Goal: Task Accomplishment & Management: Use online tool/utility

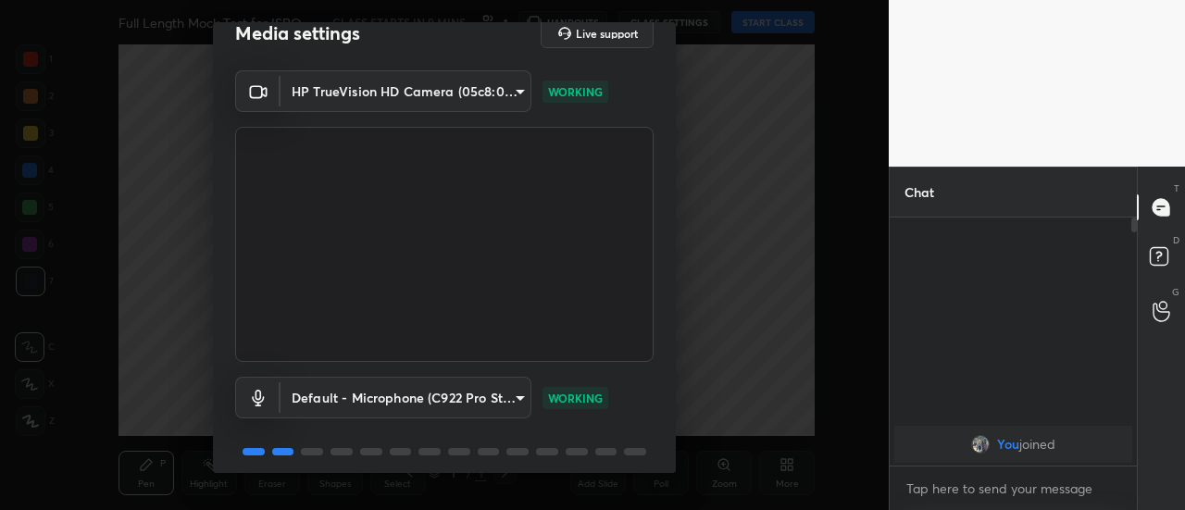
scroll to position [96, 0]
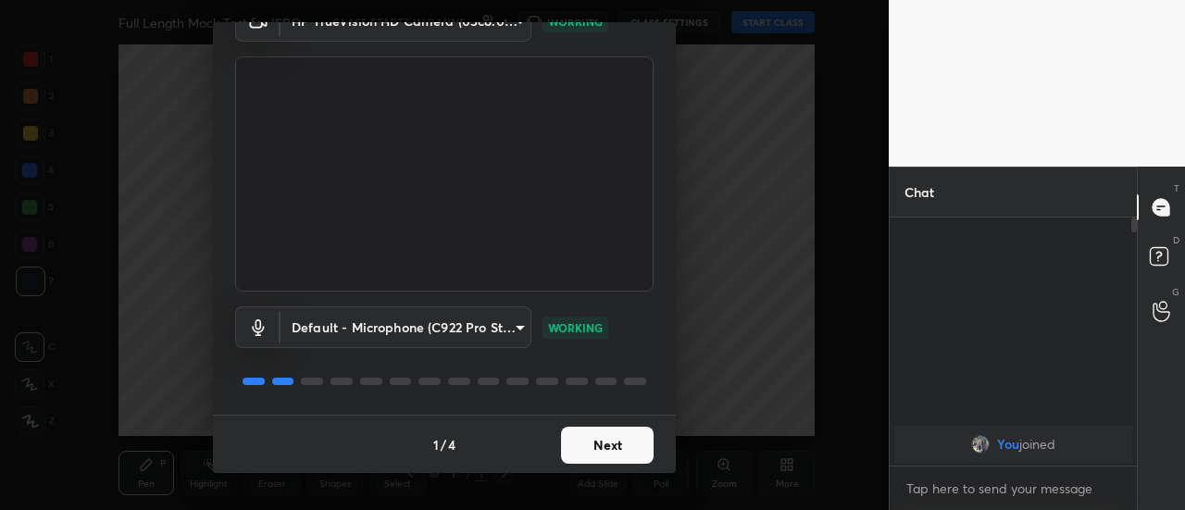
click at [592, 447] on button "Next" at bounding box center [607, 445] width 93 height 37
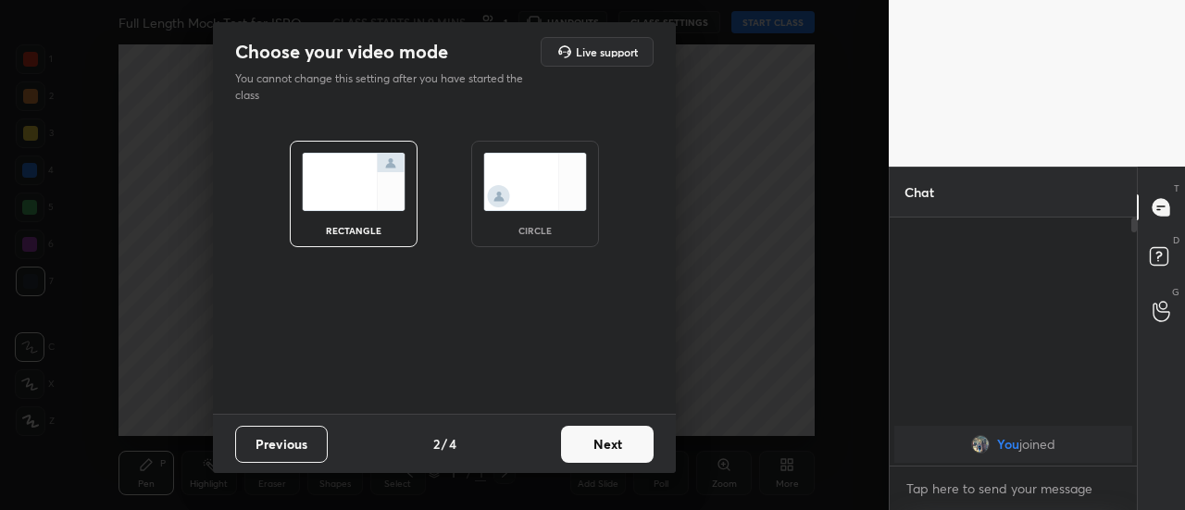
scroll to position [0, 0]
click at [627, 447] on button "Next" at bounding box center [607, 444] width 93 height 37
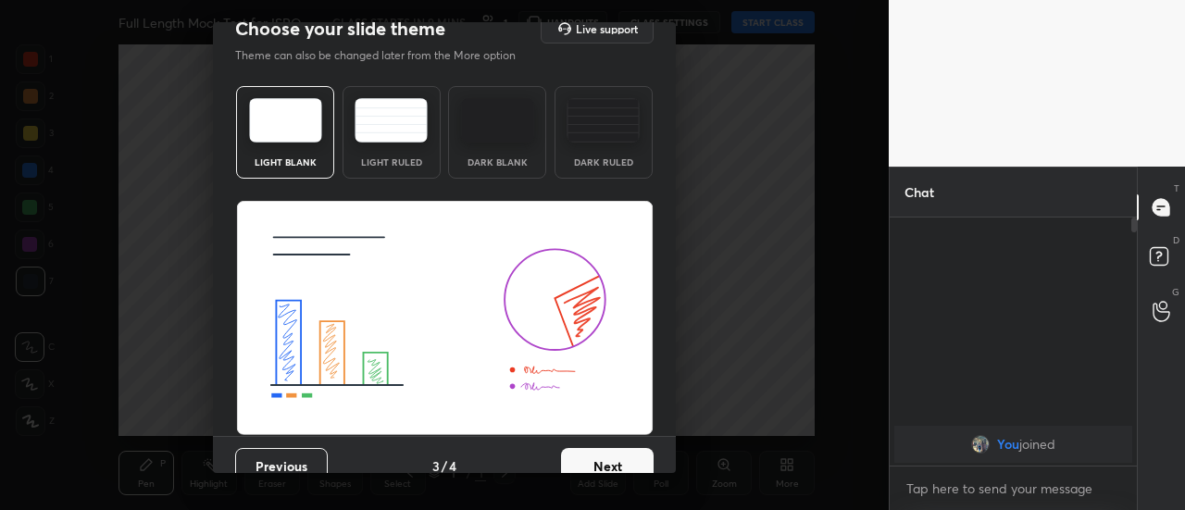
scroll to position [44, 0]
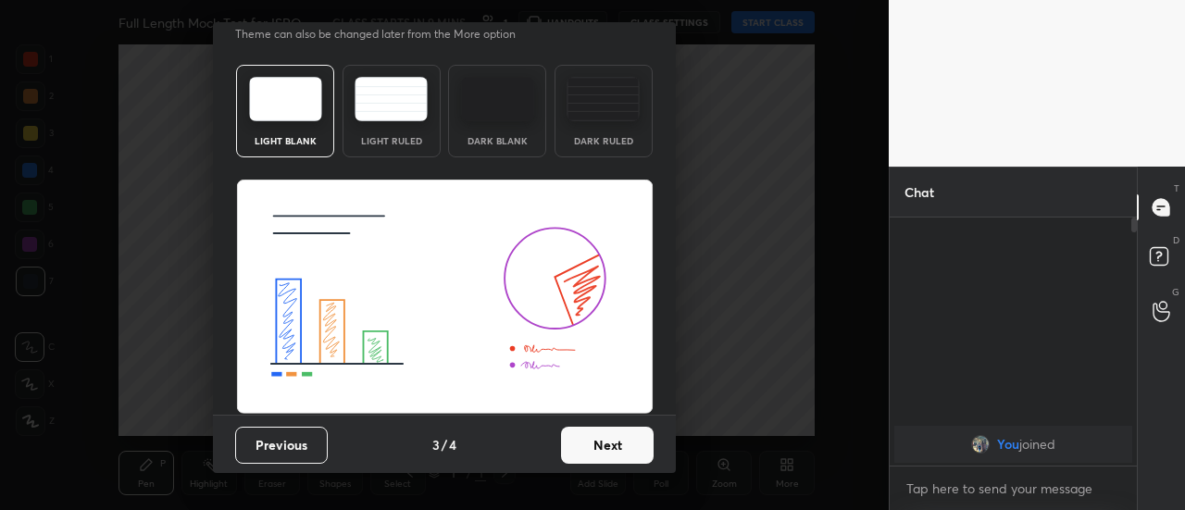
click at [618, 449] on button "Next" at bounding box center [607, 445] width 93 height 37
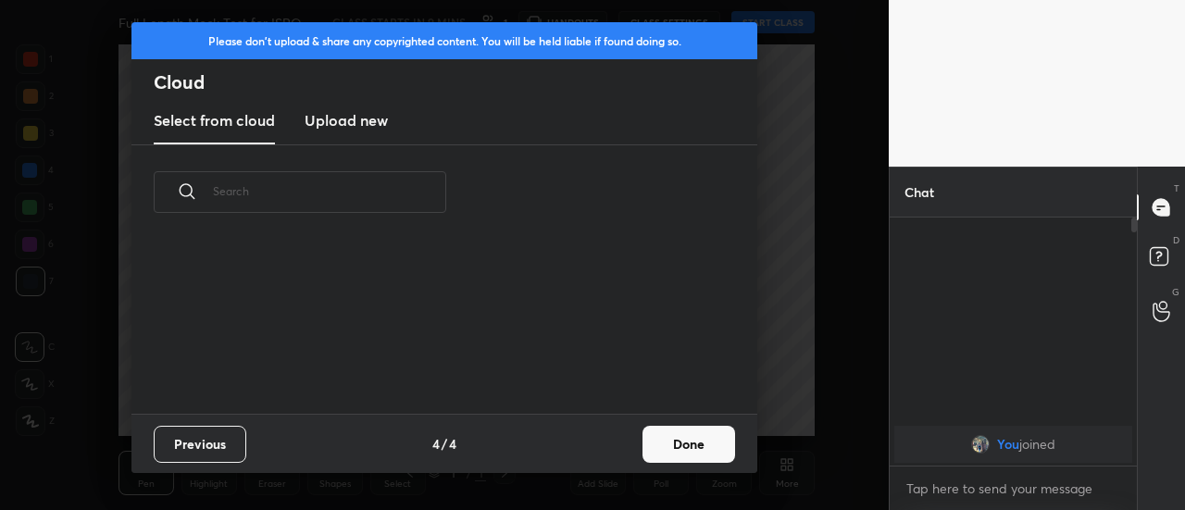
scroll to position [0, 0]
click at [675, 444] on button "Done" at bounding box center [689, 444] width 93 height 37
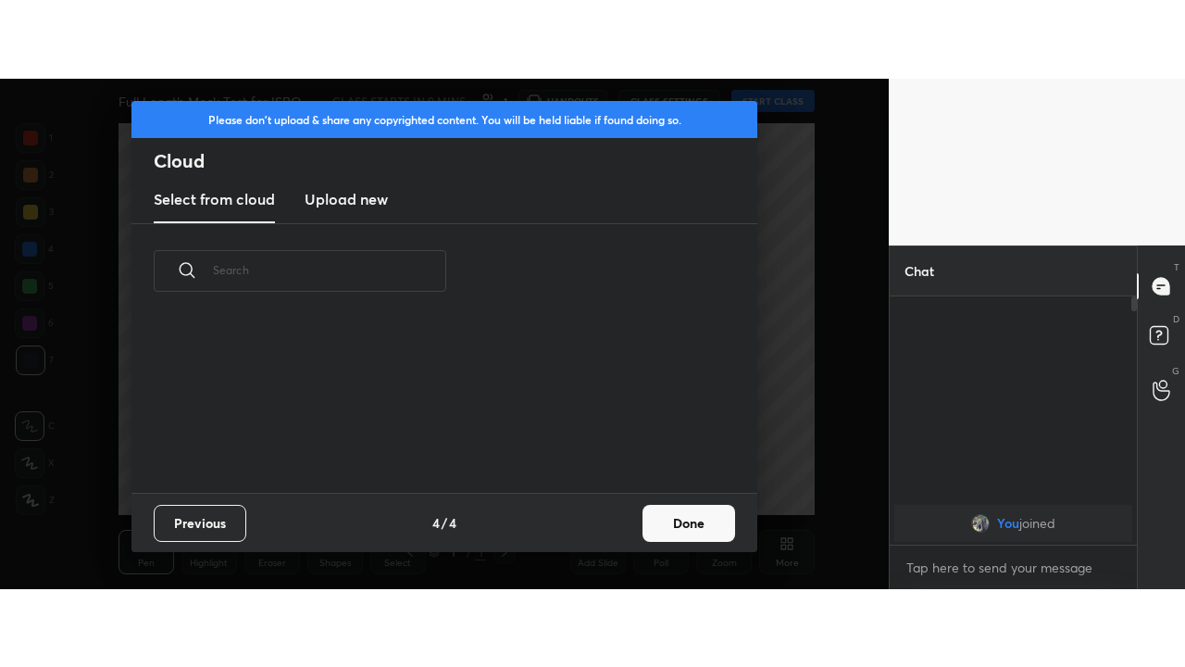
scroll to position [174, 594]
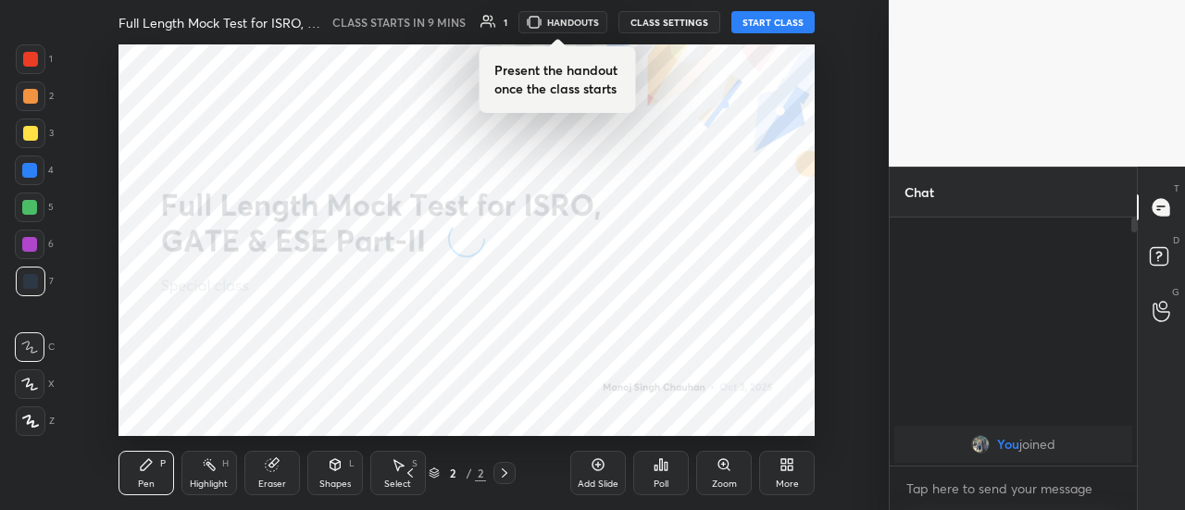
click at [785, 470] on icon at bounding box center [783, 468] width 5 height 5
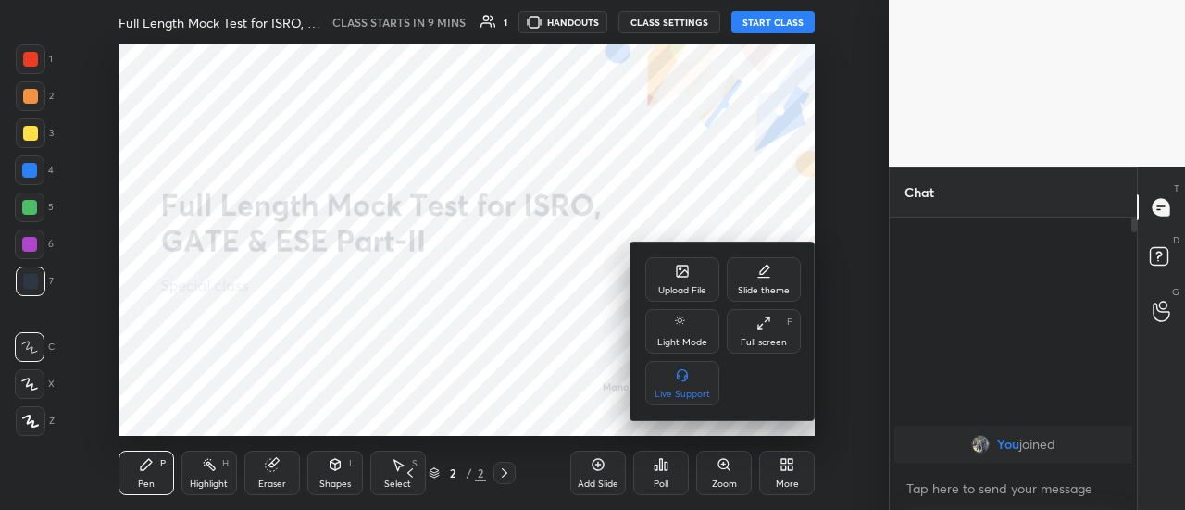
click at [761, 331] on icon at bounding box center [763, 323] width 15 height 15
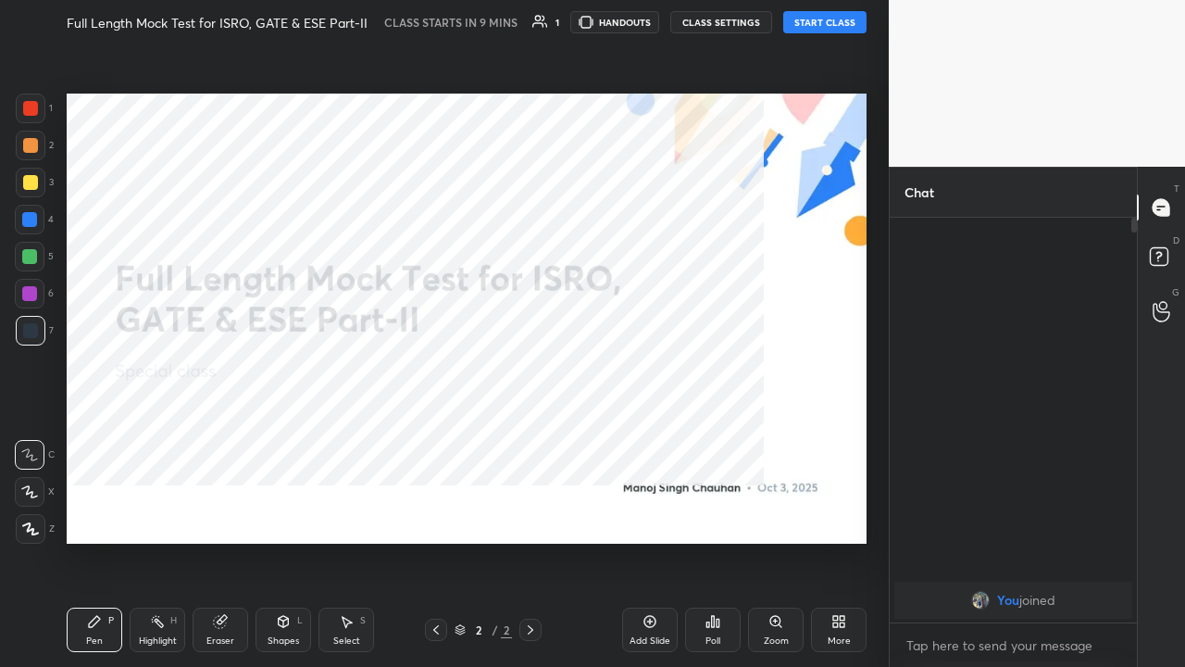
scroll to position [244, 242]
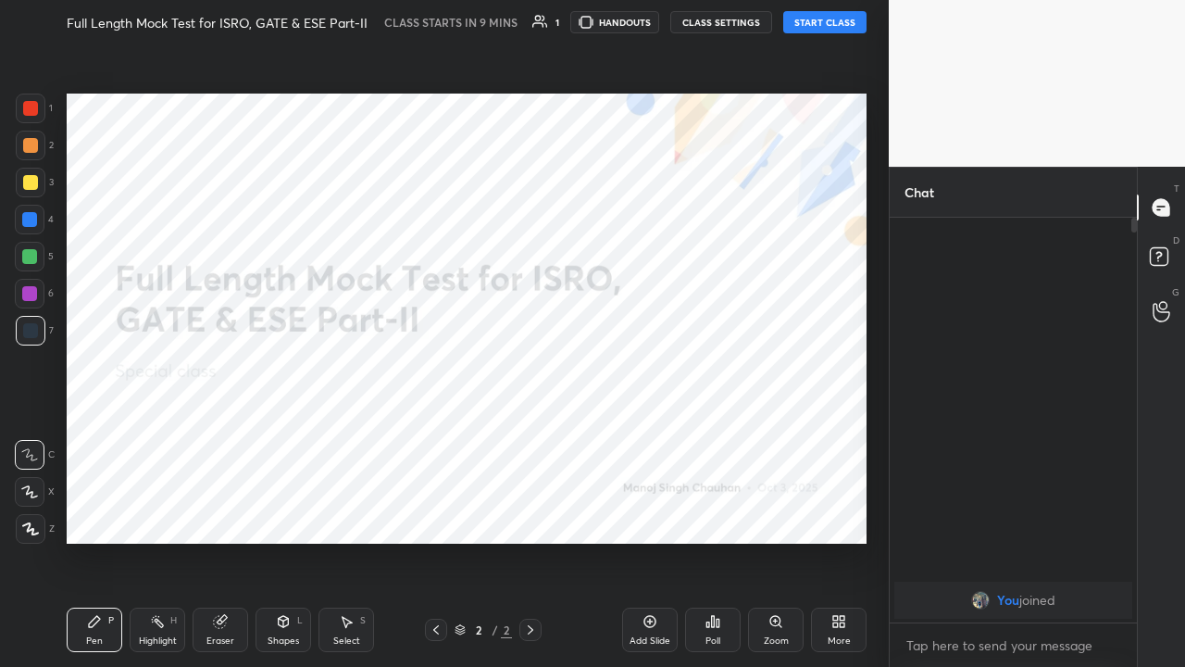
click at [29, 109] on div at bounding box center [30, 108] width 15 height 15
click at [33, 509] on icon at bounding box center [30, 528] width 15 height 11
click at [811, 26] on button "START CLASS" at bounding box center [824, 22] width 83 height 22
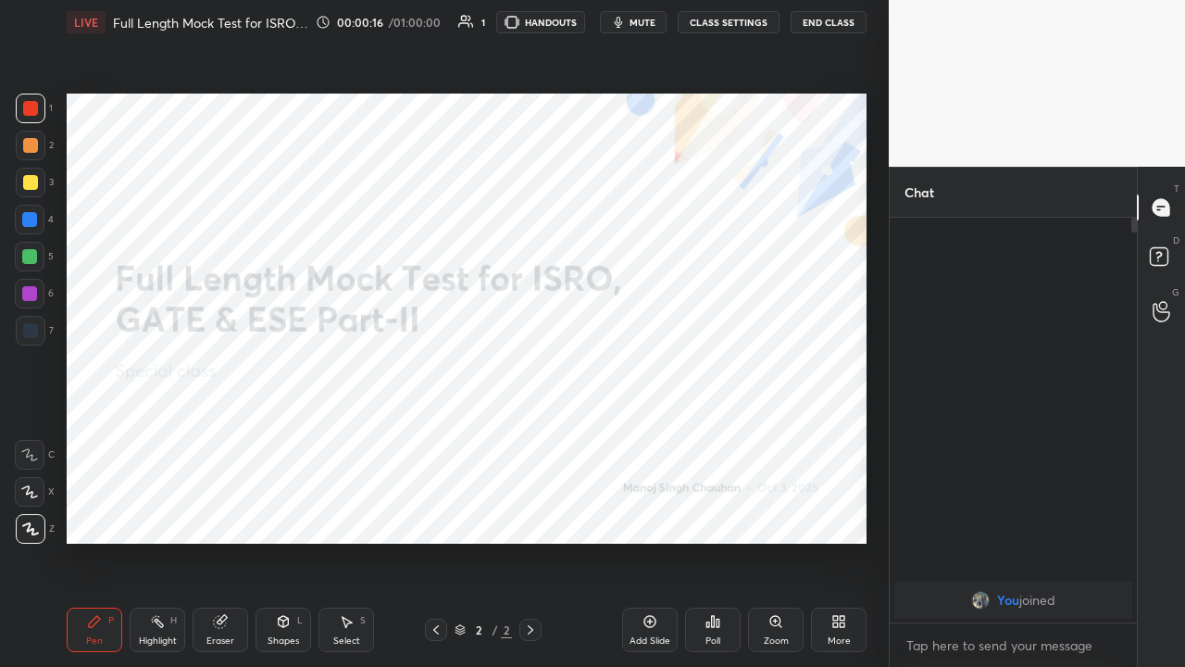
click at [215, 509] on div "Eraser" at bounding box center [221, 629] width 56 height 44
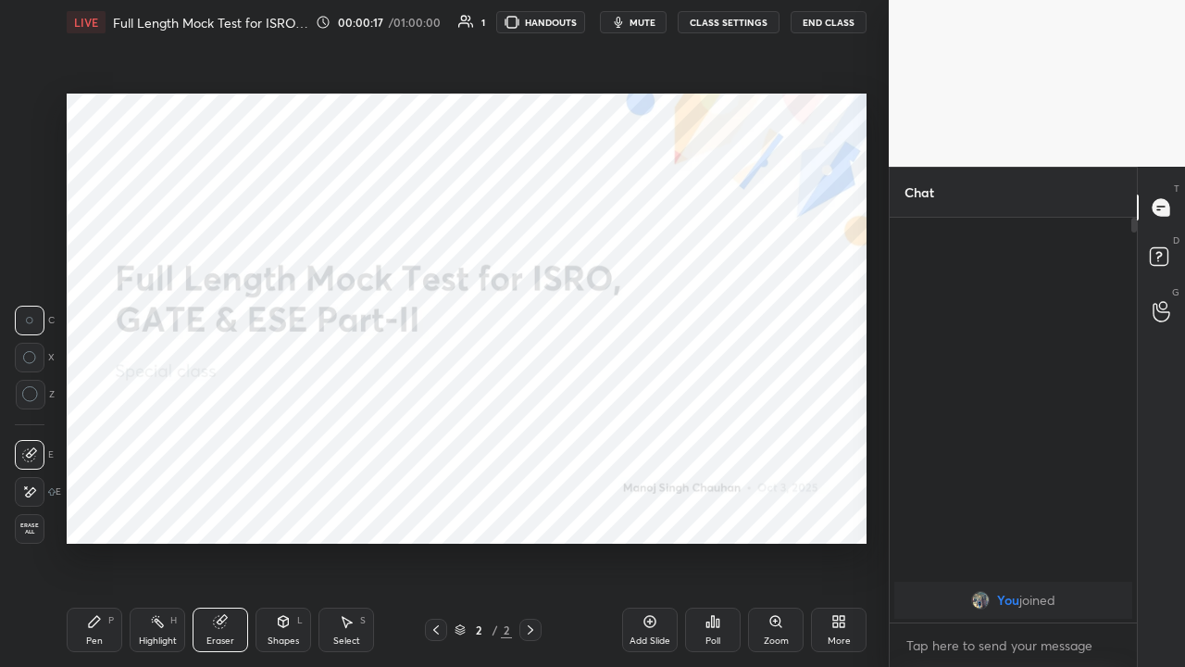
click at [29, 489] on icon at bounding box center [29, 492] width 15 height 16
click at [87, 509] on icon at bounding box center [94, 621] width 15 height 15
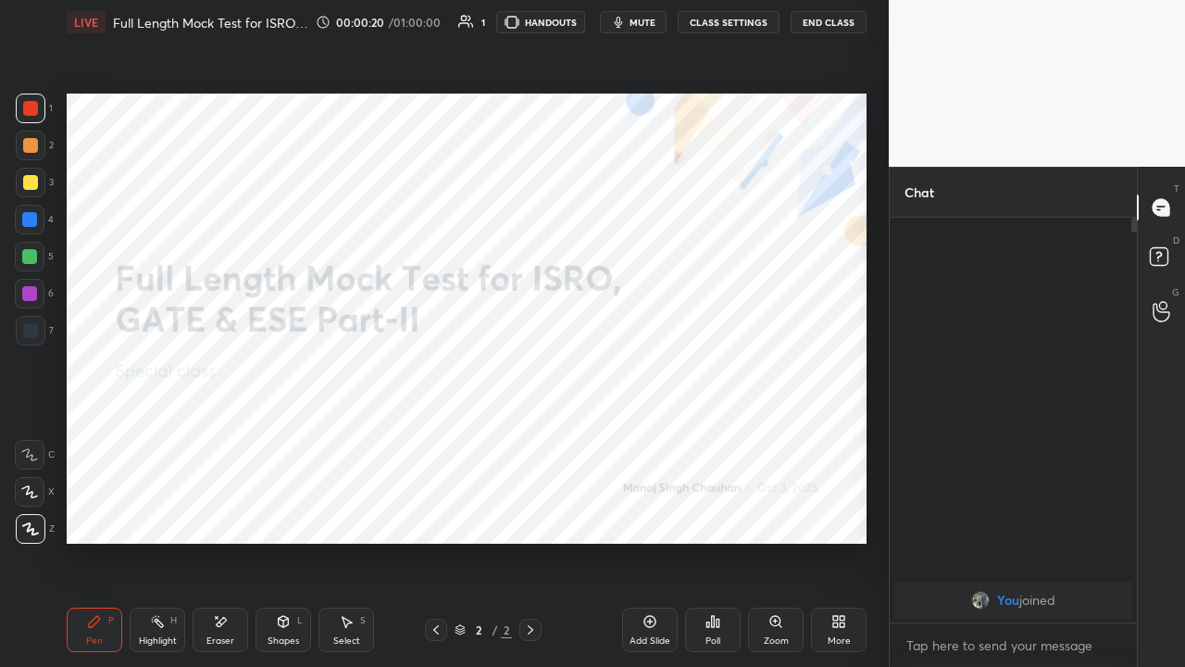
click at [210, 509] on div "Eraser" at bounding box center [221, 629] width 56 height 44
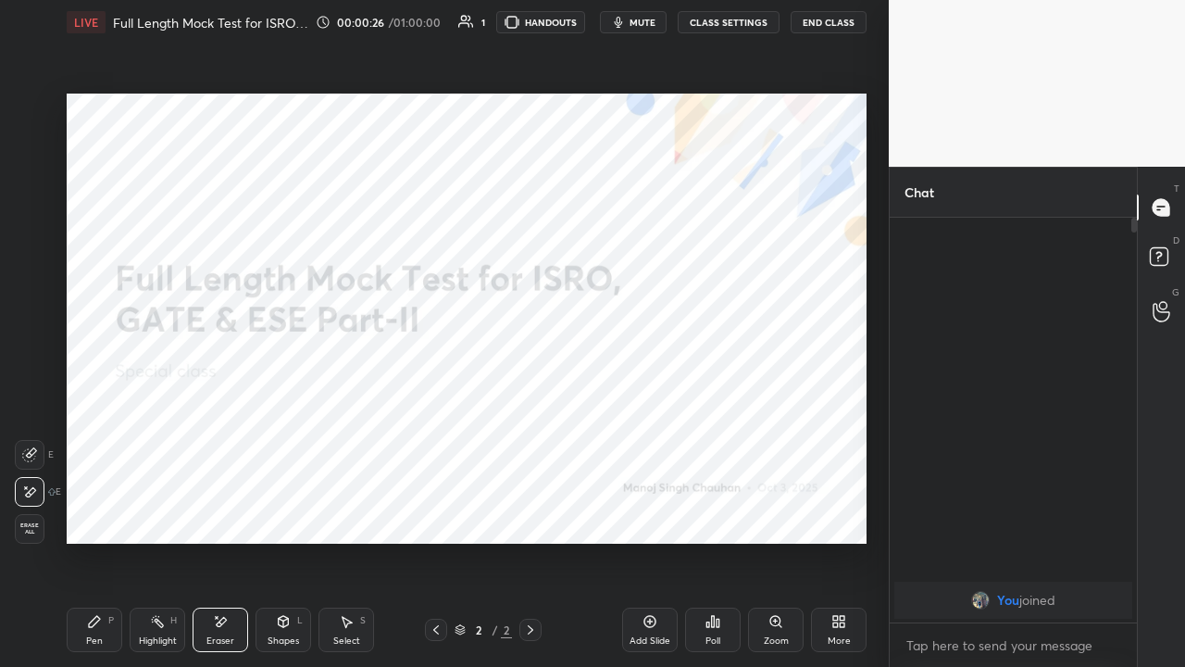
click at [641, 21] on span "mute" at bounding box center [643, 22] width 26 height 13
click at [831, 509] on div "More" at bounding box center [839, 629] width 56 height 44
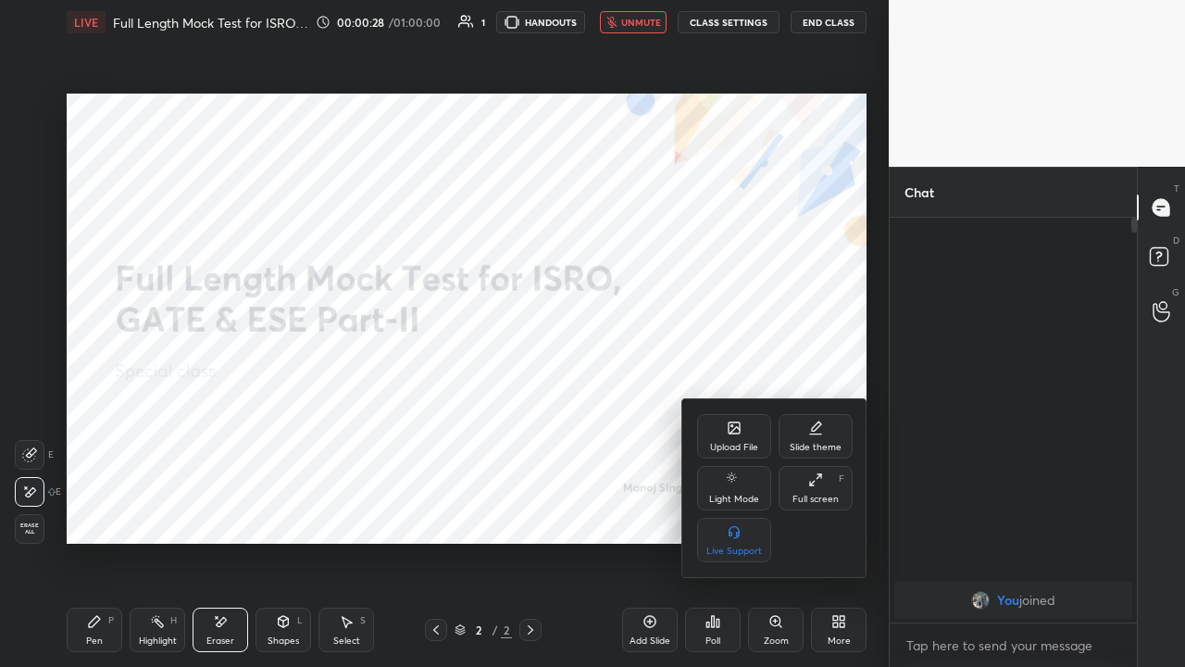
click at [739, 437] on div "Upload File" at bounding box center [734, 436] width 74 height 44
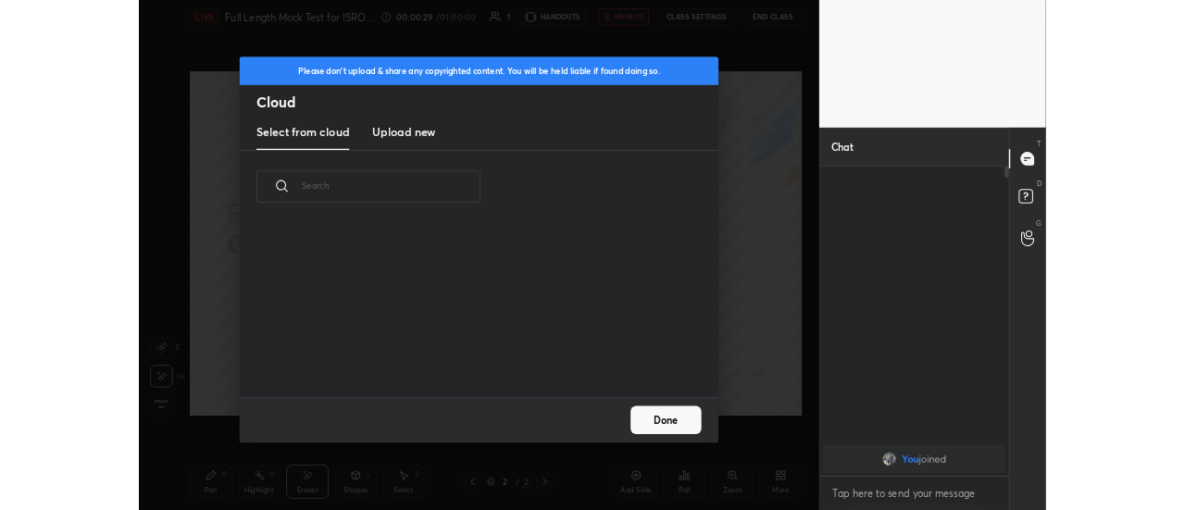
scroll to position [228, 594]
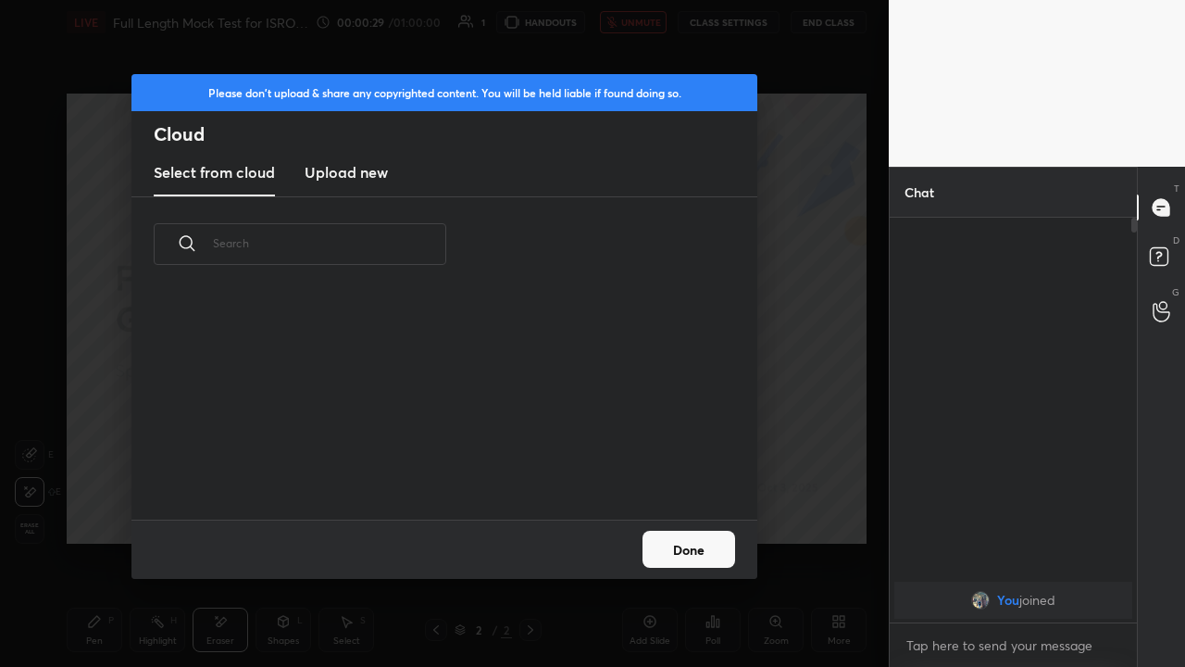
click at [370, 172] on h3 "Upload new" at bounding box center [346, 172] width 83 height 22
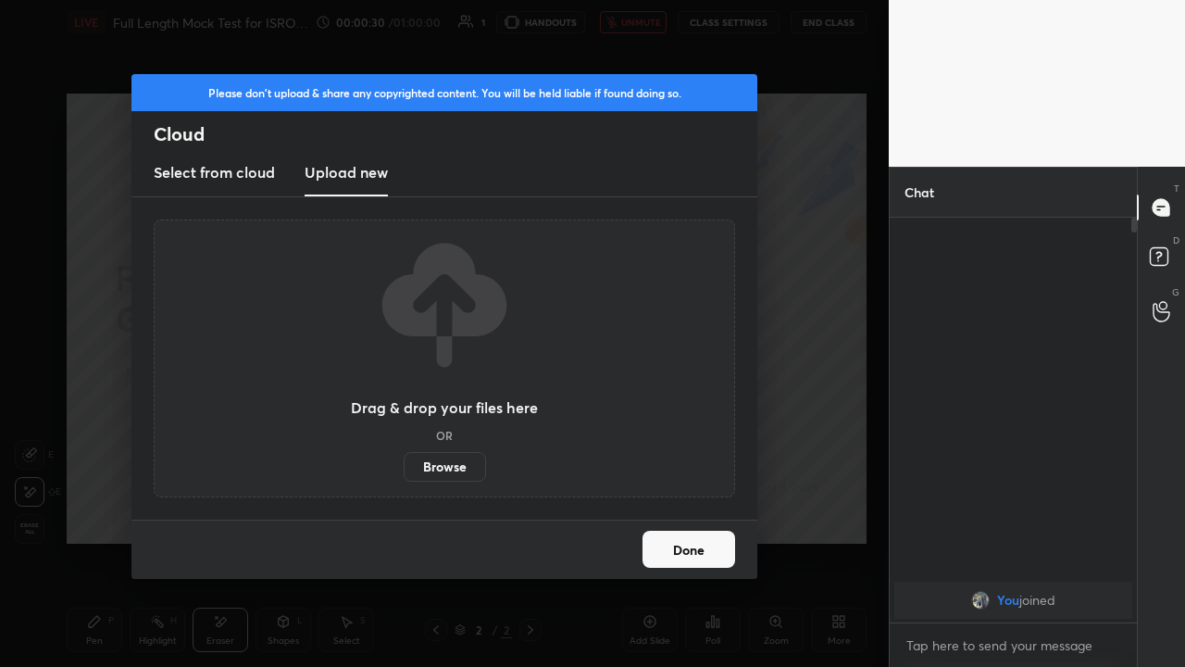
click at [440, 467] on label "Browse" at bounding box center [445, 467] width 82 height 30
click at [404, 467] on input "Browse" at bounding box center [404, 467] width 0 height 30
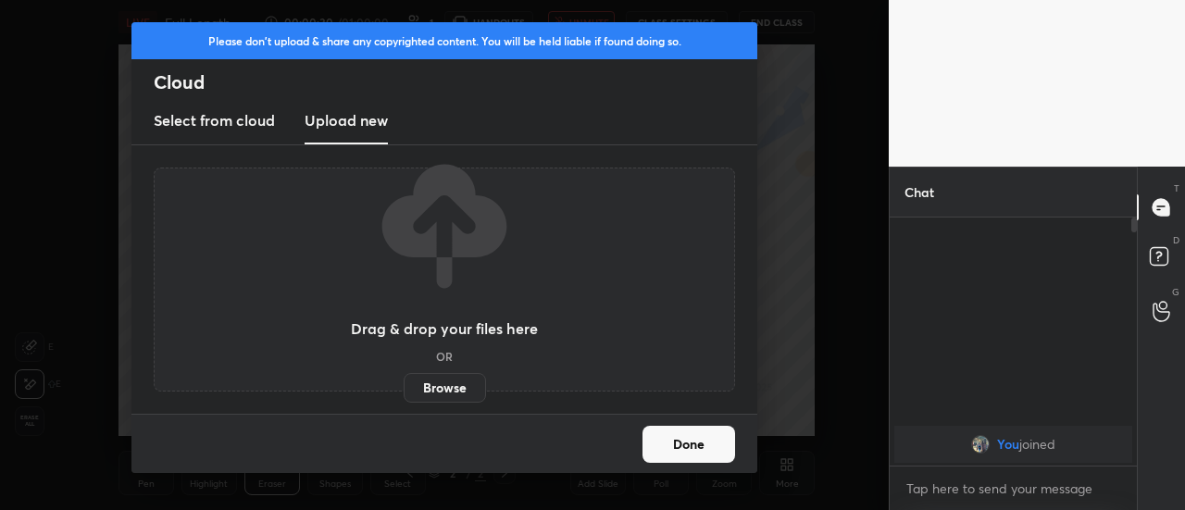
scroll to position [6, 6]
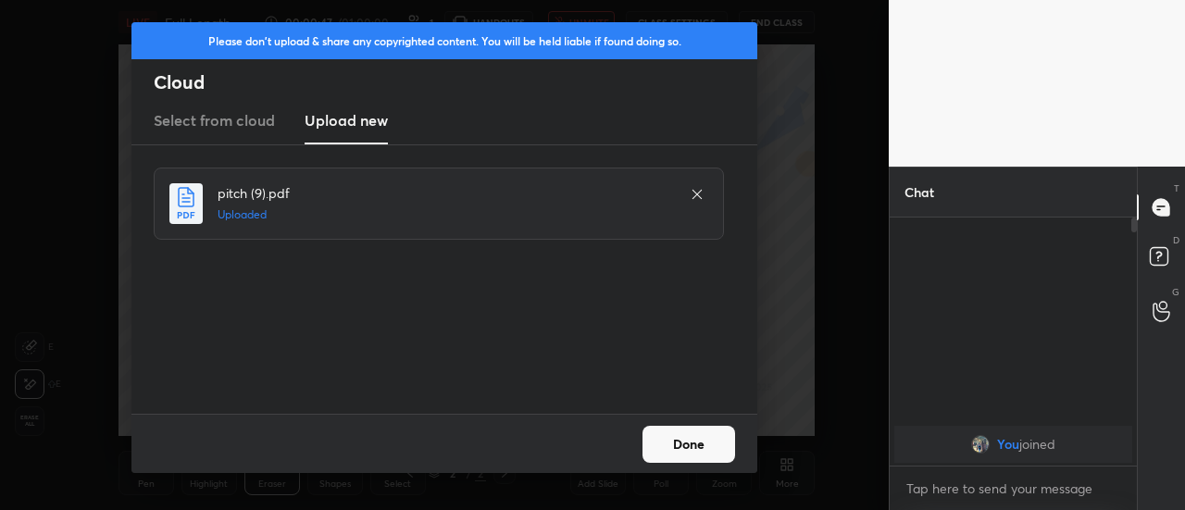
click at [687, 448] on button "Done" at bounding box center [689, 444] width 93 height 37
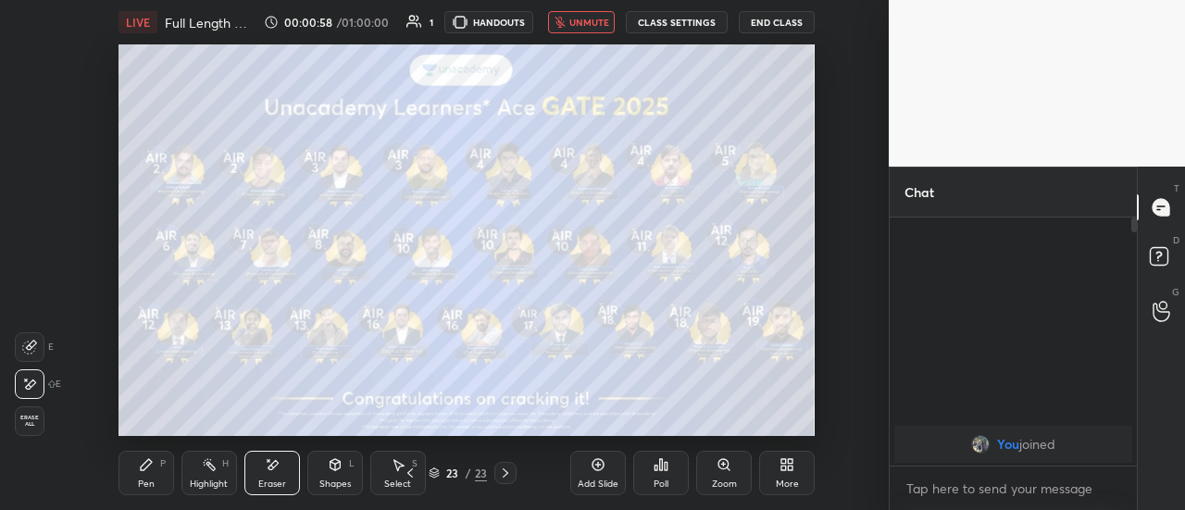
click at [789, 469] on icon at bounding box center [791, 468] width 5 height 5
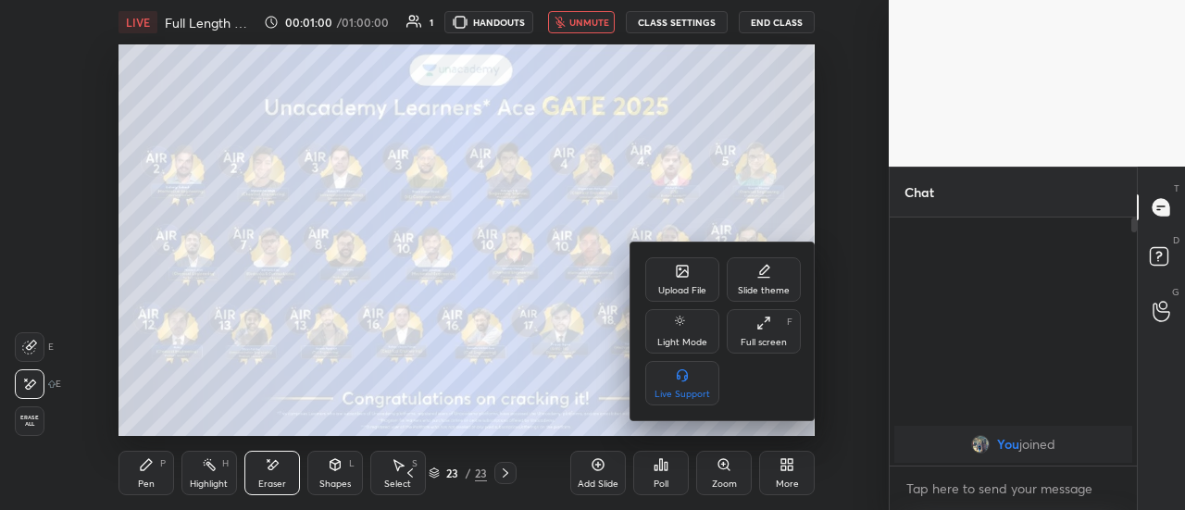
click at [682, 277] on icon at bounding box center [682, 271] width 11 height 11
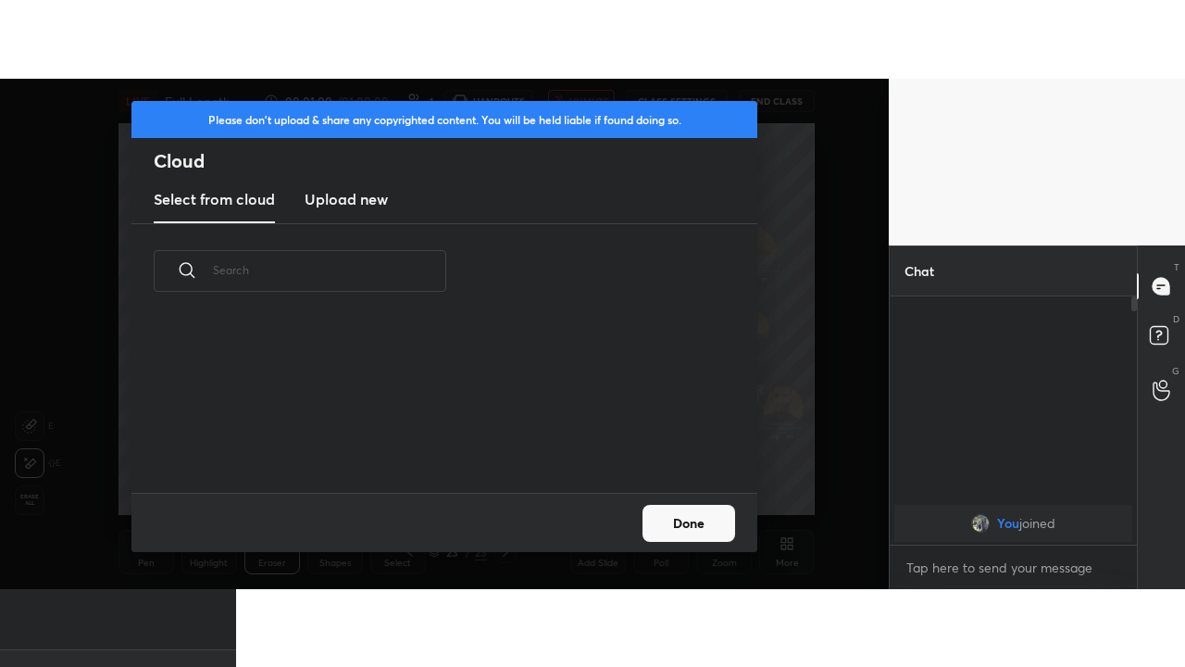
scroll to position [174, 594]
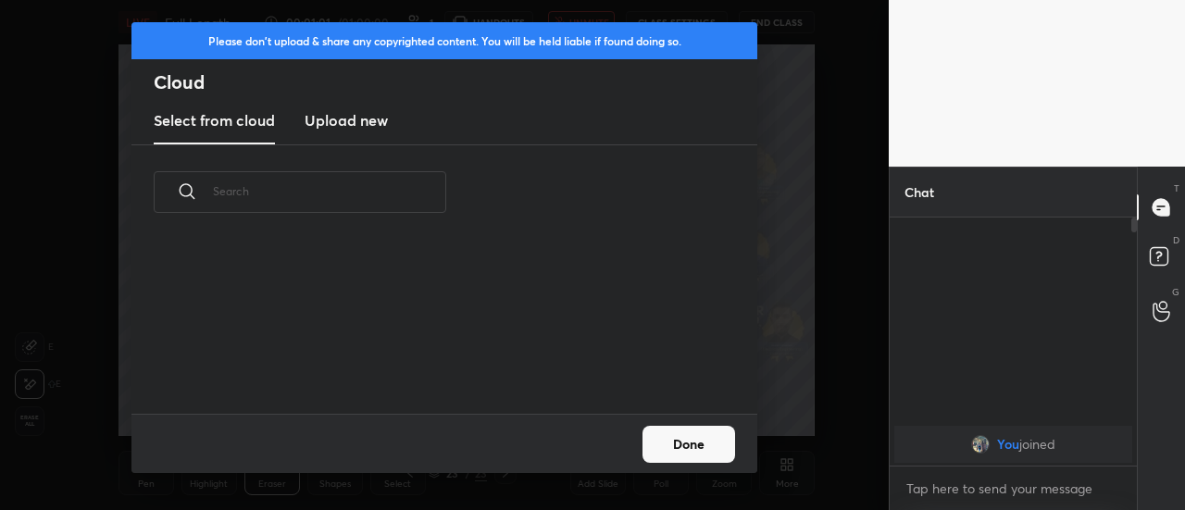
click at [328, 119] on h3 "Upload new" at bounding box center [346, 120] width 83 height 22
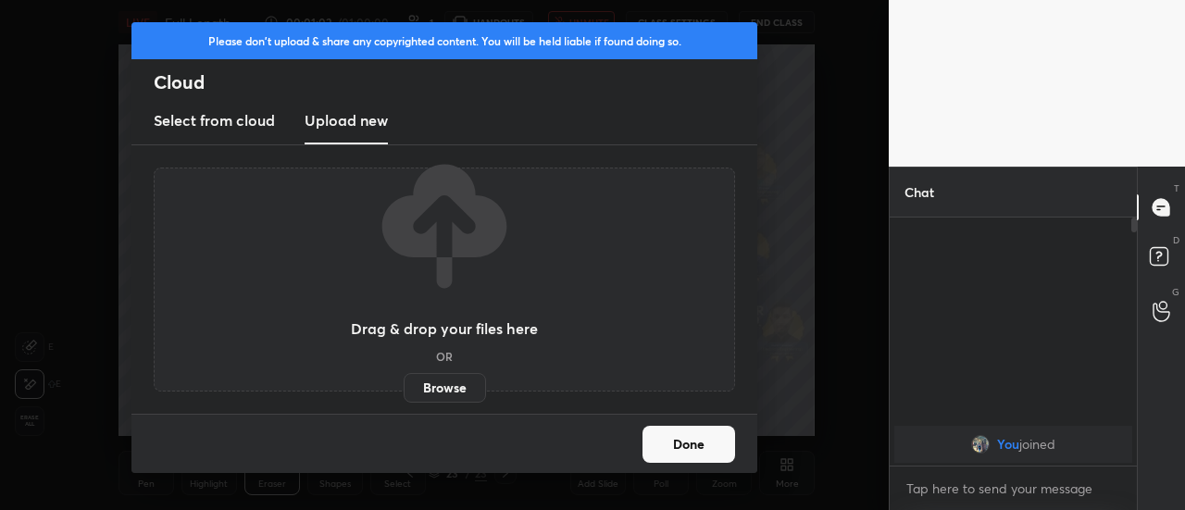
click at [443, 383] on label "Browse" at bounding box center [445, 388] width 82 height 30
click at [404, 383] on input "Browse" at bounding box center [404, 388] width 0 height 30
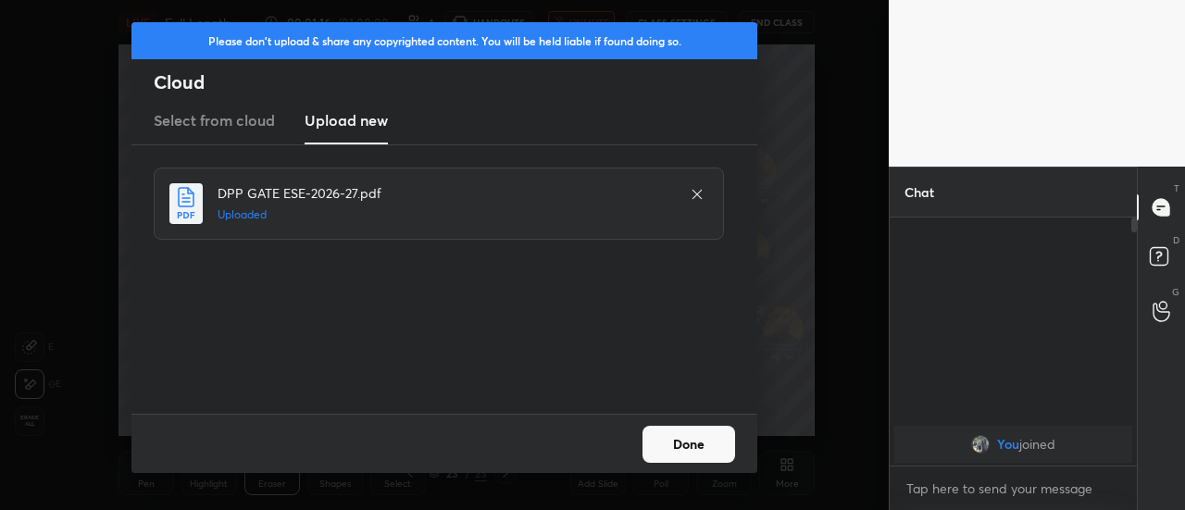
click at [666, 451] on button "Done" at bounding box center [689, 444] width 93 height 37
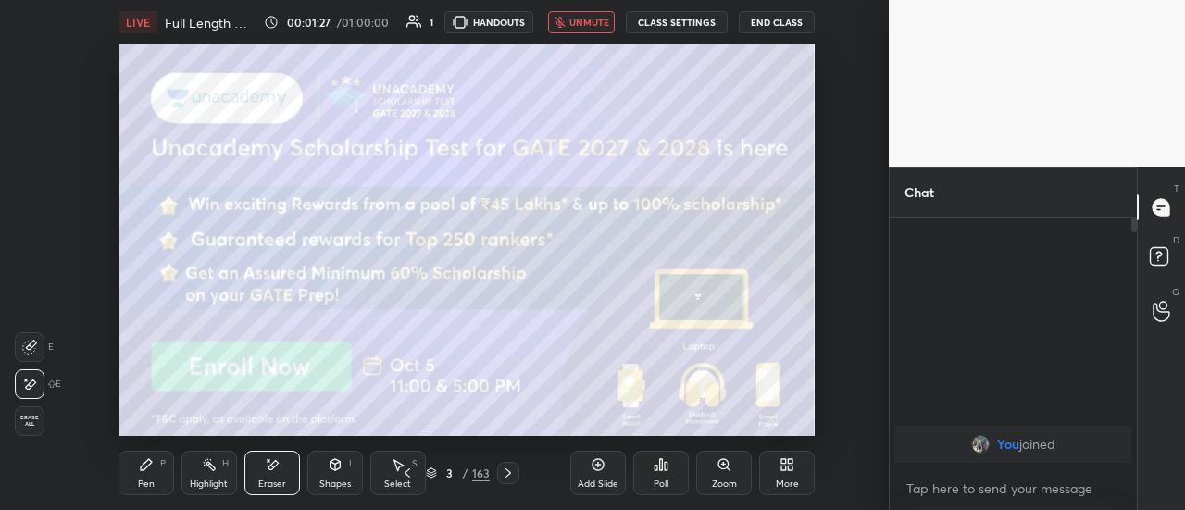
click at [783, 470] on icon at bounding box center [783, 468] width 5 height 5
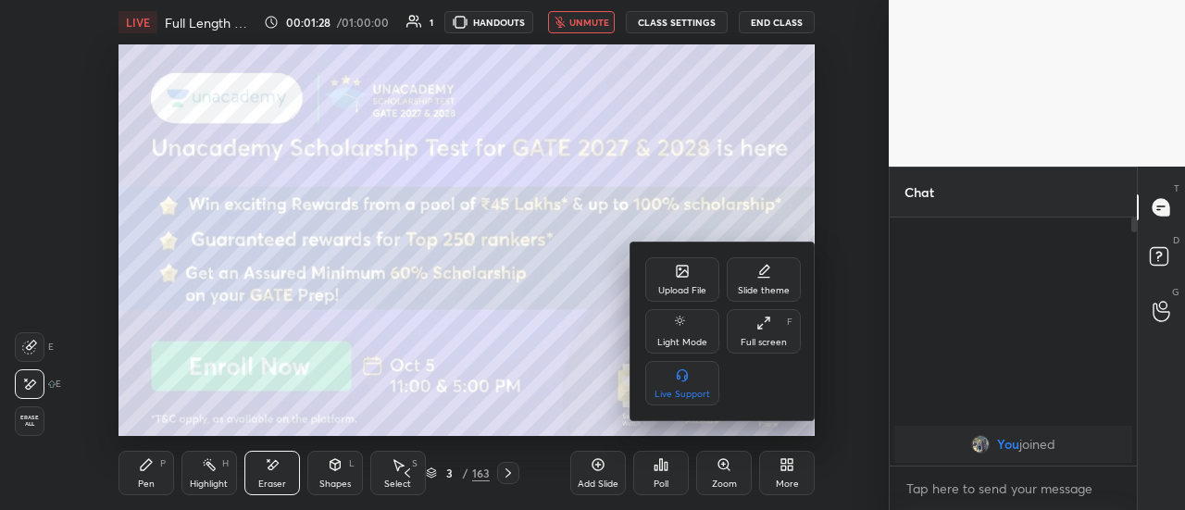
click at [761, 332] on div "Full screen F" at bounding box center [764, 331] width 74 height 44
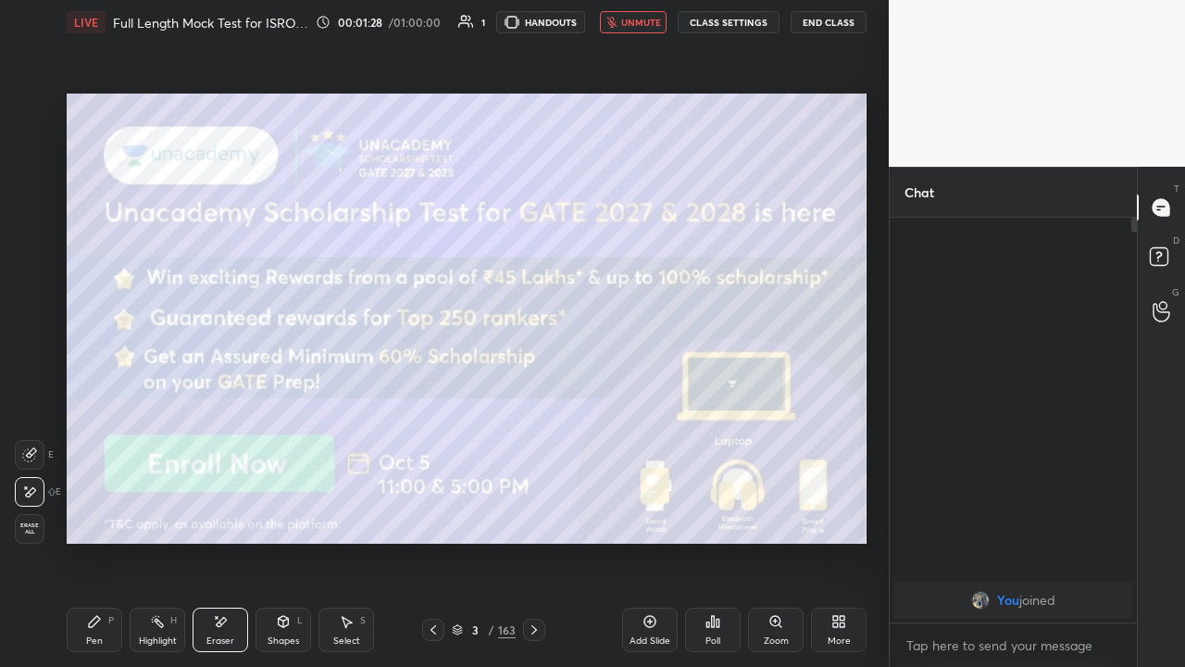
scroll to position [244, 242]
type textarea "x"
click at [636, 26] on span "unmute" at bounding box center [641, 22] width 40 height 13
click at [281, 509] on div "Shapes" at bounding box center [283, 640] width 31 height 9
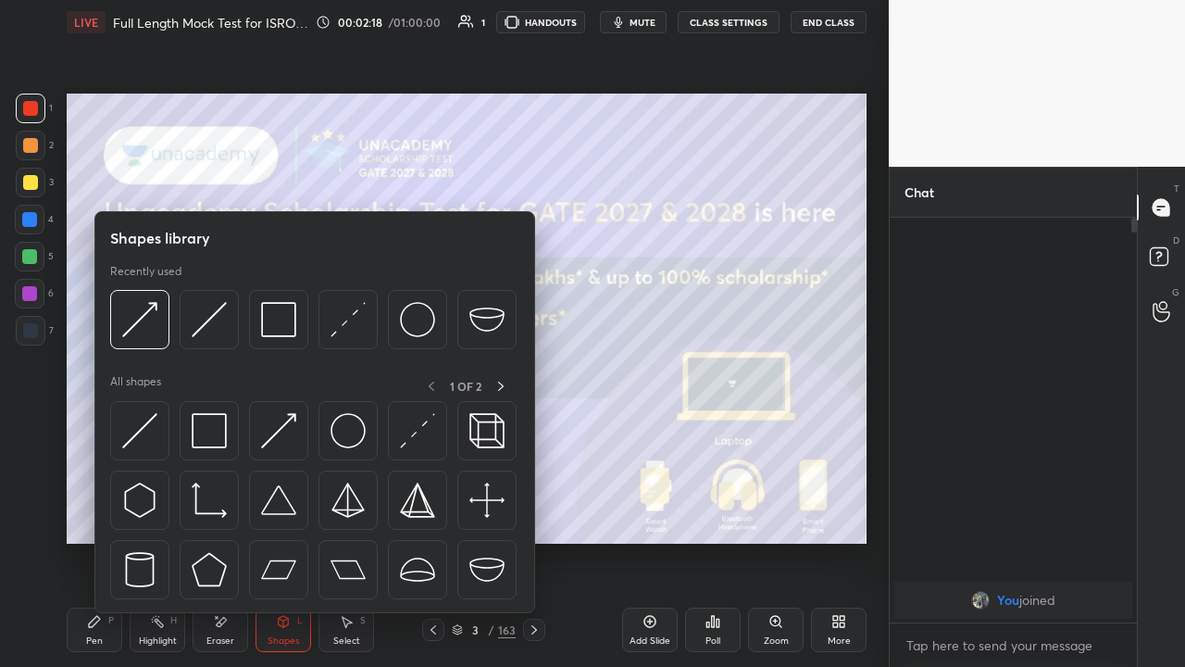
click at [203, 441] on img at bounding box center [209, 430] width 35 height 35
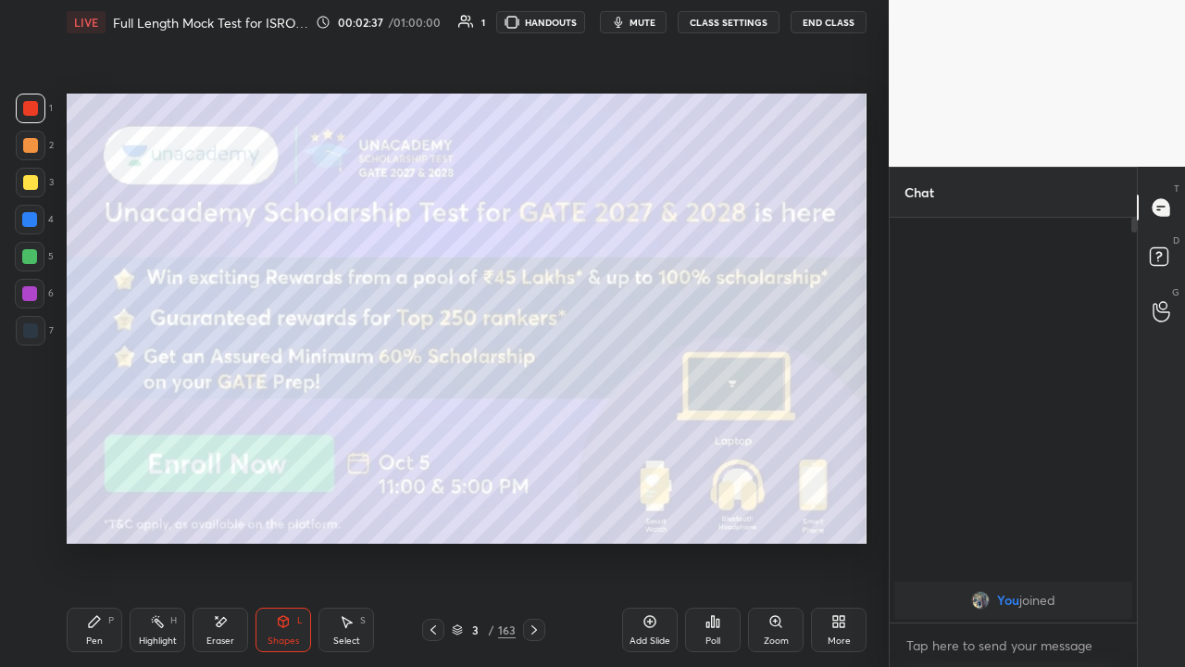
click at [94, 509] on icon at bounding box center [94, 621] width 11 height 11
click at [286, 509] on div "Shapes" at bounding box center [283, 640] width 31 height 9
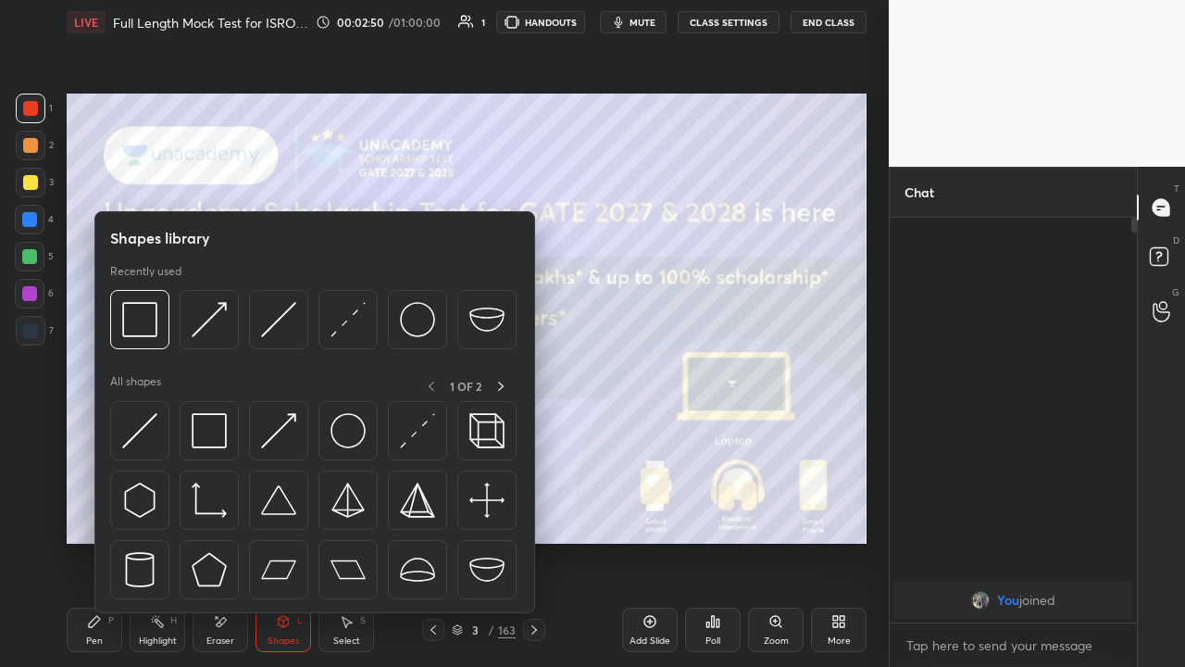
click at [205, 438] on img at bounding box center [209, 430] width 35 height 35
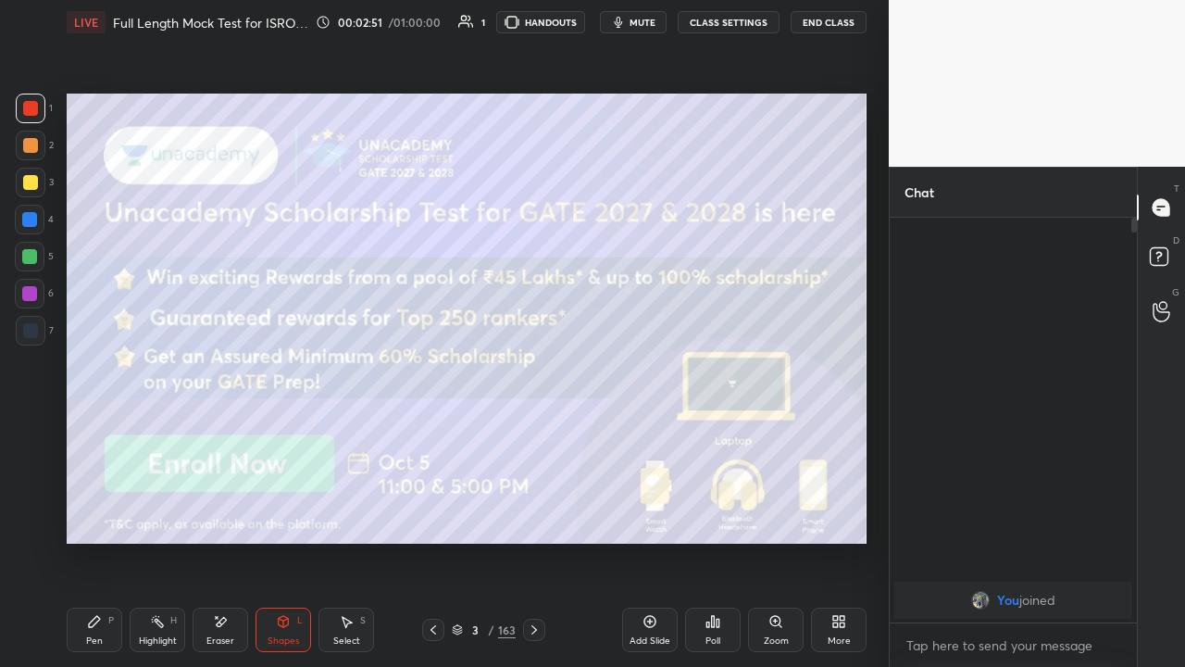
click at [31, 139] on div at bounding box center [30, 145] width 15 height 15
click at [98, 509] on icon at bounding box center [94, 621] width 15 height 15
click at [459, 509] on div "3 / 163" at bounding box center [484, 629] width 64 height 17
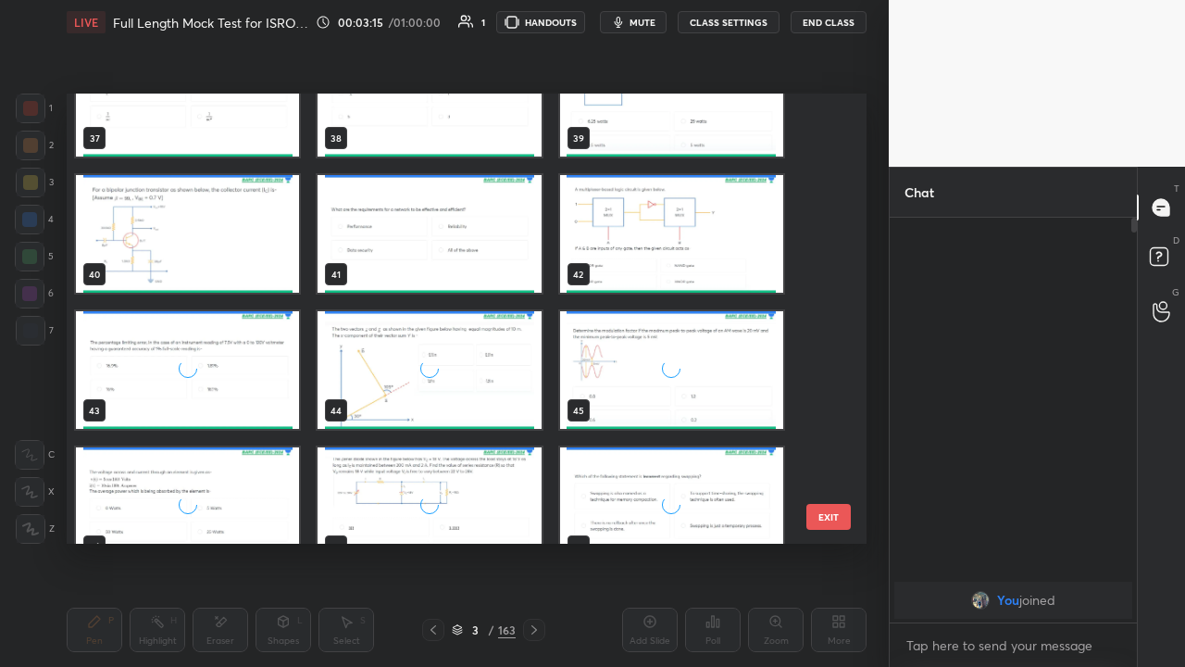
scroll to position [1699, 0]
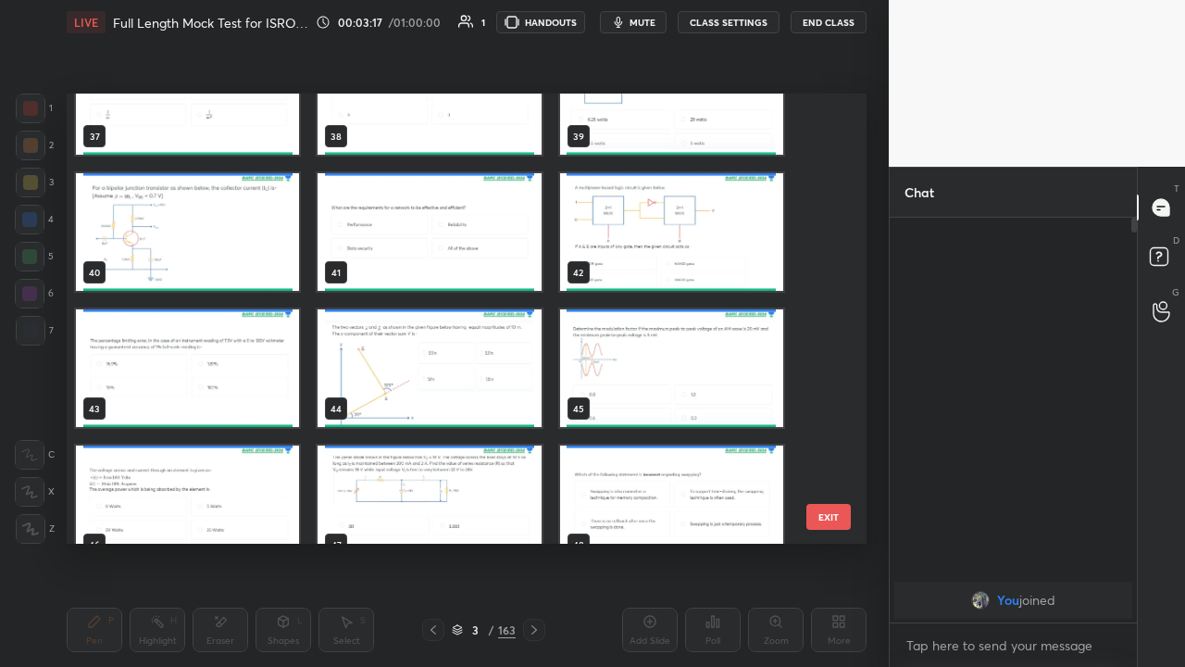
click at [226, 393] on img "grid" at bounding box center [187, 368] width 223 height 118
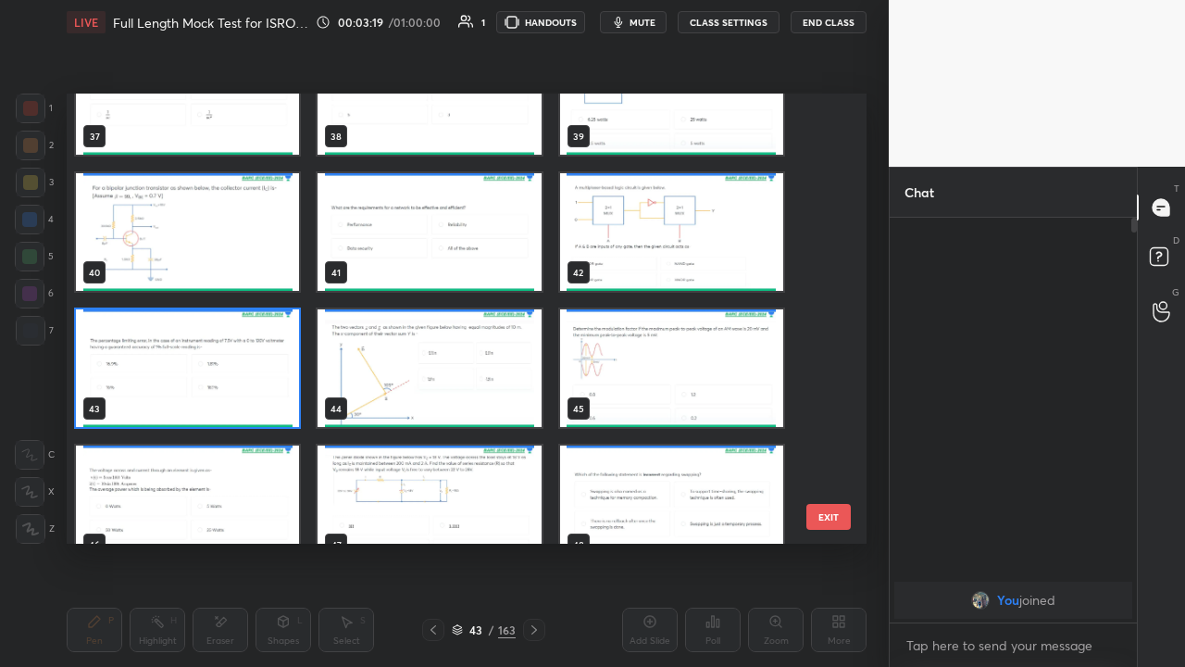
click at [248, 395] on img "grid" at bounding box center [187, 368] width 223 height 118
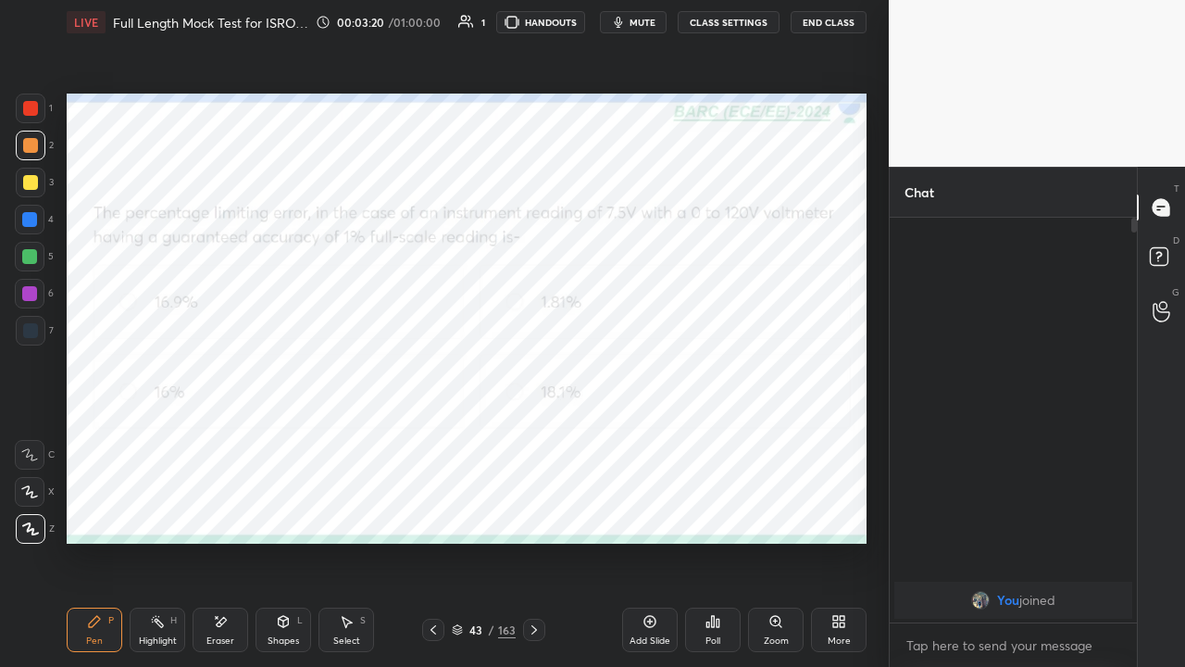
click at [30, 106] on div at bounding box center [30, 108] width 15 height 15
click at [643, 22] on span "mute" at bounding box center [643, 22] width 26 height 13
click at [707, 509] on div "Poll" at bounding box center [713, 629] width 56 height 44
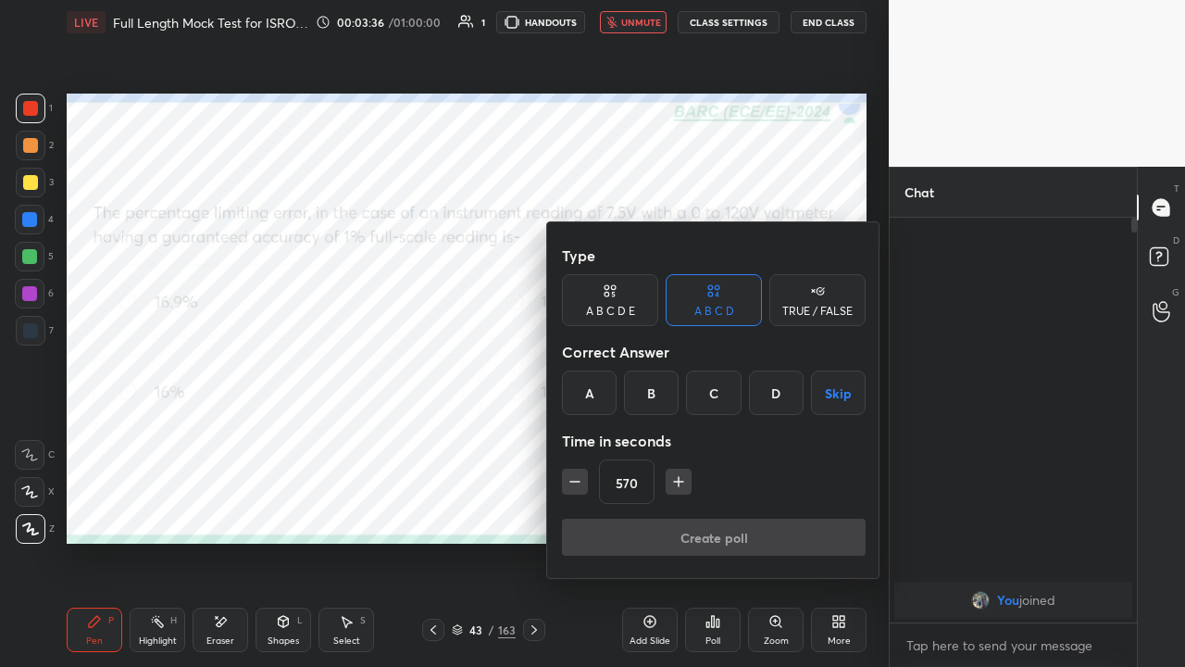
click at [704, 389] on div "C" at bounding box center [713, 392] width 55 height 44
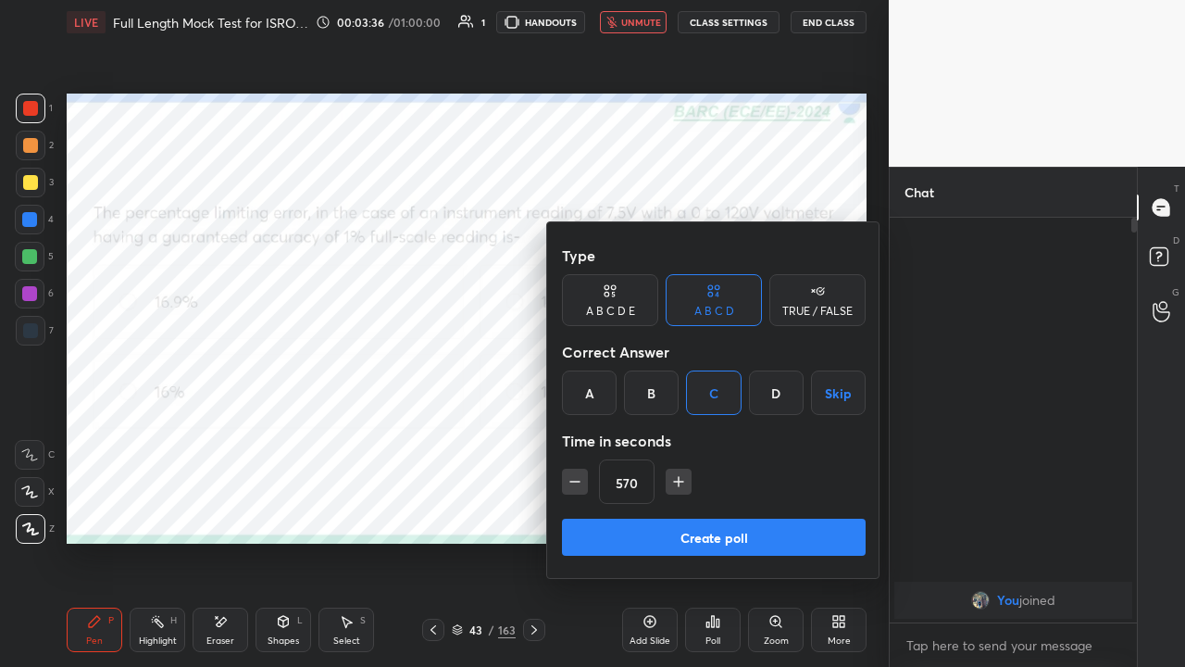
click at [576, 483] on icon "button" at bounding box center [575, 481] width 19 height 19
click at [575, 481] on icon "button" at bounding box center [575, 481] width 19 height 19
click at [573, 483] on icon "button" at bounding box center [575, 481] width 19 height 19
click at [574, 483] on icon "button" at bounding box center [575, 481] width 19 height 19
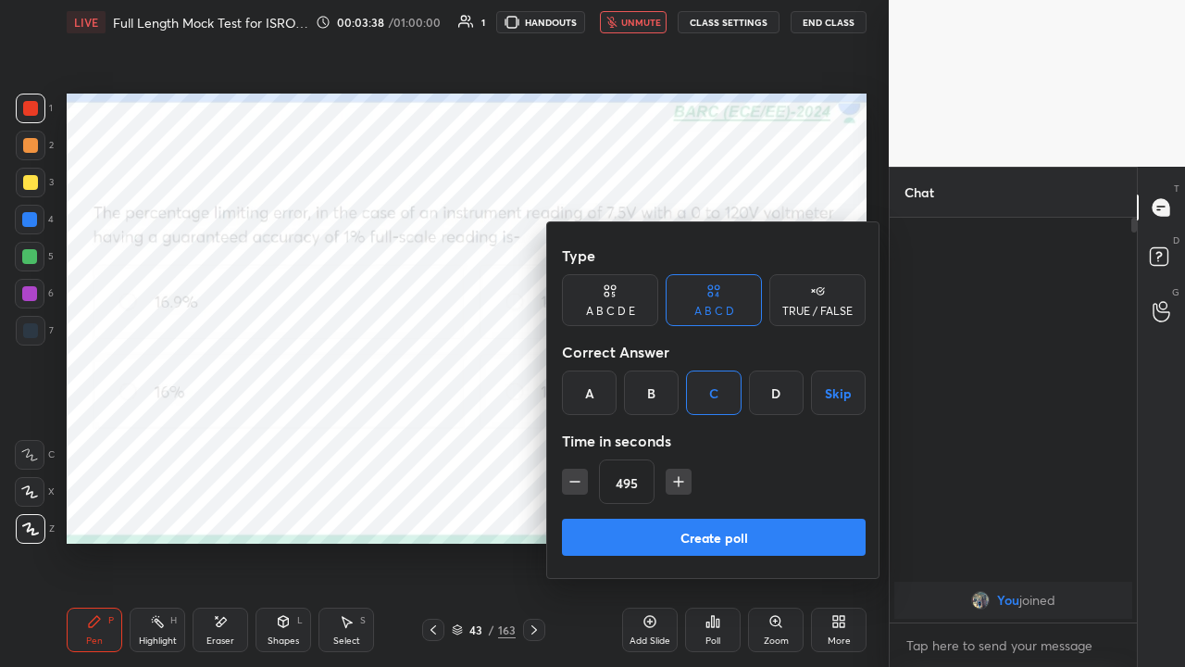
click at [574, 481] on icon "button" at bounding box center [575, 481] width 19 height 19
type input "480"
click at [648, 509] on button "Create poll" at bounding box center [714, 536] width 304 height 37
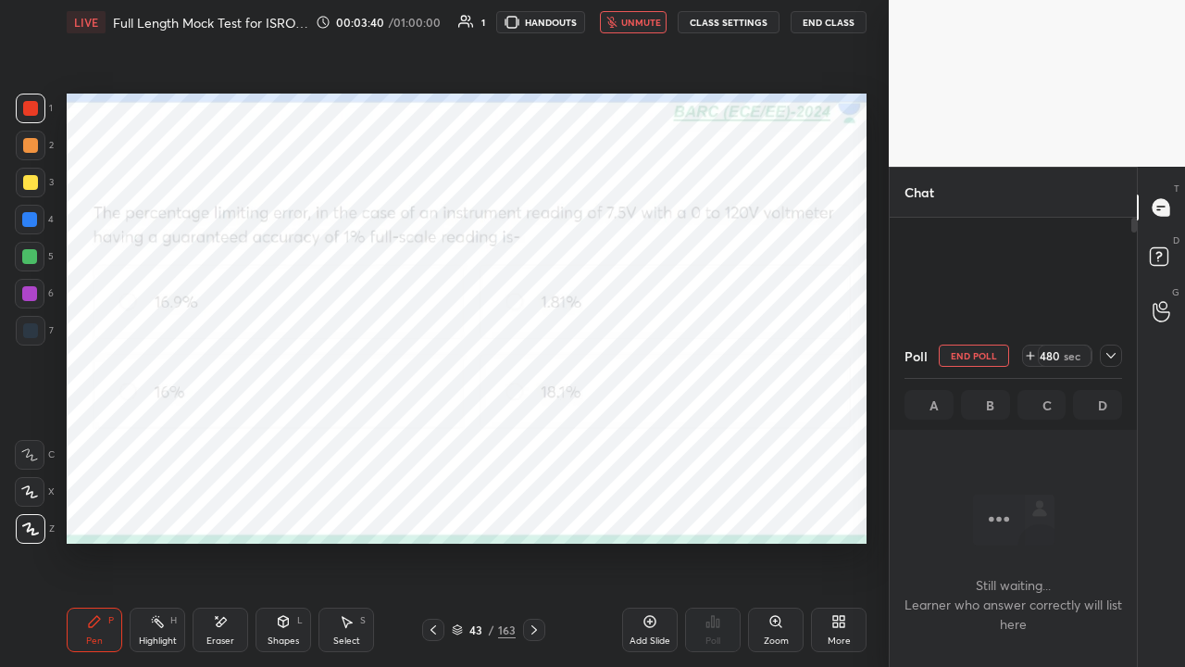
scroll to position [6, 6]
click at [1107, 357] on icon at bounding box center [1111, 355] width 15 height 15
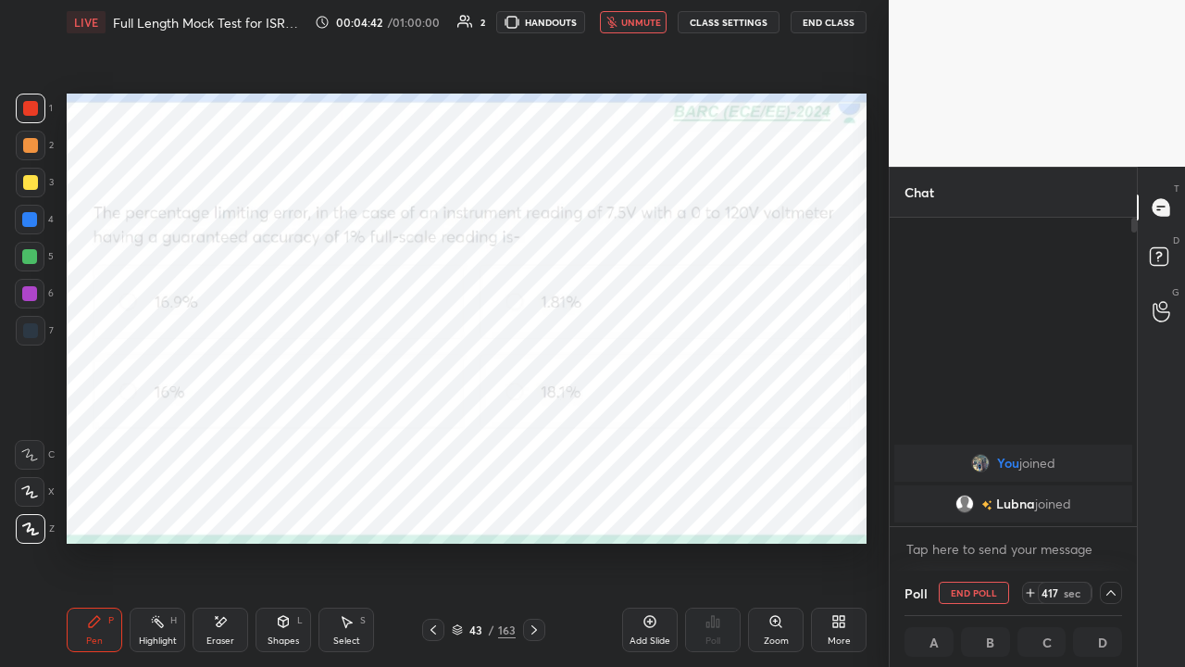
click at [822, 24] on button "End Class" at bounding box center [829, 22] width 76 height 22
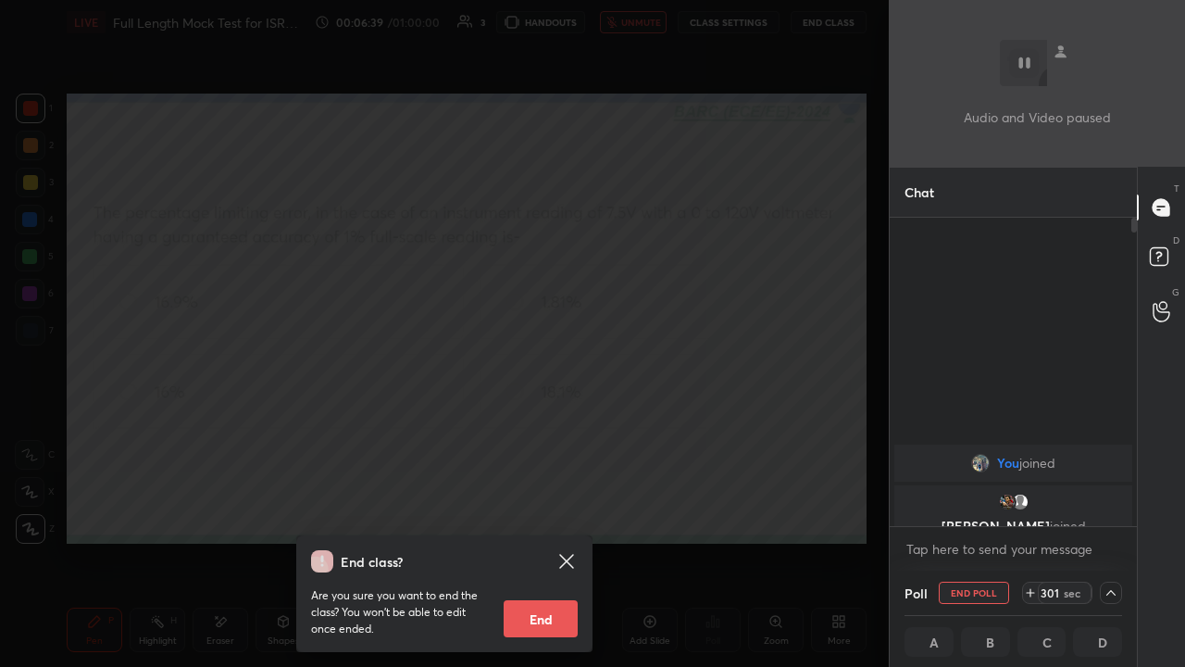
click at [291, 422] on div "End class? Are you sure you want to end the class? You won’t be able to edit on…" at bounding box center [444, 333] width 889 height 667
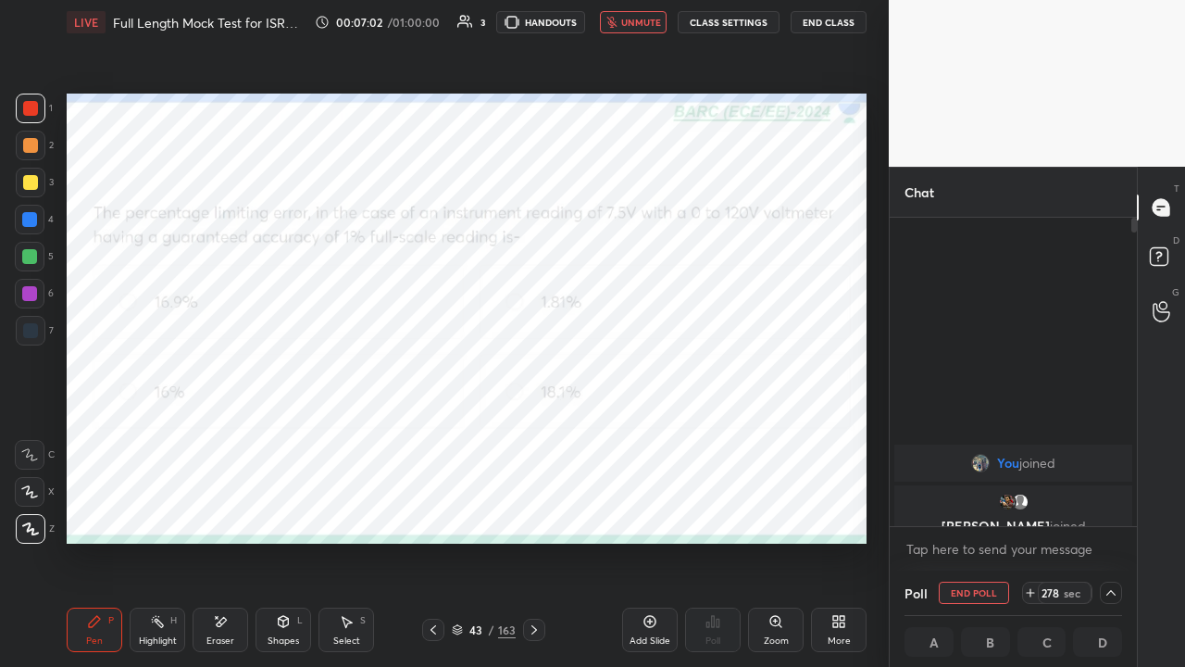
scroll to position [1, 6]
click at [215, 509] on icon at bounding box center [220, 622] width 15 height 16
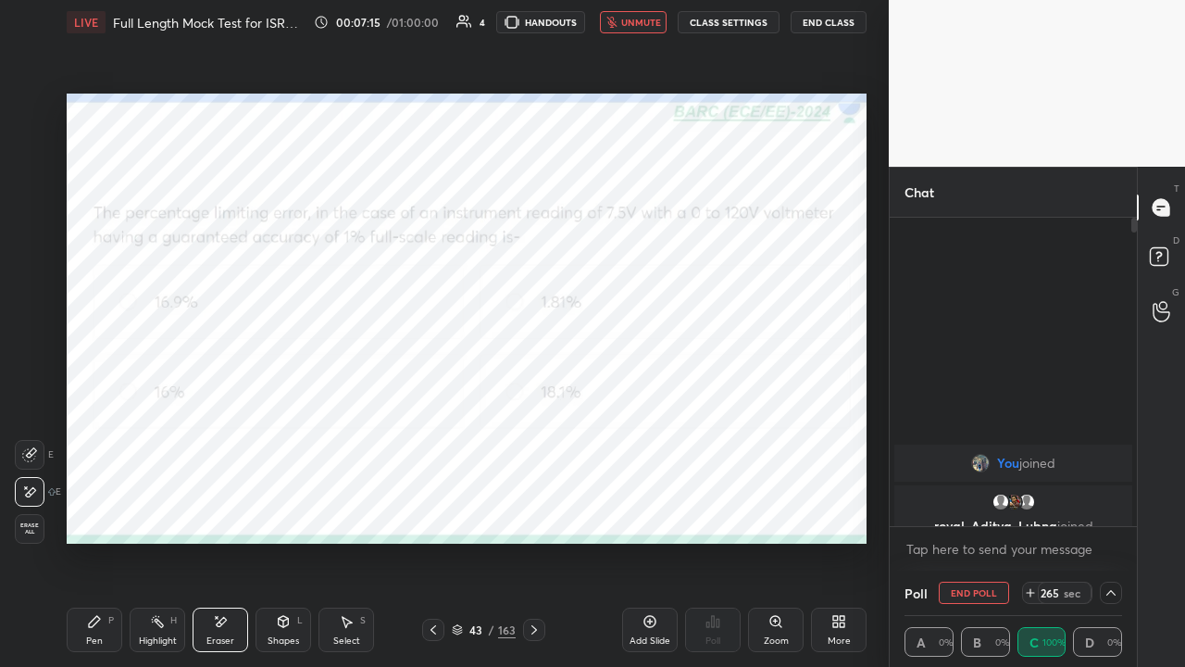
click at [826, 24] on button "End Class" at bounding box center [829, 22] width 76 height 22
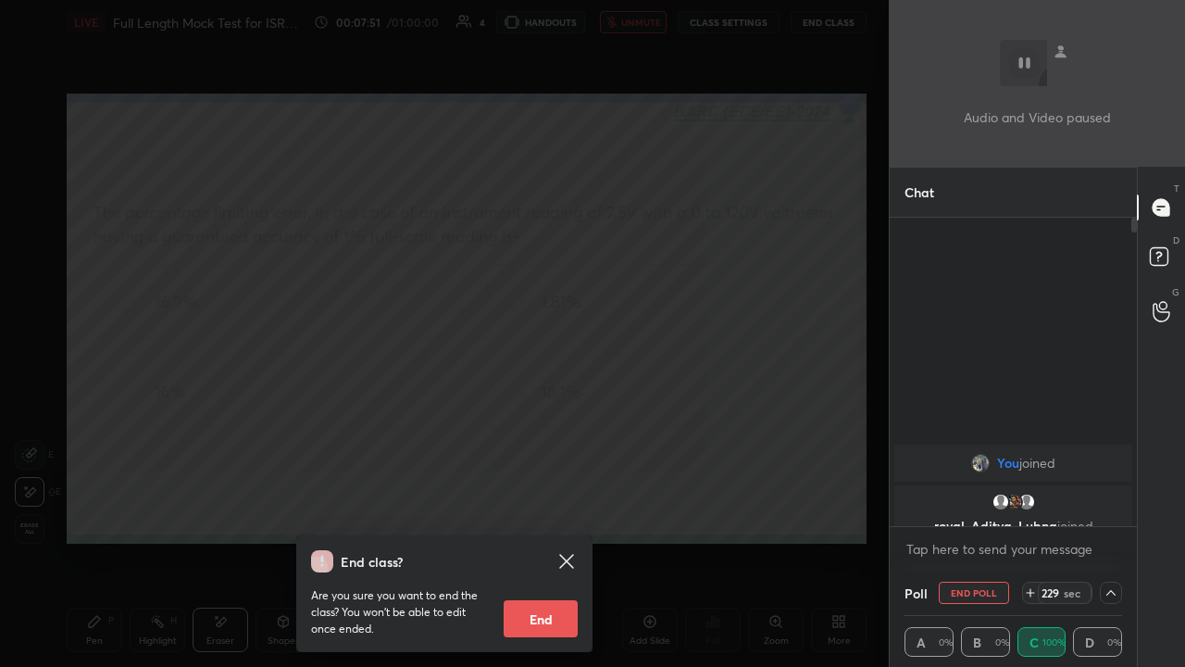
click at [306, 437] on div "End class? Are you sure you want to end the class? You won’t be able to edit on…" at bounding box center [444, 333] width 889 height 667
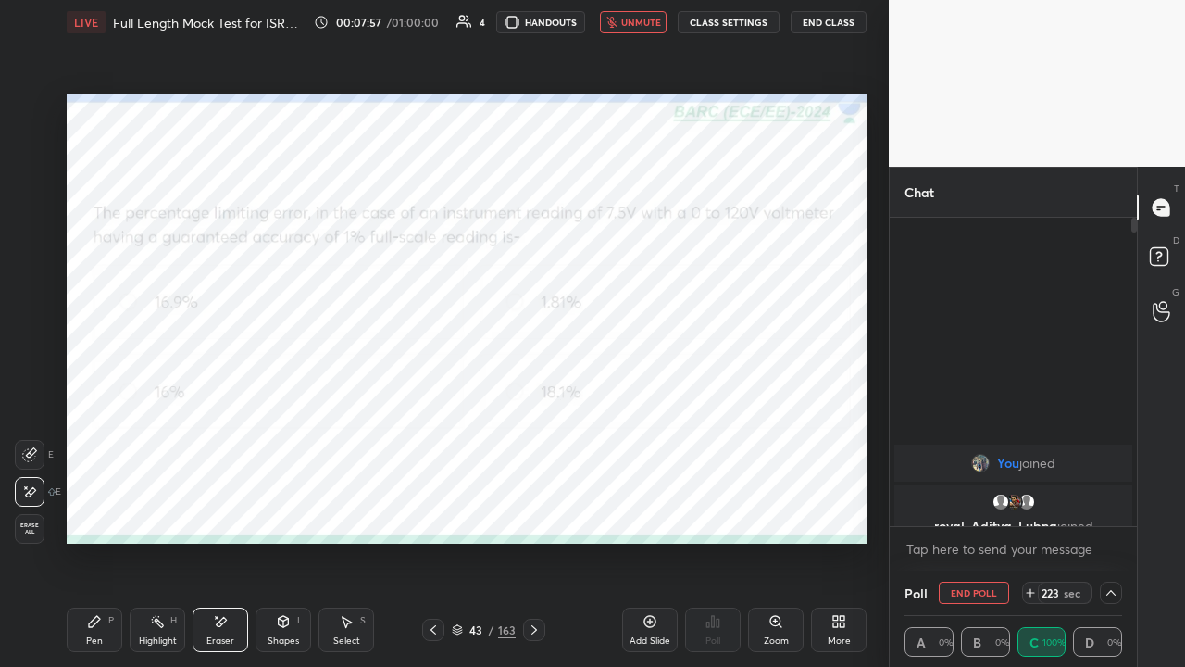
click at [96, 509] on div "Pen P" at bounding box center [95, 629] width 56 height 44
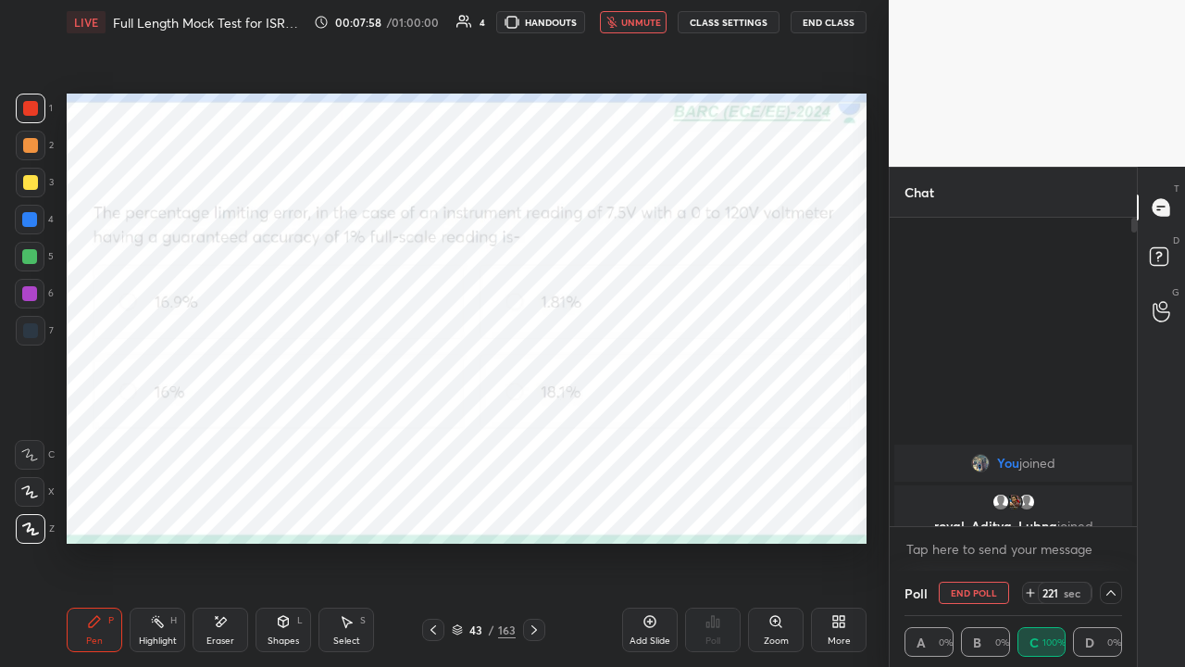
click at [31, 218] on div at bounding box center [29, 219] width 15 height 15
click at [285, 509] on div "Shapes L" at bounding box center [284, 629] width 56 height 44
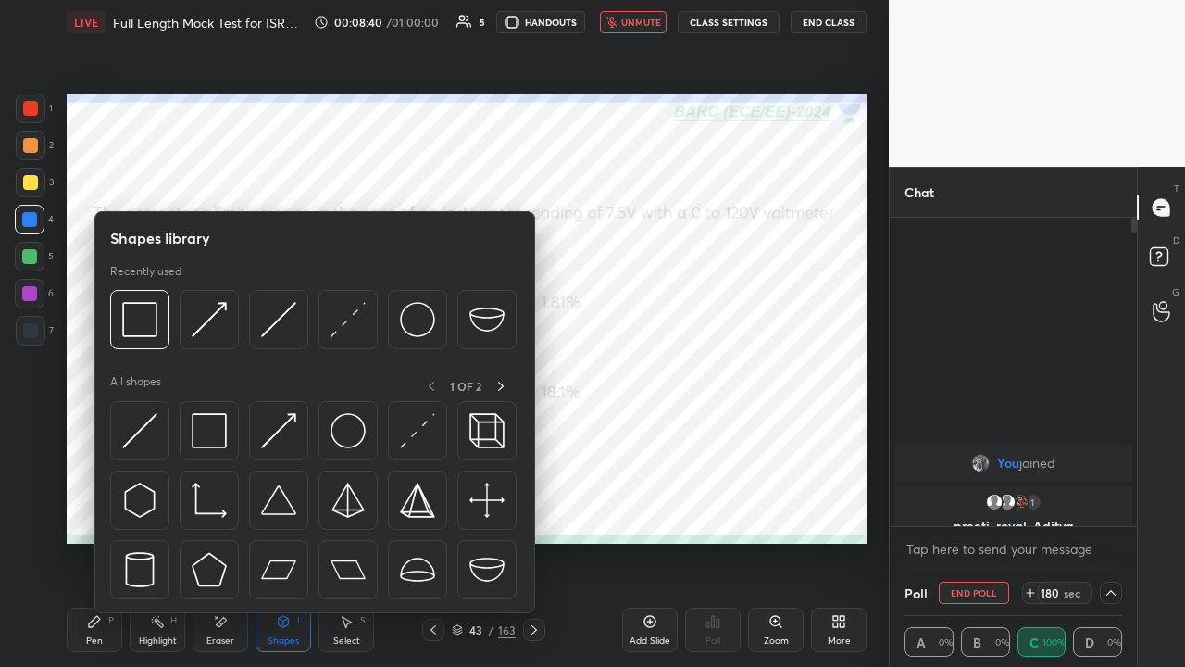
click at [123, 448] on div at bounding box center [139, 430] width 59 height 59
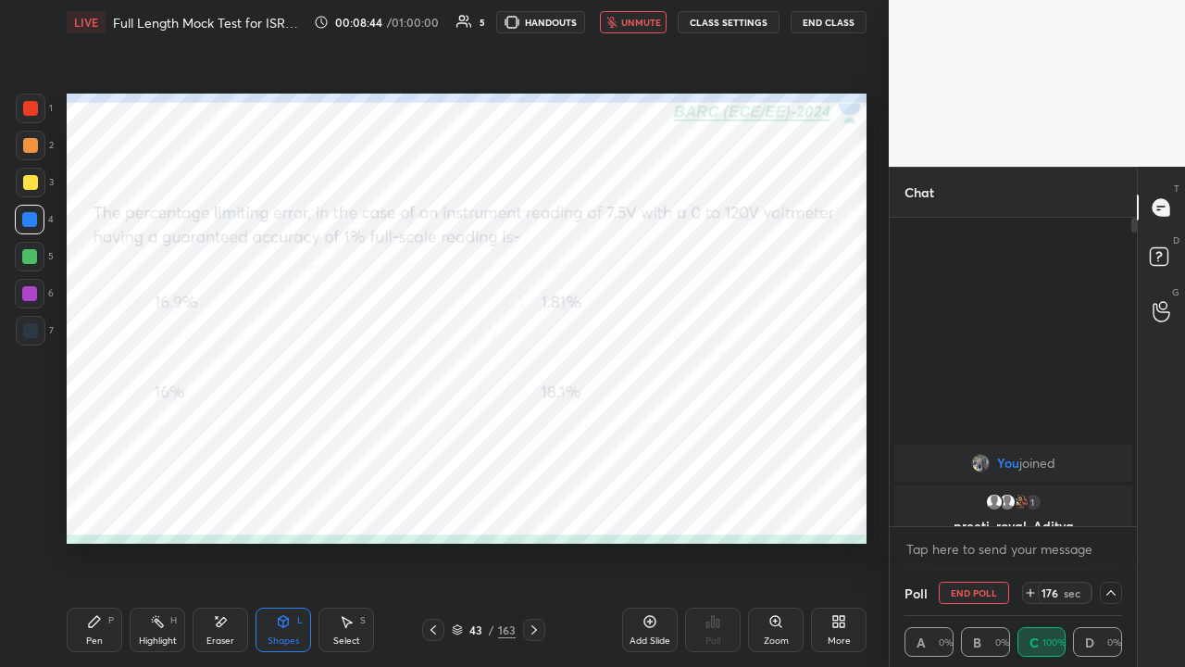
click at [93, 509] on icon at bounding box center [94, 621] width 11 height 11
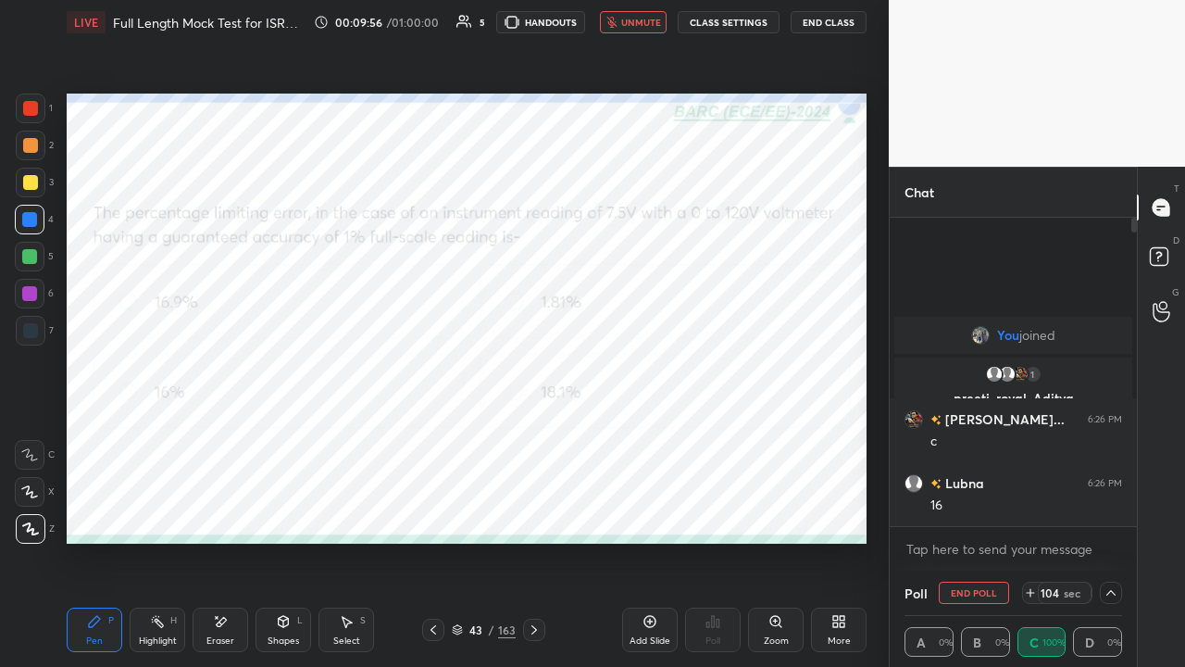
click at [28, 289] on div at bounding box center [29, 293] width 15 height 15
click at [641, 22] on span "unmute" at bounding box center [641, 22] width 40 height 13
click at [646, 24] on span "mute" at bounding box center [643, 22] width 26 height 13
click at [633, 24] on span "unmute" at bounding box center [641, 22] width 40 height 13
click at [641, 24] on span "mute" at bounding box center [643, 22] width 26 height 13
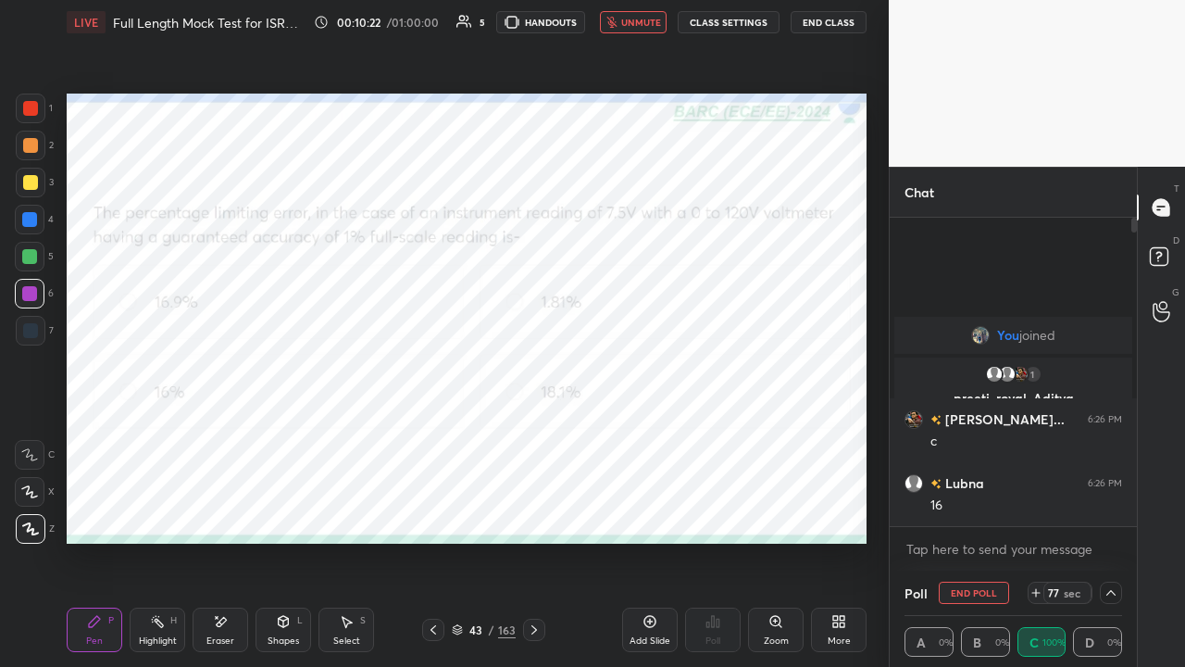
click at [537, 509] on icon at bounding box center [534, 629] width 15 height 15
click at [30, 104] on div at bounding box center [30, 108] width 15 height 15
click at [981, 509] on button "End Poll" at bounding box center [974, 592] width 70 height 22
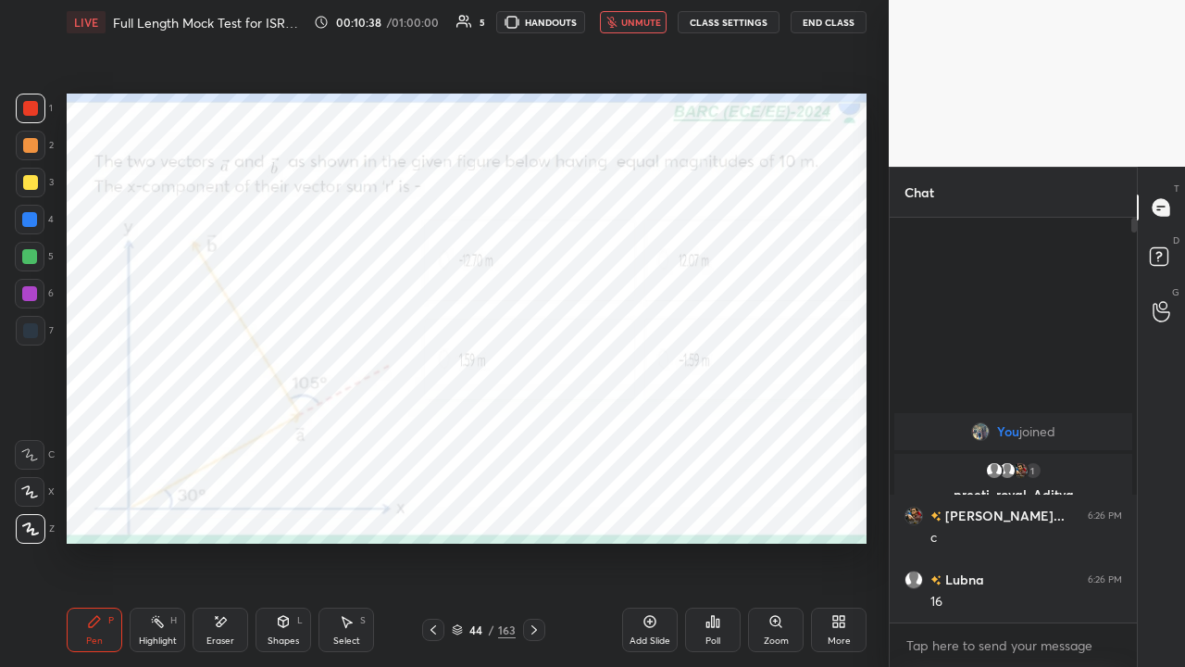
scroll to position [6, 6]
click at [708, 509] on icon at bounding box center [712, 621] width 15 height 15
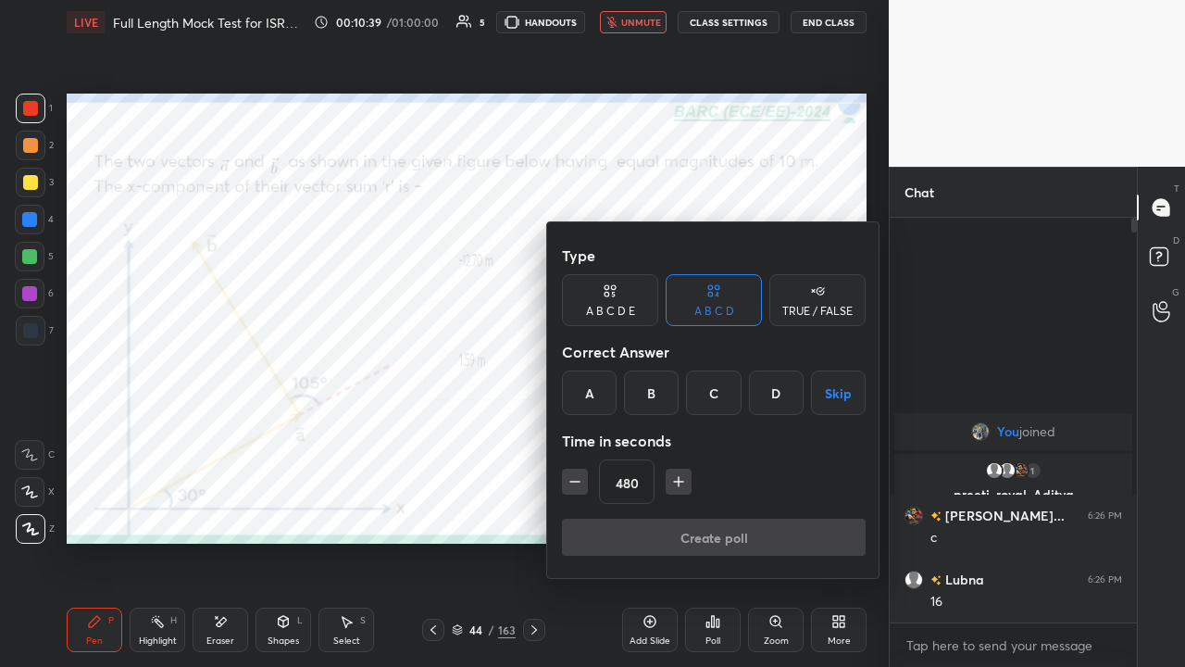
click at [713, 381] on div "C" at bounding box center [713, 392] width 55 height 44
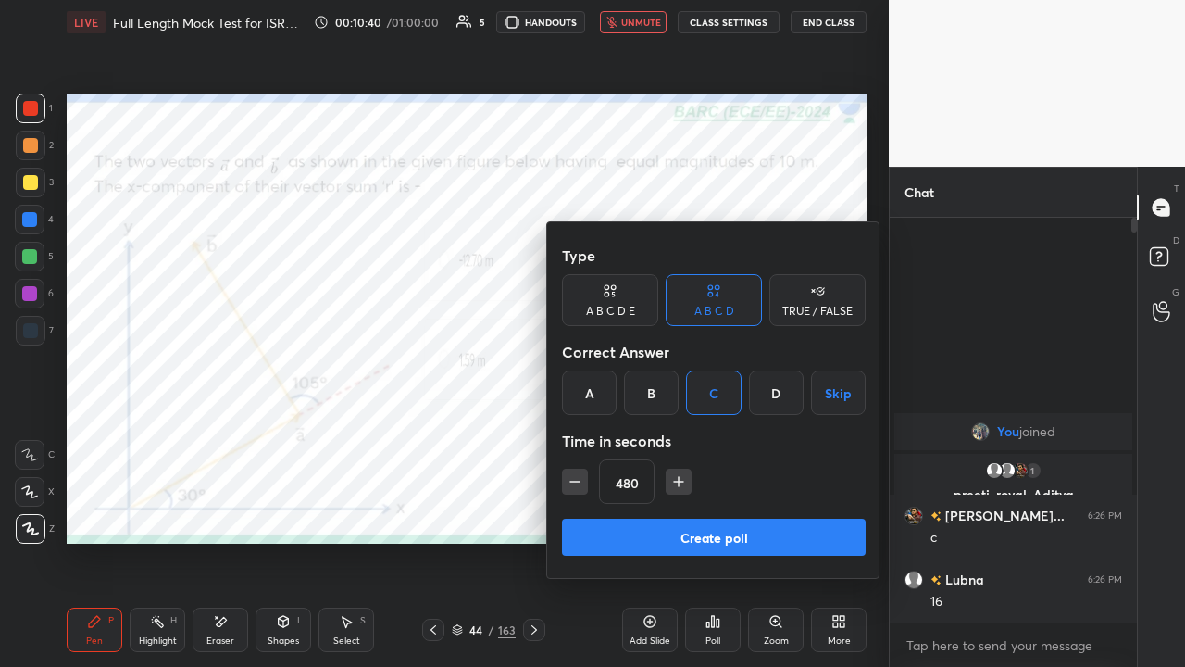
click at [689, 509] on button "Create poll" at bounding box center [714, 536] width 304 height 37
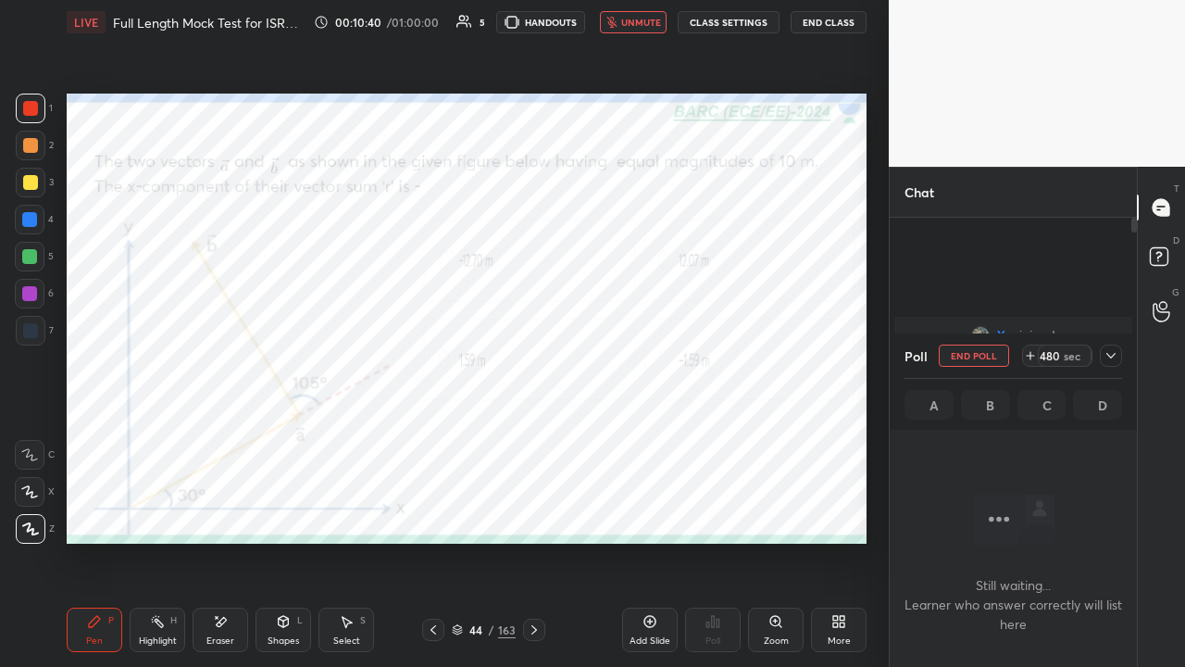
scroll to position [148, 242]
click at [1100, 352] on div at bounding box center [1111, 355] width 22 height 22
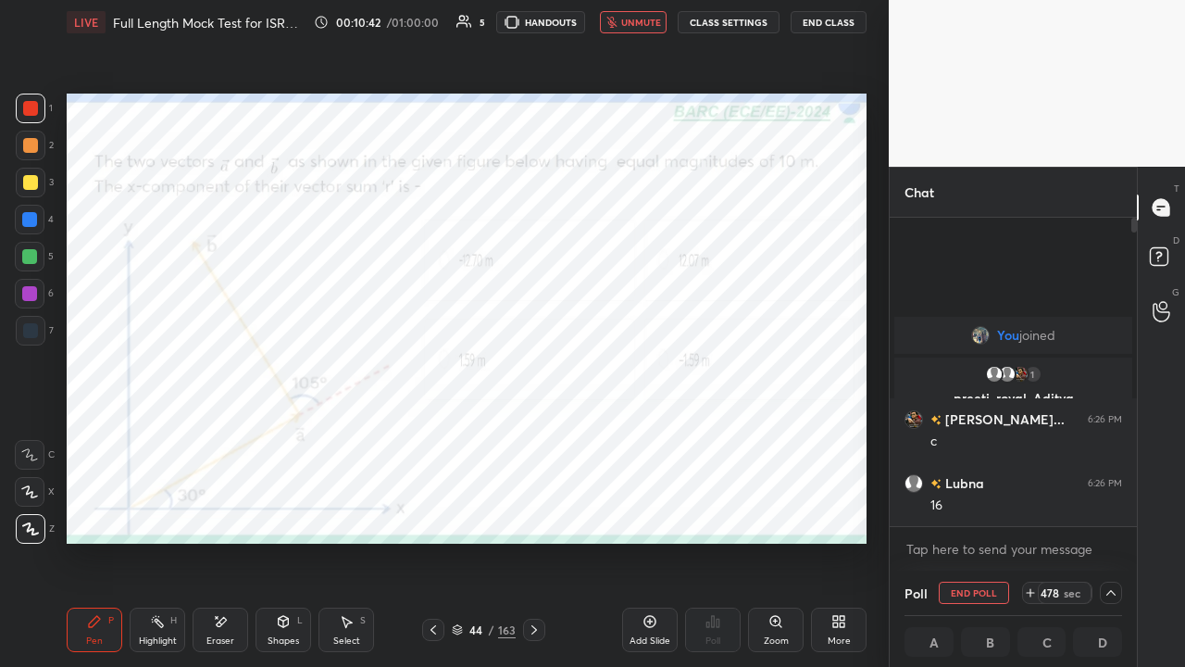
click at [635, 23] on span "unmute" at bounding box center [641, 22] width 40 height 13
click at [631, 20] on button "mute" at bounding box center [633, 22] width 67 height 22
click at [827, 20] on button "End Class" at bounding box center [829, 22] width 76 height 22
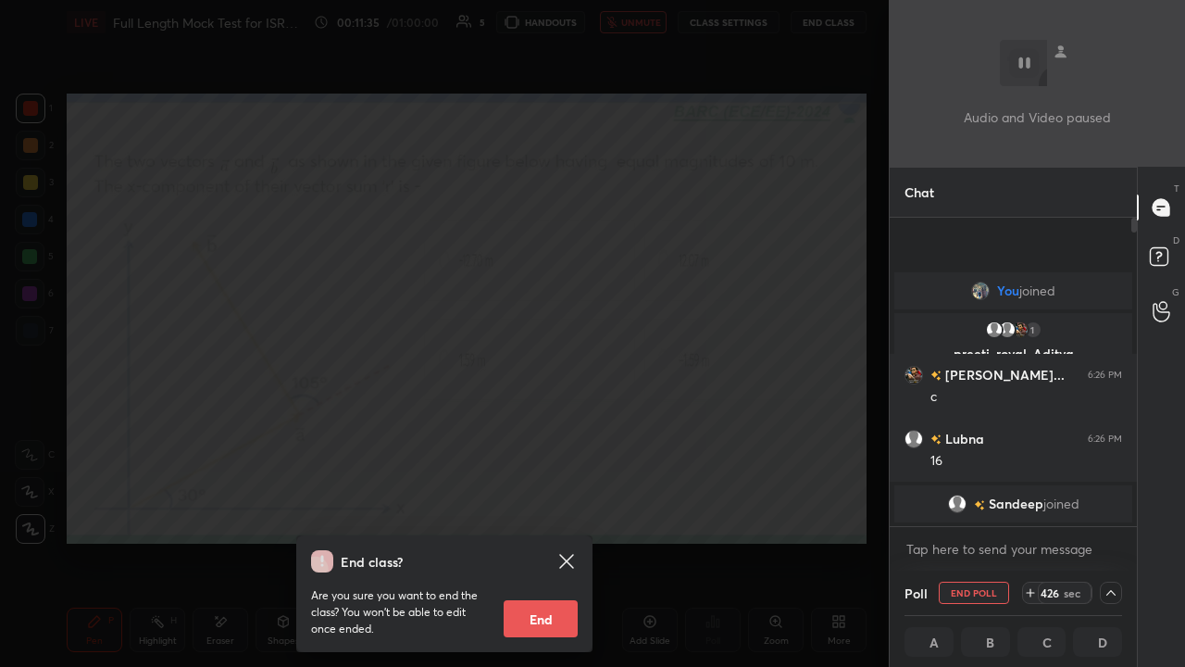
click at [385, 456] on div "End class? Are you sure you want to end the class? You won’t be able to edit on…" at bounding box center [444, 333] width 889 height 667
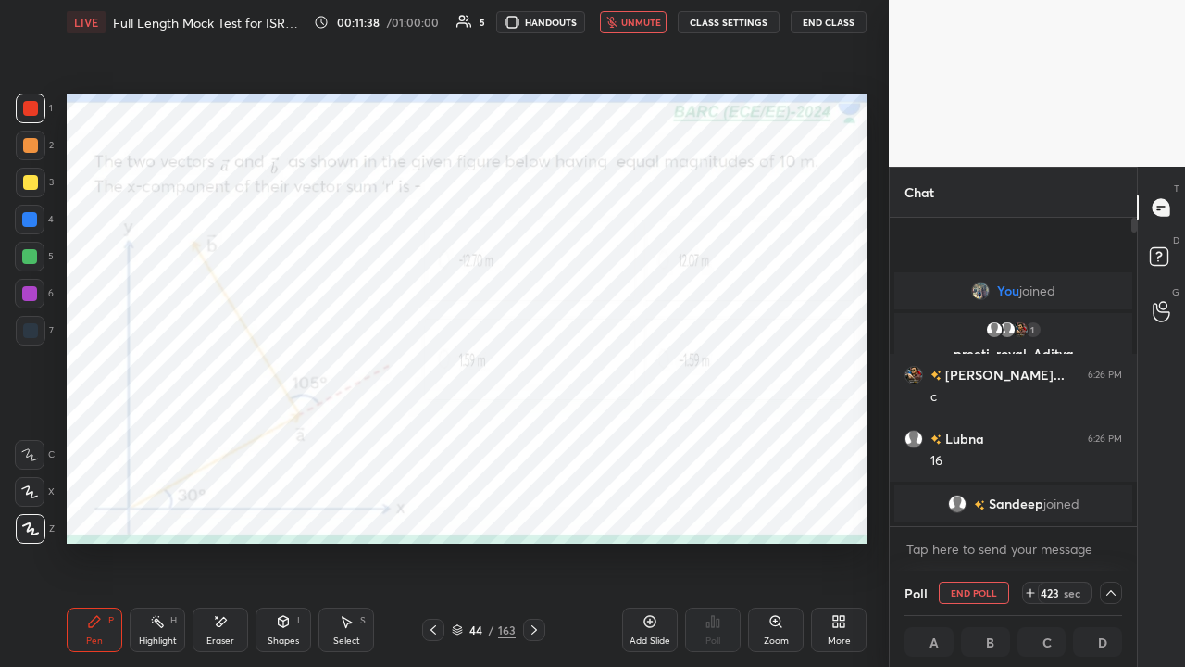
click at [633, 25] on span "unmute" at bounding box center [641, 22] width 40 height 13
click at [639, 26] on span "mute" at bounding box center [643, 22] width 26 height 13
click at [822, 24] on button "End Class" at bounding box center [829, 22] width 76 height 22
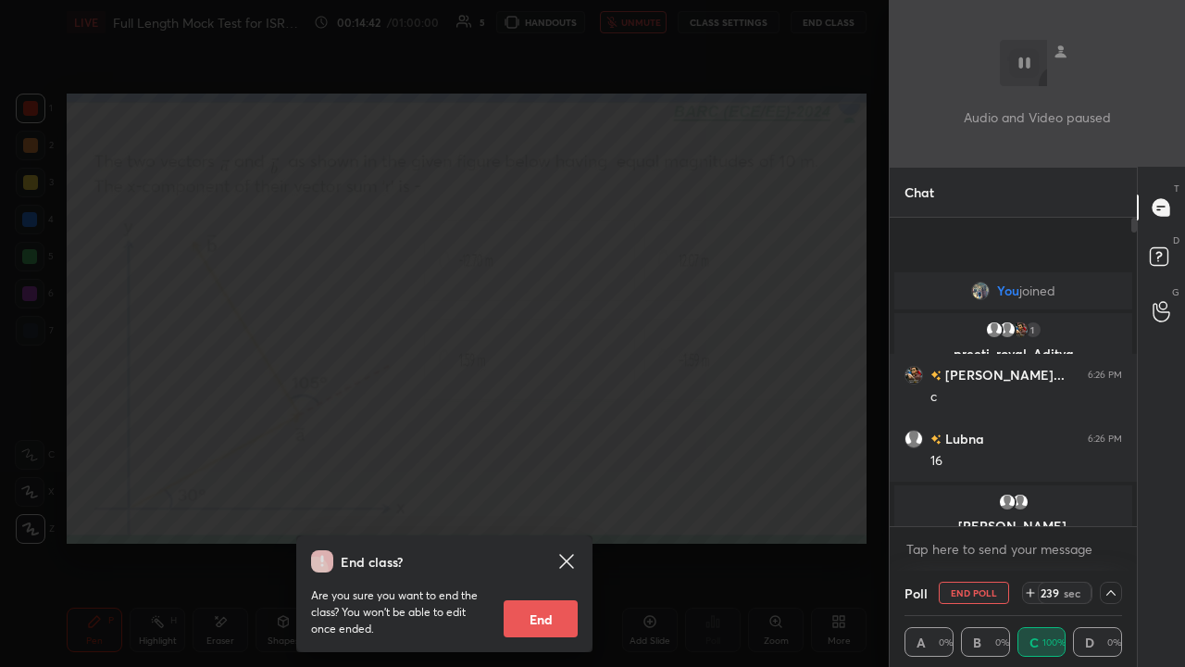
click at [554, 313] on div "End class? Are you sure you want to end the class? You won’t be able to edit on…" at bounding box center [444, 333] width 889 height 667
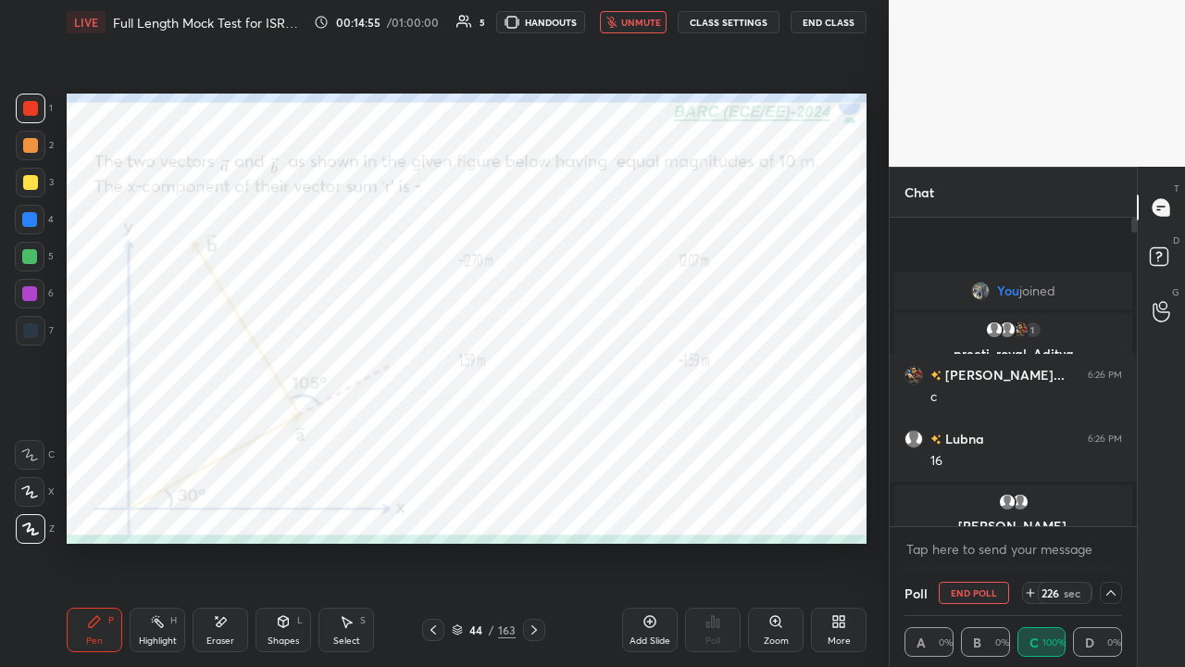
click at [633, 26] on span "unmute" at bounding box center [641, 22] width 40 height 13
click at [35, 220] on div at bounding box center [29, 219] width 15 height 15
click at [532, 509] on icon at bounding box center [534, 629] width 15 height 15
click at [636, 18] on span "mute" at bounding box center [643, 22] width 26 height 13
click at [966, 509] on button "End Poll" at bounding box center [974, 592] width 70 height 22
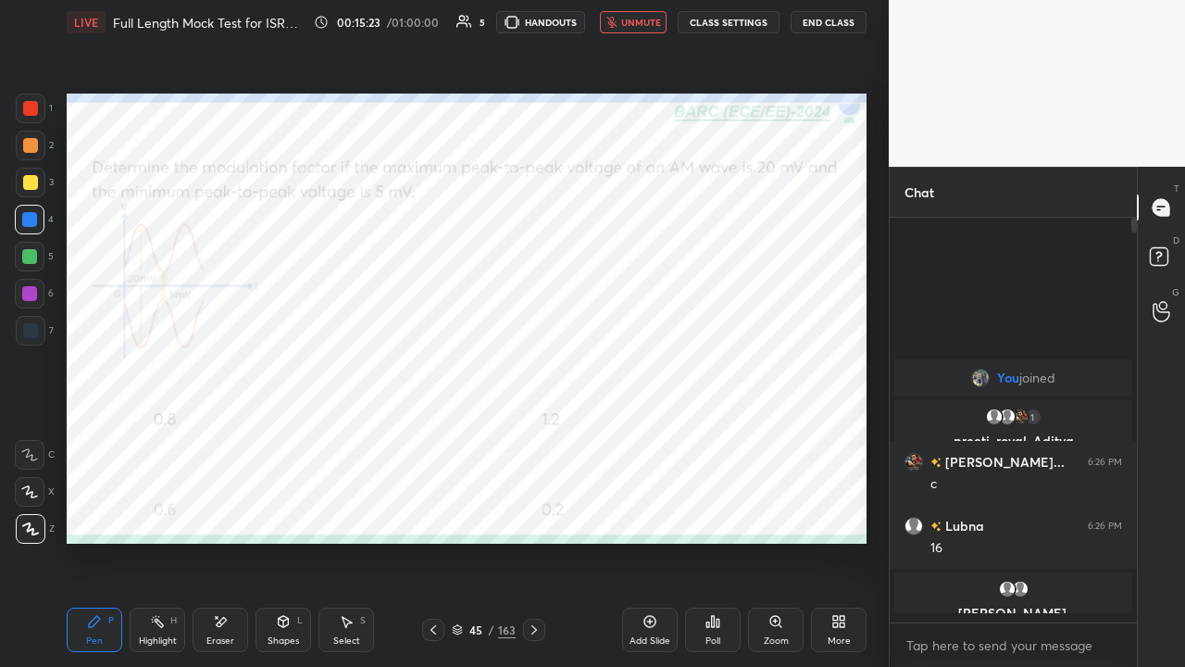
scroll to position [6, 6]
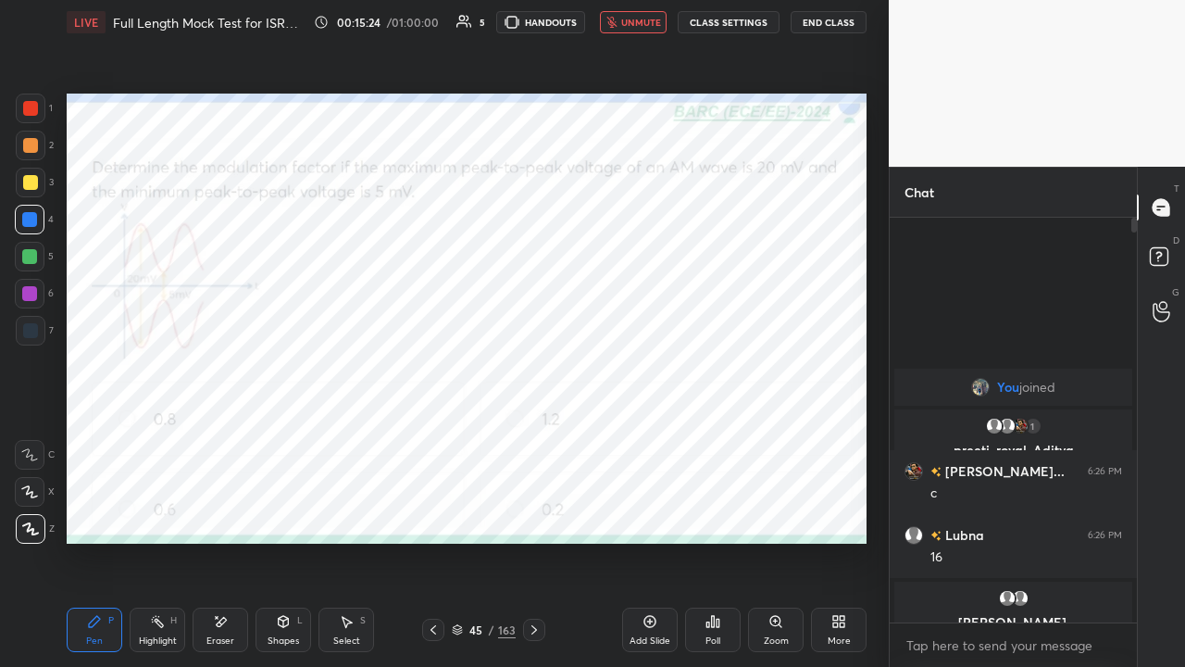
click at [709, 509] on div "Poll" at bounding box center [713, 629] width 56 height 44
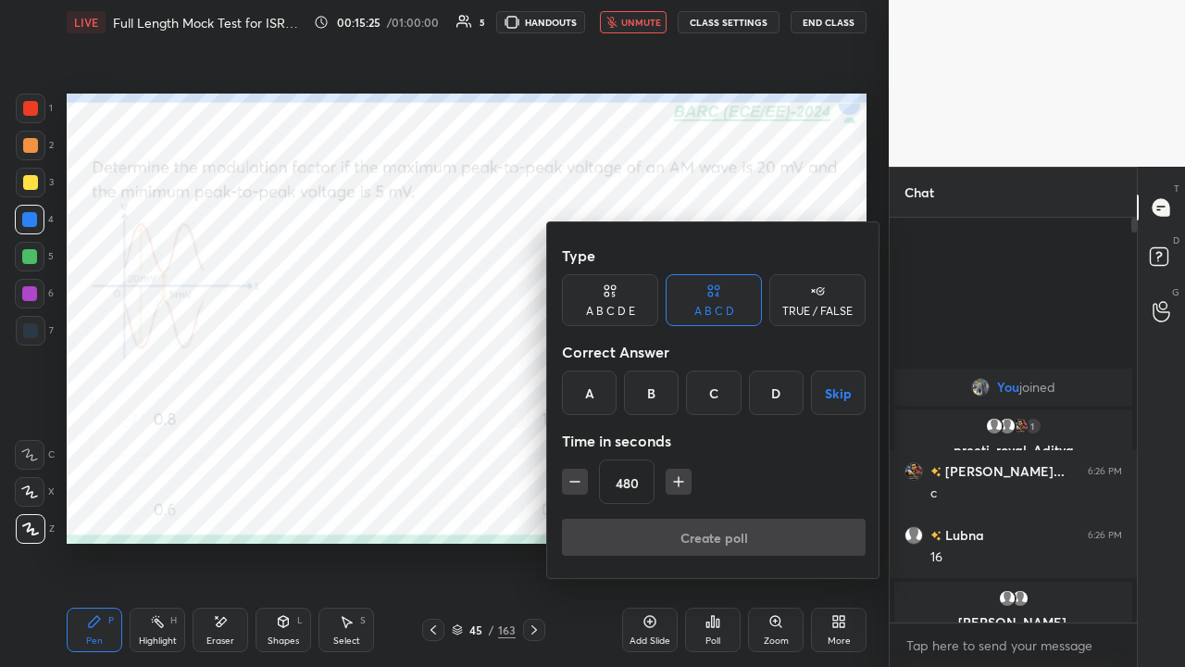
click at [711, 391] on div "C" at bounding box center [713, 392] width 55 height 44
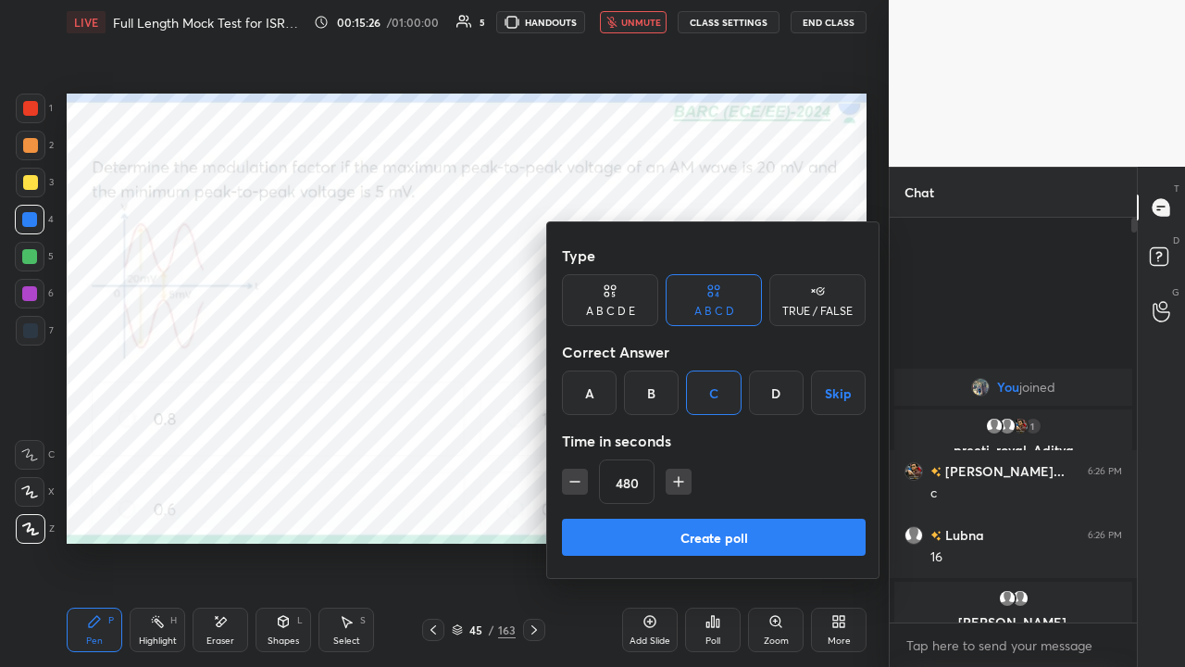
click at [718, 509] on button "Create poll" at bounding box center [714, 536] width 304 height 37
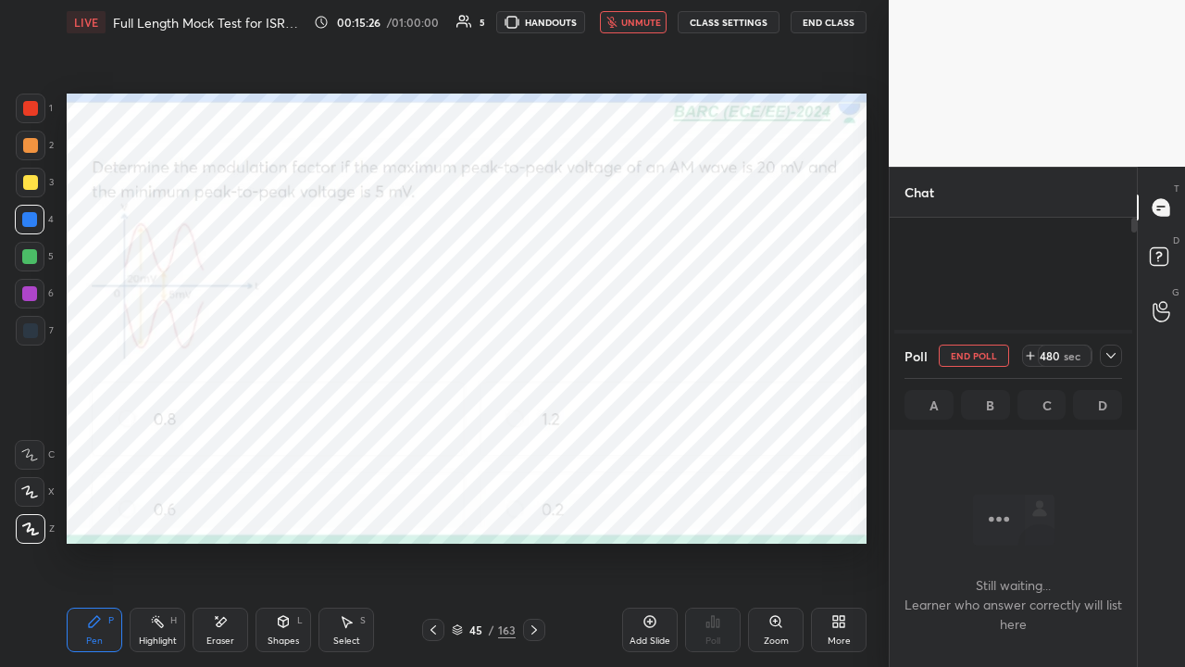
scroll to position [148, 242]
click at [1117, 356] on icon at bounding box center [1111, 355] width 15 height 15
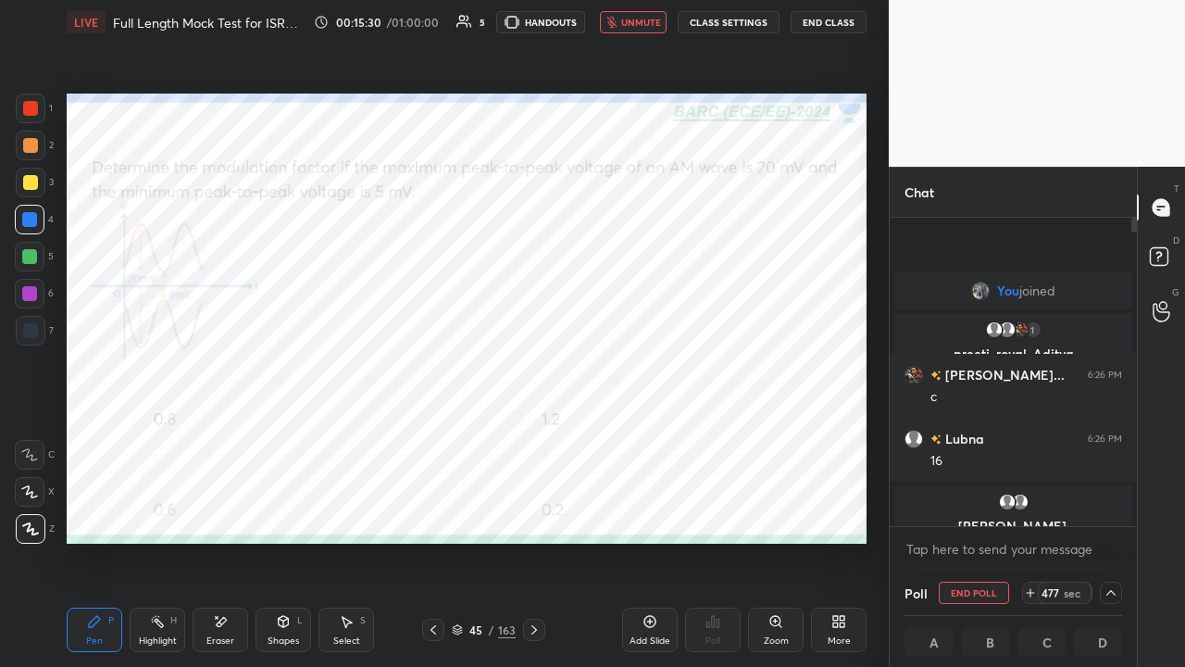
click at [630, 19] on span "unmute" at bounding box center [641, 22] width 40 height 13
click at [636, 26] on span "mute" at bounding box center [643, 22] width 26 height 13
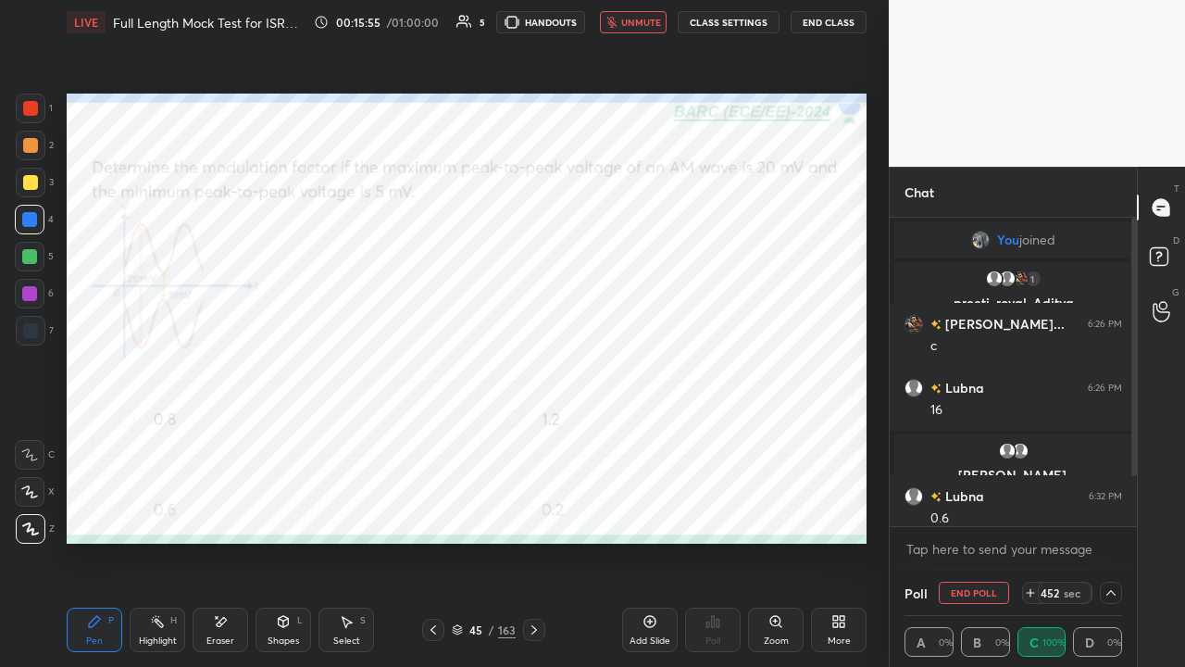
scroll to position [76, 0]
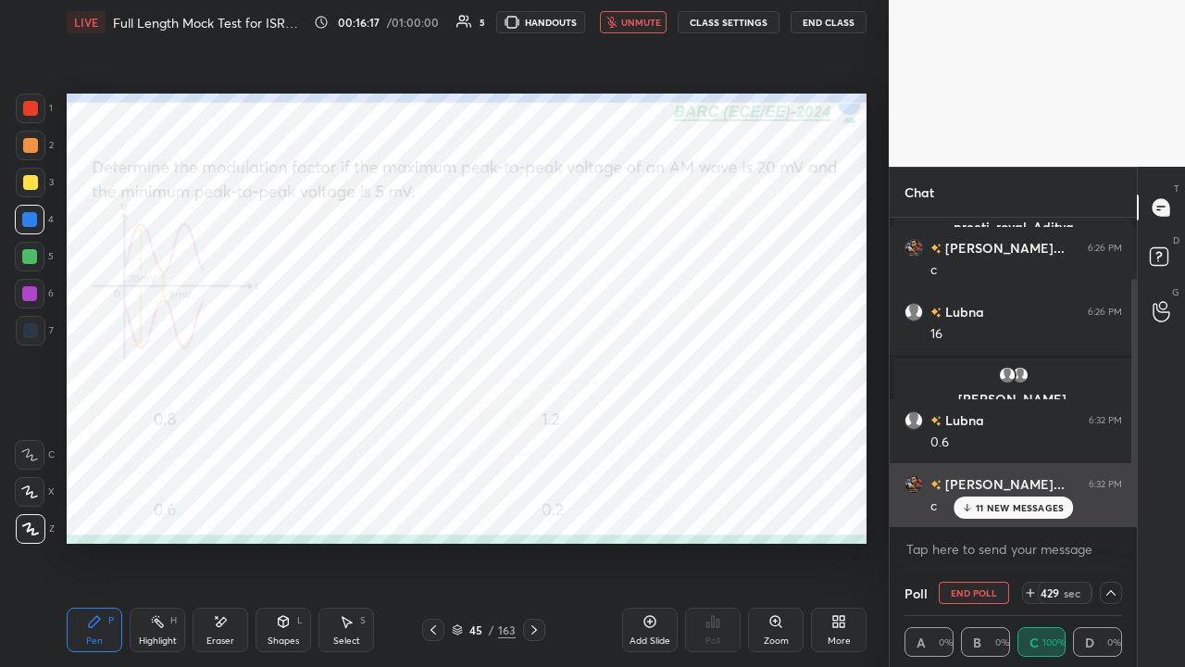
click at [1001, 509] on p "11 NEW MESSAGES" at bounding box center [1020, 507] width 88 height 11
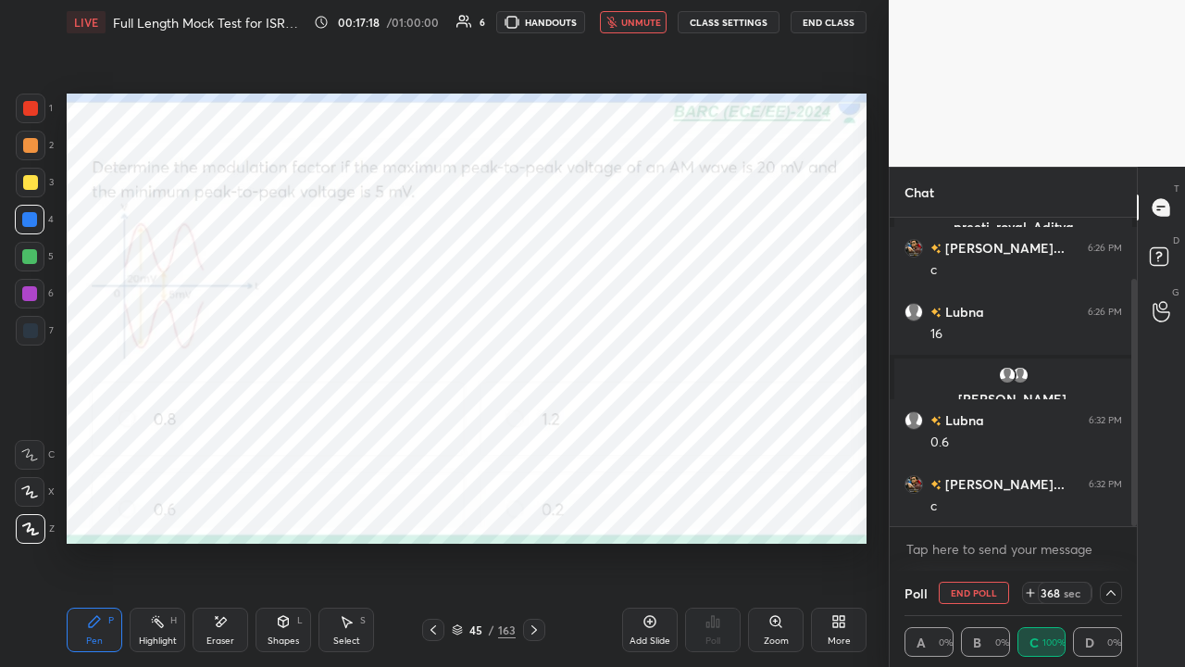
click at [31, 257] on div at bounding box center [29, 256] width 15 height 15
click at [218, 509] on icon at bounding box center [220, 622] width 15 height 16
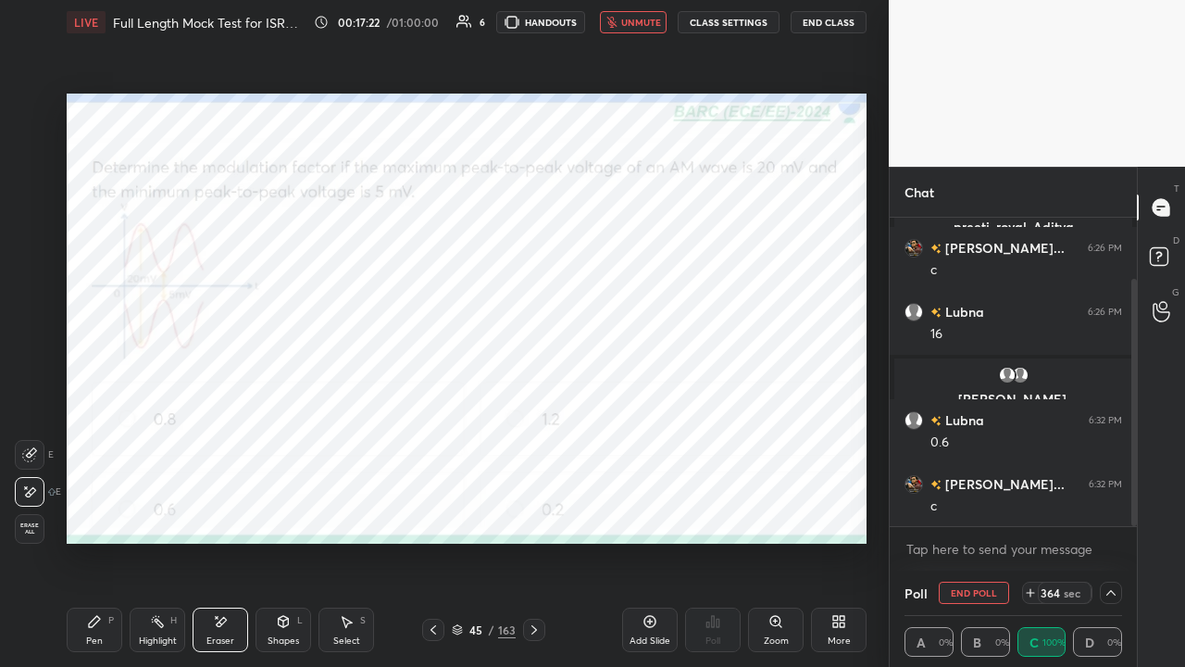
click at [84, 509] on div "Pen P" at bounding box center [95, 629] width 56 height 44
click at [218, 509] on div "Eraser" at bounding box center [220, 640] width 28 height 9
click at [100, 509] on icon at bounding box center [94, 621] width 15 height 15
click at [824, 21] on button "End Class" at bounding box center [829, 22] width 76 height 22
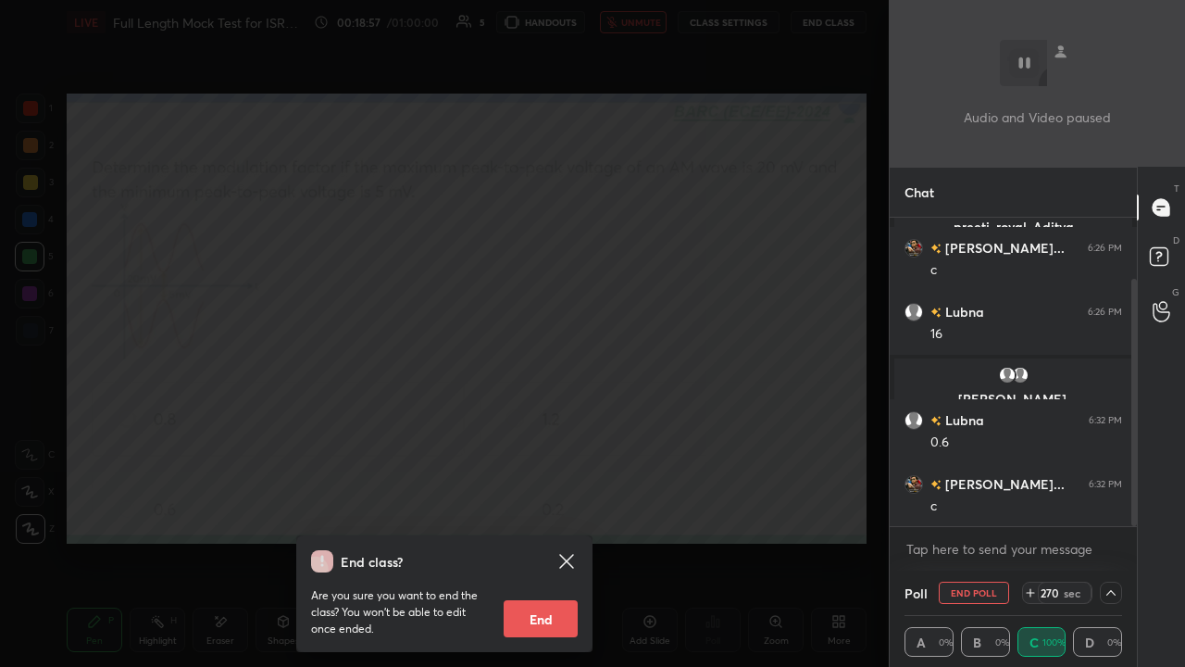
click at [395, 267] on div "End class? Are you sure you want to end the class? You won’t be able to edit on…" at bounding box center [444, 333] width 889 height 667
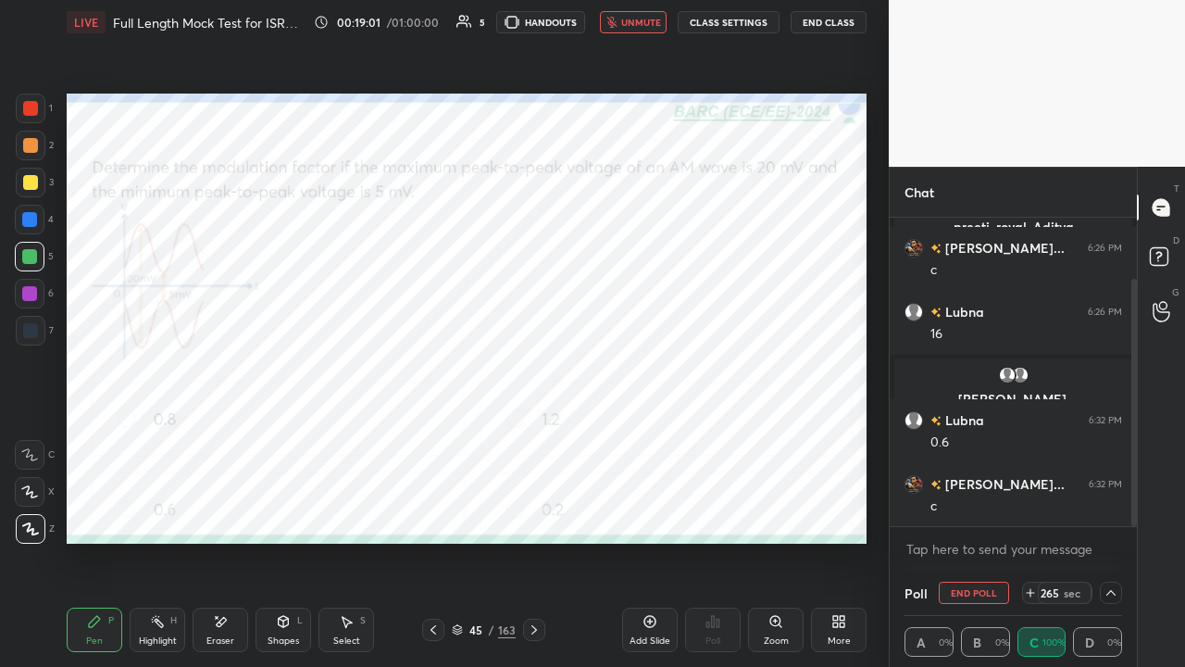
click at [221, 509] on div "Eraser" at bounding box center [221, 629] width 56 height 44
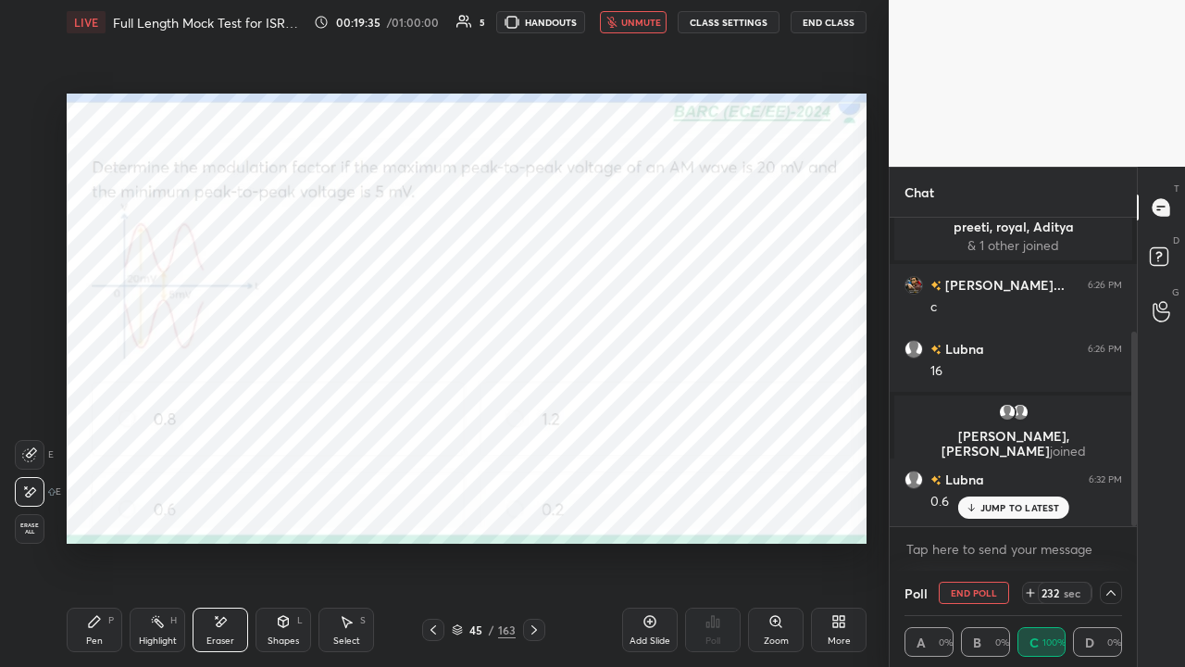
scroll to position [180, 0]
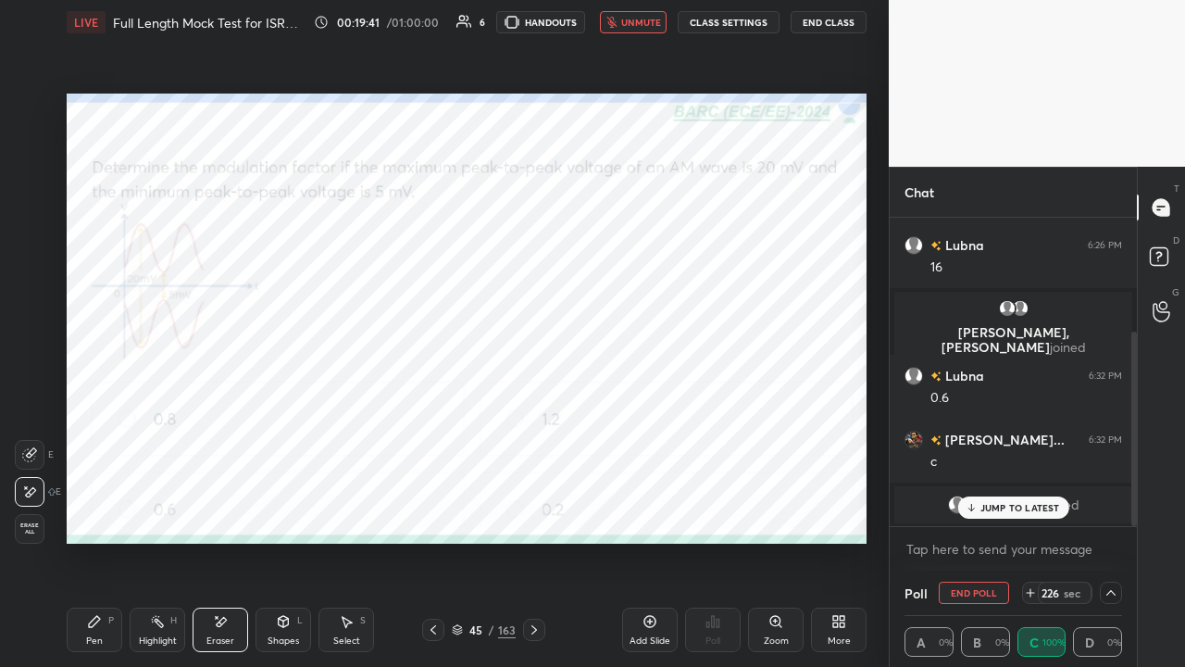
click at [1000, 506] on p "JUMP TO LATEST" at bounding box center [1020, 507] width 80 height 11
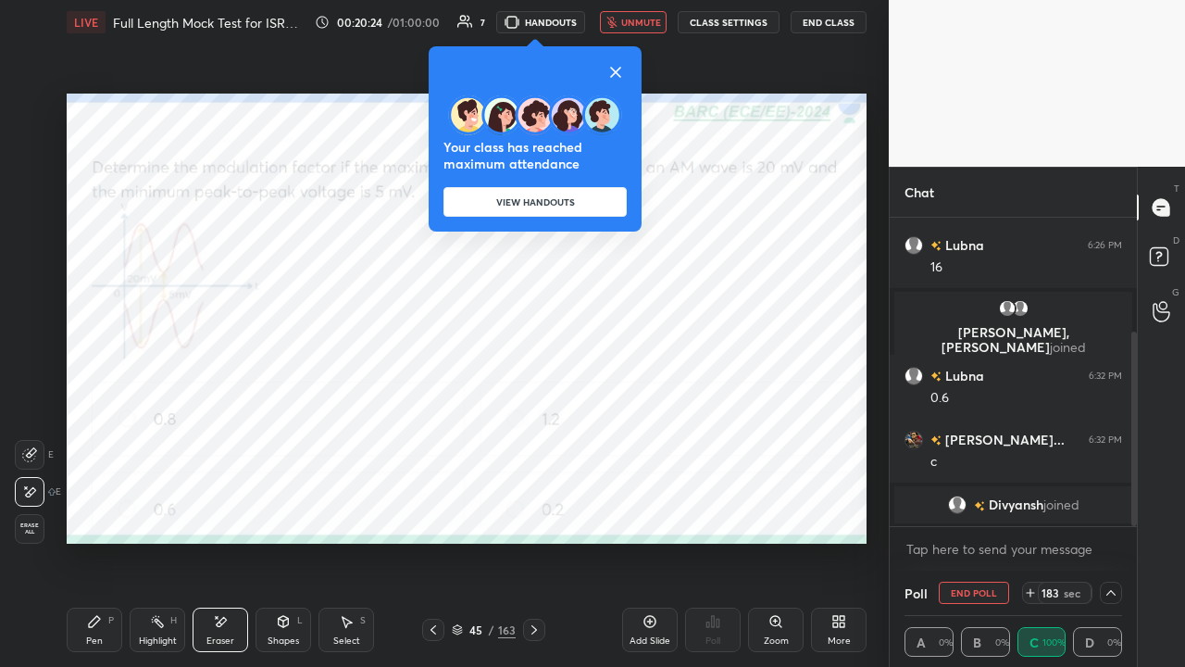
click at [572, 199] on button "VIEW HANDOUTS" at bounding box center [534, 202] width 183 height 30
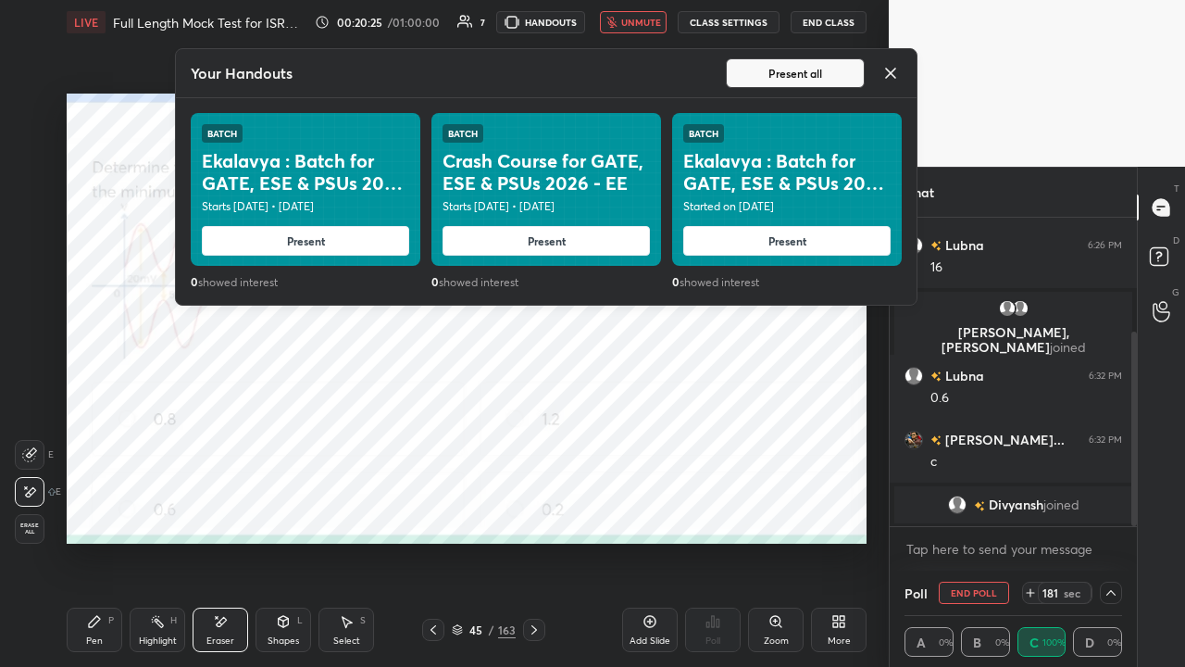
click at [893, 72] on icon at bounding box center [891, 73] width 22 height 22
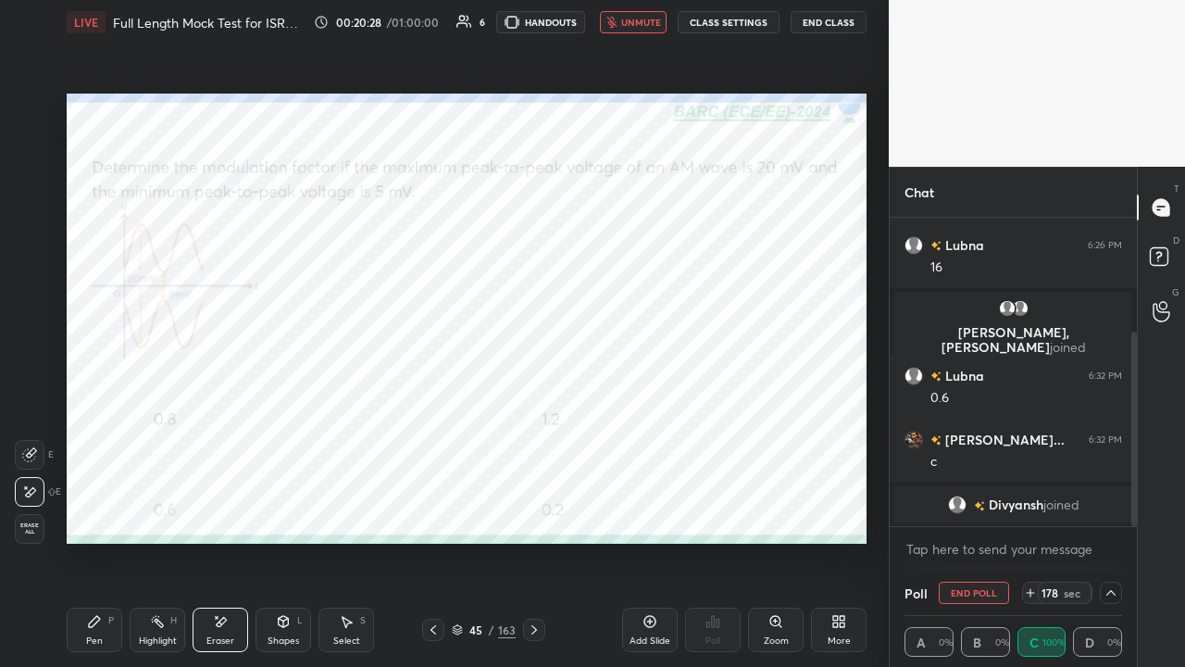
click at [630, 23] on span "unmute" at bounding box center [641, 22] width 40 height 13
click at [1105, 509] on icon at bounding box center [1111, 592] width 15 height 15
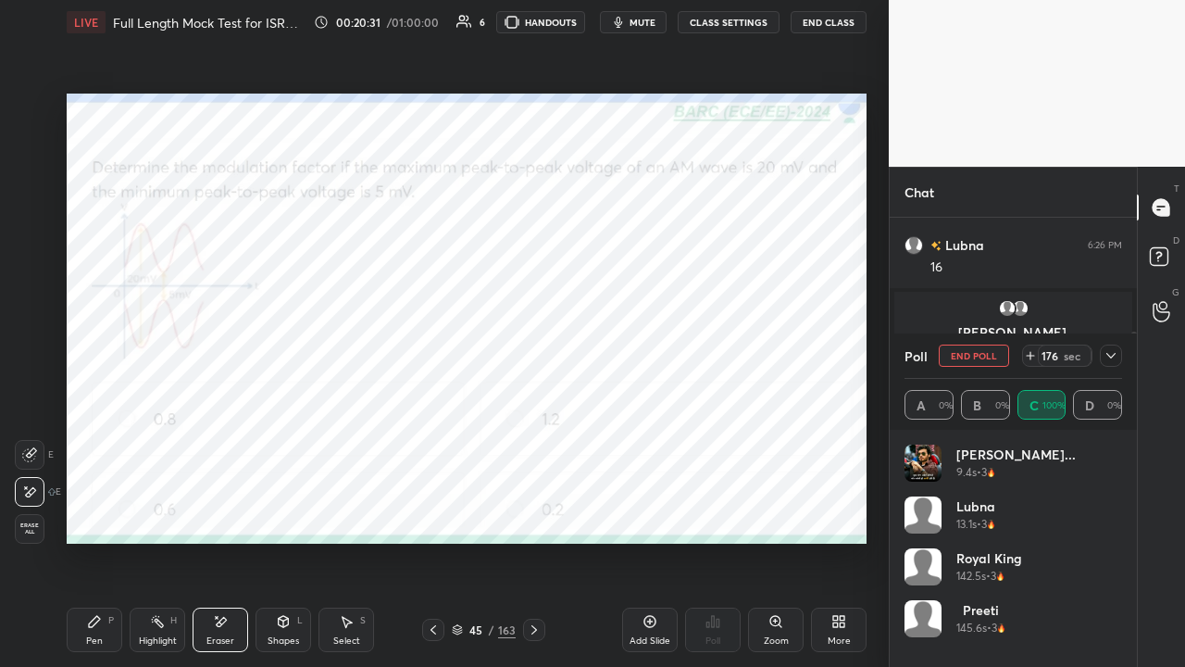
scroll to position [217, 212]
click at [1112, 359] on icon at bounding box center [1111, 355] width 15 height 15
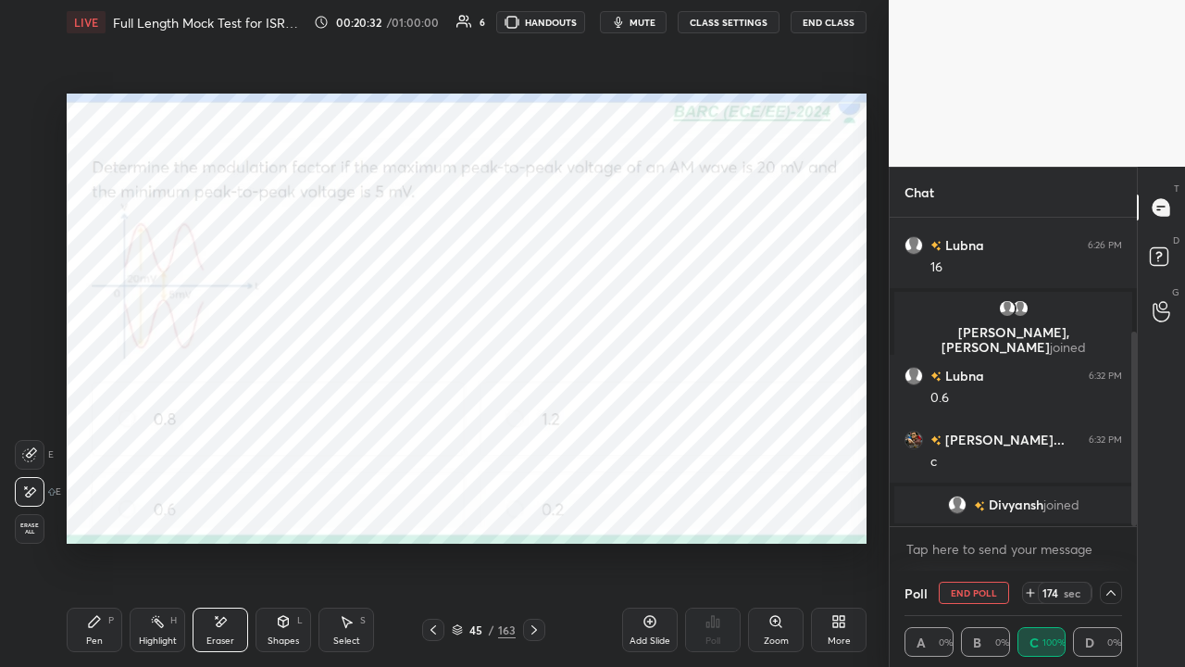
scroll to position [1, 6]
click at [643, 24] on span "mute" at bounding box center [643, 22] width 26 height 13
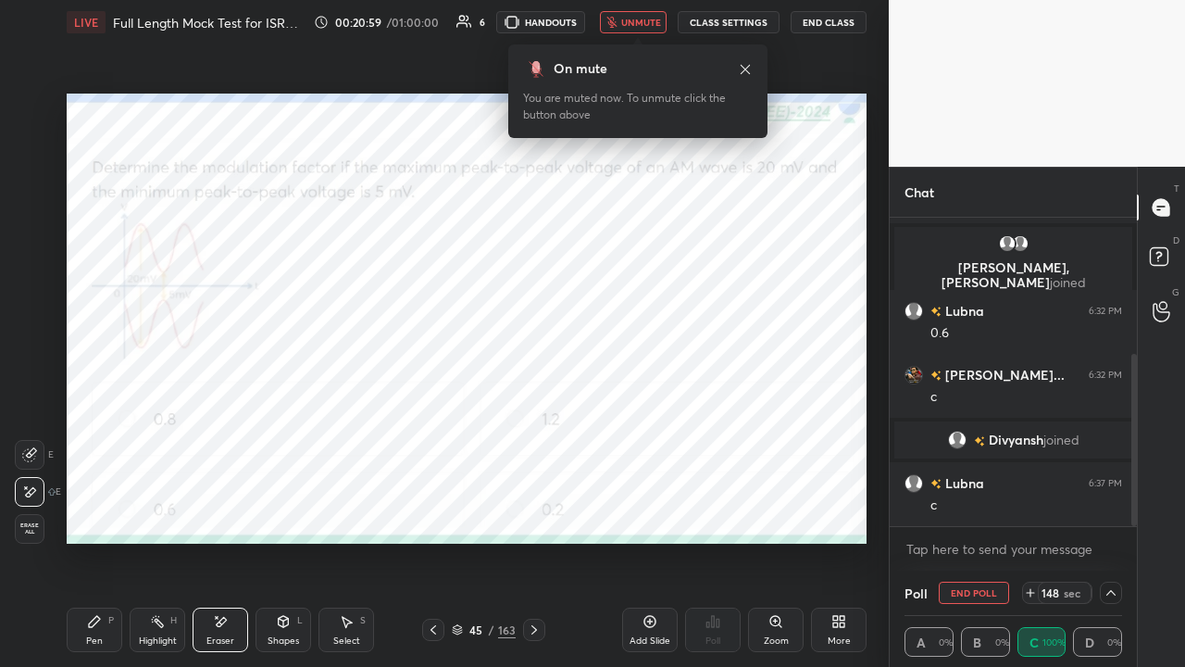
click at [635, 22] on span "unmute" at bounding box center [641, 22] width 40 height 13
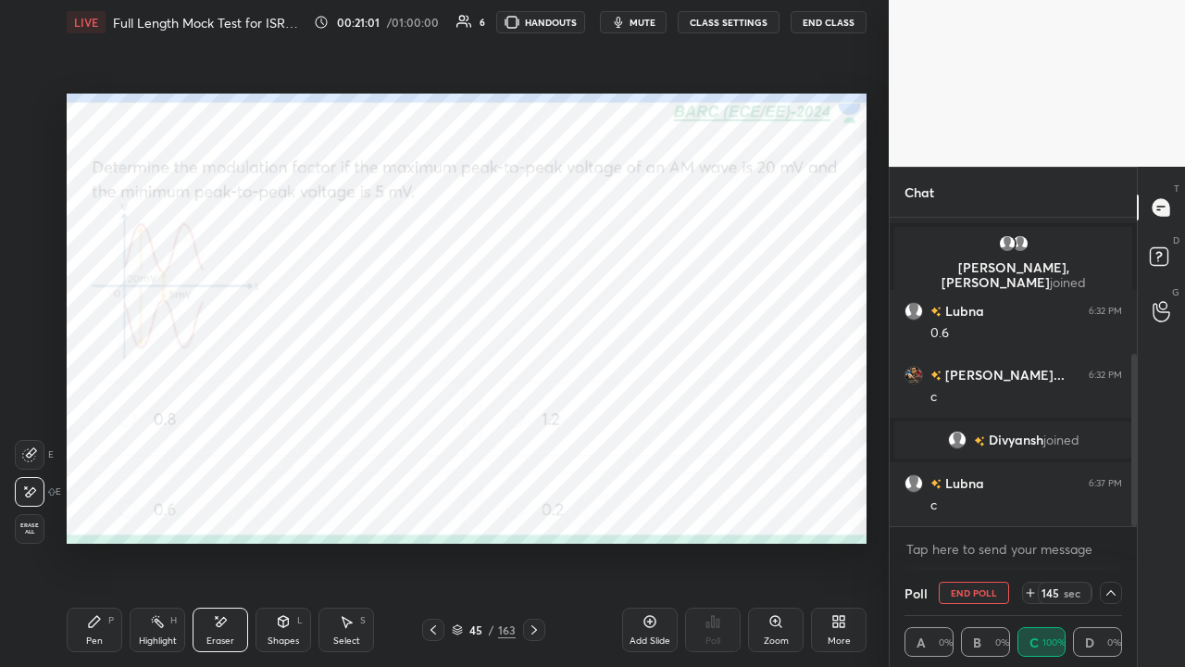
click at [100, 509] on icon at bounding box center [94, 621] width 15 height 15
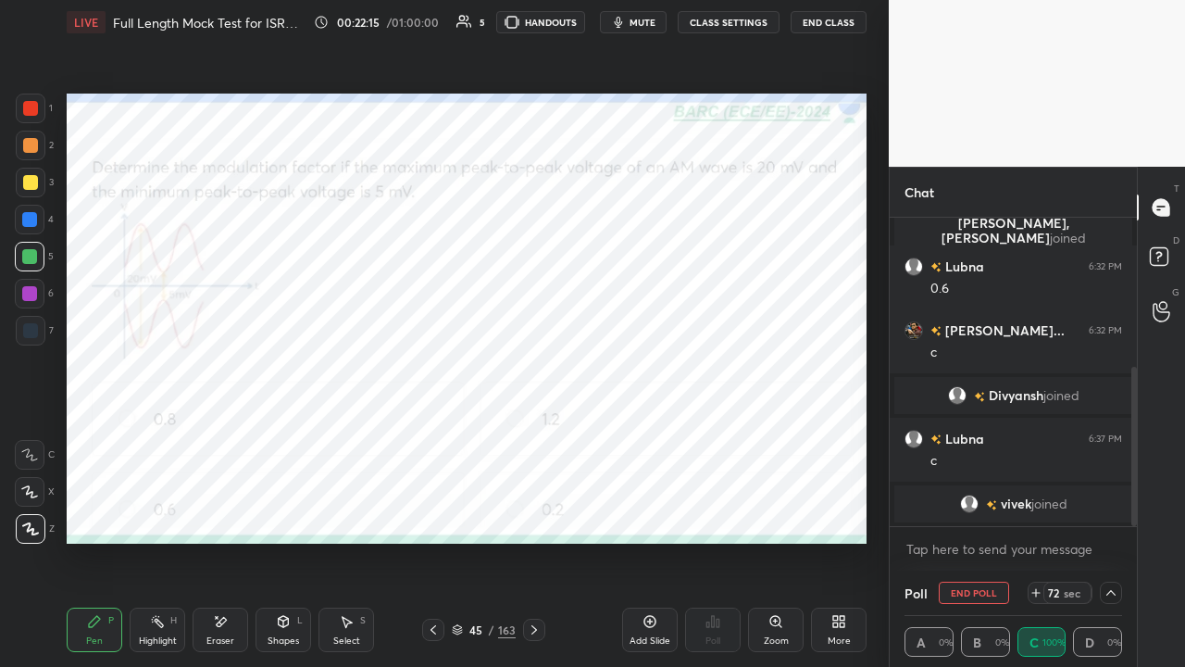
click at [642, 21] on span "mute" at bounding box center [643, 22] width 26 height 13
click at [28, 298] on div at bounding box center [29, 293] width 15 height 15
click at [637, 22] on span "unmute" at bounding box center [641, 22] width 40 height 13
click at [635, 21] on span "mute" at bounding box center [643, 22] width 26 height 13
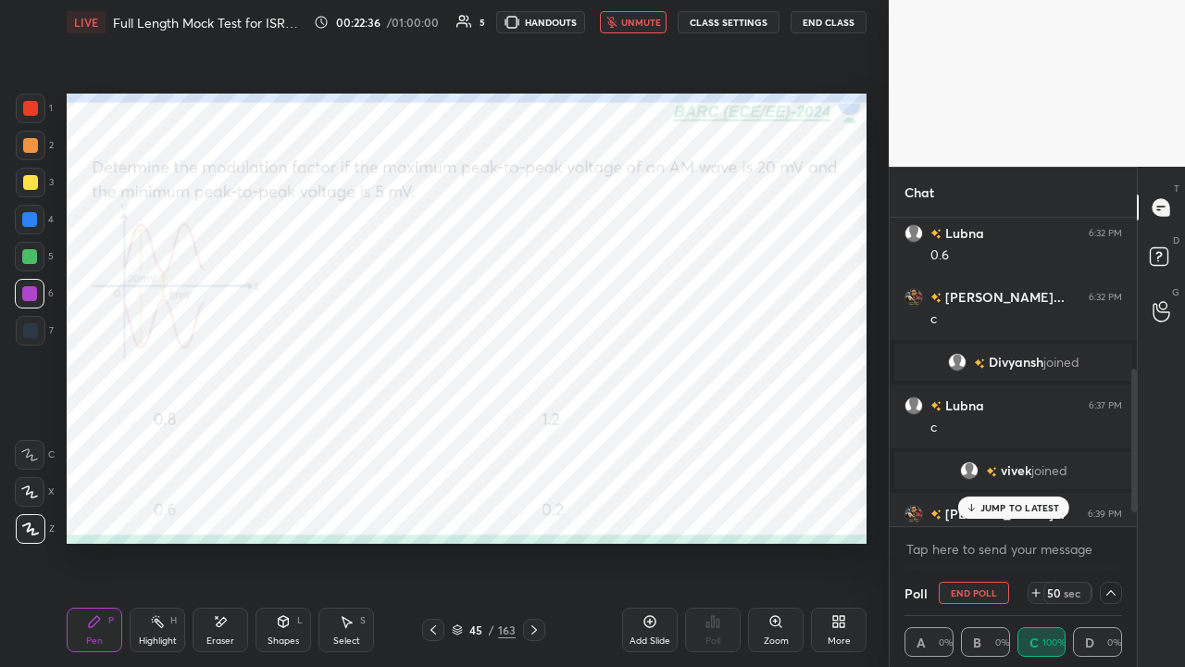
scroll to position [352, 0]
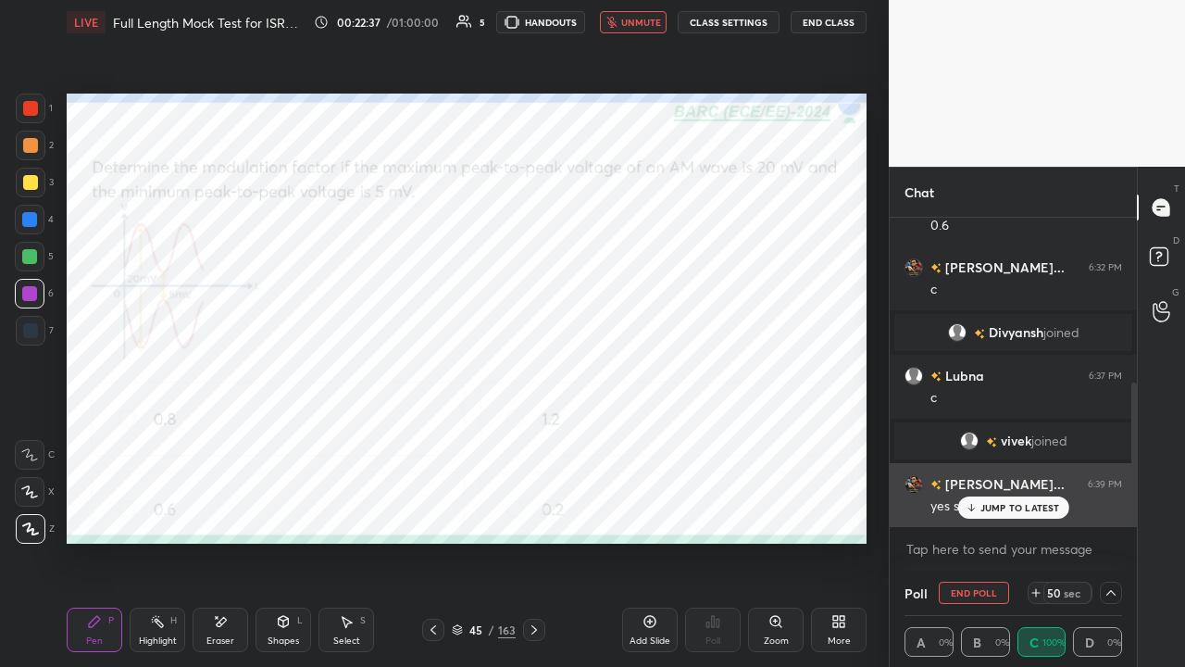
click at [1002, 509] on p "JUMP TO LATEST" at bounding box center [1020, 507] width 80 height 11
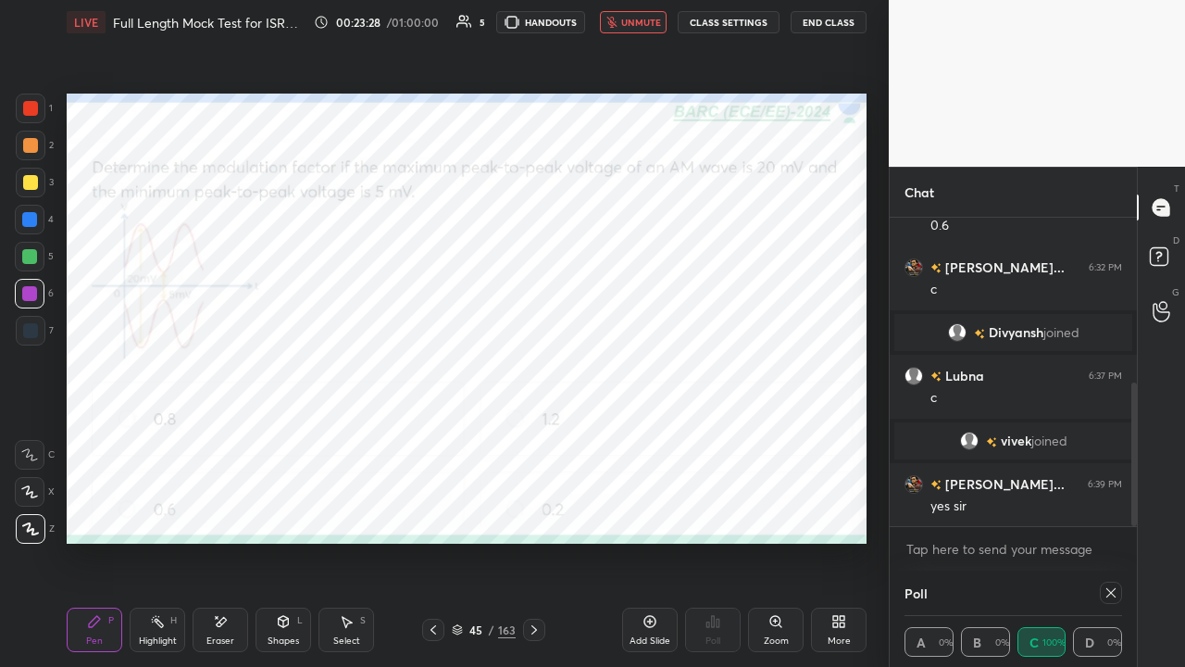
click at [1107, 509] on icon at bounding box center [1111, 592] width 15 height 15
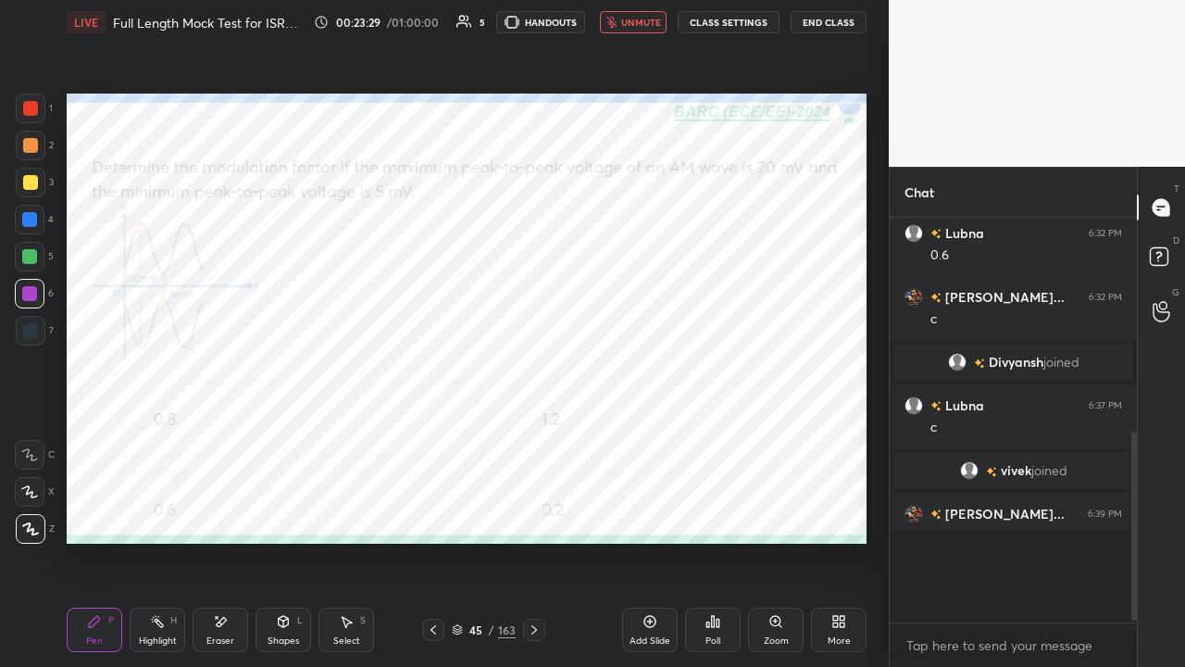
scroll to position [6, 6]
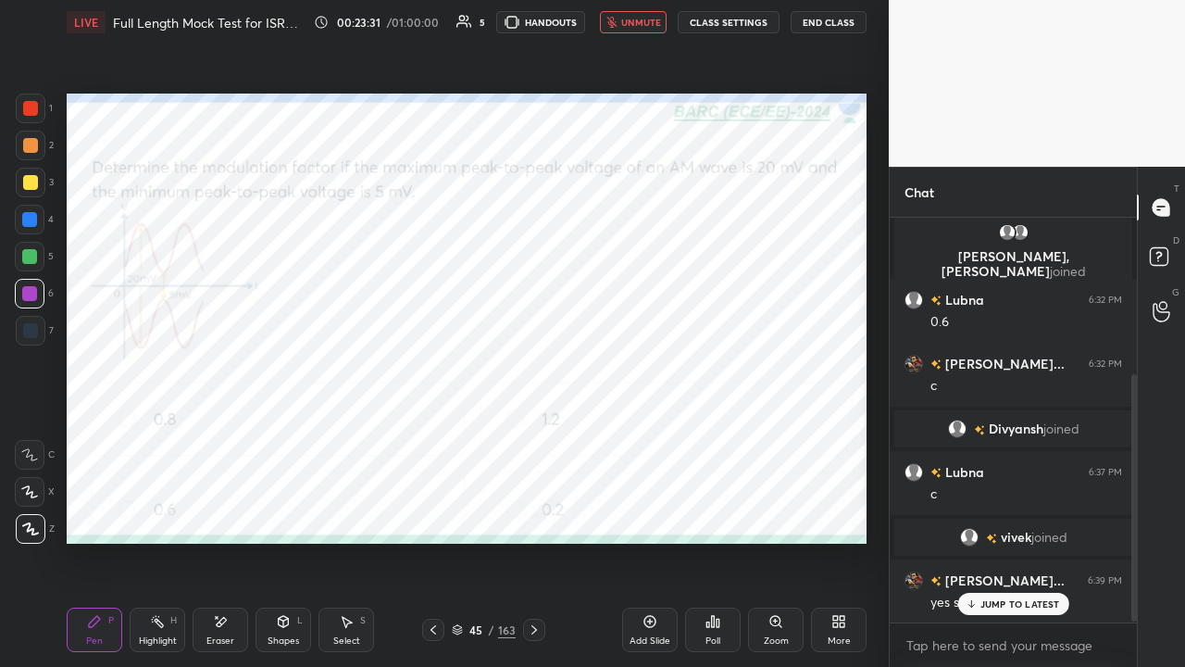
click at [534, 509] on icon at bounding box center [534, 629] width 15 height 15
click at [33, 106] on div at bounding box center [30, 108] width 15 height 15
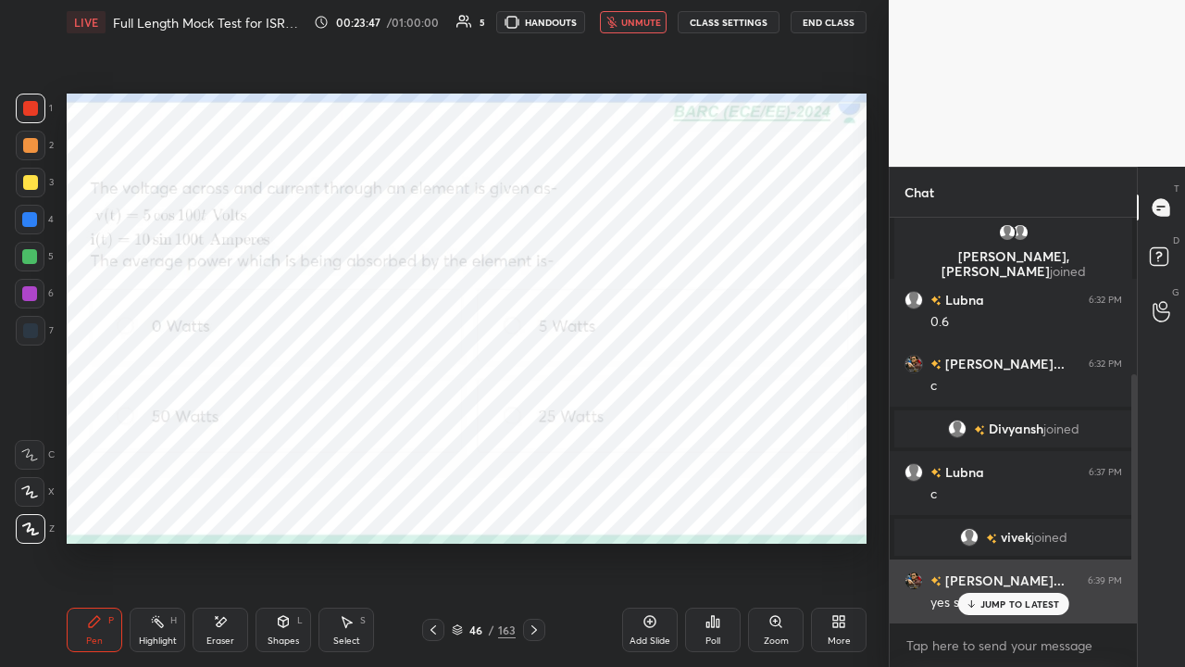
click at [1005, 509] on div "JUMP TO LATEST" at bounding box center [1012, 604] width 111 height 22
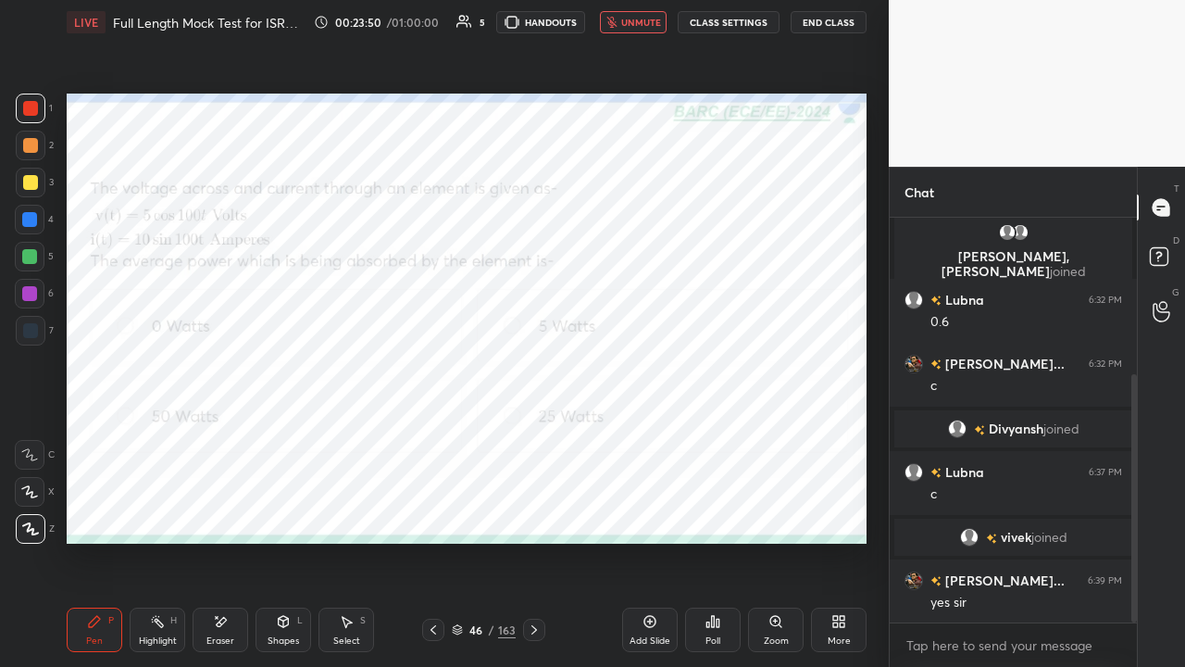
click at [711, 509] on icon at bounding box center [712, 621] width 15 height 15
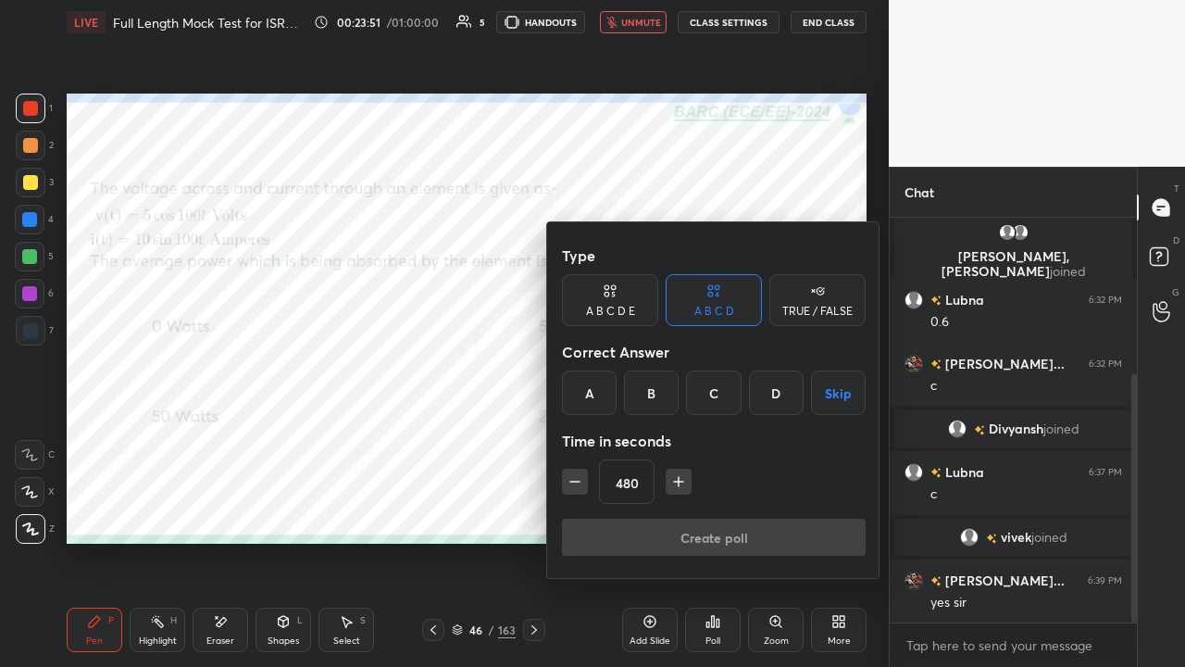
click at [586, 391] on div "A" at bounding box center [589, 392] width 55 height 44
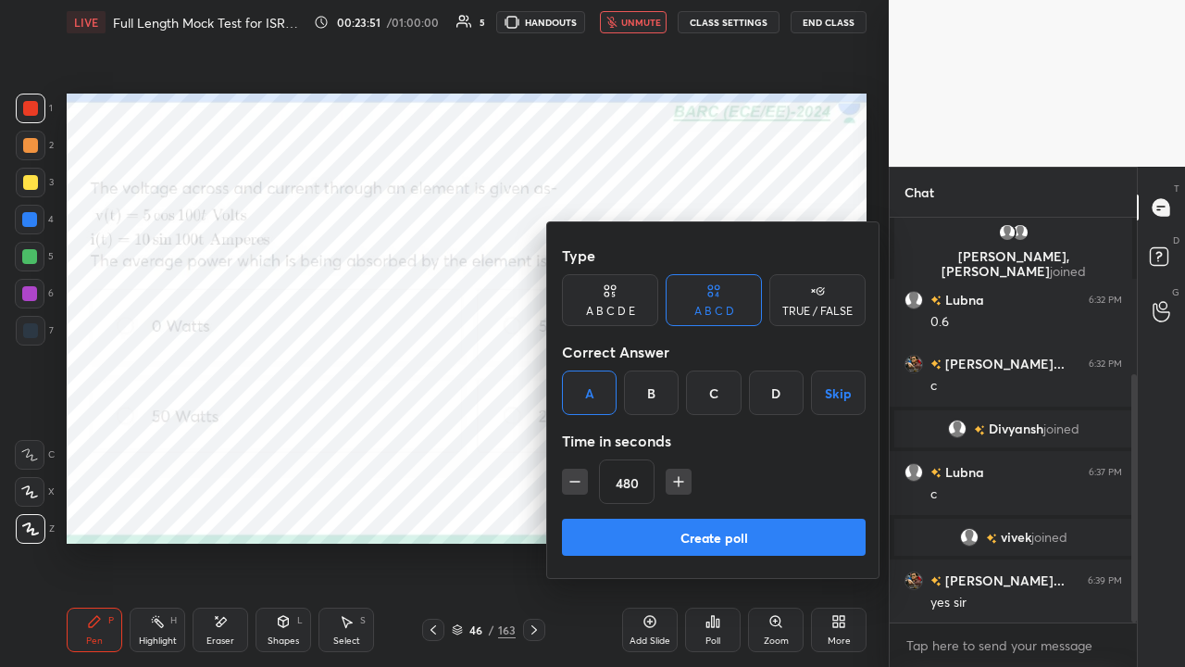
click at [696, 509] on button "Create poll" at bounding box center [714, 536] width 304 height 37
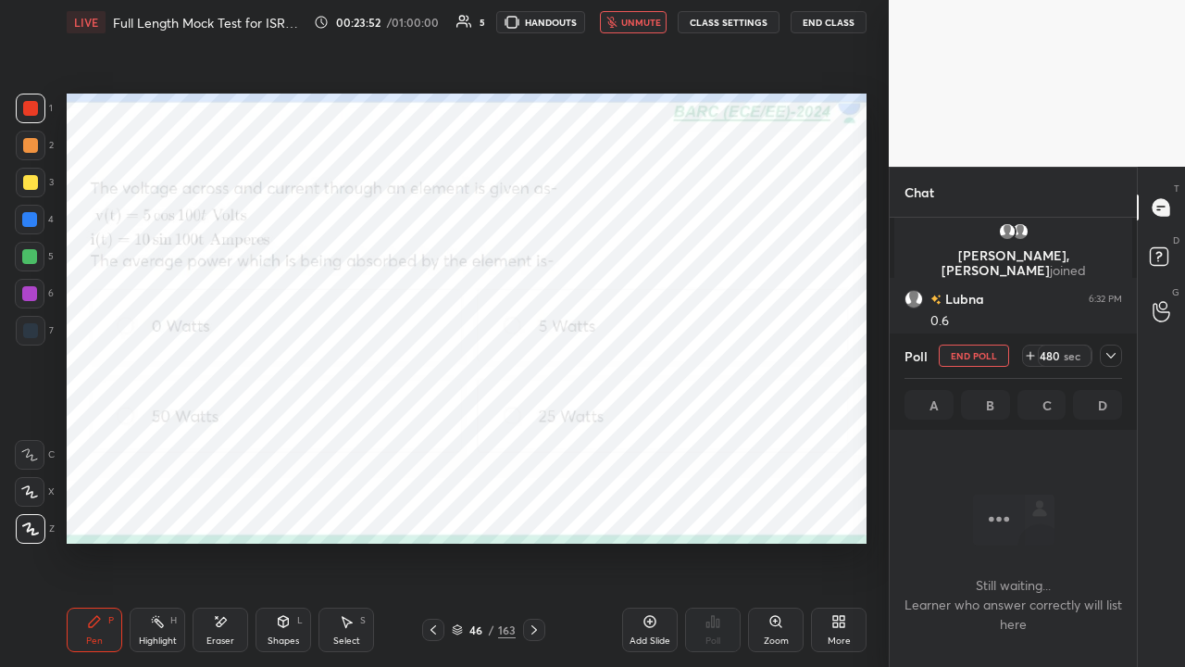
scroll to position [303, 242]
click at [1114, 361] on icon at bounding box center [1111, 355] width 15 height 15
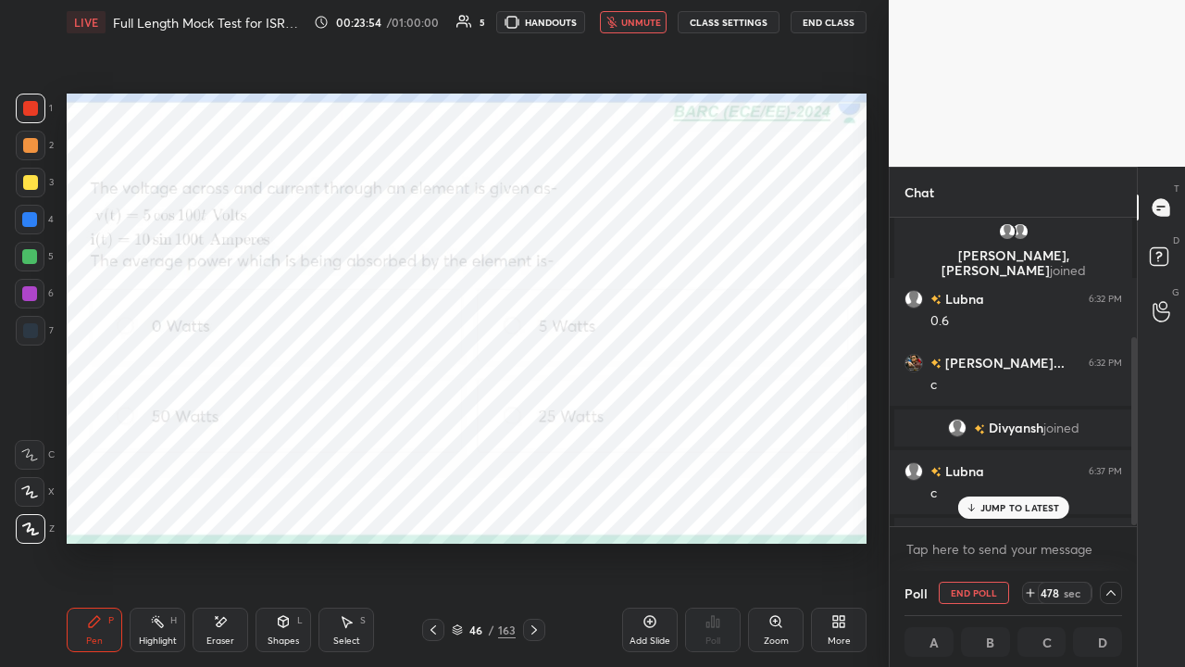
click at [1006, 509] on p "JUMP TO LATEST" at bounding box center [1020, 507] width 80 height 11
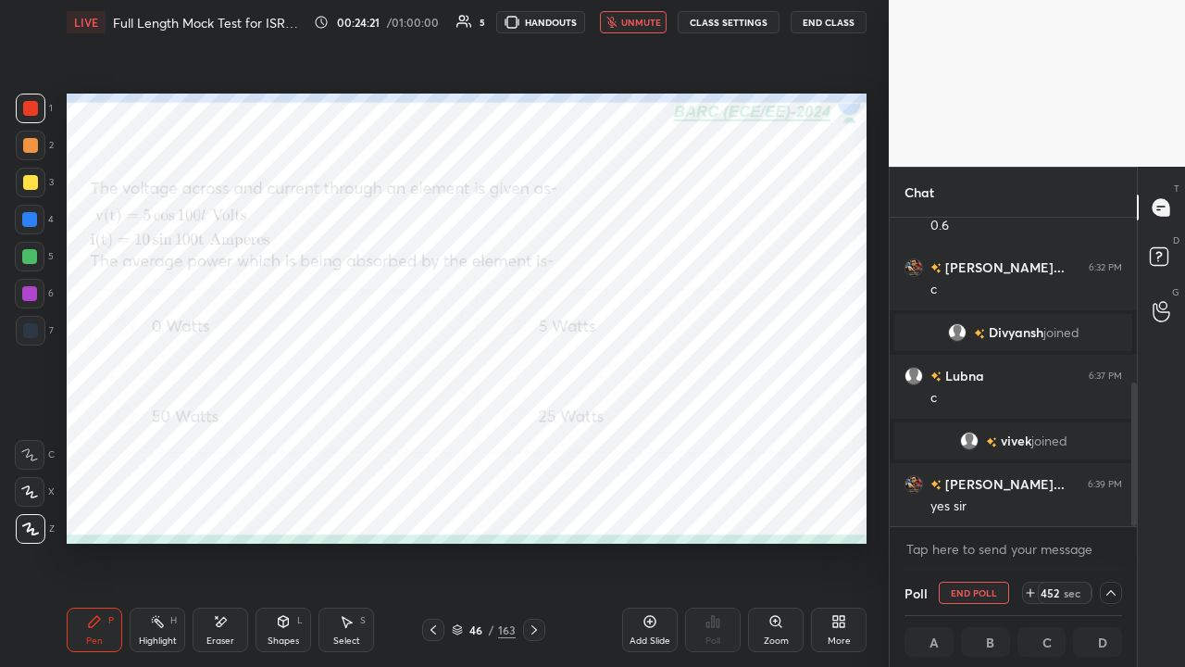
click at [221, 509] on div "Eraser" at bounding box center [221, 629] width 56 height 44
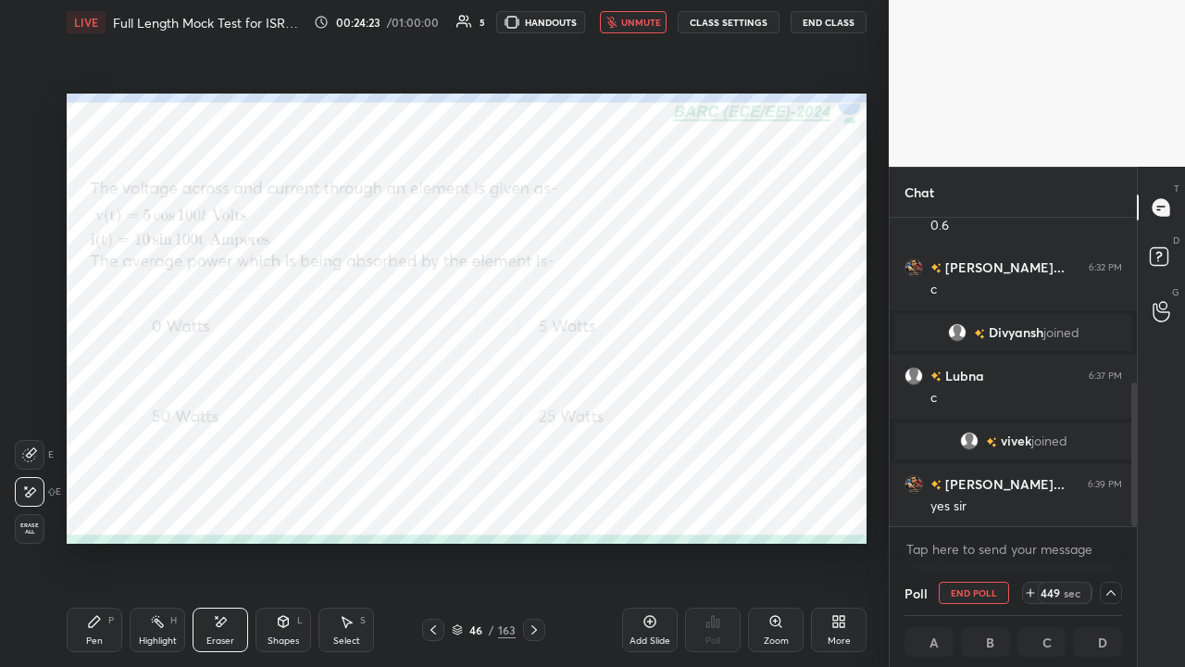
click at [98, 509] on div "Pen" at bounding box center [94, 640] width 17 height 9
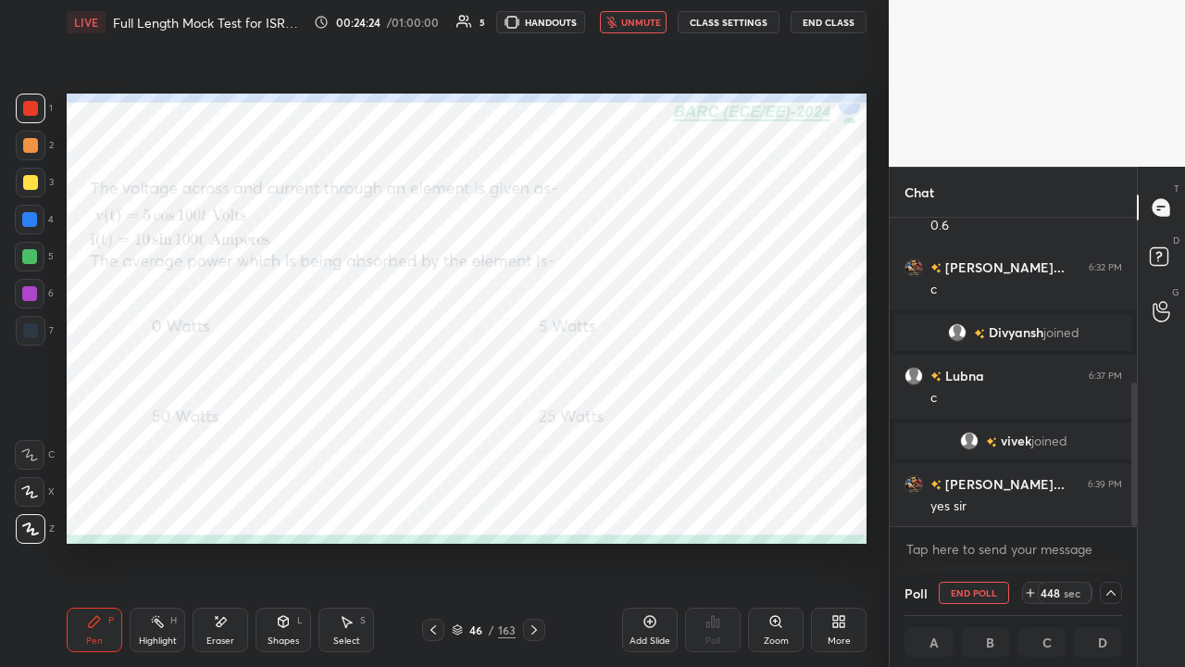
click at [824, 24] on button "End Class" at bounding box center [829, 22] width 76 height 22
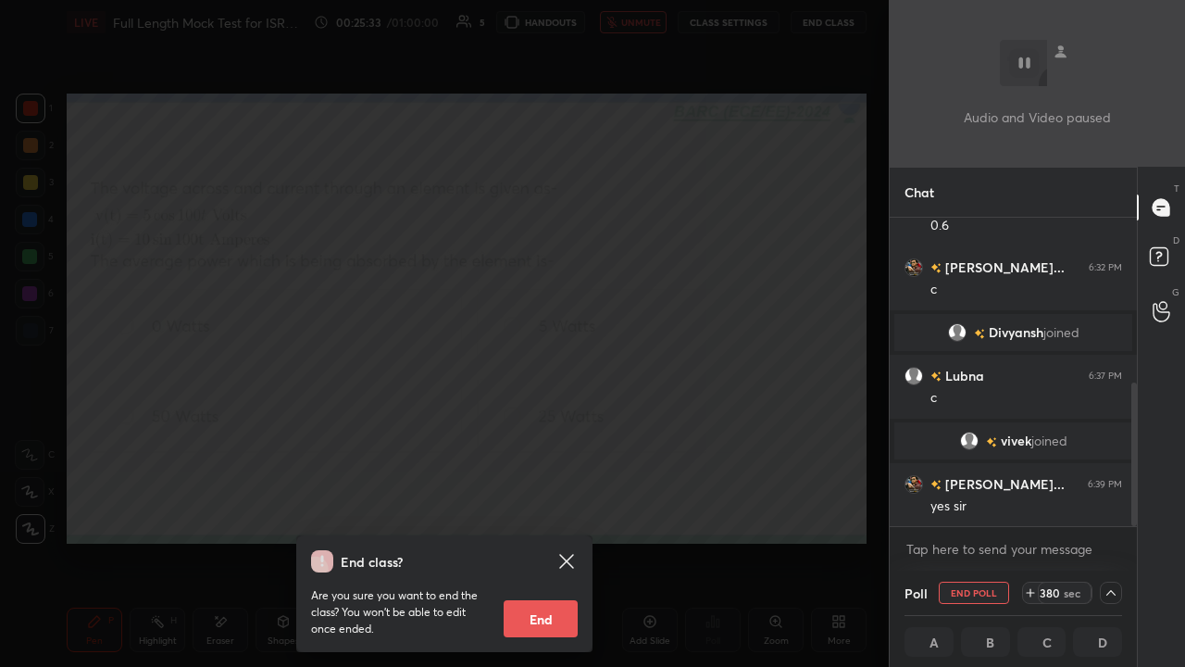
click at [360, 463] on div "End class? Are you sure you want to end the class? You won’t be able to edit on…" at bounding box center [444, 333] width 889 height 667
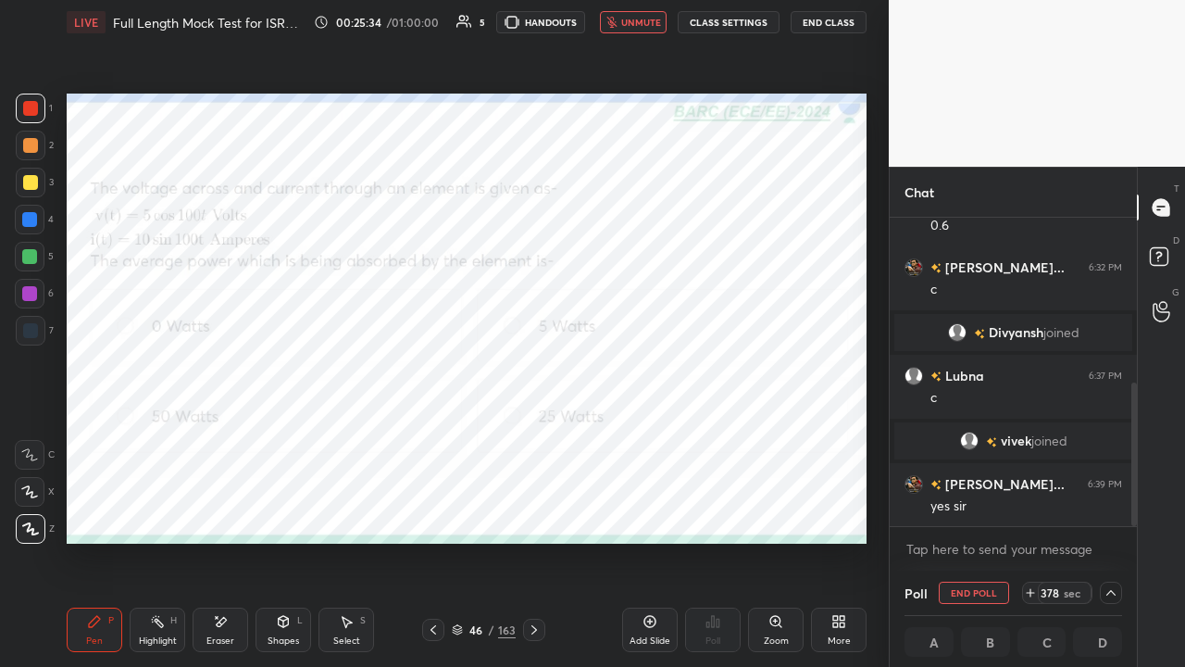
click at [218, 509] on icon at bounding box center [222, 621] width 10 height 9
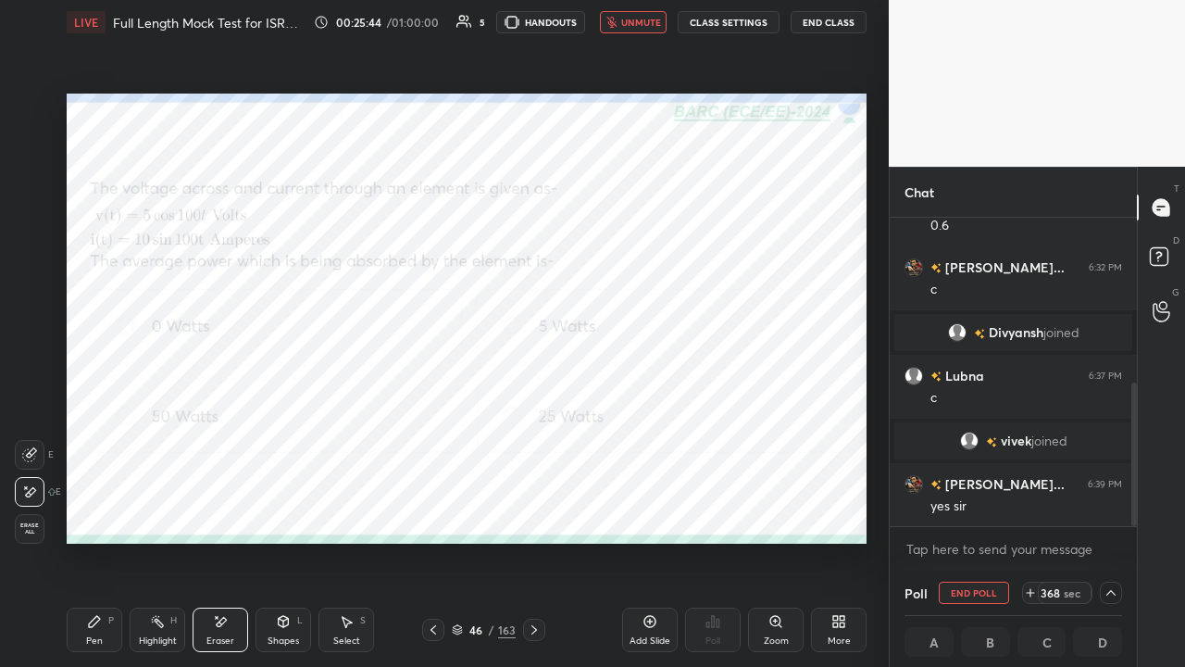
click at [91, 509] on div "Pen P" at bounding box center [95, 629] width 56 height 44
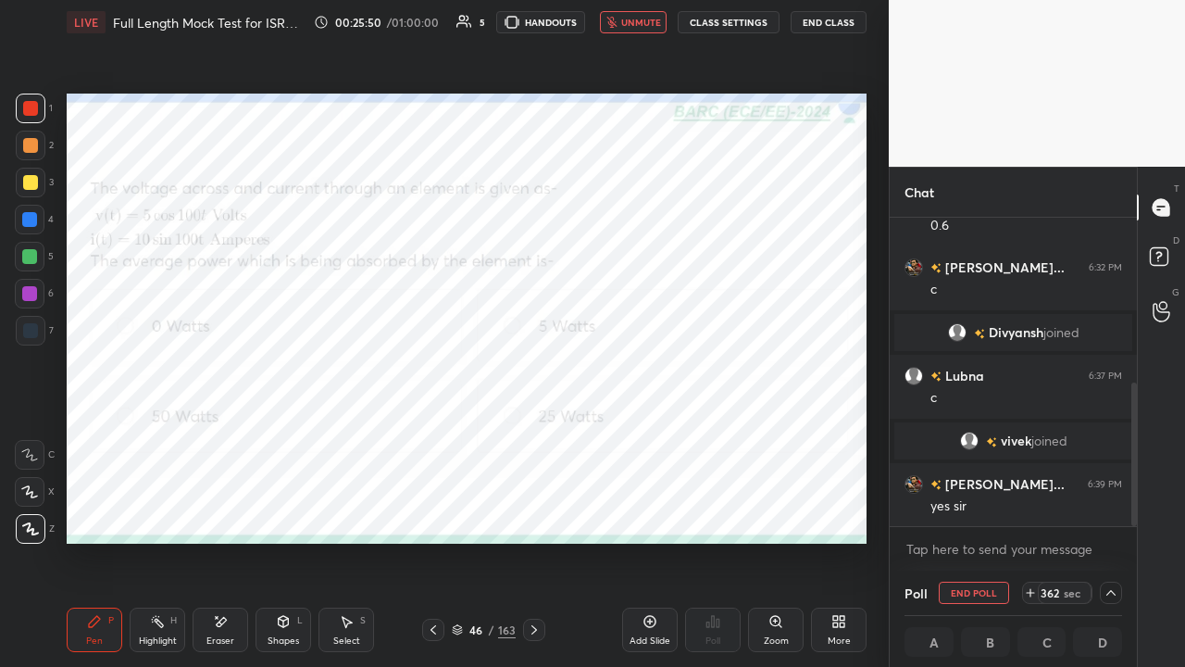
click at [27, 218] on div at bounding box center [29, 219] width 15 height 15
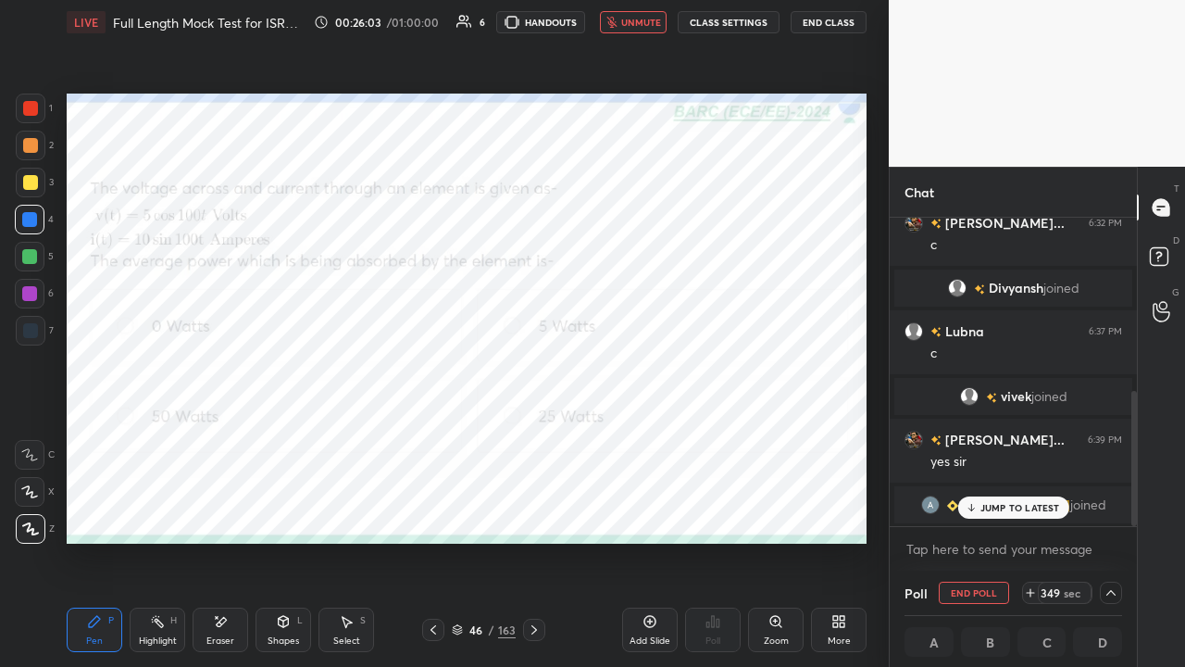
click at [1013, 509] on div "JUMP TO LATEST" at bounding box center [1012, 507] width 111 height 22
click at [1002, 504] on span "[PERSON_NAME]" at bounding box center [1016, 504] width 108 height 15
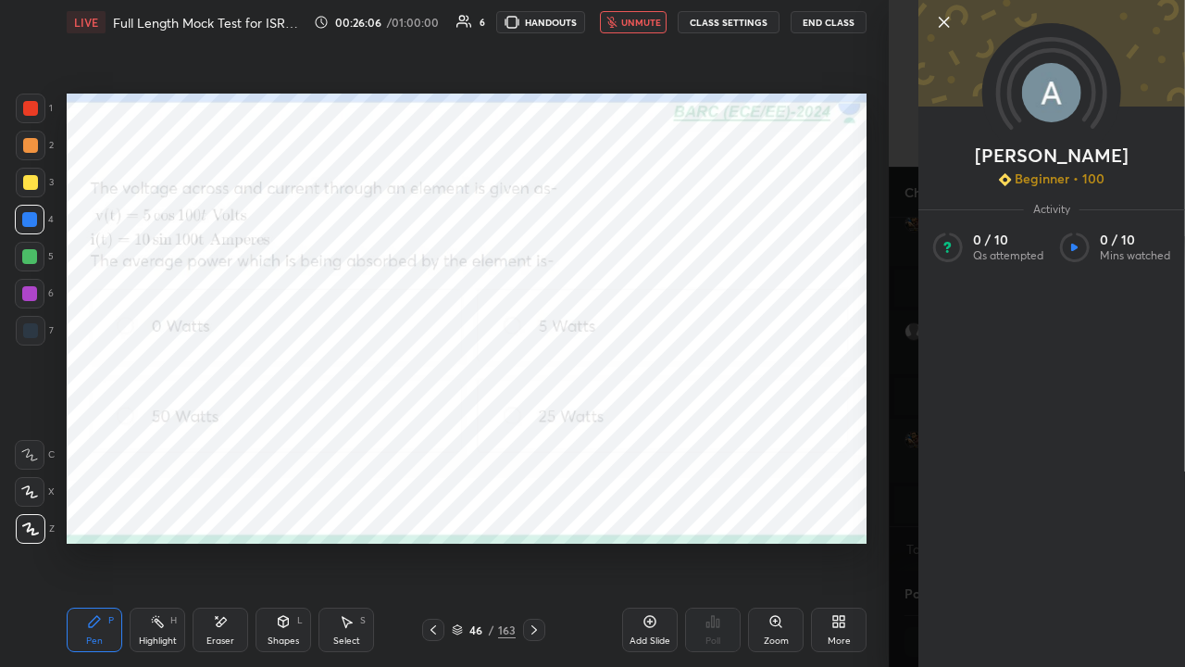
click at [938, 20] on icon at bounding box center [944, 22] width 22 height 22
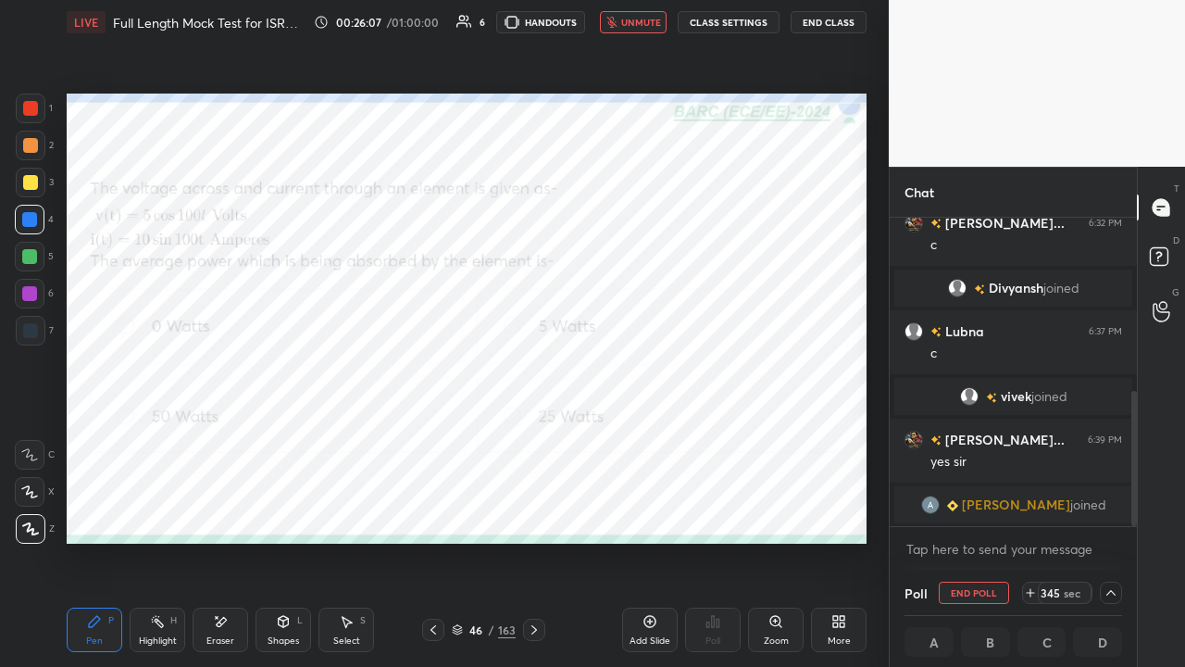
scroll to position [418, 0]
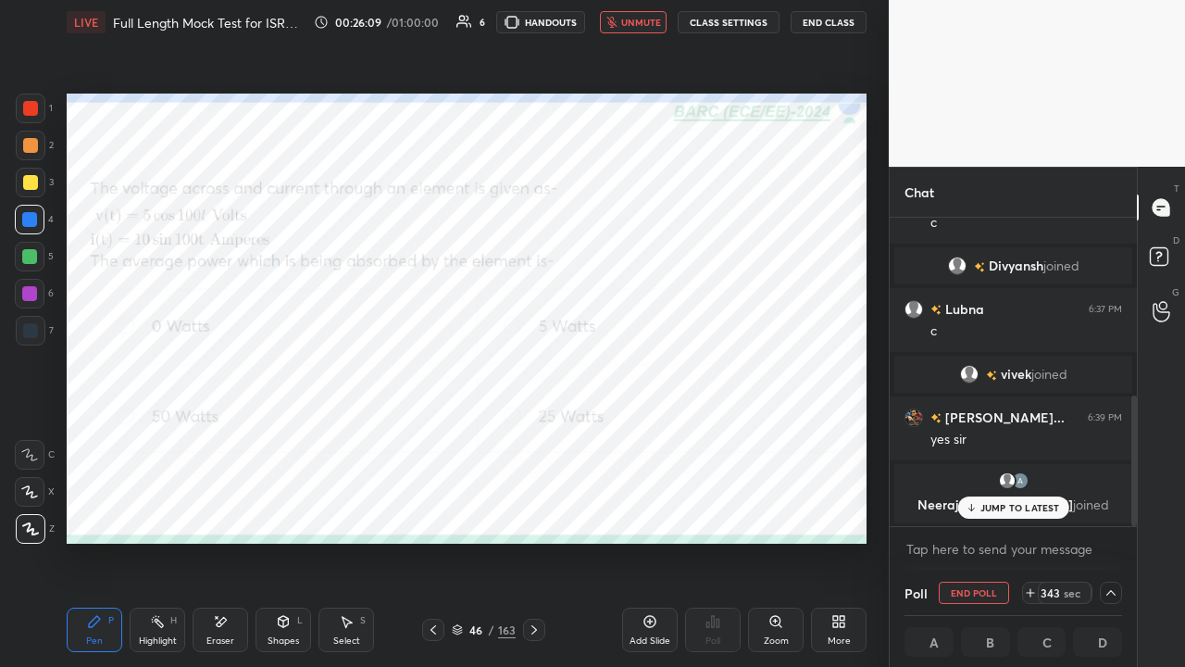
click at [992, 509] on p "JUMP TO LATEST" at bounding box center [1020, 507] width 80 height 11
click at [349, 509] on div "Select" at bounding box center [346, 640] width 27 height 9
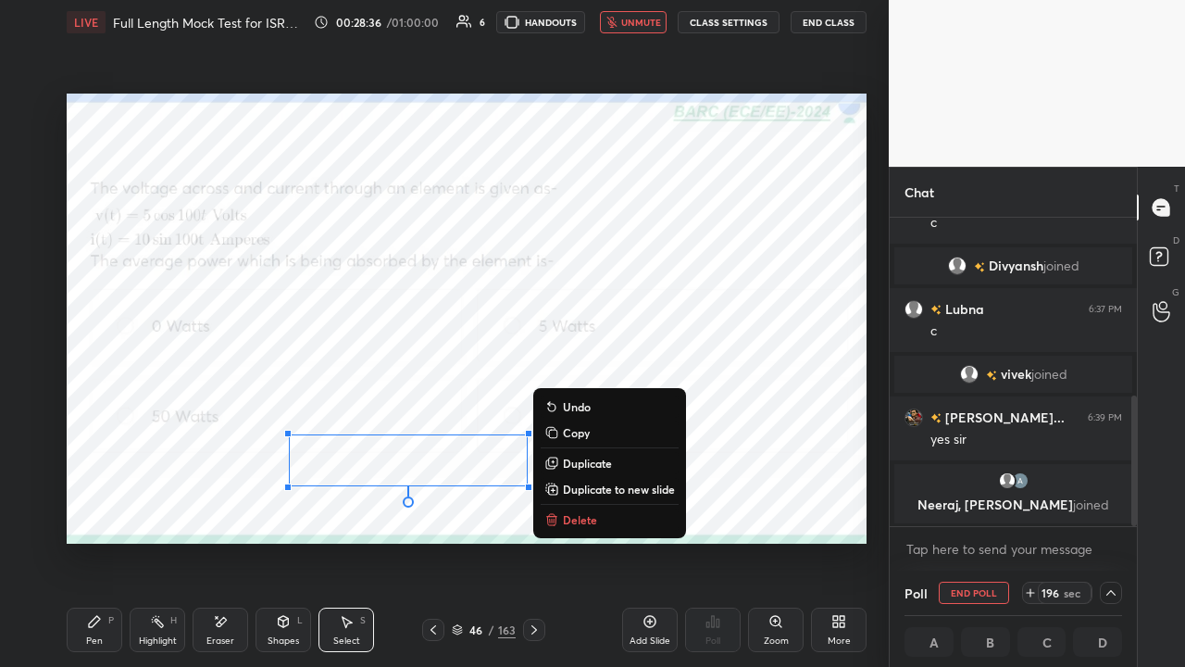
click at [101, 509] on icon at bounding box center [94, 621] width 15 height 15
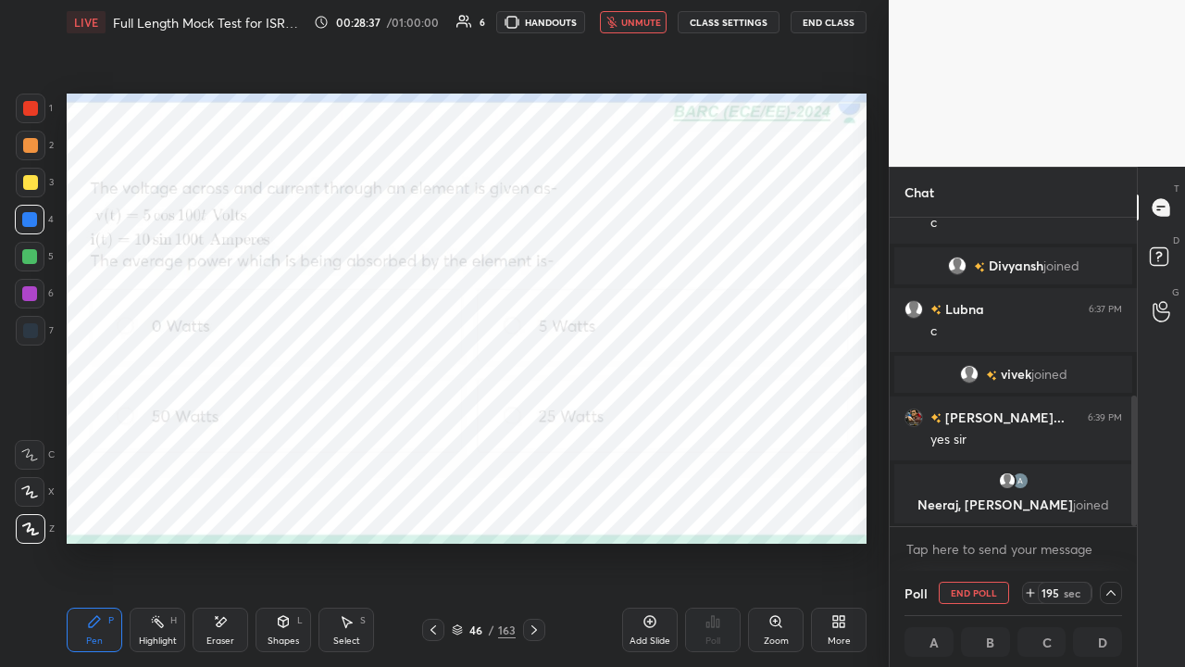
click at [207, 509] on div "Eraser" at bounding box center [220, 640] width 28 height 9
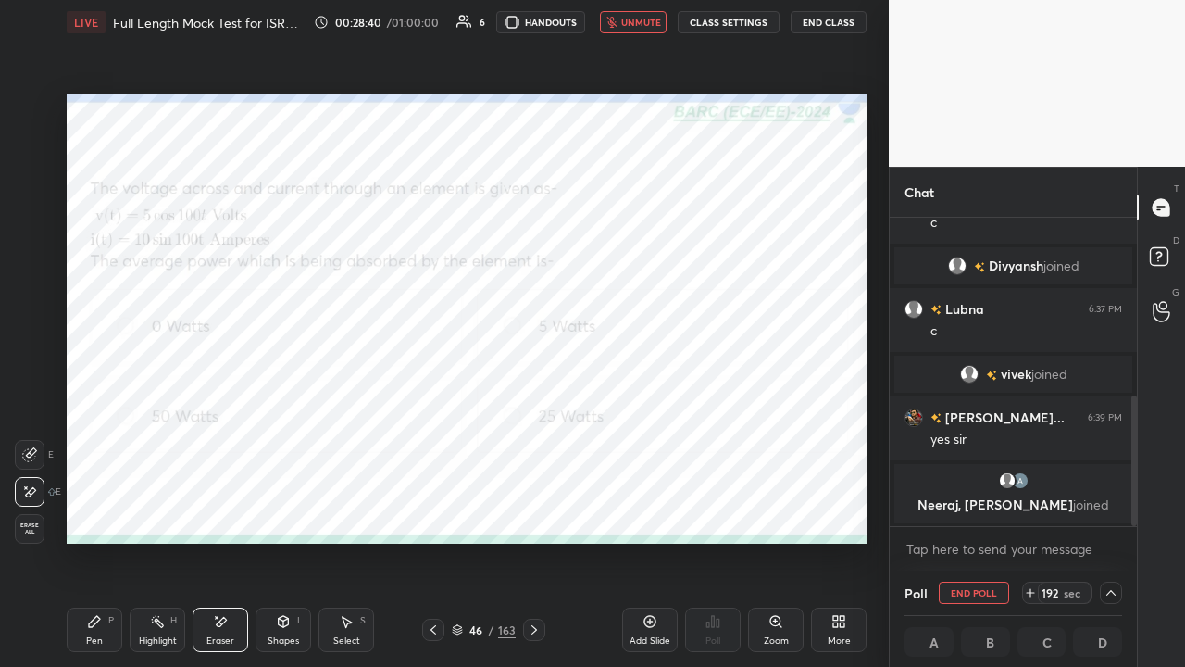
click at [94, 509] on icon at bounding box center [94, 621] width 11 height 11
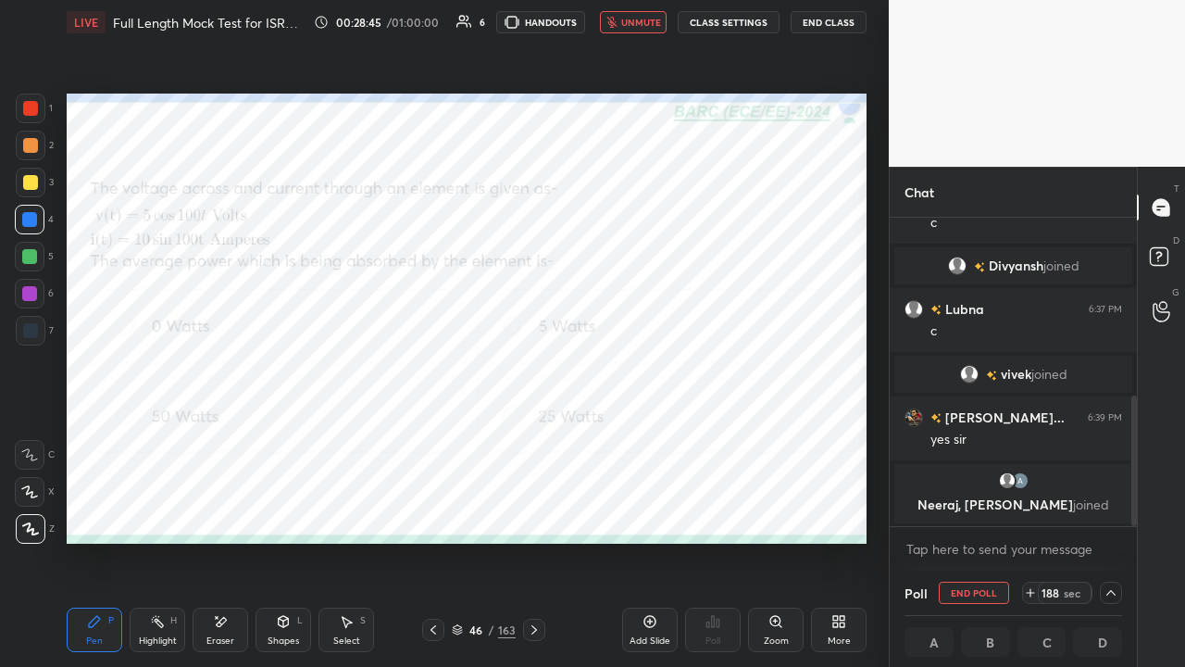
click at [26, 111] on div at bounding box center [30, 108] width 15 height 15
click at [30, 222] on div at bounding box center [29, 219] width 15 height 15
click at [210, 509] on div "Eraser" at bounding box center [221, 629] width 56 height 44
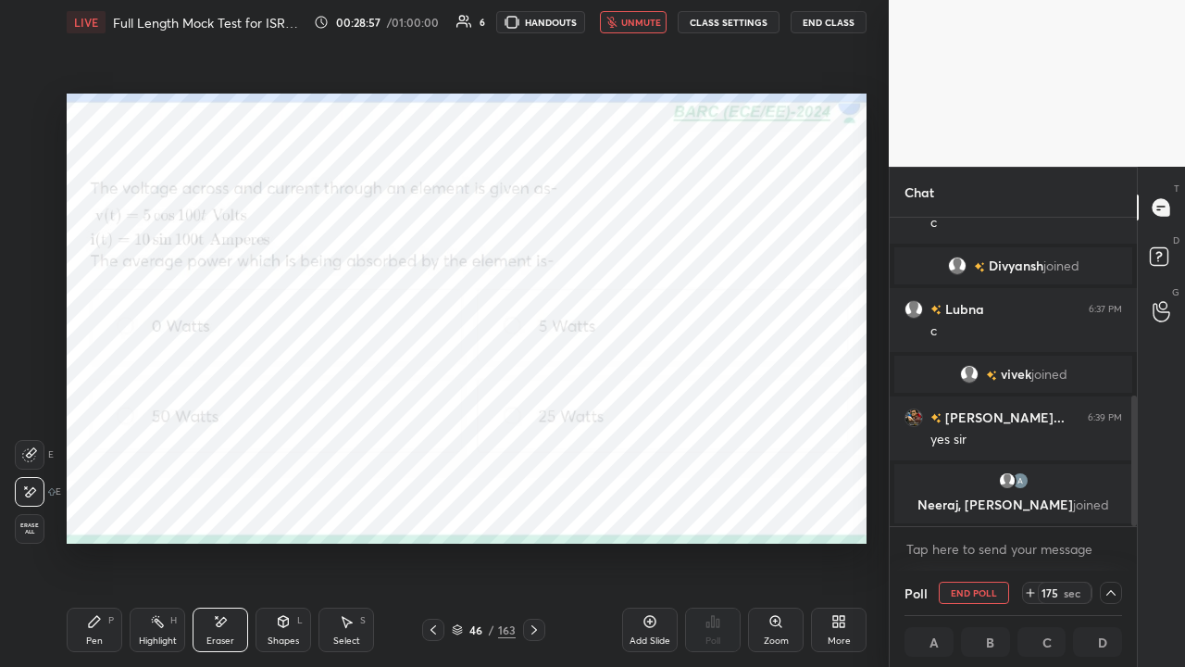
click at [109, 509] on div "P" at bounding box center [111, 620] width 6 height 9
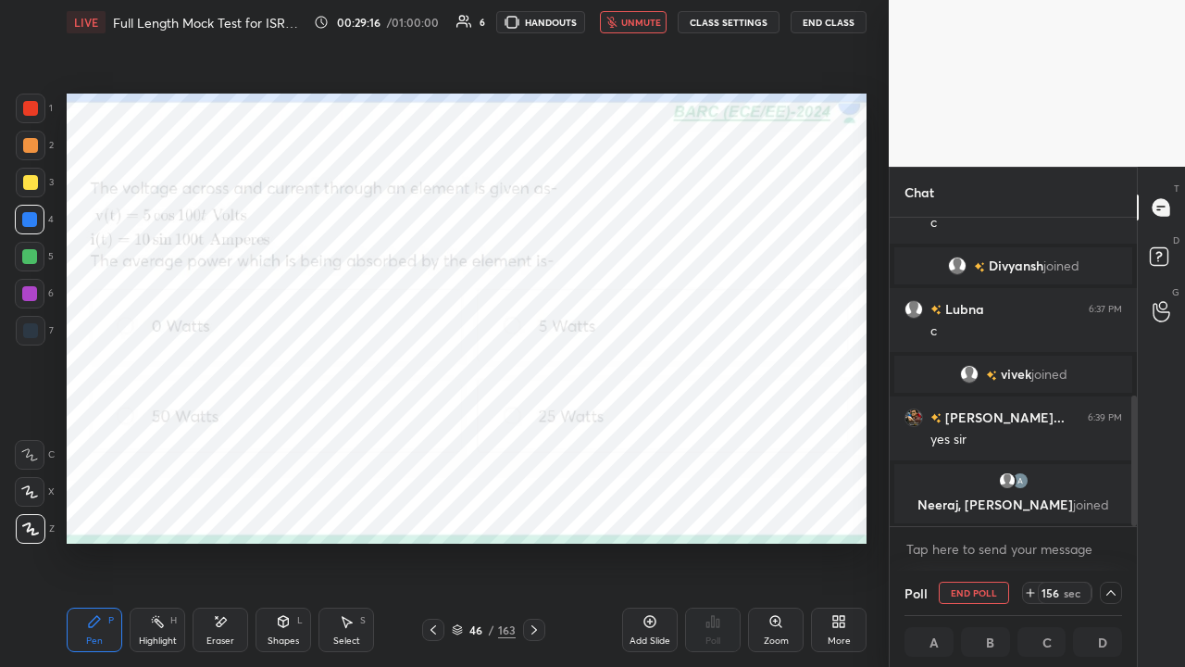
click at [27, 252] on div at bounding box center [29, 256] width 15 height 15
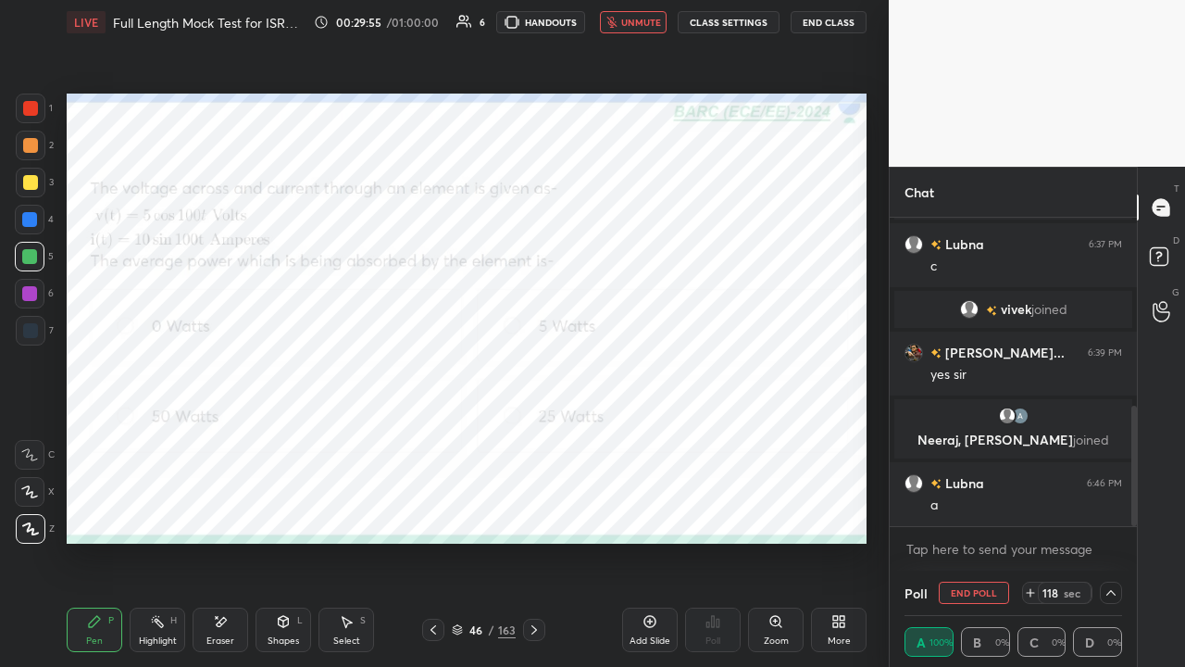
click at [628, 27] on span "unmute" at bounding box center [641, 22] width 40 height 13
click at [640, 22] on span "mute" at bounding box center [643, 22] width 26 height 13
click at [531, 509] on icon at bounding box center [534, 629] width 15 height 15
click at [951, 509] on button "End Poll" at bounding box center [974, 592] width 70 height 22
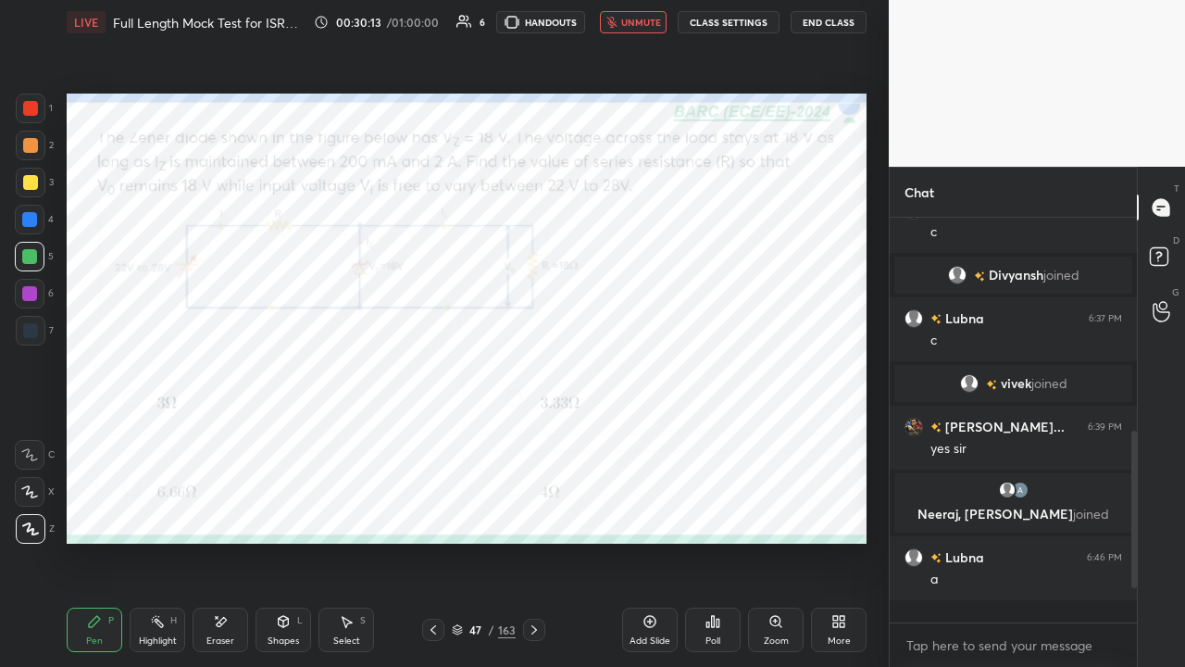
scroll to position [6, 6]
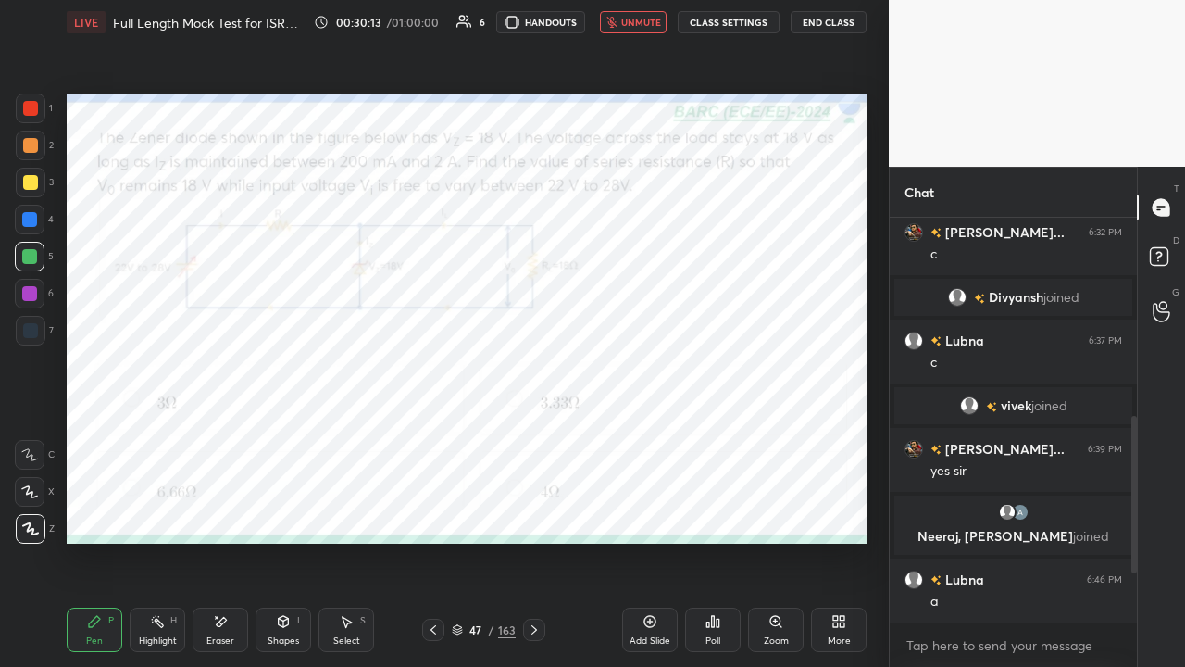
click at [707, 509] on icon at bounding box center [707, 624] width 3 height 5
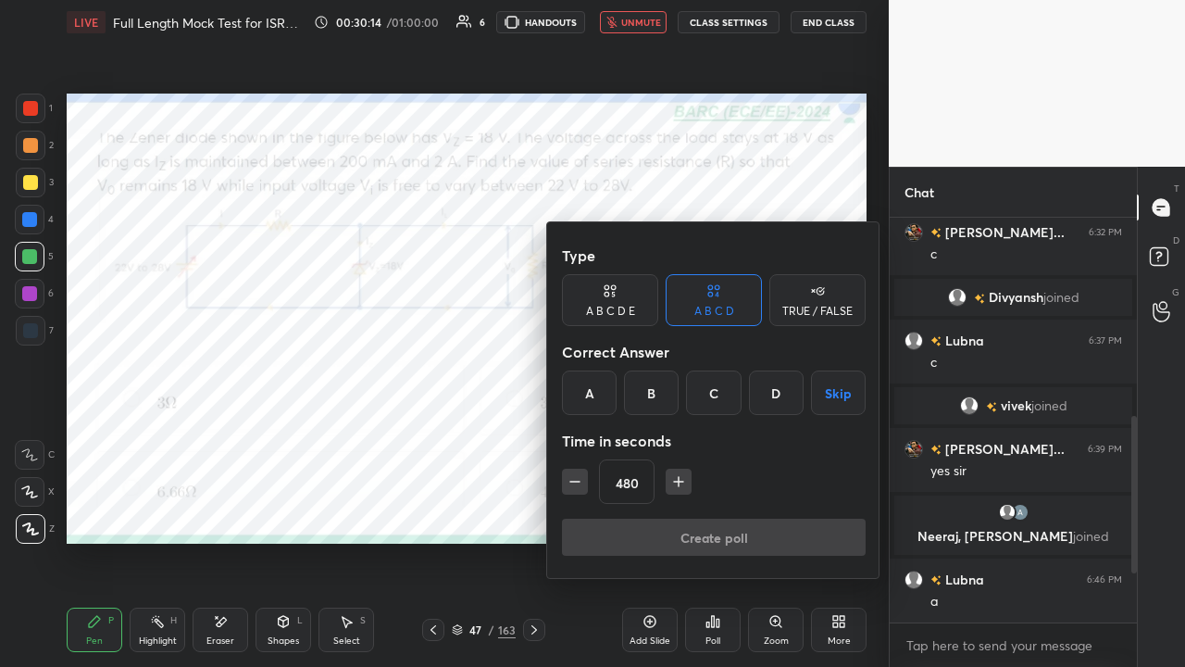
click at [652, 388] on div "B" at bounding box center [651, 392] width 55 height 44
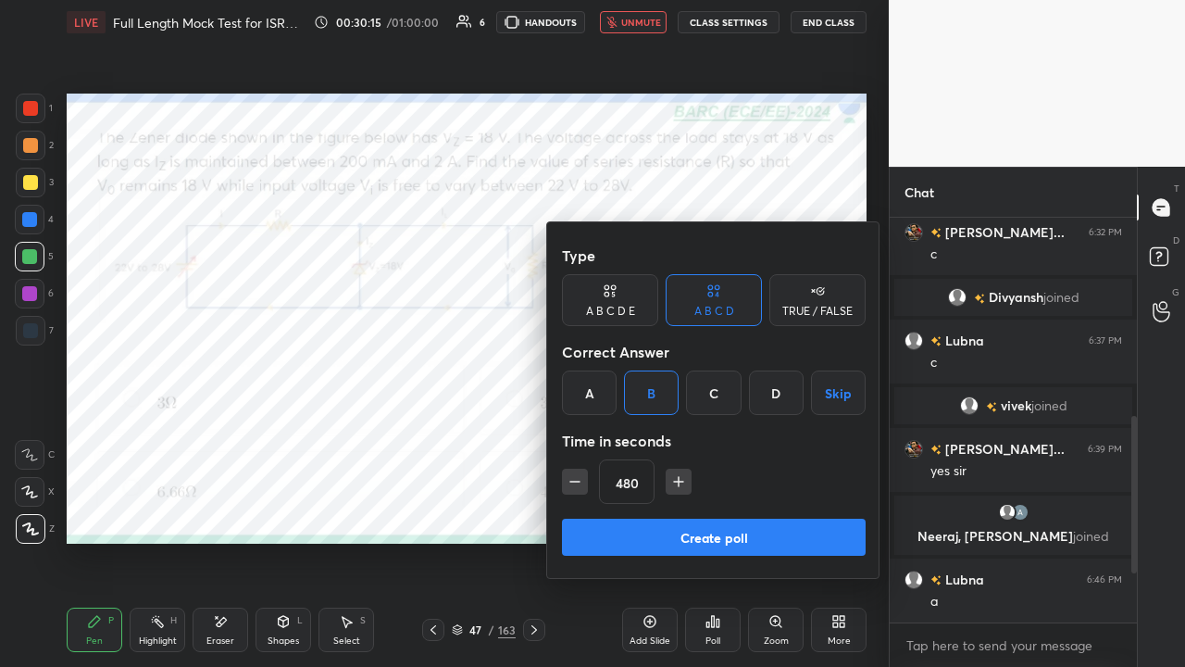
click at [664, 509] on button "Create poll" at bounding box center [714, 536] width 304 height 37
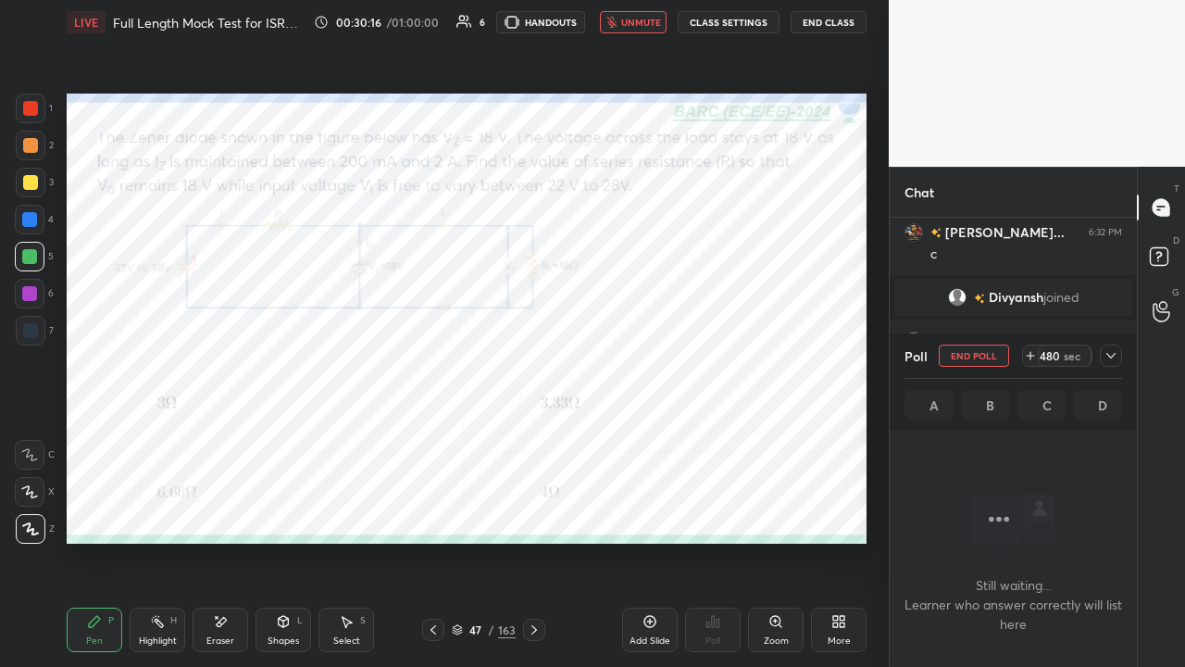
click at [1111, 351] on icon at bounding box center [1111, 355] width 15 height 15
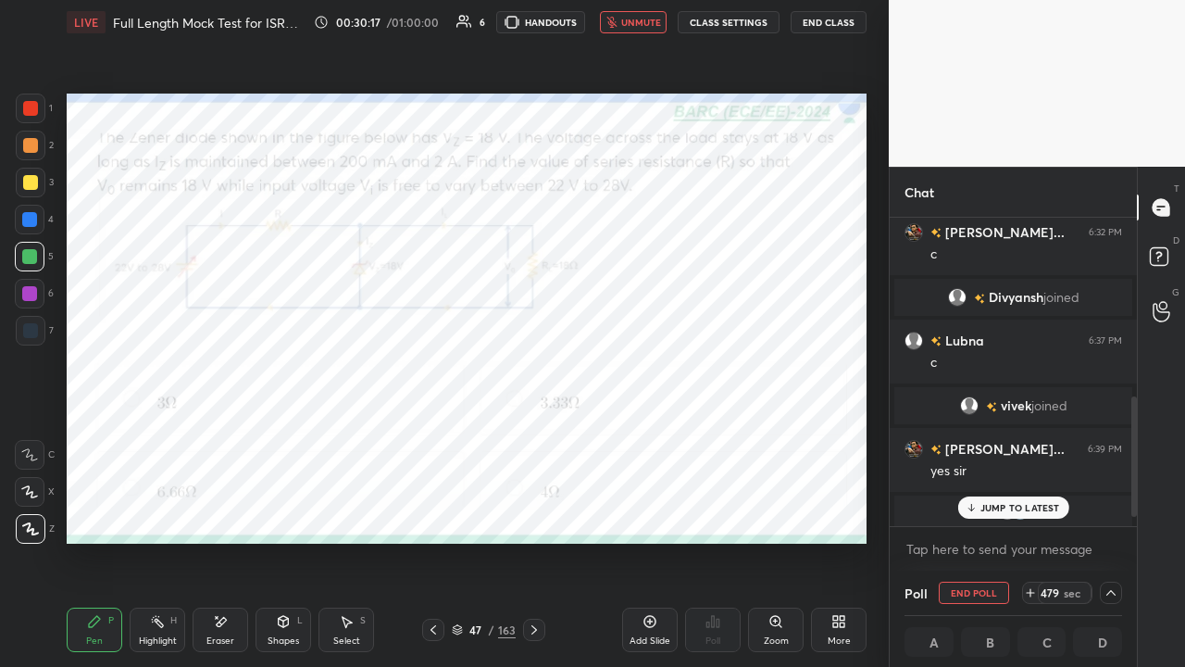
scroll to position [483, 0]
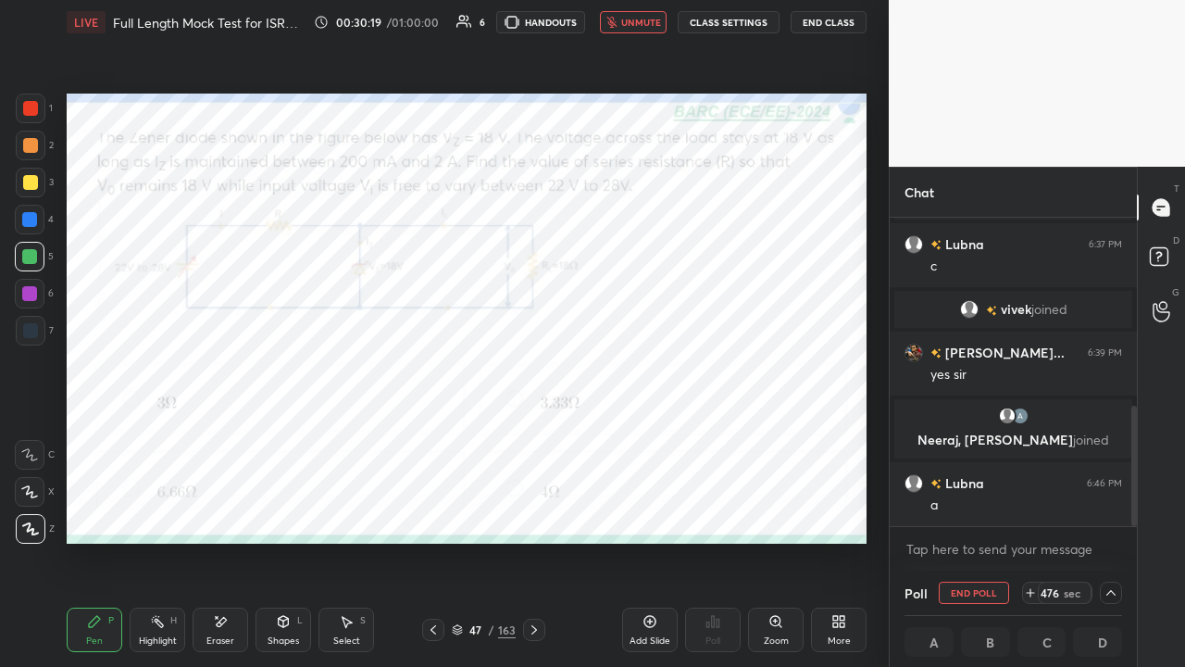
click at [632, 24] on span "unmute" at bounding box center [641, 22] width 40 height 13
click at [633, 23] on span "mute" at bounding box center [643, 22] width 26 height 13
click at [33, 219] on div at bounding box center [29, 219] width 15 height 15
click at [230, 509] on div "Eraser" at bounding box center [221, 629] width 56 height 44
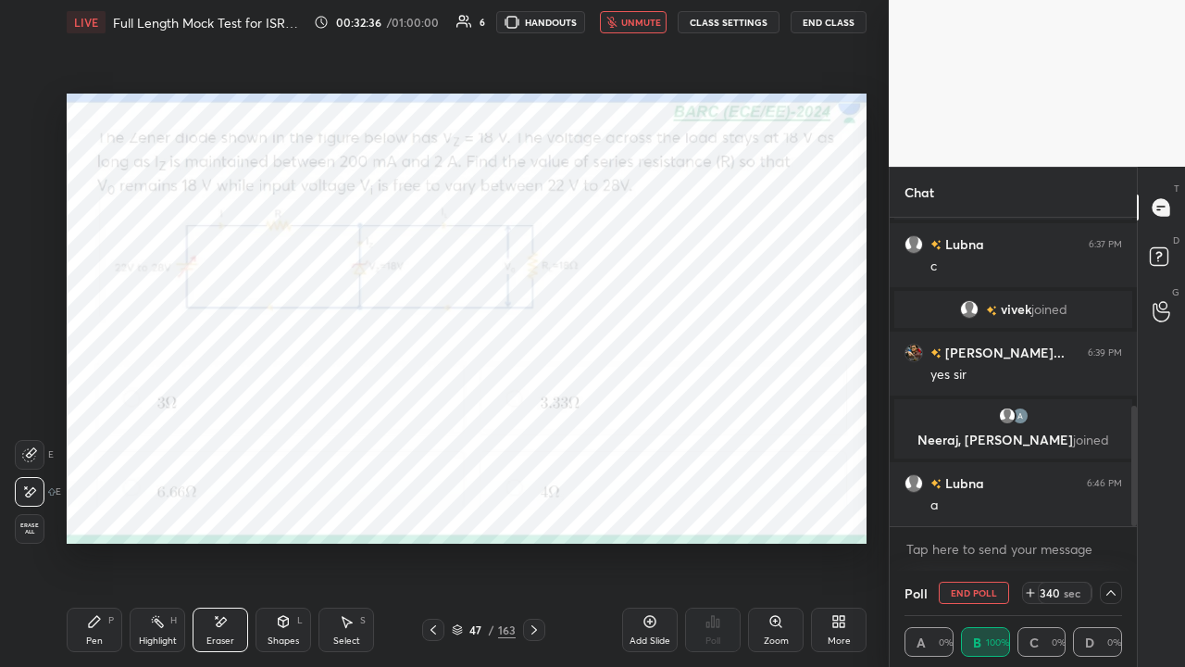
click at [638, 21] on span "unmute" at bounding box center [641, 22] width 40 height 13
click at [641, 26] on span "mute" at bounding box center [643, 22] width 26 height 13
click at [649, 509] on icon at bounding box center [650, 621] width 15 height 15
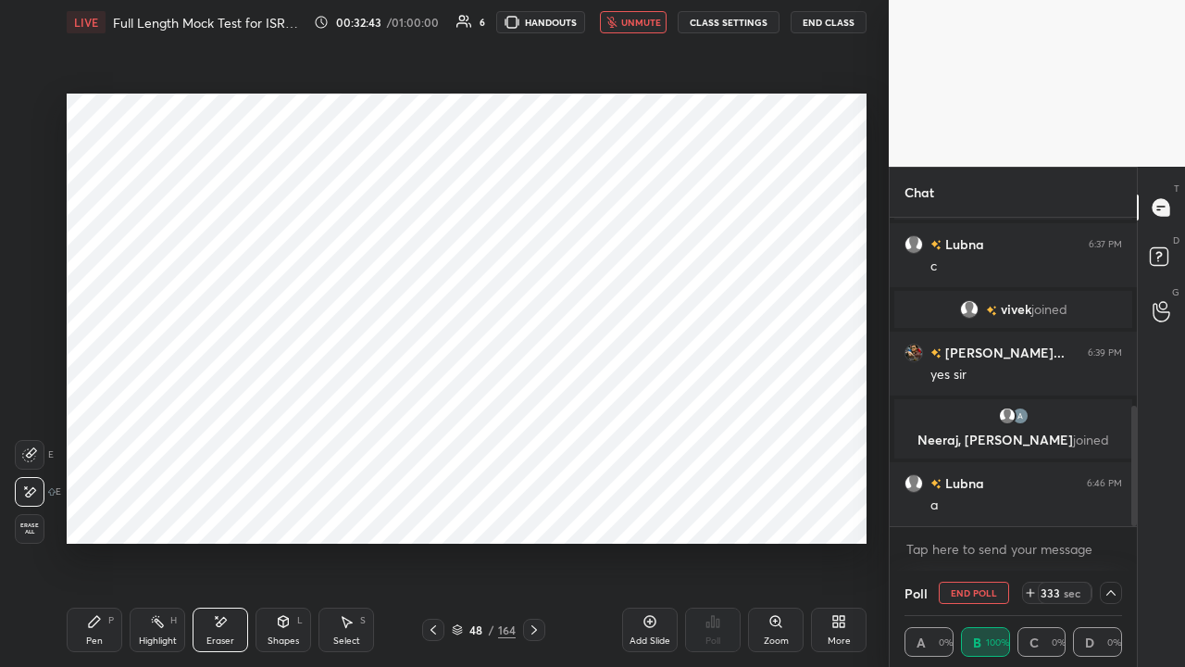
click at [92, 509] on icon at bounding box center [94, 621] width 11 height 11
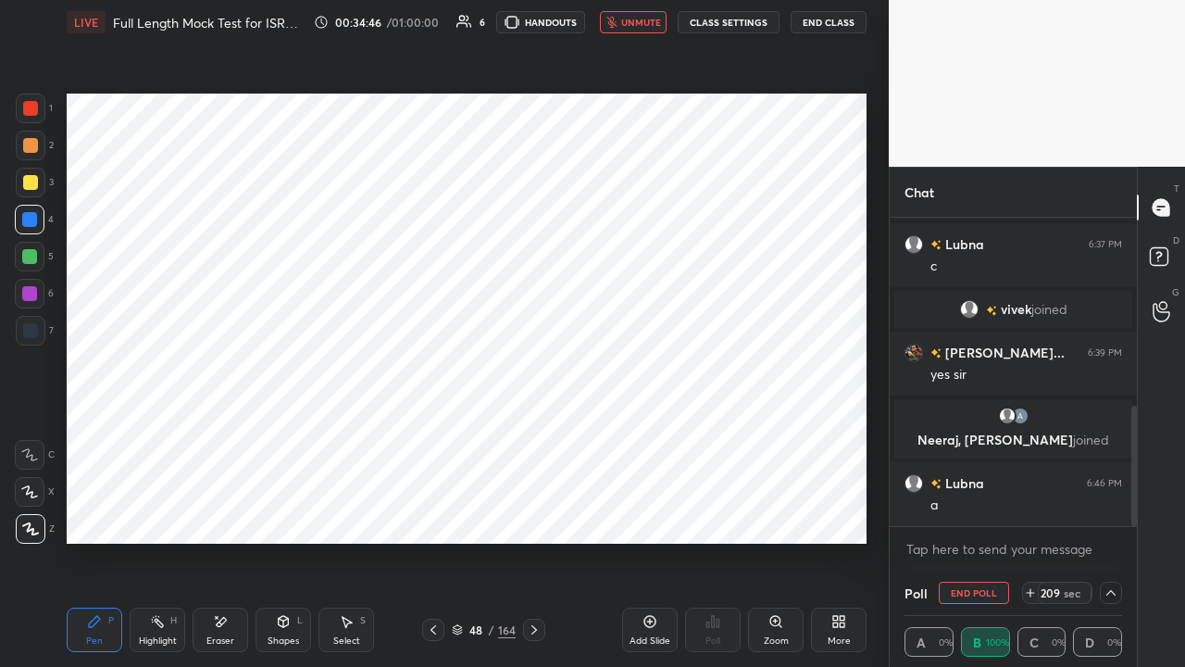
click at [35, 257] on div at bounding box center [29, 256] width 15 height 15
click at [26, 216] on div at bounding box center [29, 219] width 15 height 15
click at [28, 290] on div at bounding box center [29, 293] width 15 height 15
click at [280, 509] on div "Shapes L" at bounding box center [284, 629] width 56 height 44
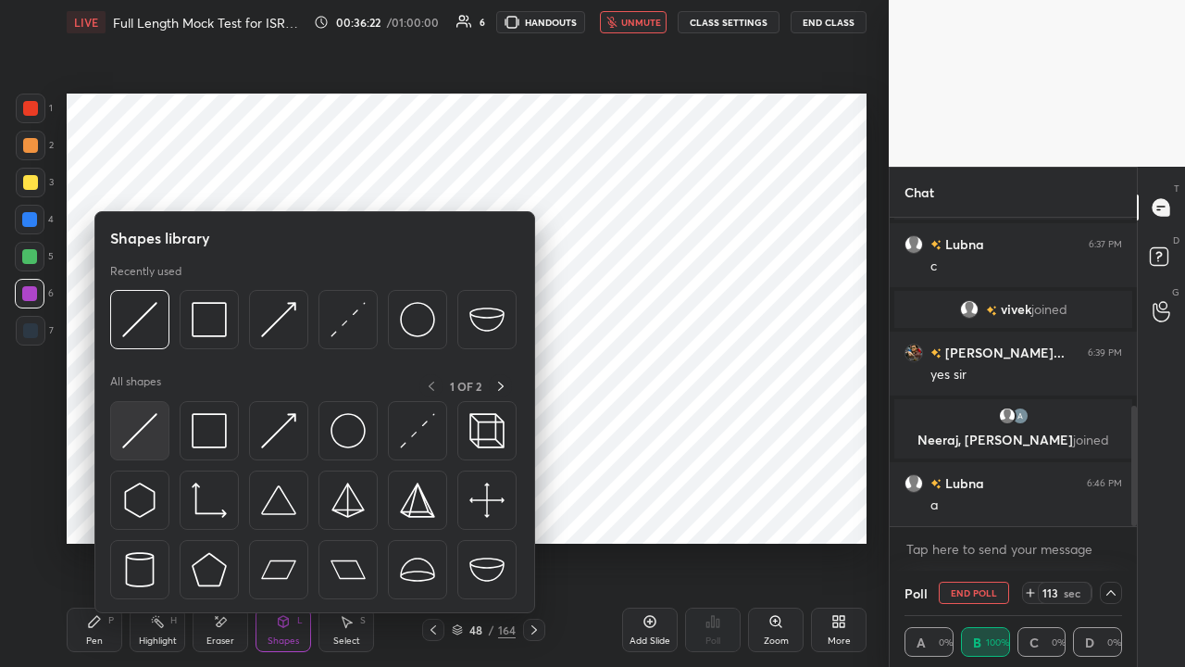
click at [133, 435] on img at bounding box center [139, 430] width 35 height 35
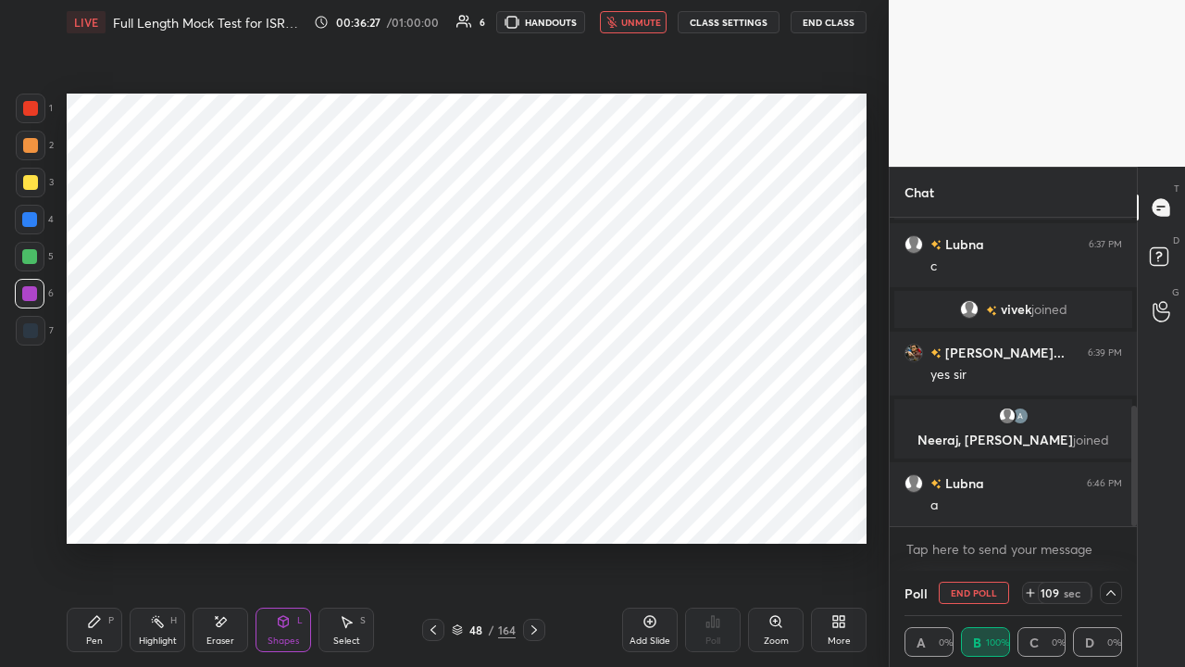
click at [94, 509] on icon at bounding box center [94, 621] width 15 height 15
click at [273, 509] on div "Shapes L" at bounding box center [284, 629] width 56 height 44
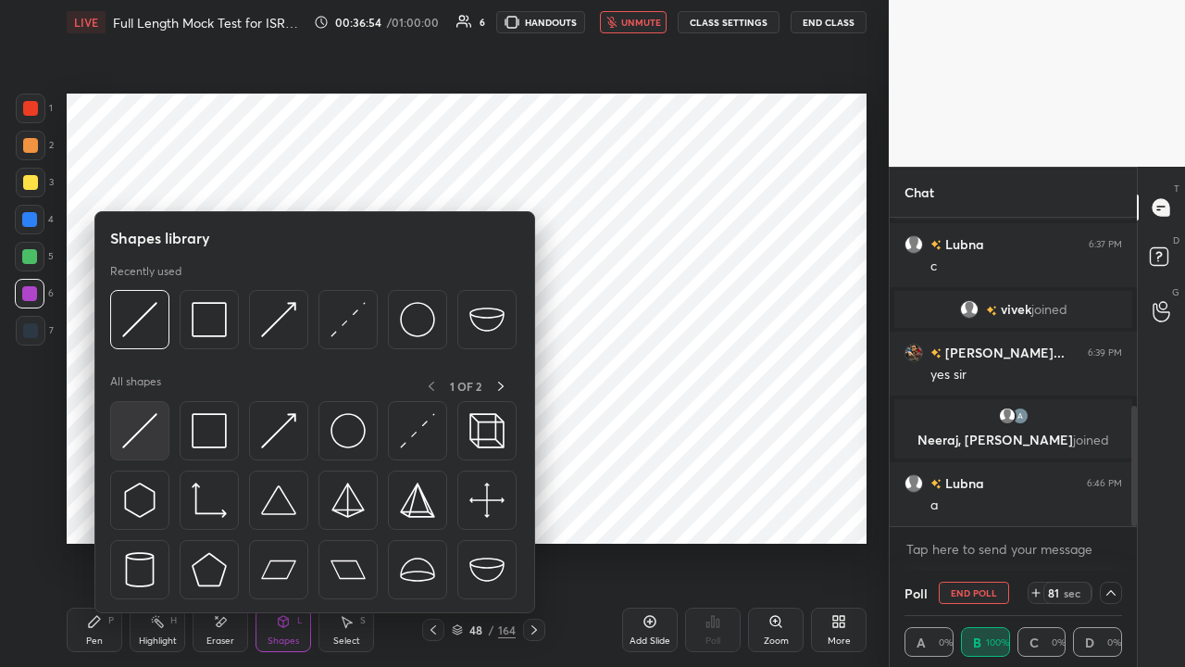
click at [141, 430] on img at bounding box center [139, 430] width 35 height 35
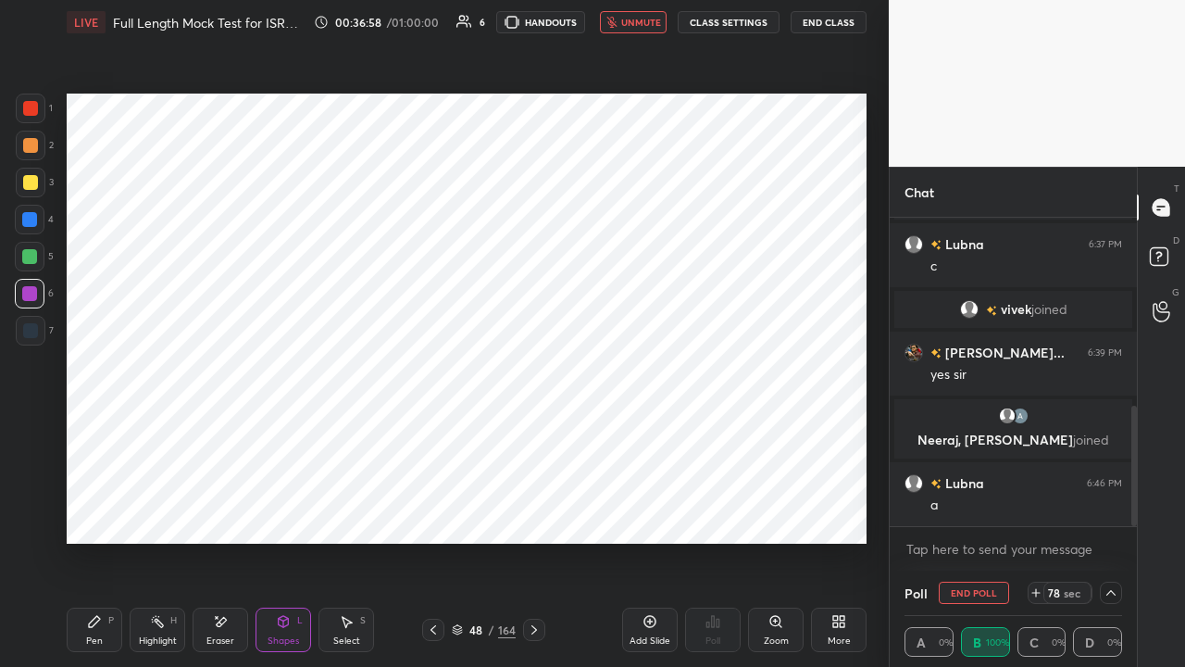
click at [96, 509] on icon at bounding box center [94, 621] width 15 height 15
click at [630, 22] on span "unmute" at bounding box center [641, 22] width 40 height 13
click at [432, 509] on icon at bounding box center [433, 629] width 15 height 15
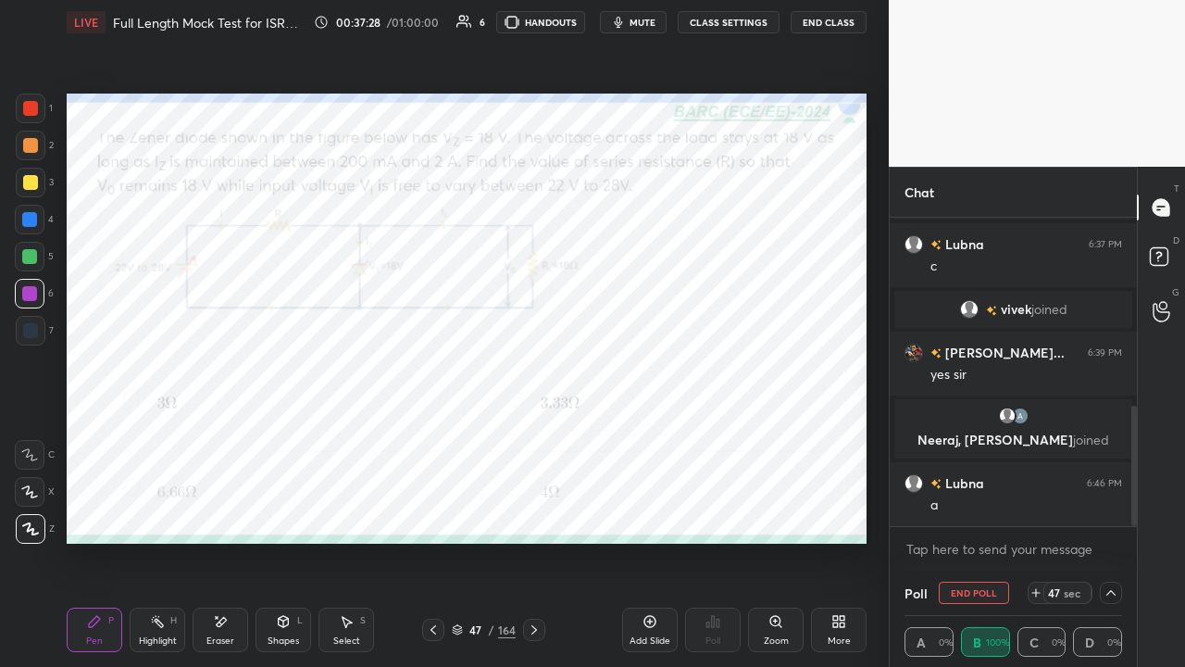
click at [529, 509] on icon at bounding box center [534, 629] width 15 height 15
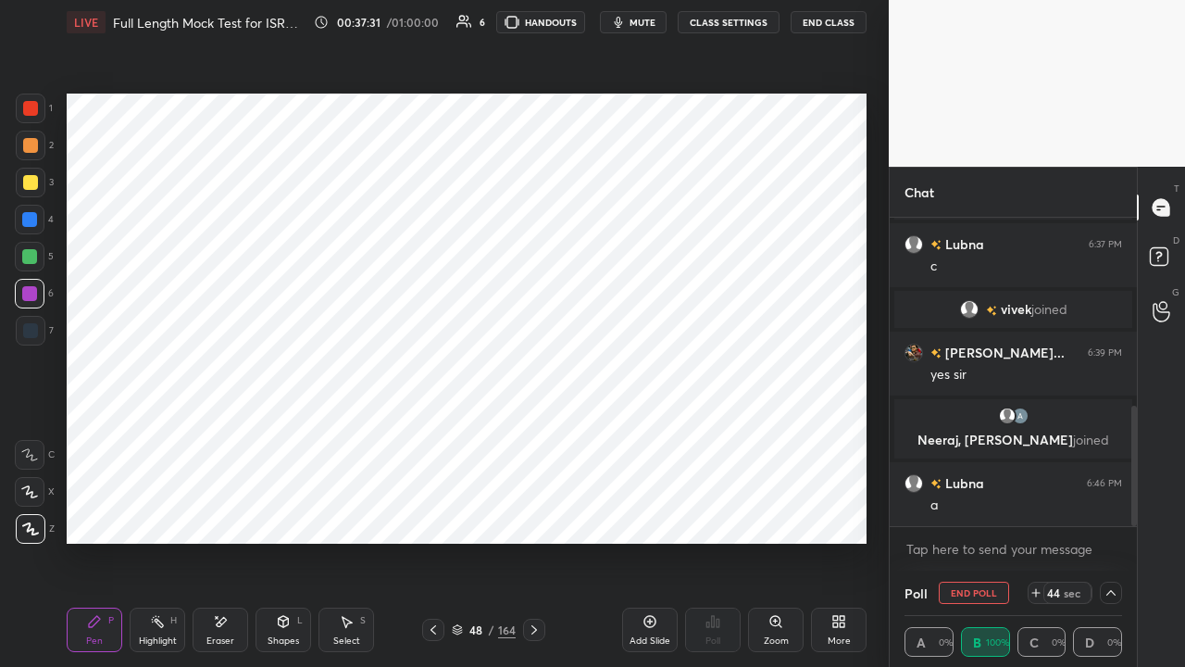
click at [644, 24] on span "mute" at bounding box center [643, 22] width 26 height 13
click at [1111, 509] on icon at bounding box center [1110, 592] width 9 height 9
type textarea "x"
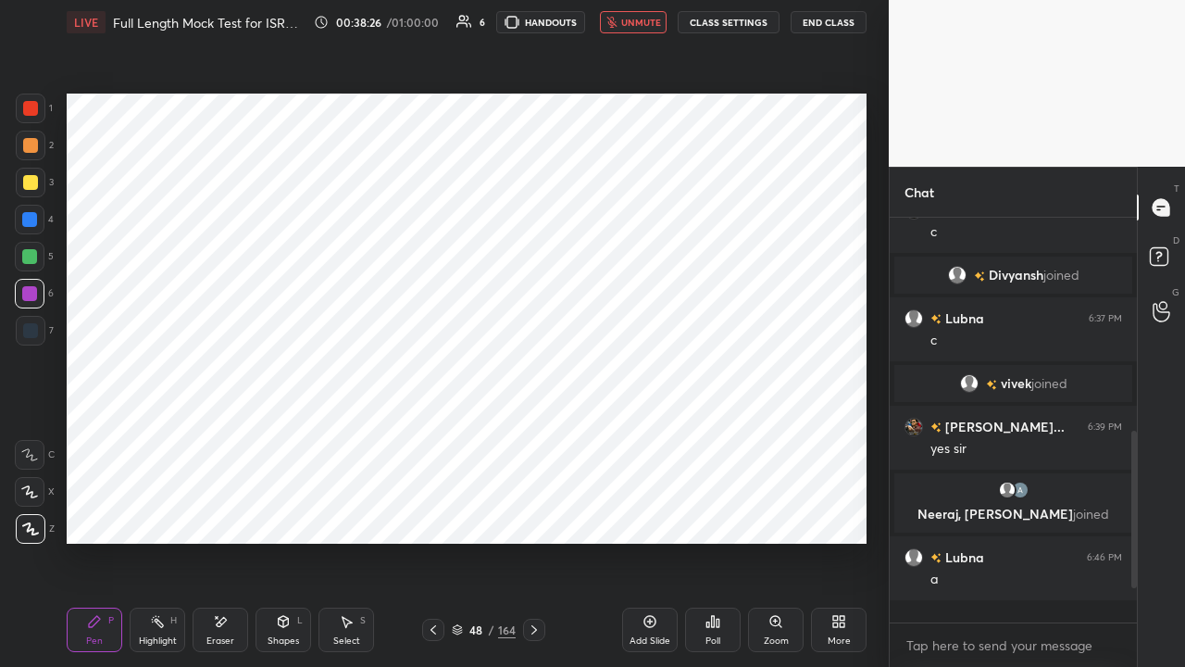
scroll to position [6, 6]
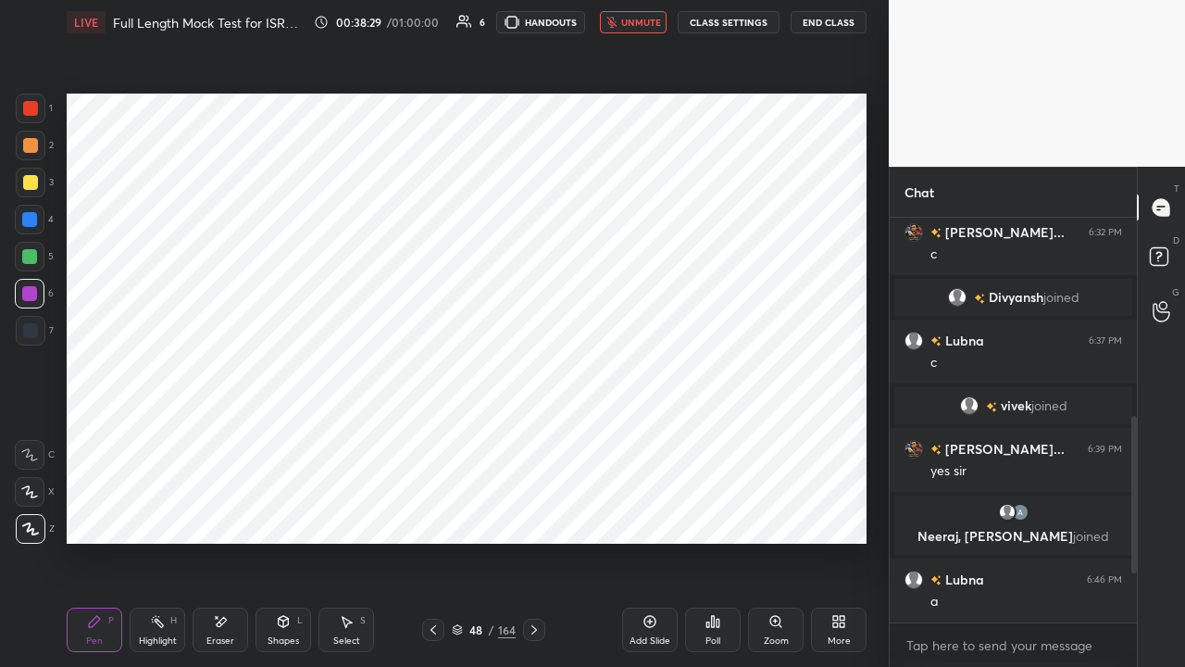
click at [633, 23] on span "unmute" at bounding box center [641, 22] width 40 height 13
click at [535, 509] on icon at bounding box center [534, 629] width 6 height 9
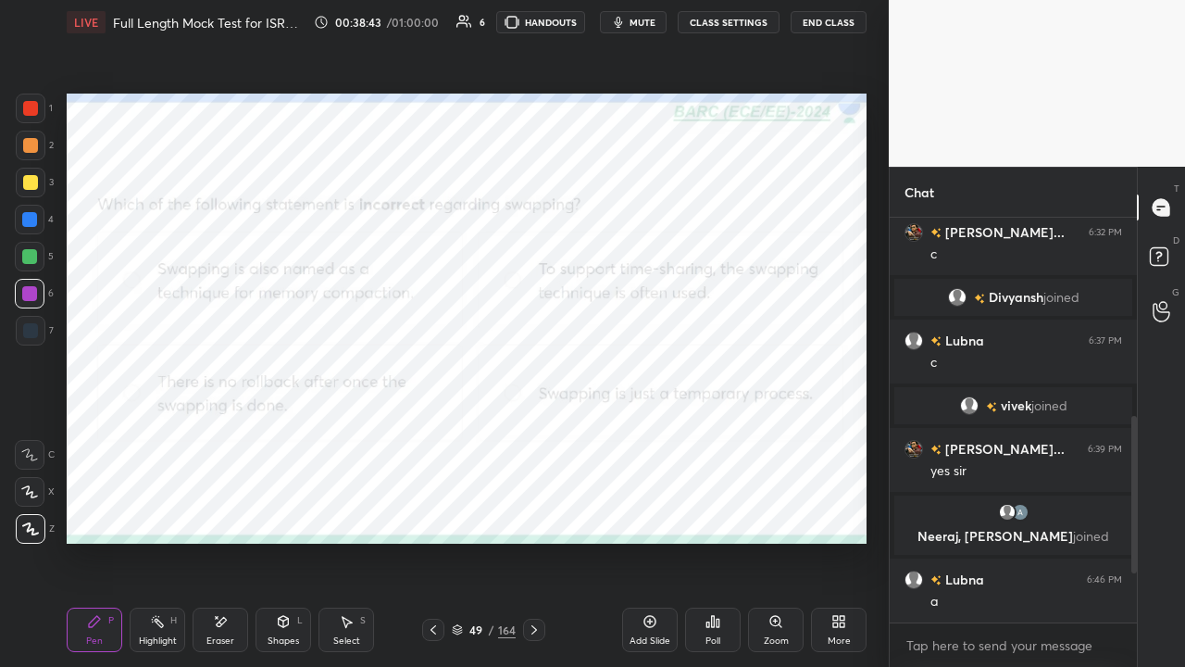
click at [28, 256] on div at bounding box center [29, 256] width 15 height 15
click at [530, 509] on icon at bounding box center [534, 629] width 15 height 15
click at [31, 287] on div at bounding box center [29, 293] width 15 height 15
click at [532, 509] on icon at bounding box center [534, 629] width 15 height 15
click at [278, 509] on div "Shapes L" at bounding box center [284, 629] width 56 height 44
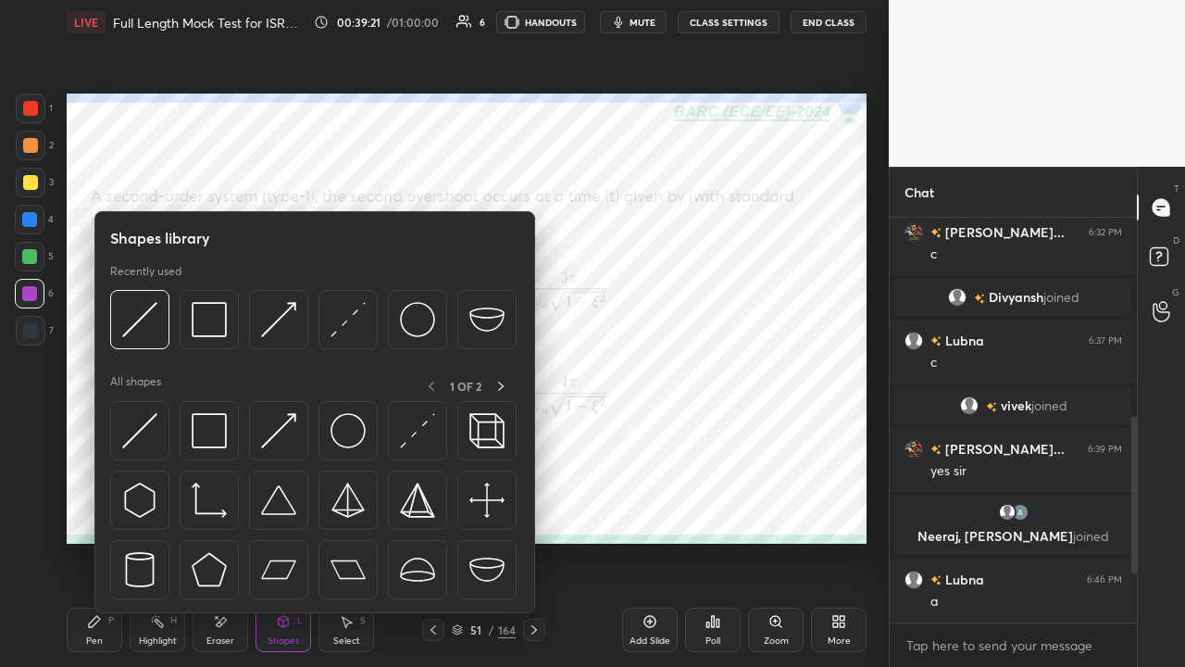
click at [226, 509] on div "Eraser" at bounding box center [220, 640] width 28 height 9
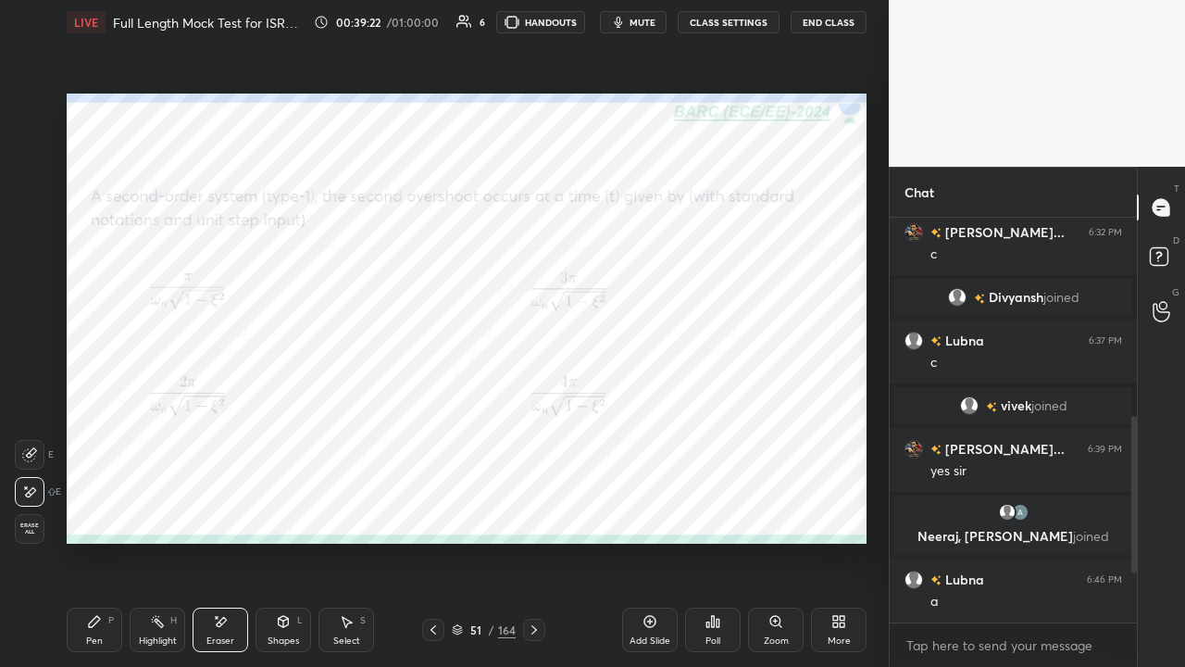
click at [96, 509] on icon at bounding box center [94, 621] width 15 height 15
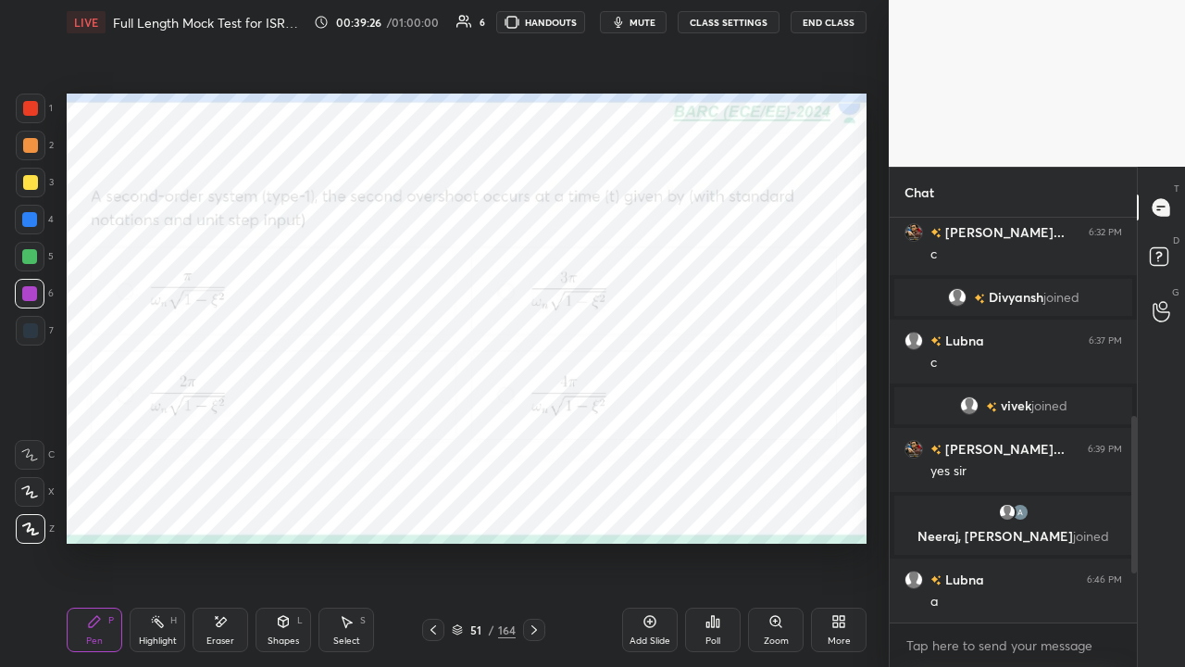
click at [644, 19] on span "mute" at bounding box center [643, 22] width 26 height 13
click at [639, 23] on span "unmute" at bounding box center [641, 22] width 40 height 13
click at [636, 24] on span "mute" at bounding box center [643, 22] width 26 height 13
click at [711, 509] on div "Poll" at bounding box center [713, 629] width 56 height 44
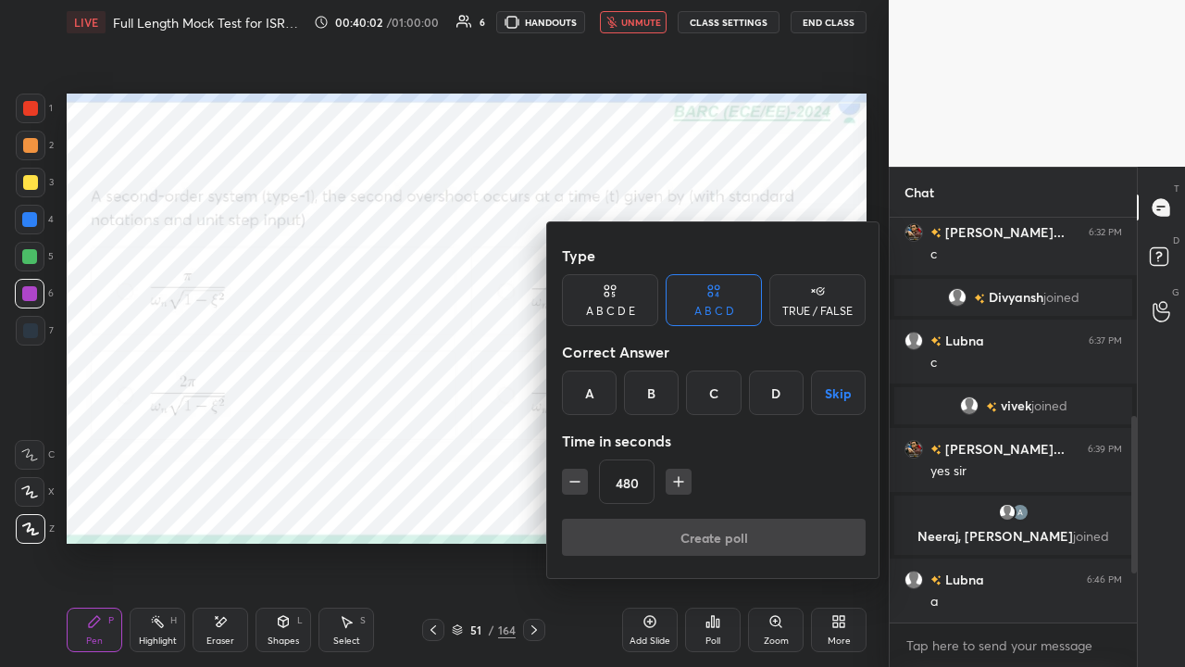
click at [655, 404] on div "B" at bounding box center [651, 392] width 55 height 44
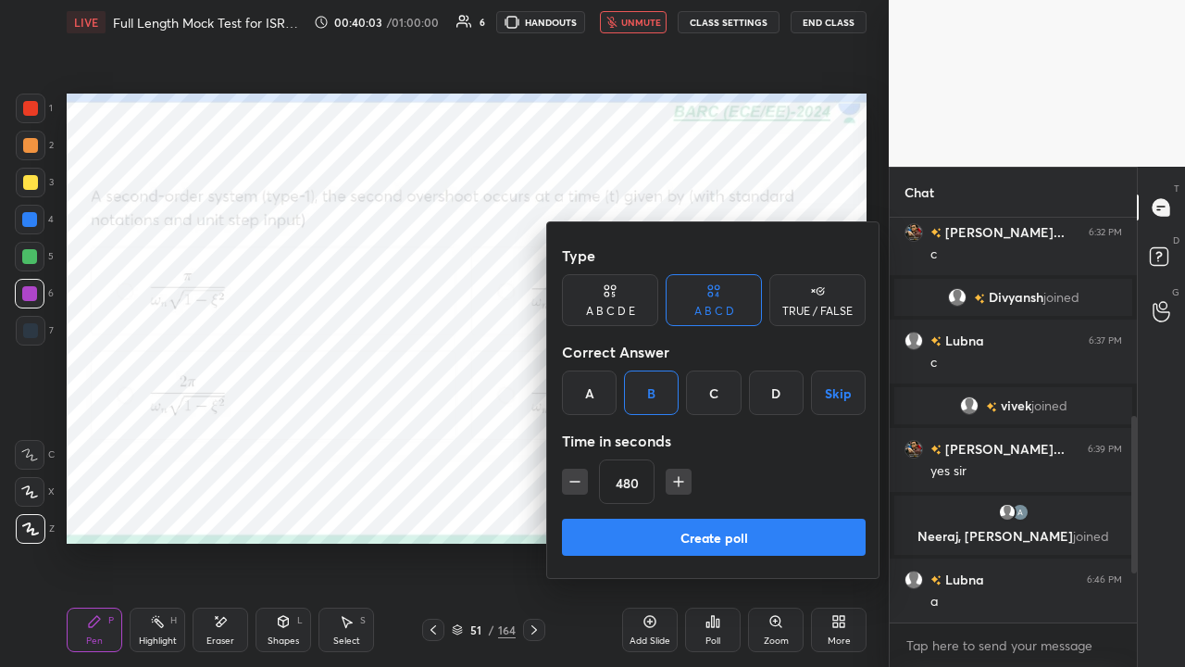
click at [573, 479] on icon "button" at bounding box center [575, 481] width 19 height 19
click at [574, 479] on icon "button" at bounding box center [575, 481] width 19 height 19
click at [570, 480] on icon "button" at bounding box center [575, 481] width 19 height 19
click at [572, 481] on icon "button" at bounding box center [574, 481] width 9 height 0
click at [575, 480] on icon "button" at bounding box center [575, 481] width 19 height 19
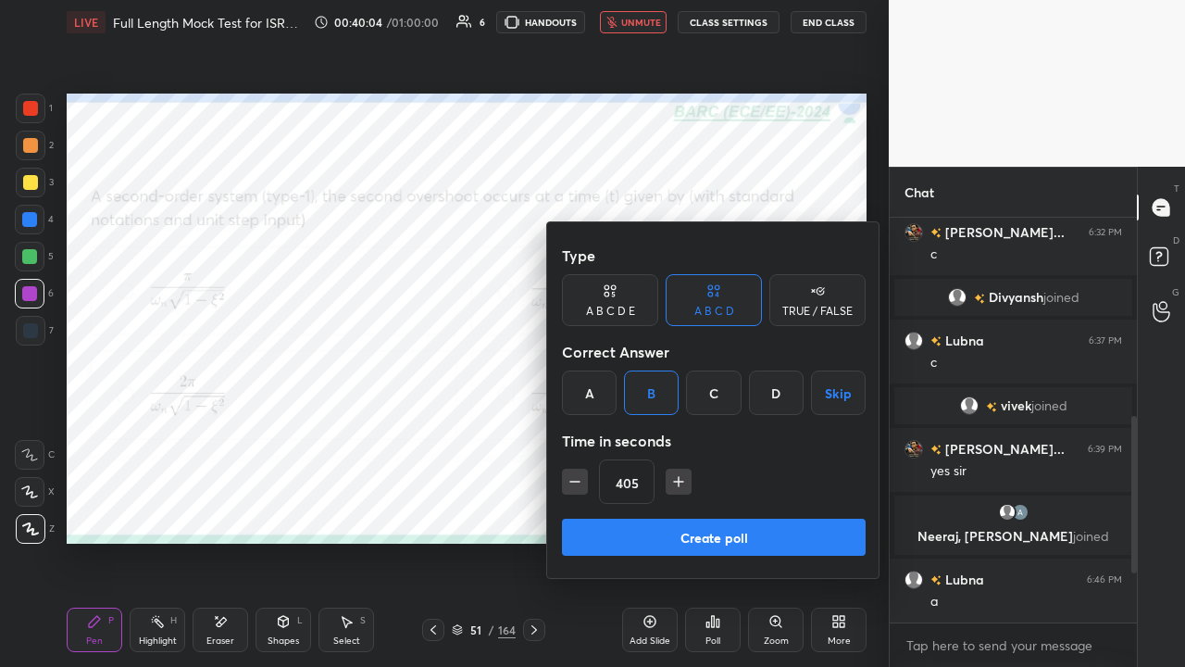
click at [576, 480] on icon "button" at bounding box center [575, 481] width 19 height 19
click at [572, 480] on icon "button" at bounding box center [575, 481] width 19 height 19
click at [570, 481] on icon "button" at bounding box center [574, 481] width 9 height 0
click at [571, 481] on icon "button" at bounding box center [575, 481] width 19 height 19
click at [569, 483] on icon "button" at bounding box center [575, 481] width 19 height 19
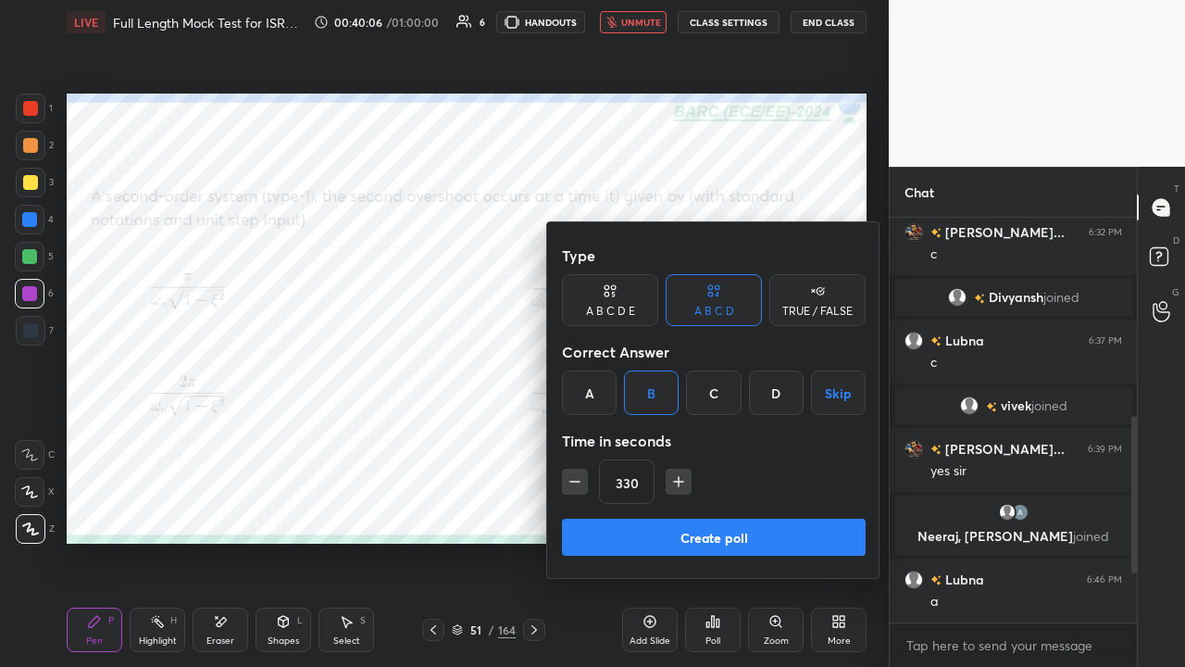
click at [570, 483] on icon "button" at bounding box center [575, 481] width 19 height 19
click at [568, 483] on icon "button" at bounding box center [575, 481] width 19 height 19
type input "300"
click at [703, 509] on button "Create poll" at bounding box center [714, 536] width 304 height 37
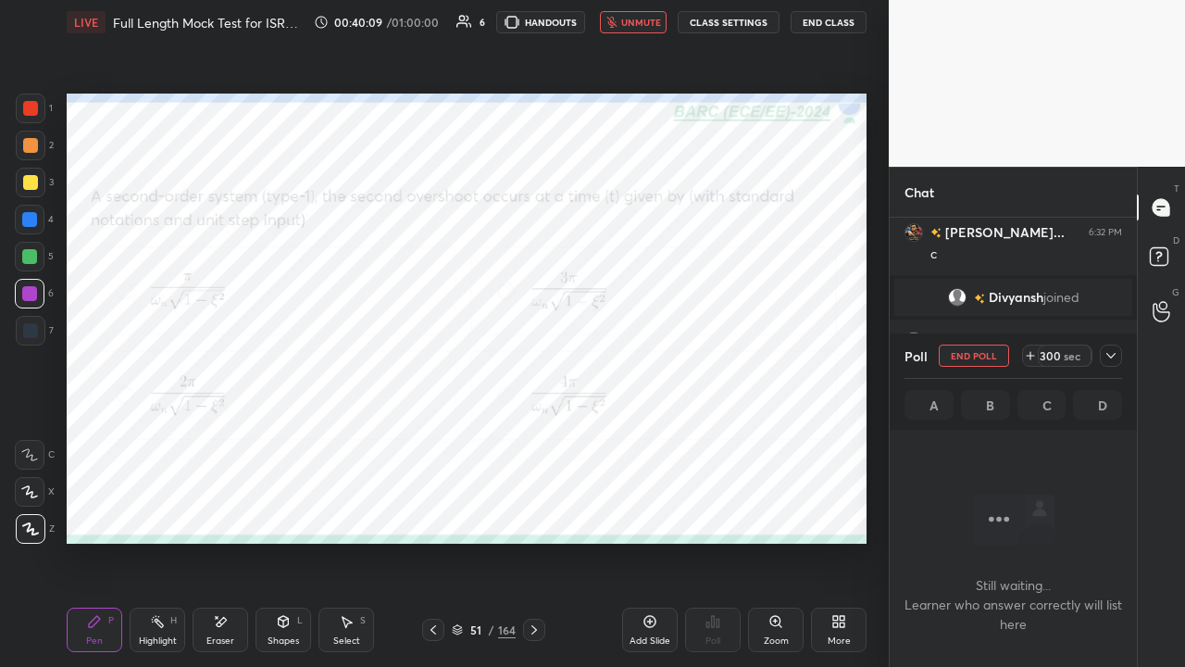
scroll to position [148, 242]
click at [1102, 353] on div at bounding box center [1111, 355] width 22 height 22
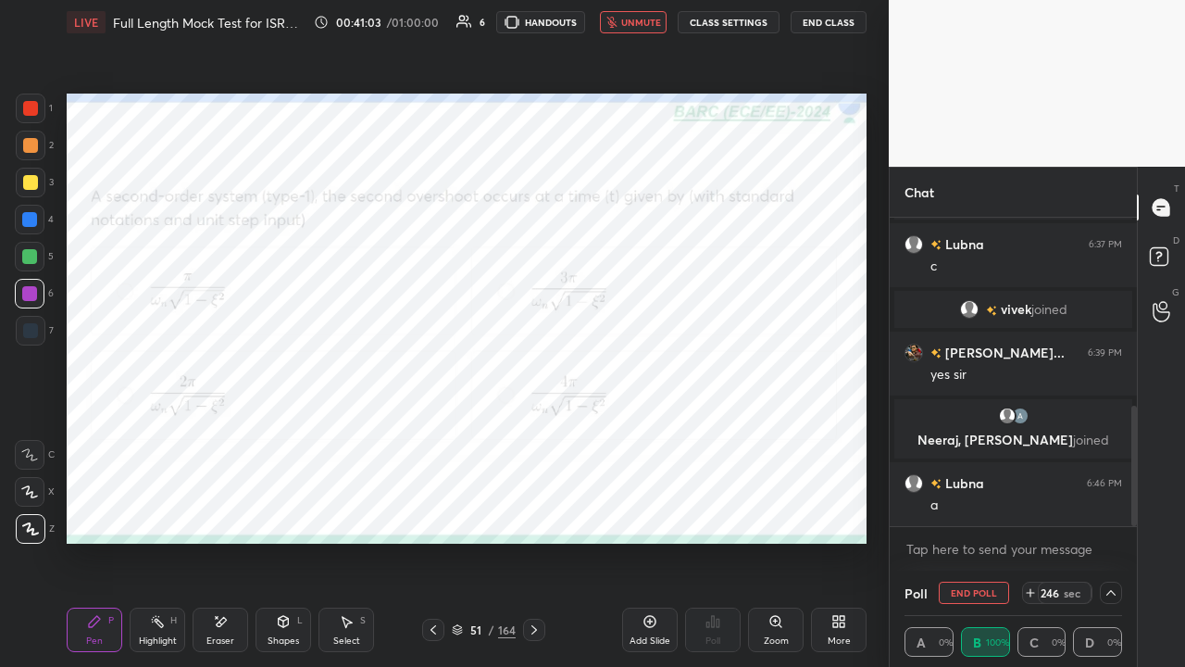
scroll to position [1, 6]
click at [30, 254] on div at bounding box center [29, 256] width 15 height 15
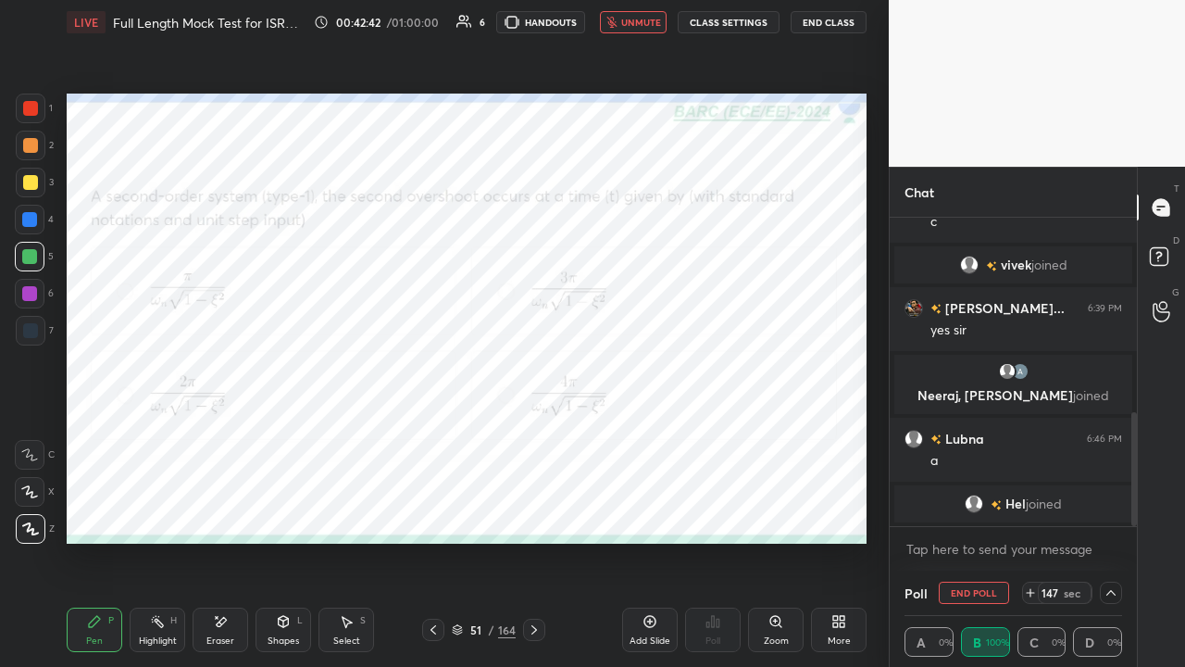
click at [281, 509] on div "Shapes" at bounding box center [283, 640] width 31 height 9
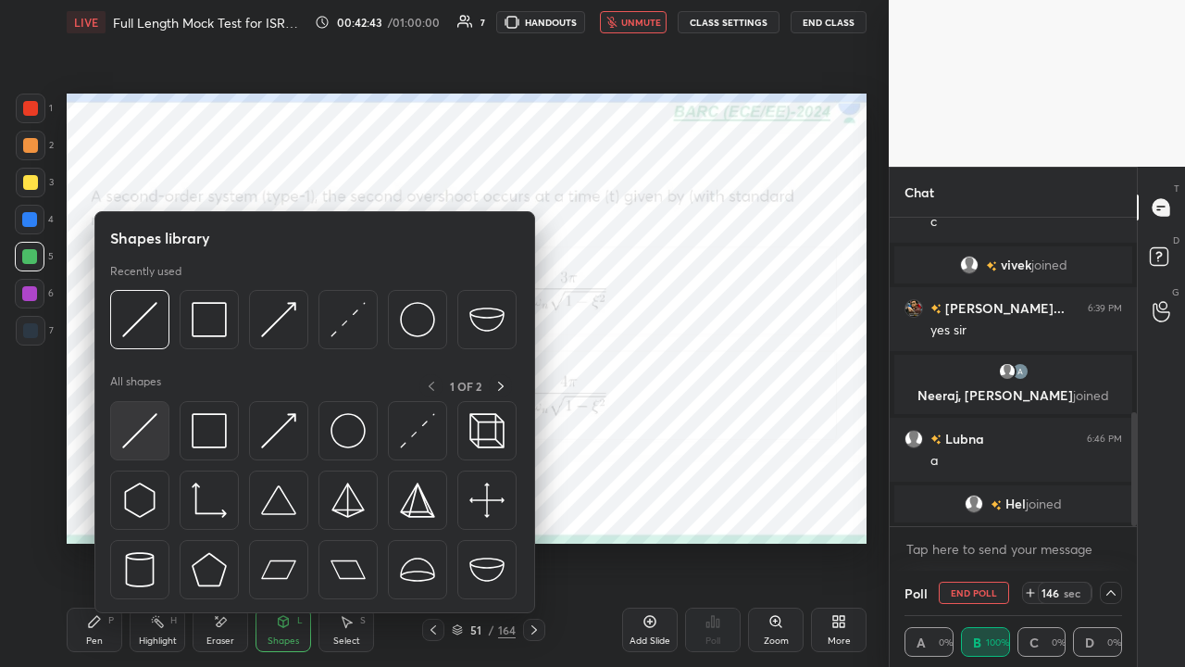
click at [141, 427] on img at bounding box center [139, 430] width 35 height 35
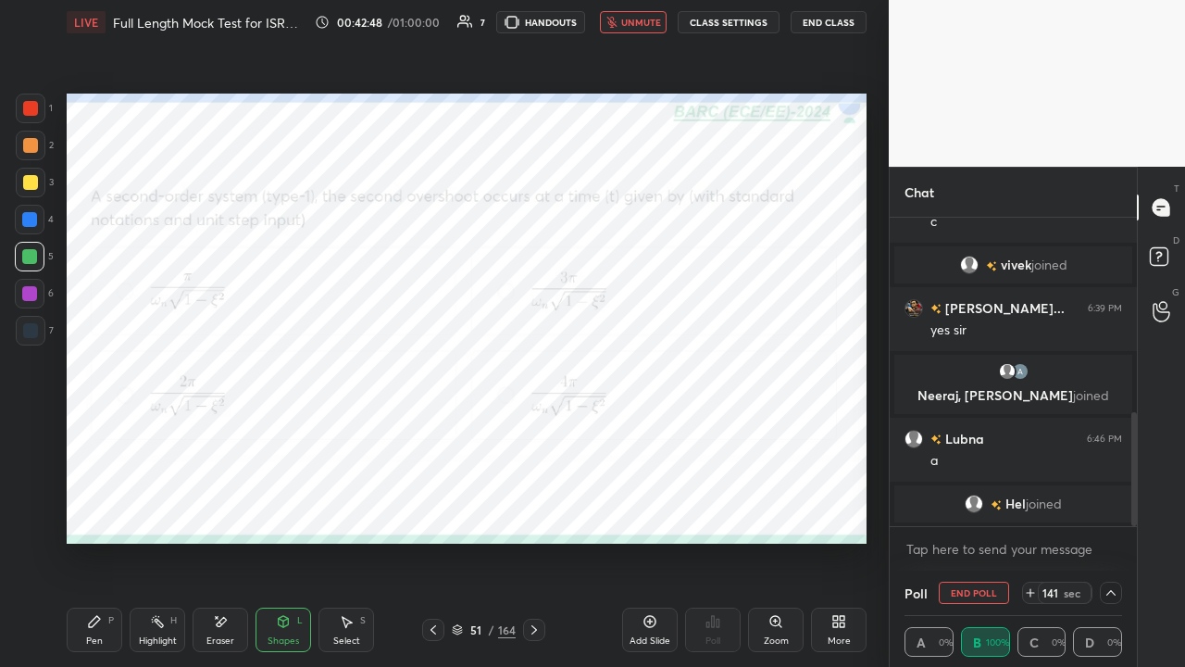
click at [92, 509] on icon at bounding box center [94, 621] width 15 height 15
click at [26, 218] on div at bounding box center [29, 219] width 15 height 15
click at [631, 21] on span "unmute" at bounding box center [641, 22] width 40 height 13
click at [20, 262] on div at bounding box center [30, 257] width 30 height 30
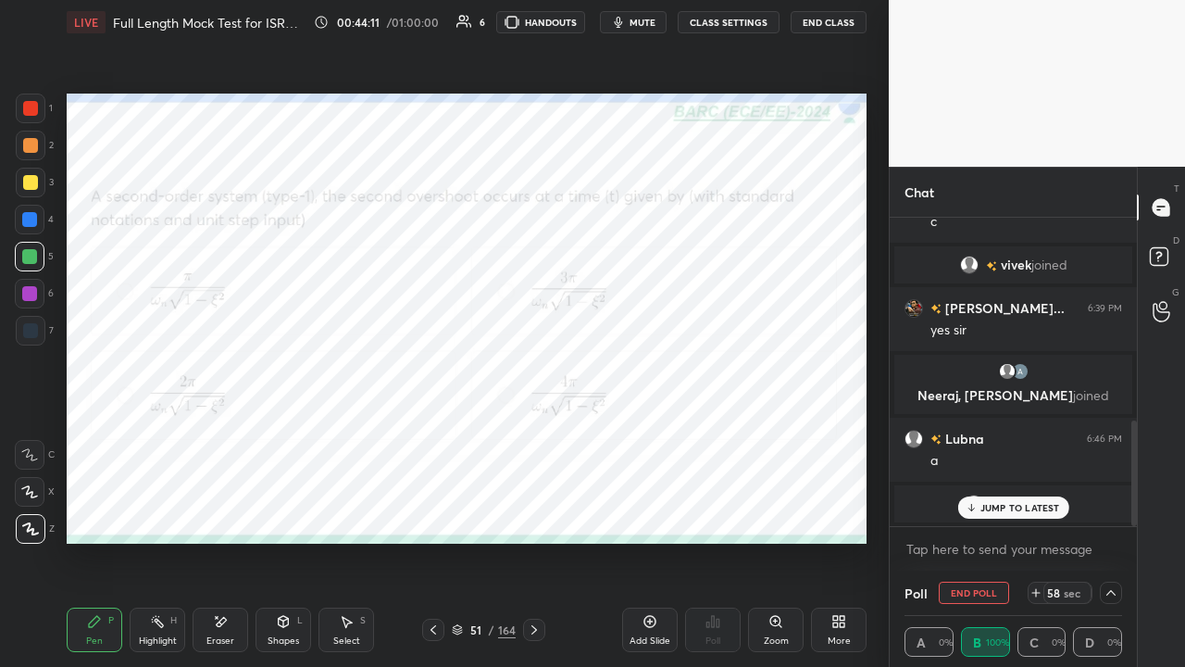
scroll to position [591, 0]
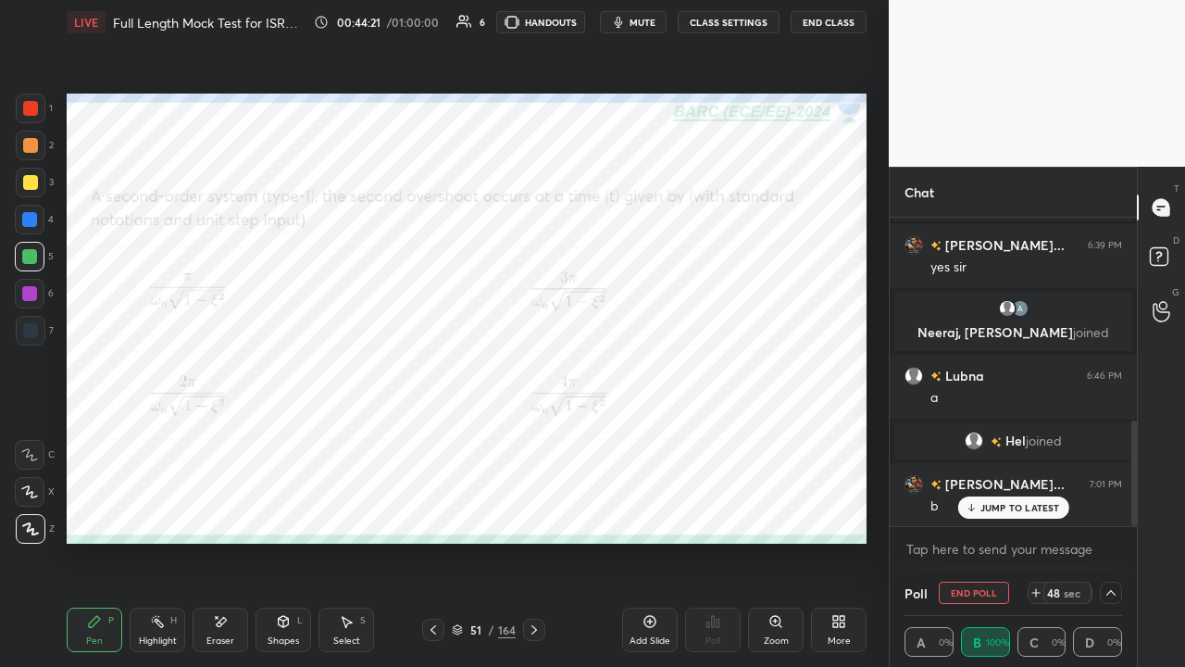
click at [531, 509] on icon at bounding box center [534, 629] width 15 height 15
click at [639, 20] on span "mute" at bounding box center [643, 22] width 26 height 13
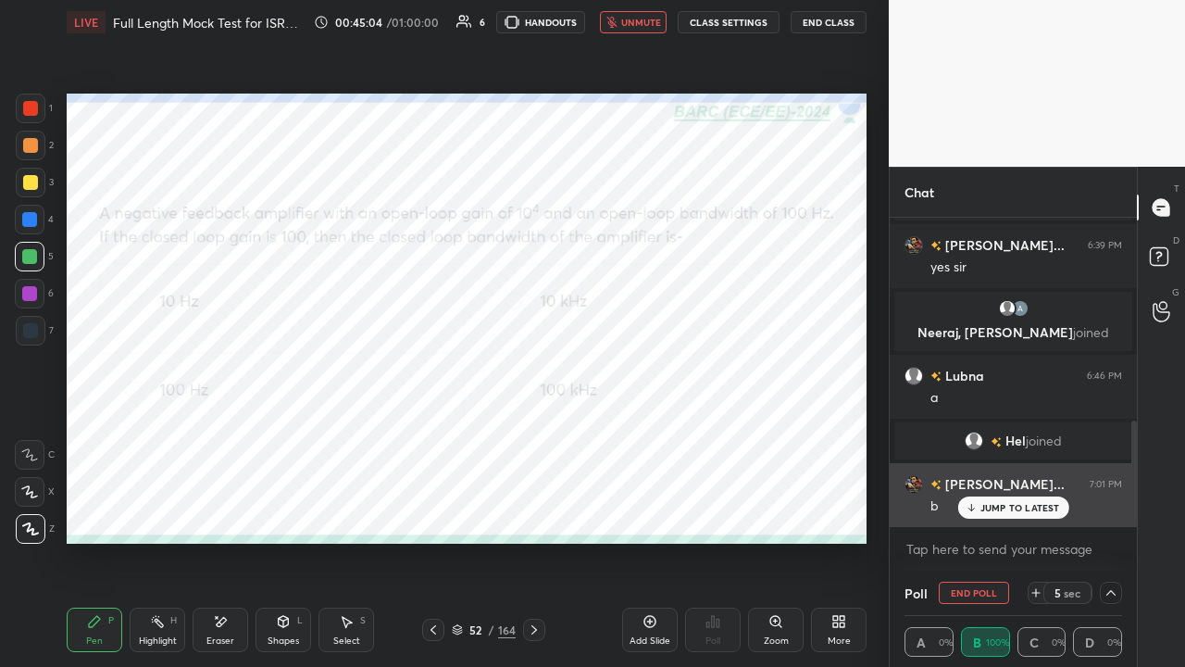
click at [1010, 506] on p "JUMP TO LATEST" at bounding box center [1020, 507] width 80 height 11
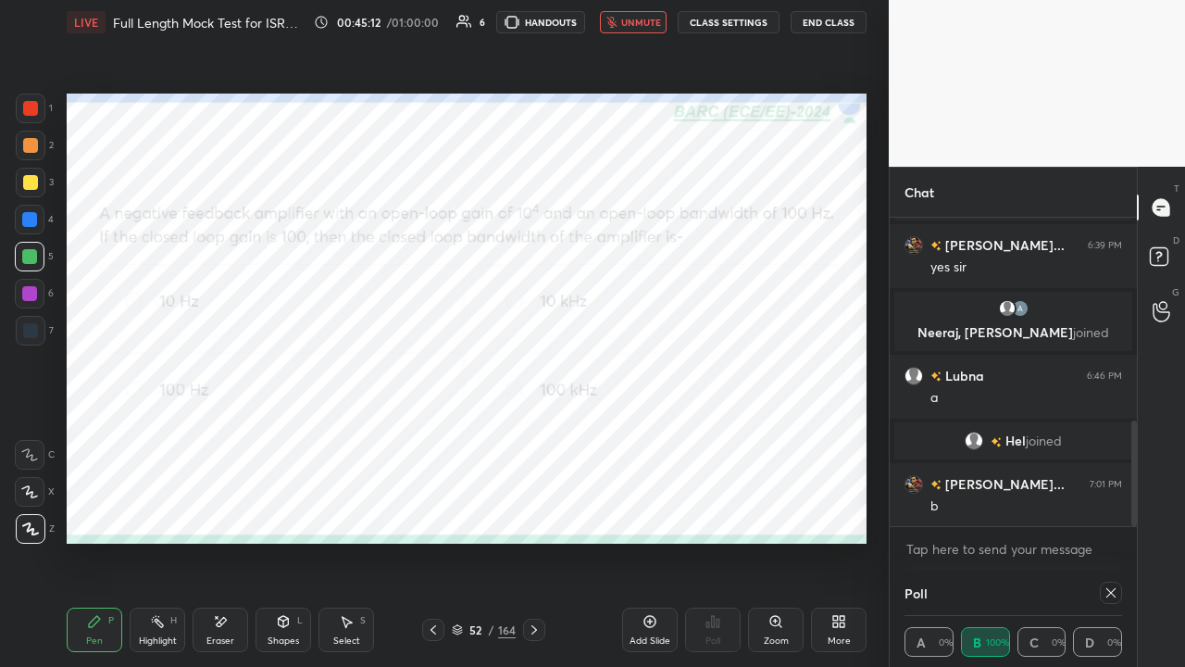
click at [1114, 509] on icon at bounding box center [1111, 592] width 15 height 15
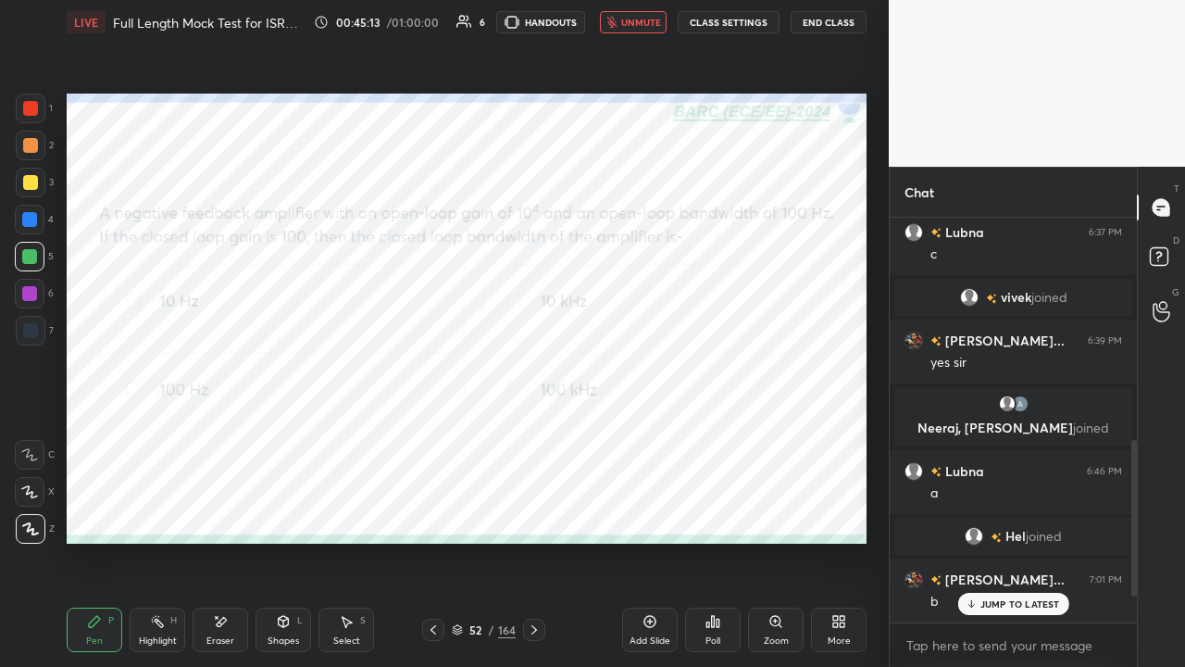
scroll to position [6, 6]
click at [717, 509] on icon at bounding box center [718, 622] width 3 height 8
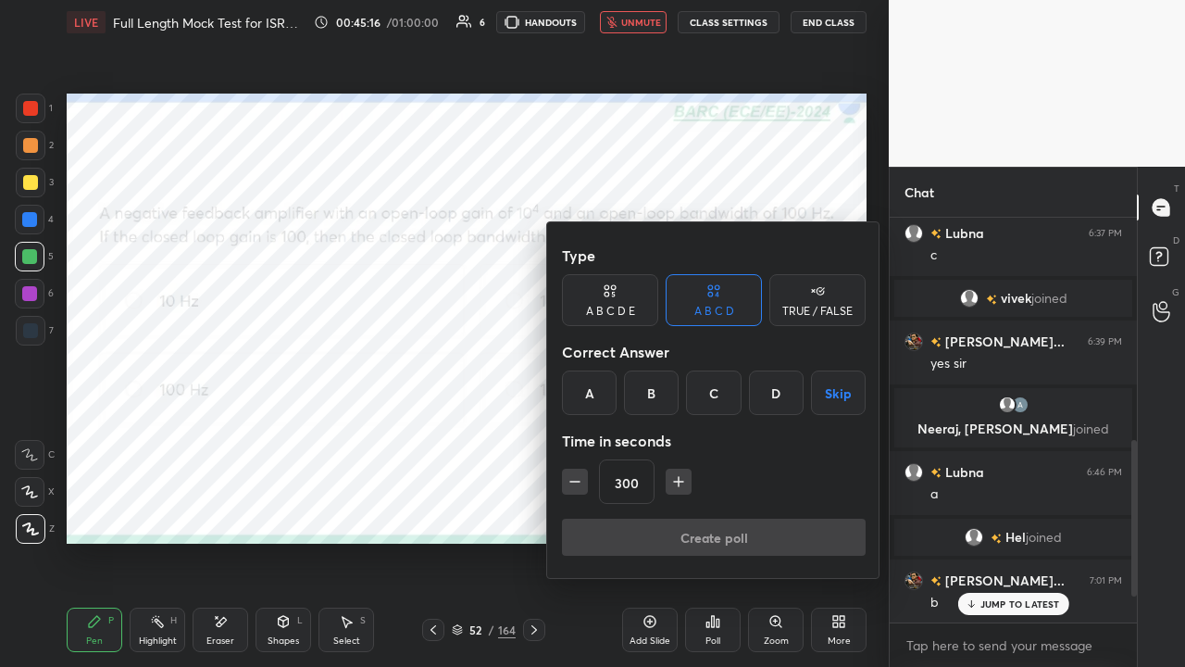
click at [651, 387] on div "B" at bounding box center [651, 392] width 55 height 44
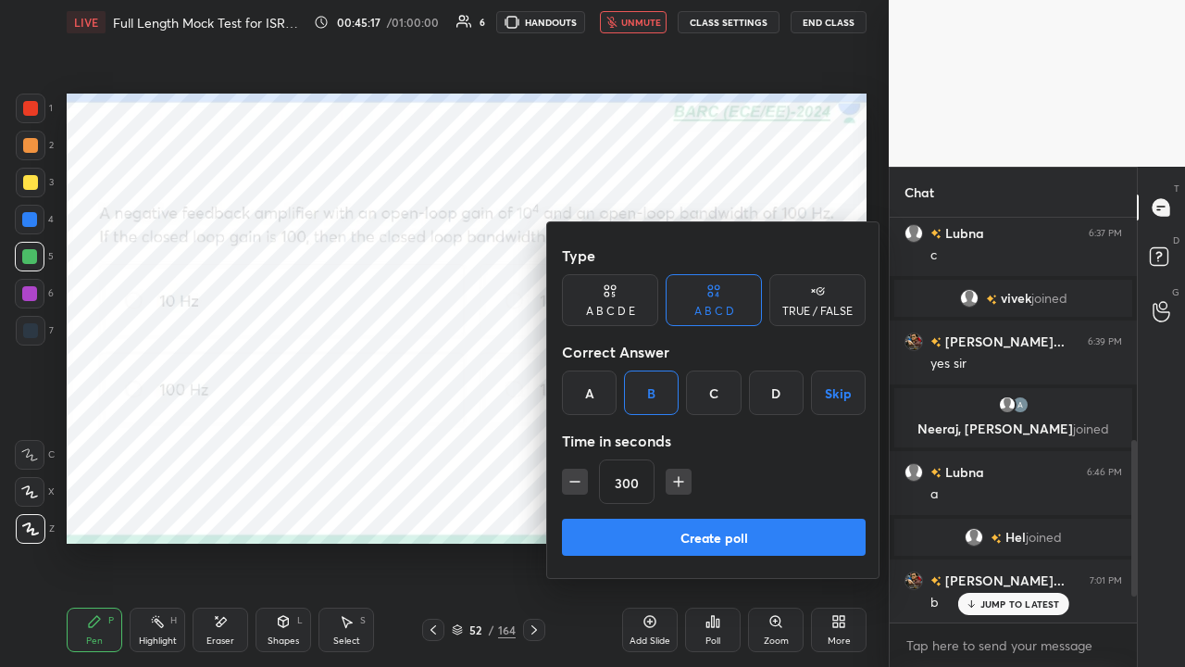
click at [663, 509] on button "Create poll" at bounding box center [714, 536] width 304 height 37
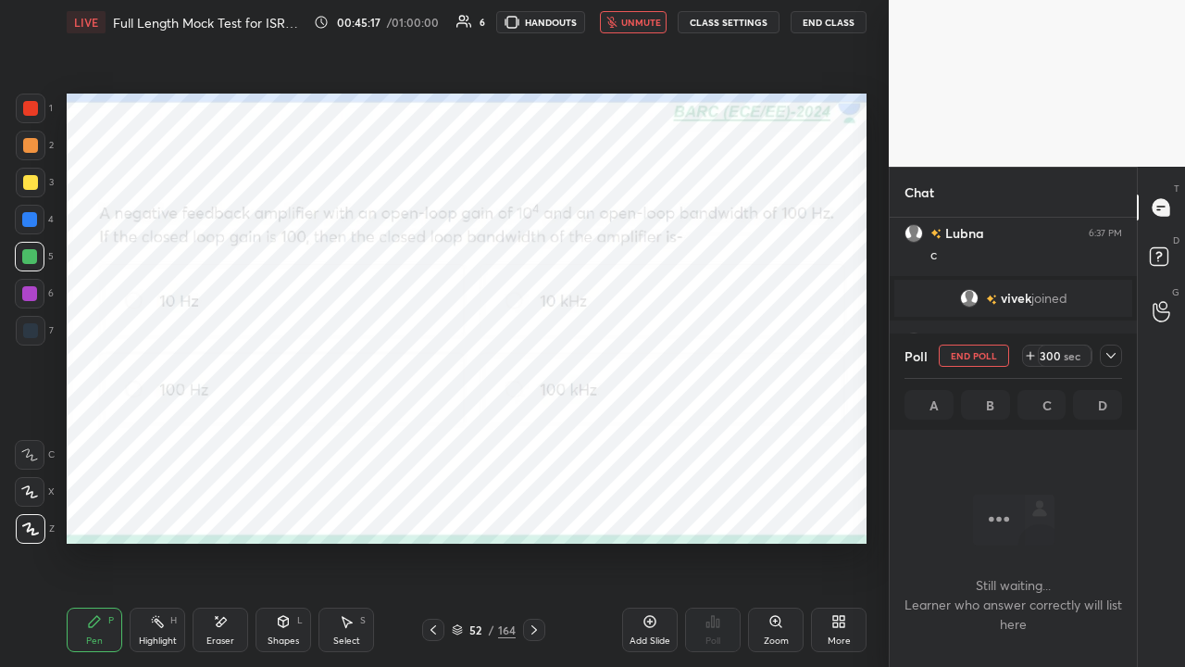
scroll to position [303, 242]
click at [1109, 355] on icon at bounding box center [1111, 355] width 15 height 15
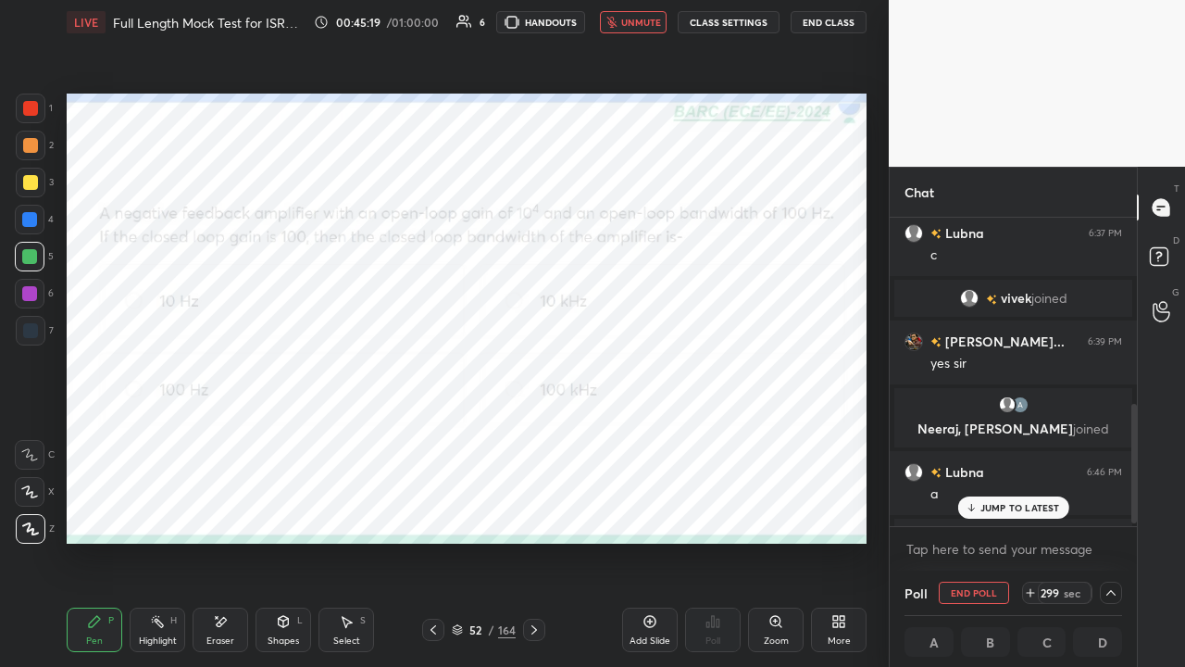
scroll to position [591, 0]
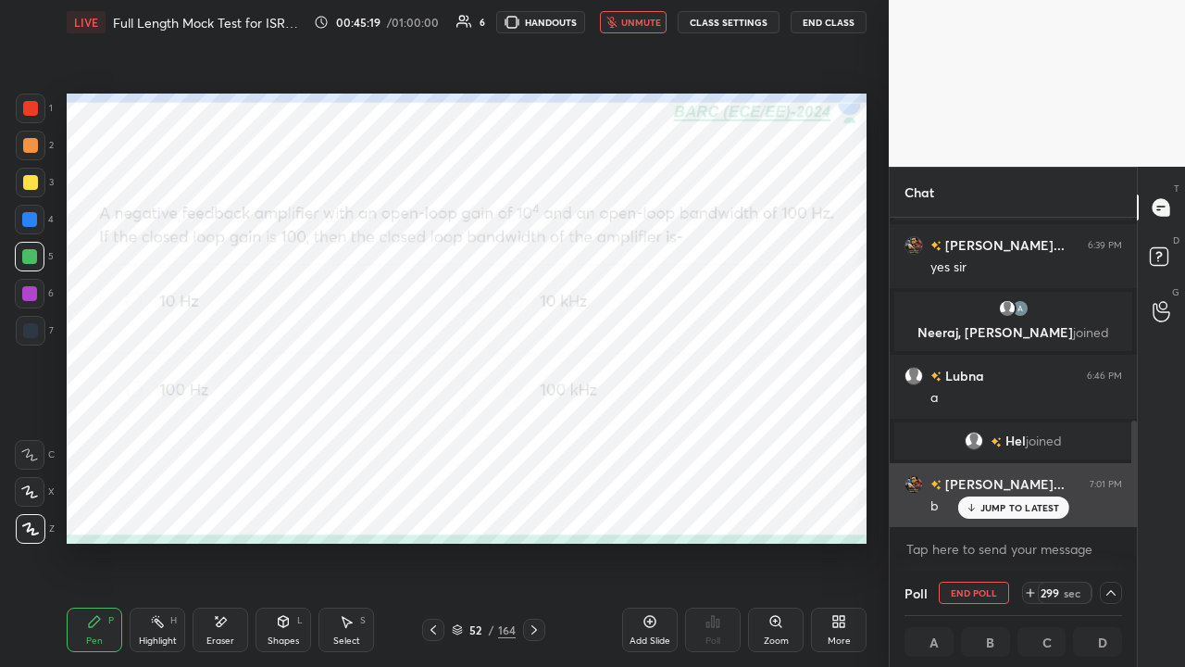
click at [1000, 509] on p "JUMP TO LATEST" at bounding box center [1020, 507] width 80 height 11
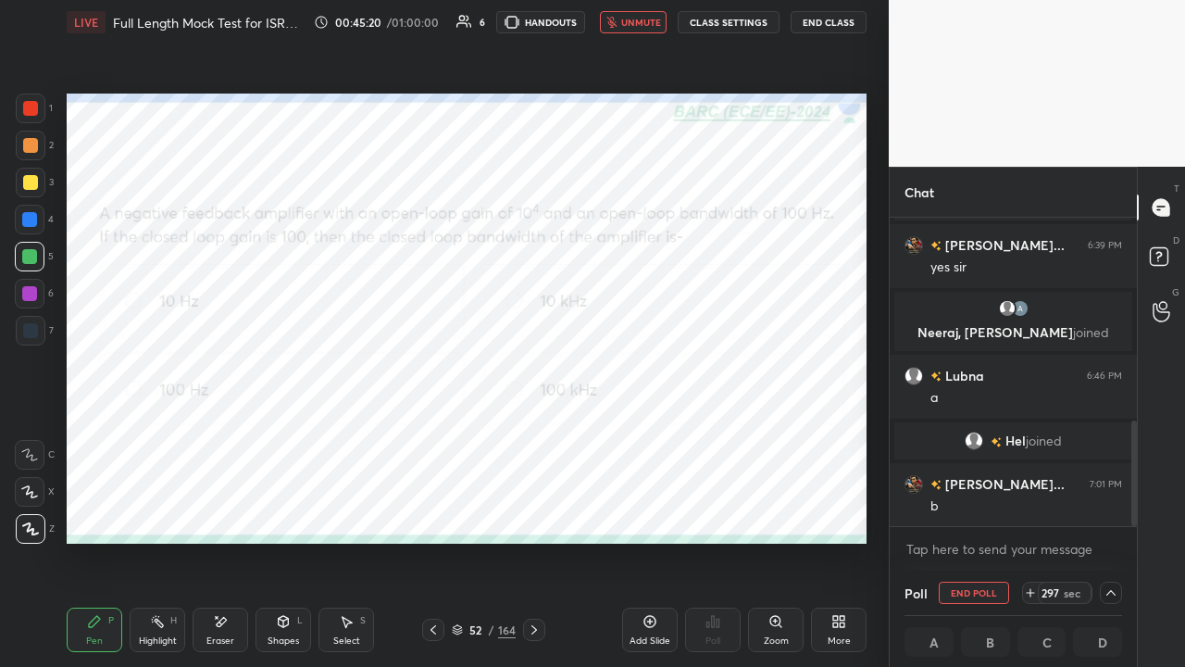
click at [30, 107] on div at bounding box center [30, 108] width 15 height 15
click at [823, 23] on button "End Class" at bounding box center [829, 22] width 76 height 22
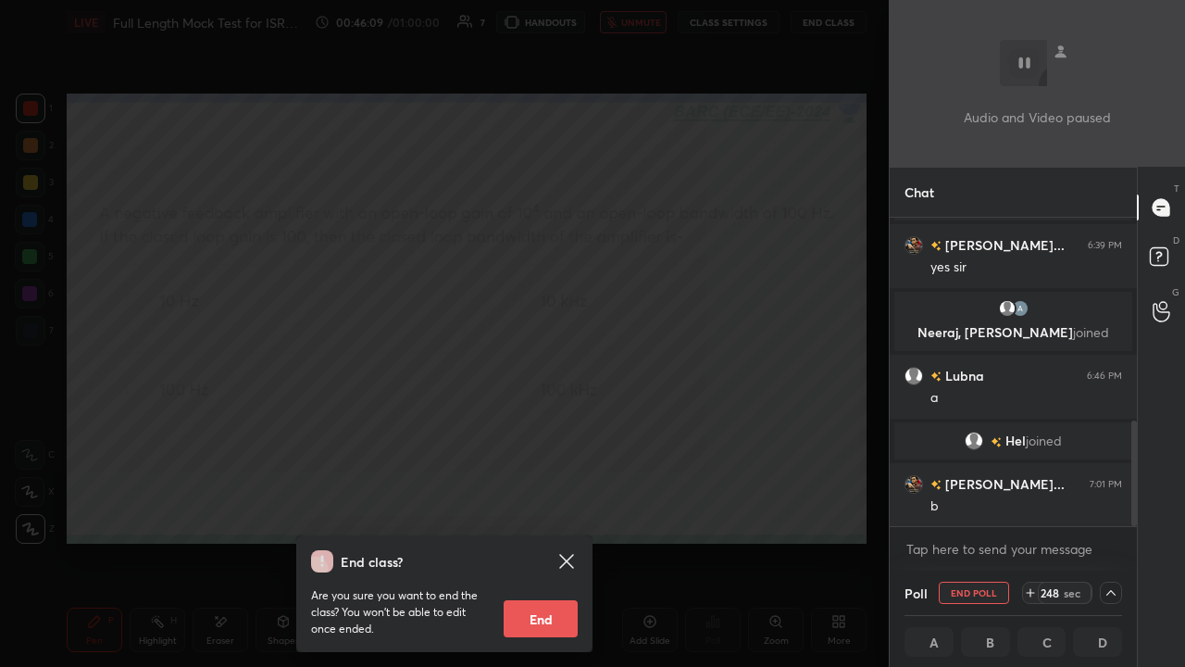
scroll to position [1, 6]
click at [328, 416] on div "End class? Are you sure you want to end the class? You won’t be able to edit on…" at bounding box center [444, 333] width 889 height 667
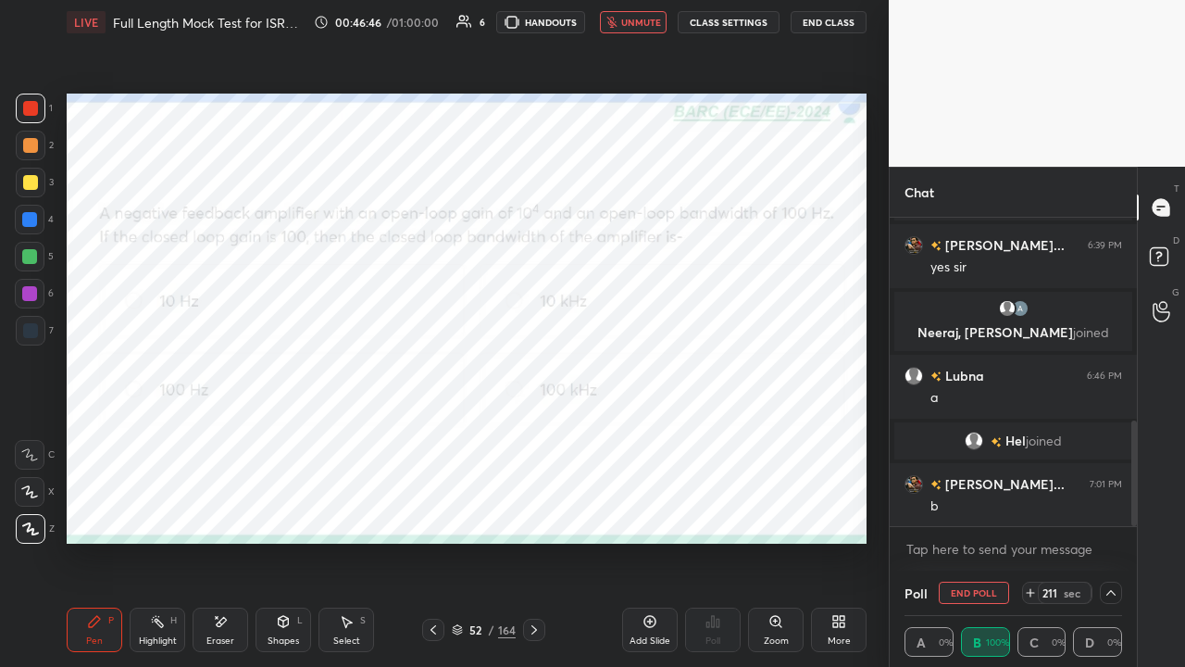
scroll to position [635, 0]
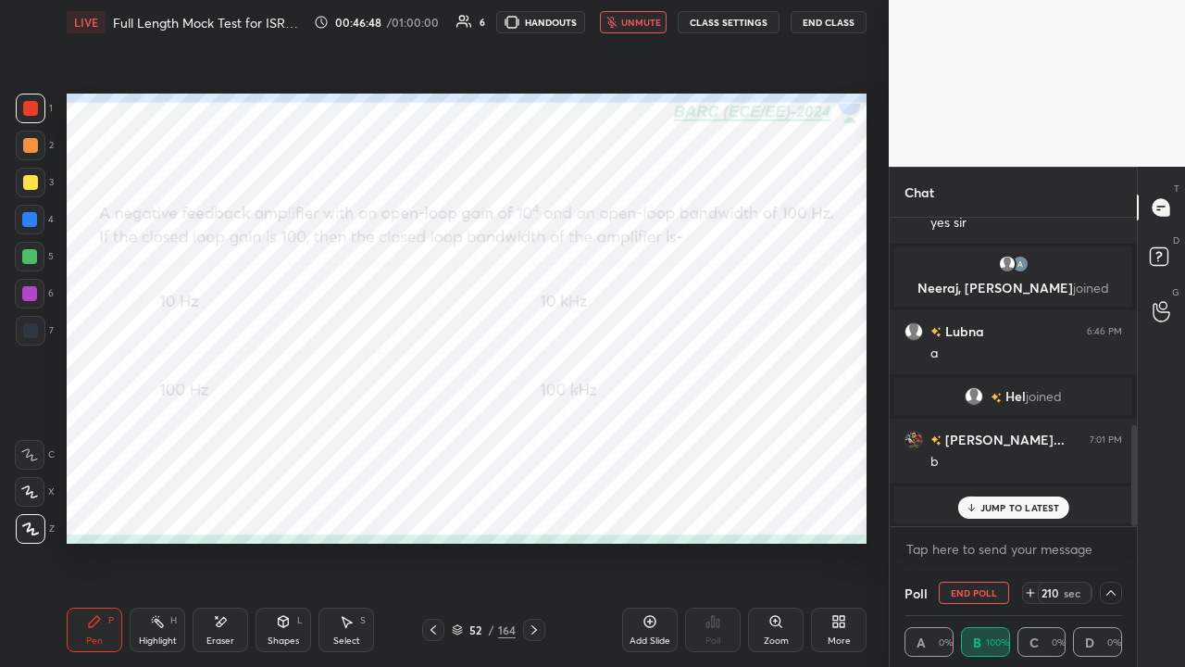
click at [987, 503] on p "JUMP TO LATEST" at bounding box center [1020, 507] width 80 height 11
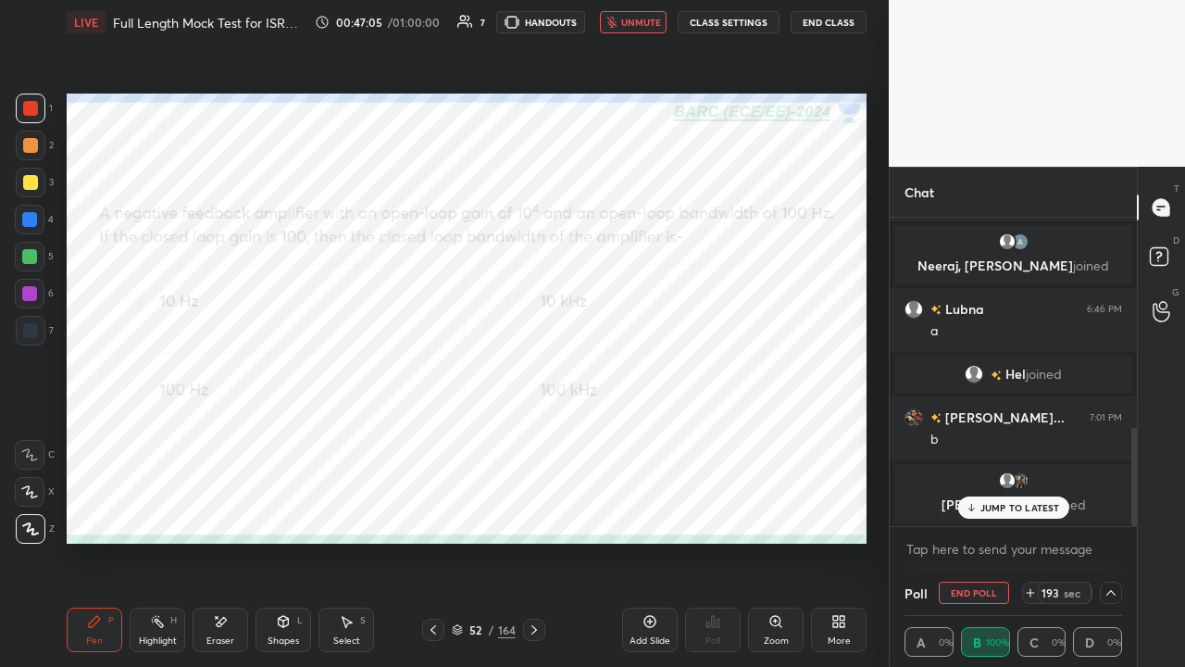
click at [1004, 508] on p "JUMP TO LATEST" at bounding box center [1020, 507] width 80 height 11
click at [26, 219] on div at bounding box center [29, 219] width 15 height 15
click at [633, 18] on span "unmute" at bounding box center [641, 22] width 40 height 13
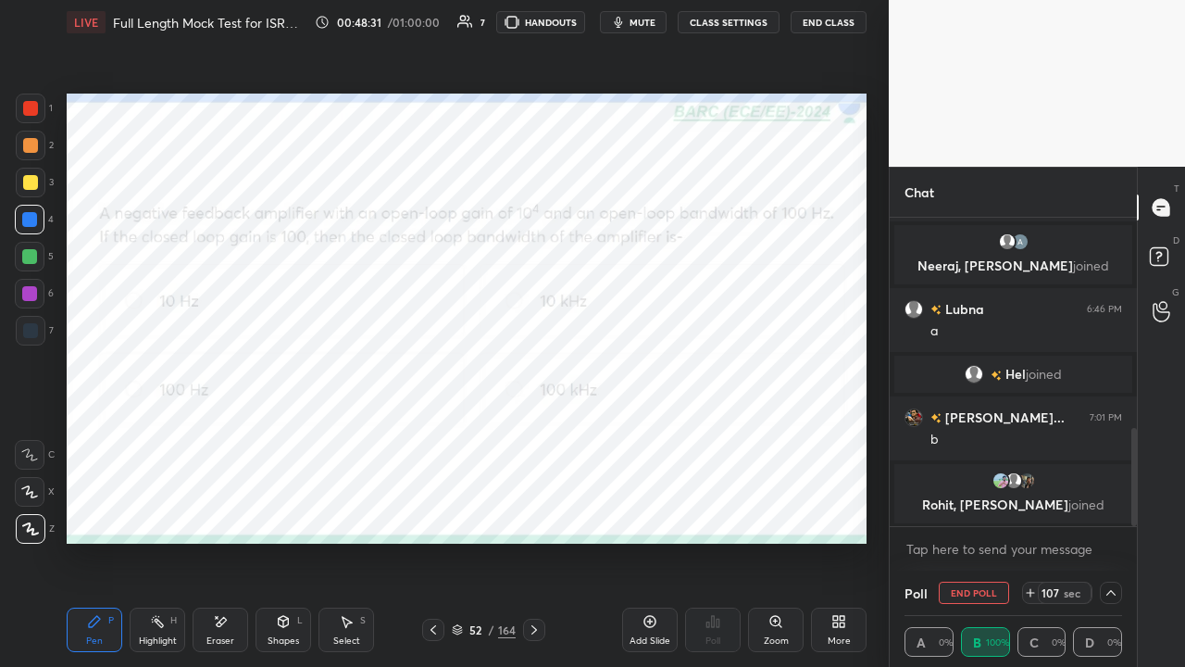
click at [640, 21] on span "mute" at bounding box center [643, 22] width 26 height 13
click at [636, 23] on span "unmute" at bounding box center [641, 22] width 40 height 13
click at [28, 259] on div at bounding box center [29, 256] width 15 height 15
click at [30, 295] on div at bounding box center [29, 293] width 15 height 15
click at [1115, 509] on icon at bounding box center [1111, 592] width 15 height 15
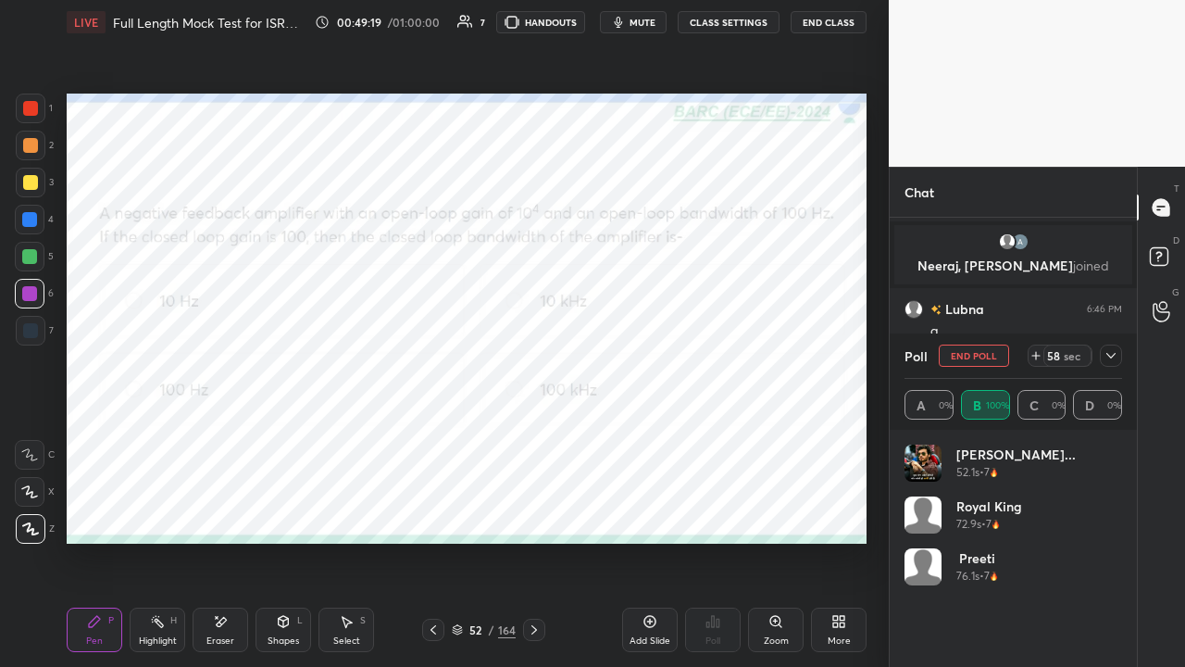
scroll to position [217, 212]
click at [1105, 352] on icon at bounding box center [1111, 355] width 15 height 15
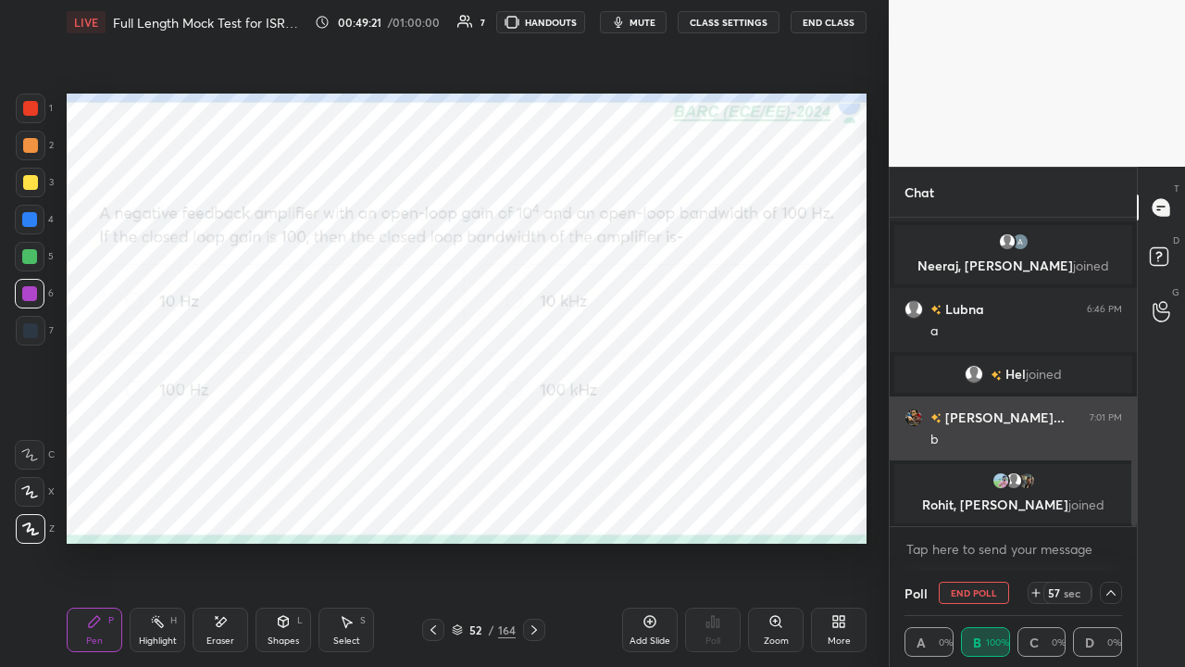
scroll to position [1, 6]
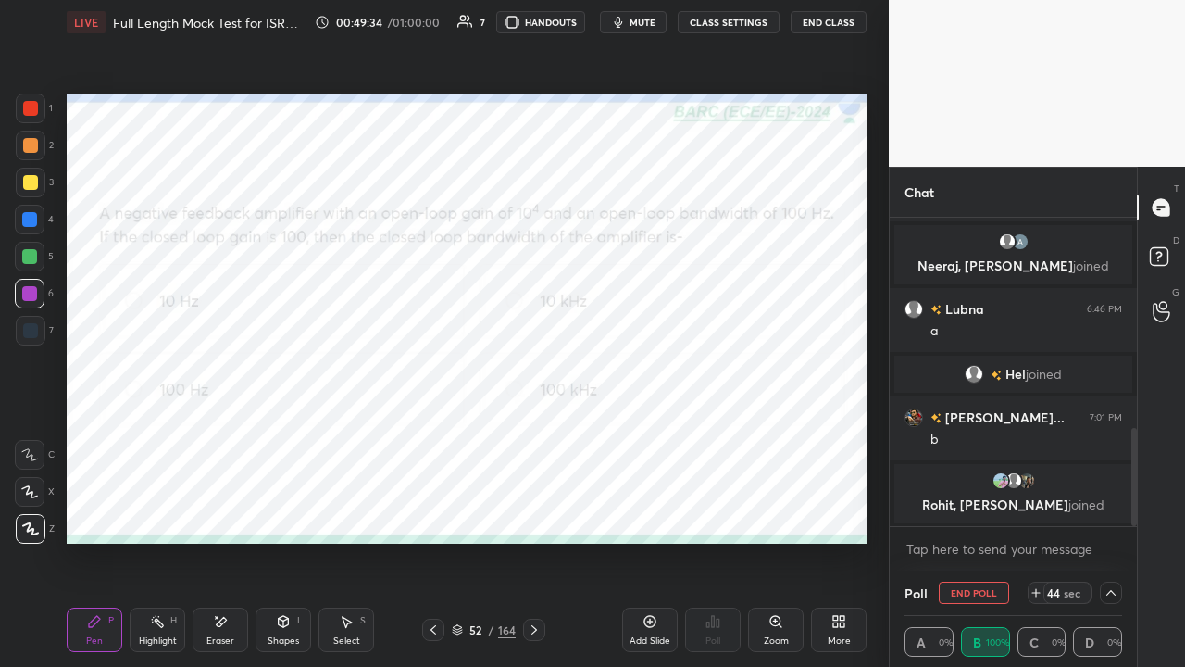
click at [537, 509] on icon at bounding box center [534, 629] width 15 height 15
click at [37, 106] on div at bounding box center [30, 108] width 15 height 15
click at [1105, 509] on icon at bounding box center [1111, 592] width 15 height 15
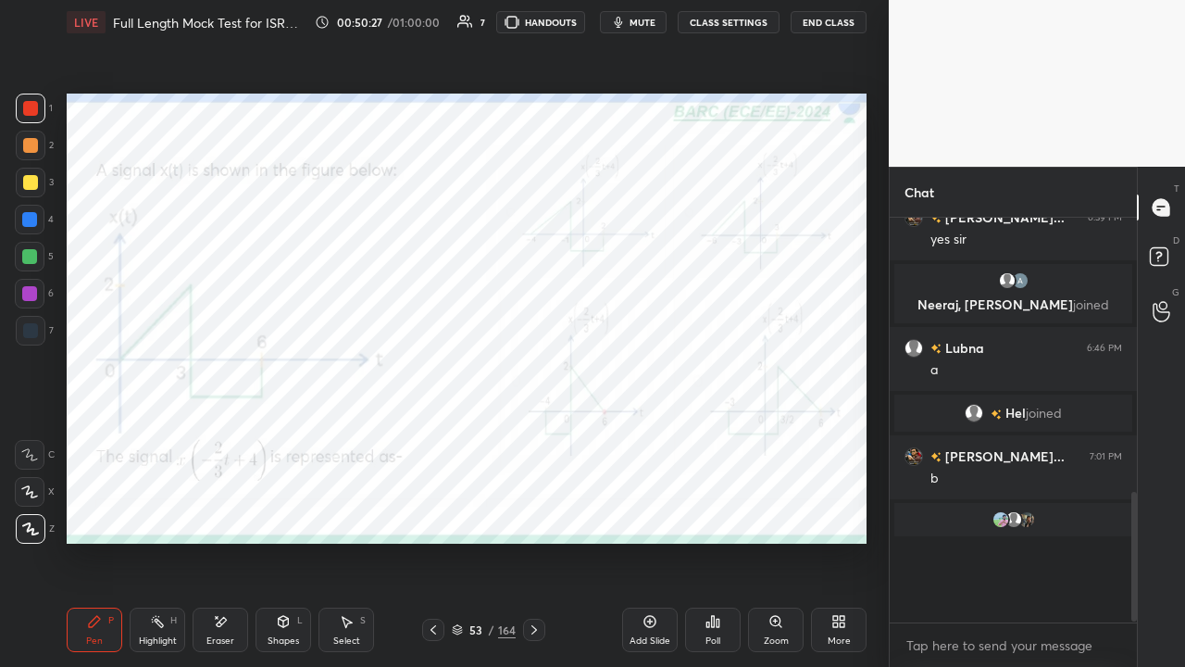
scroll to position [6, 6]
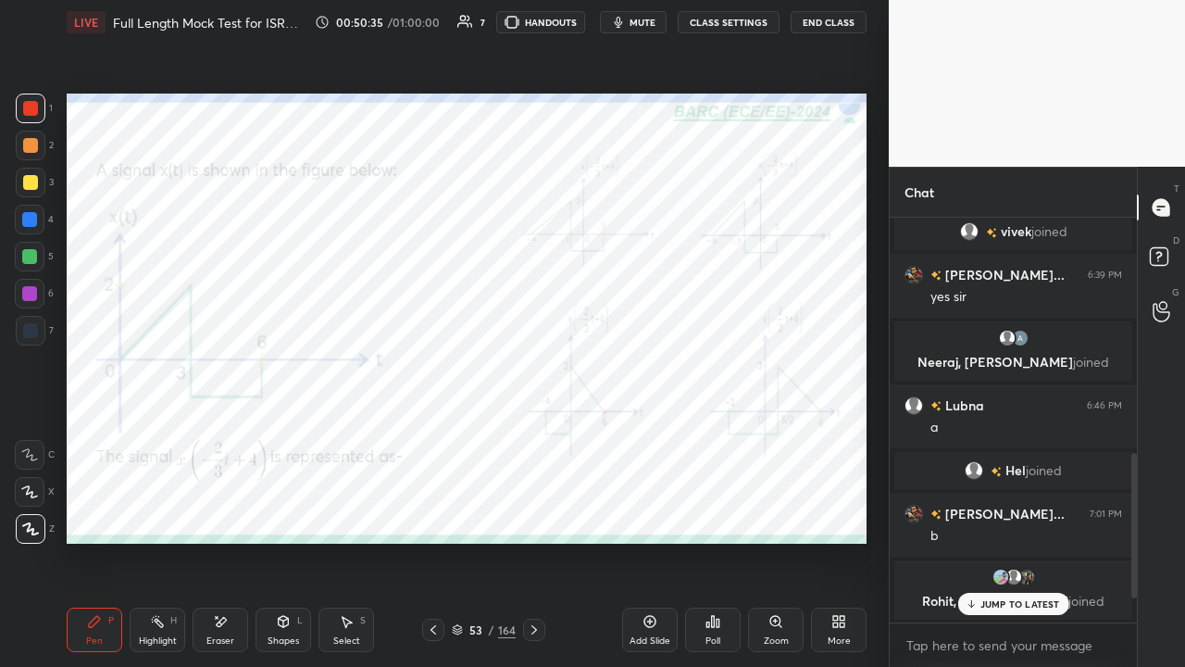
click at [702, 509] on div "Poll" at bounding box center [713, 629] width 56 height 44
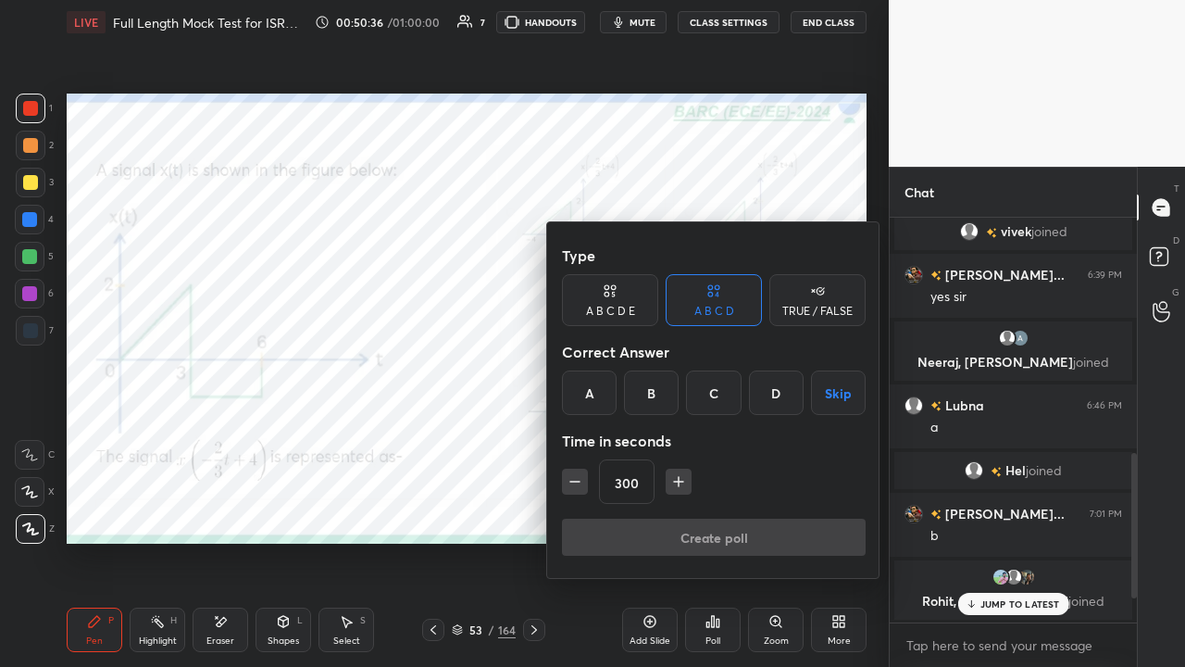
click at [769, 380] on div "D" at bounding box center [776, 392] width 55 height 44
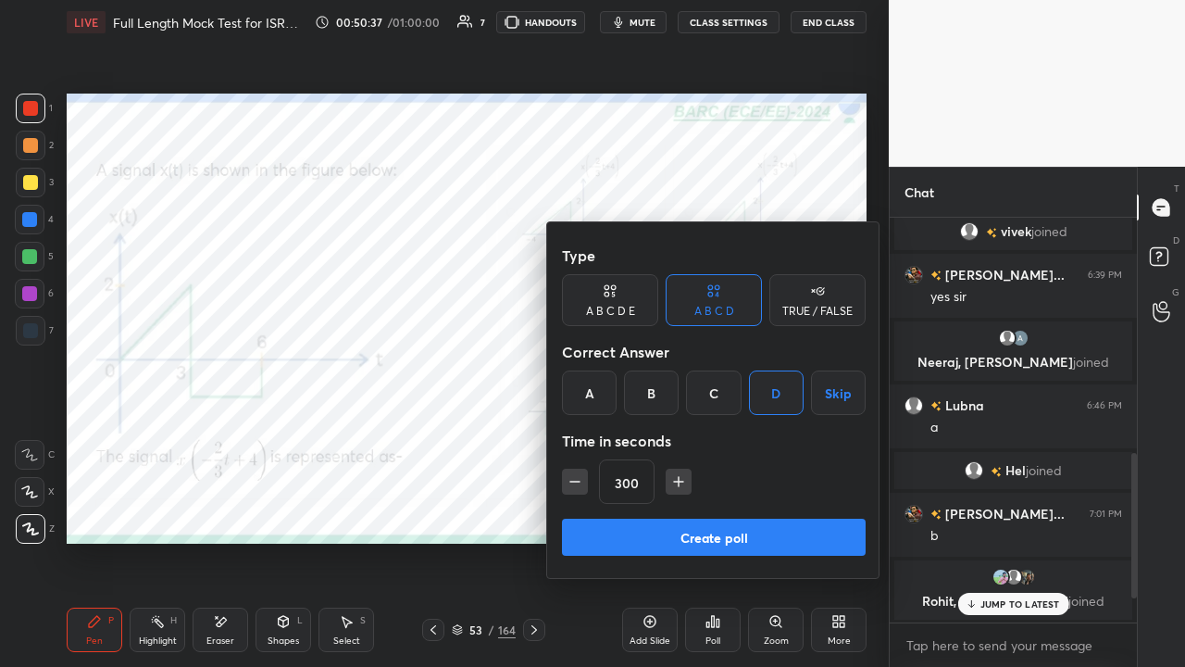
click at [735, 509] on button "Create poll" at bounding box center [714, 536] width 304 height 37
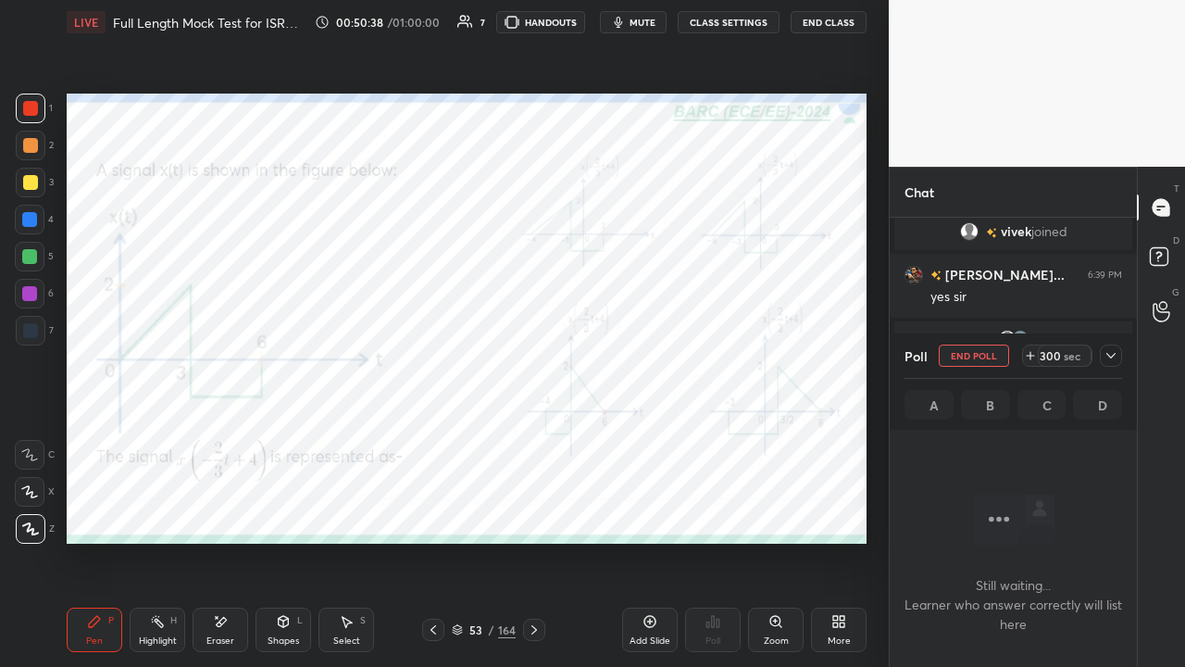
scroll to position [6, 6]
click at [1107, 356] on icon at bounding box center [1111, 355] width 15 height 15
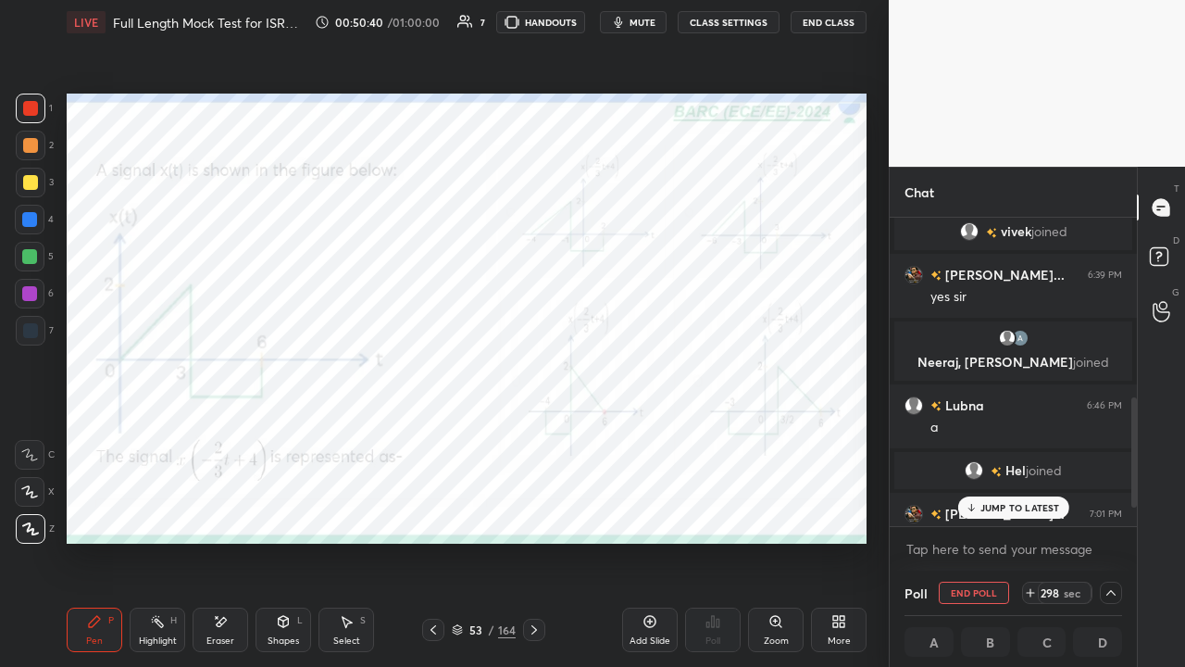
click at [1005, 499] on div "JUMP TO LATEST" at bounding box center [1012, 507] width 111 height 22
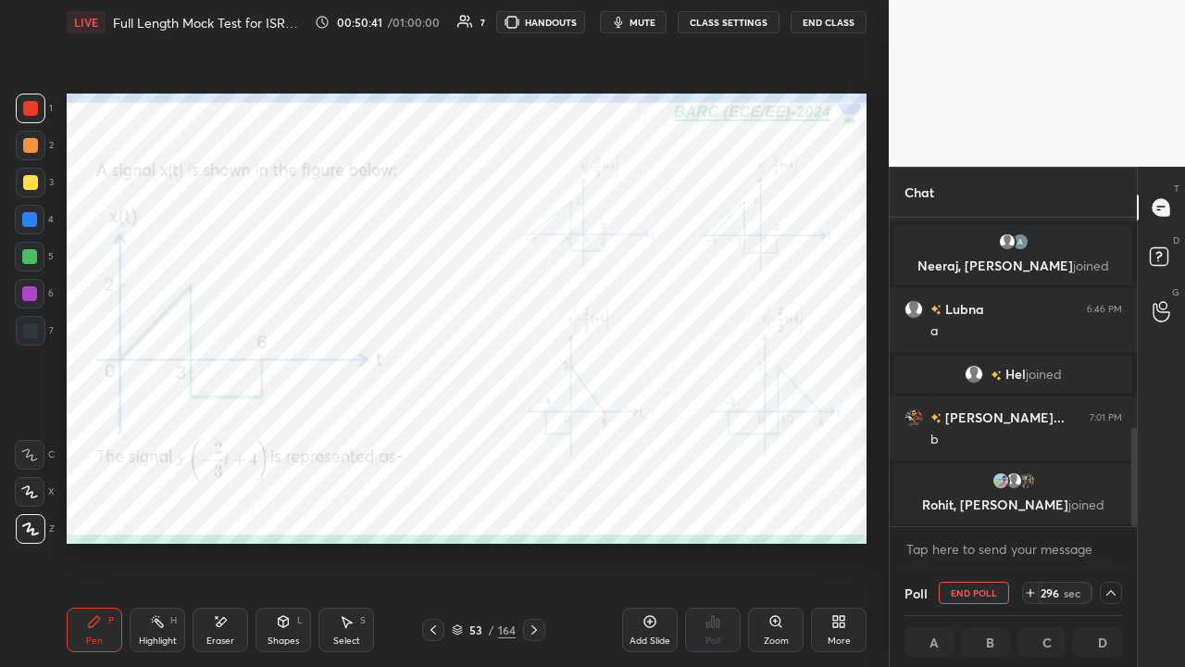
click at [637, 26] on span "mute" at bounding box center [643, 22] width 26 height 13
click at [827, 25] on button "End Class" at bounding box center [829, 22] width 76 height 22
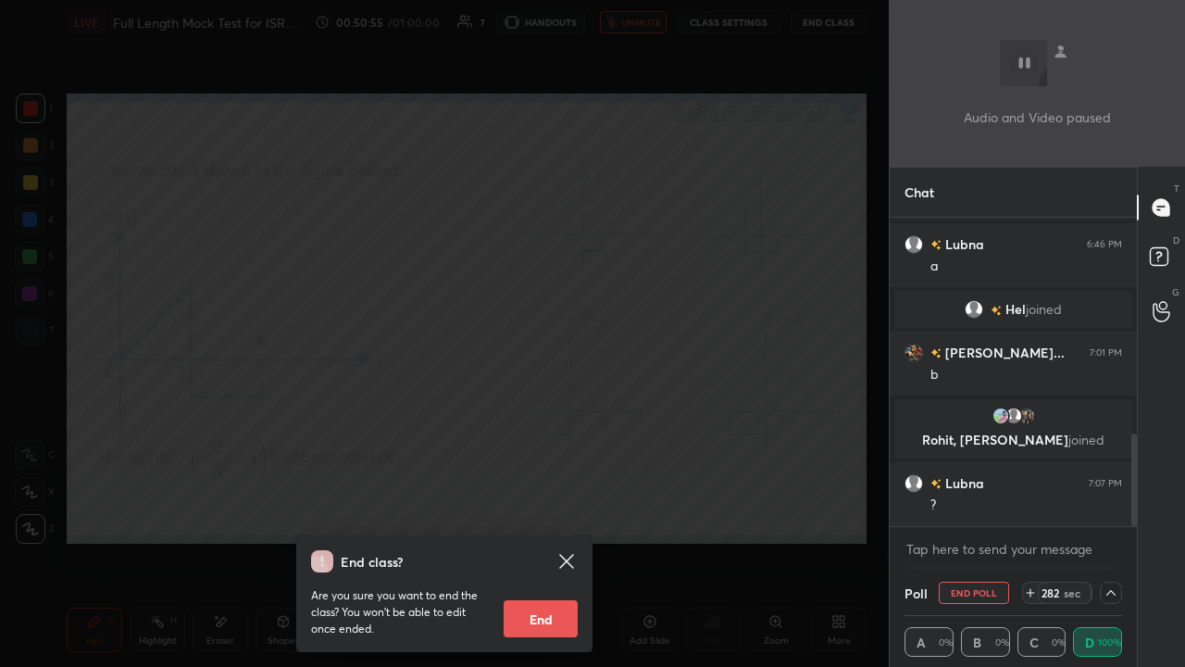
scroll to position [785, 0]
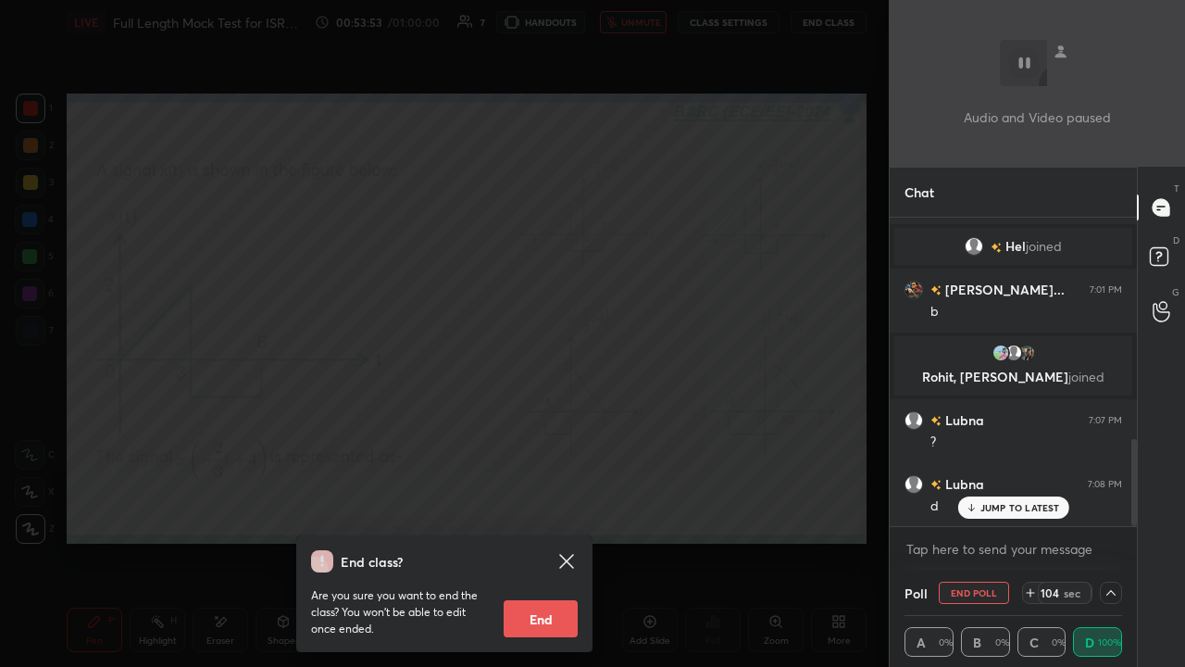
click at [406, 306] on div "End class? Are you sure you want to end the class? You won’t be able to edit on…" at bounding box center [444, 333] width 889 height 667
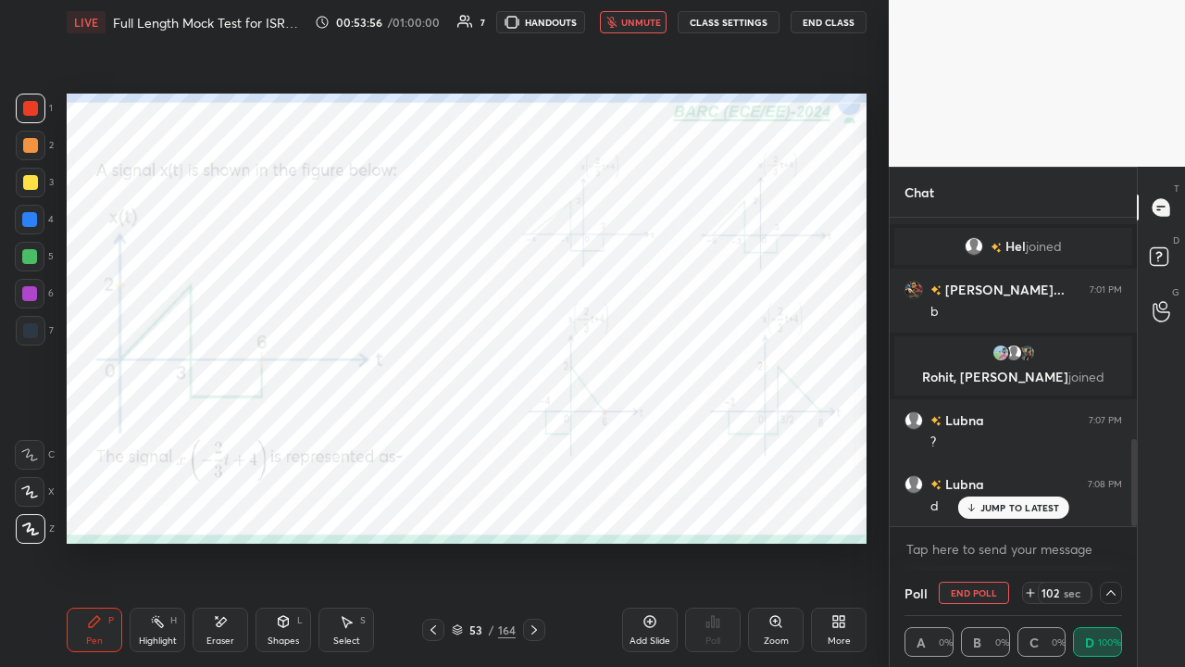
click at [637, 23] on span "unmute" at bounding box center [641, 22] width 40 height 13
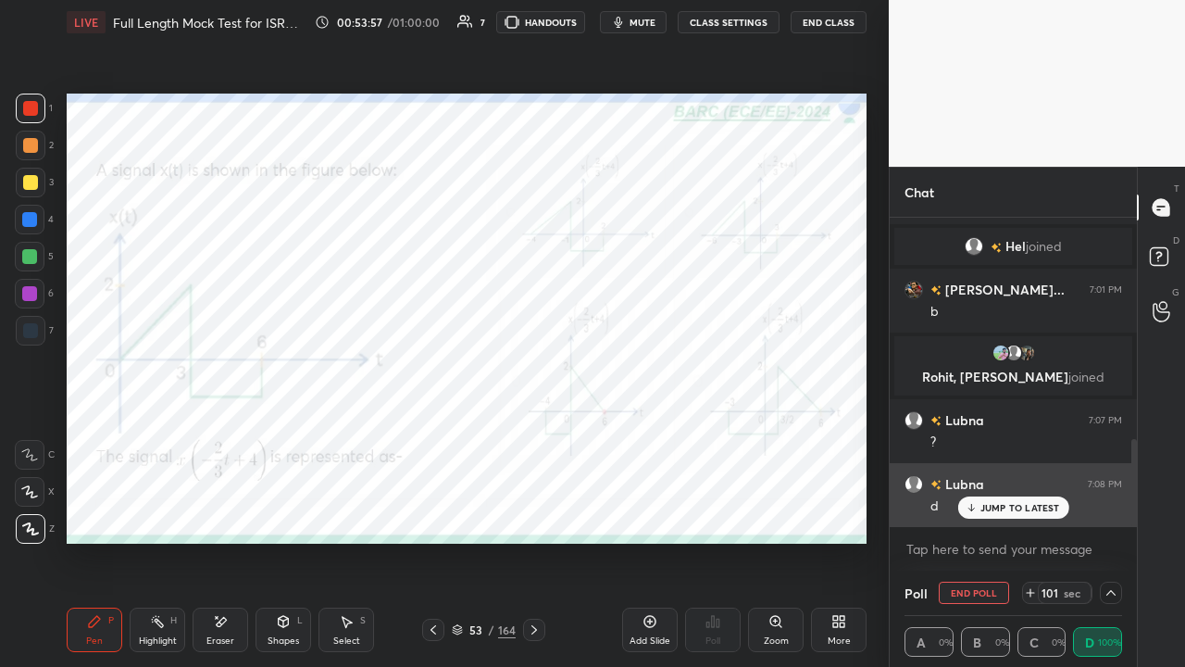
click at [977, 504] on icon at bounding box center [971, 507] width 12 height 11
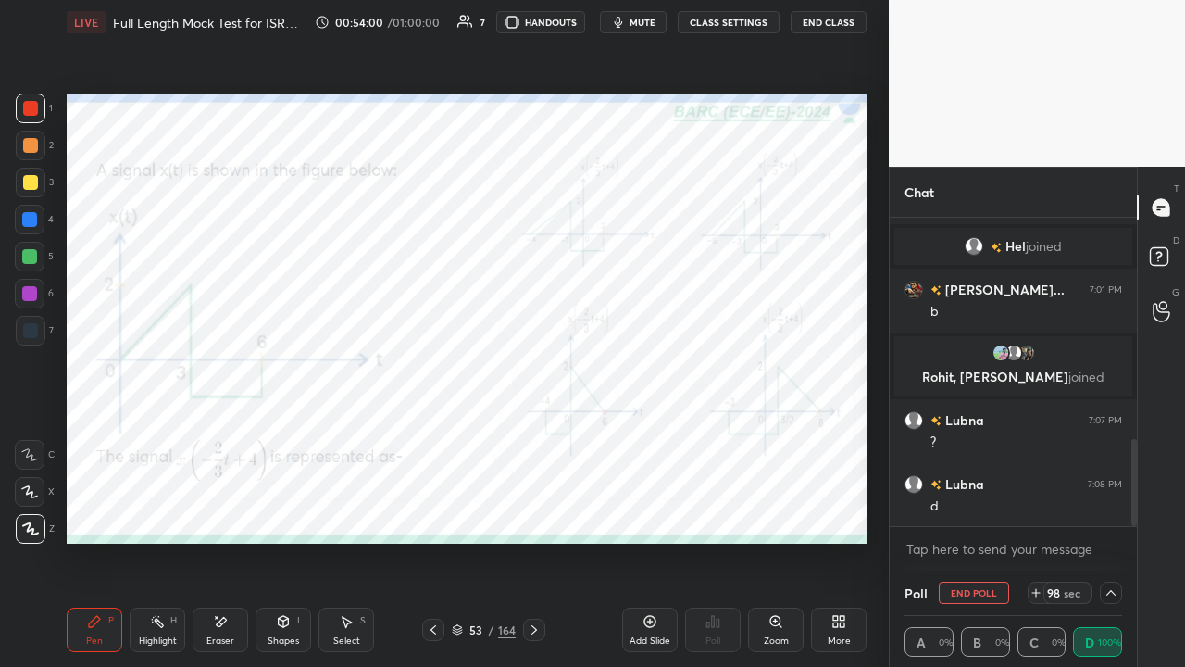
click at [30, 218] on div at bounding box center [29, 219] width 15 height 15
click at [30, 258] on div at bounding box center [29, 256] width 15 height 15
click at [531, 509] on icon at bounding box center [534, 629] width 15 height 15
click at [965, 509] on button "End Poll" at bounding box center [974, 592] width 70 height 22
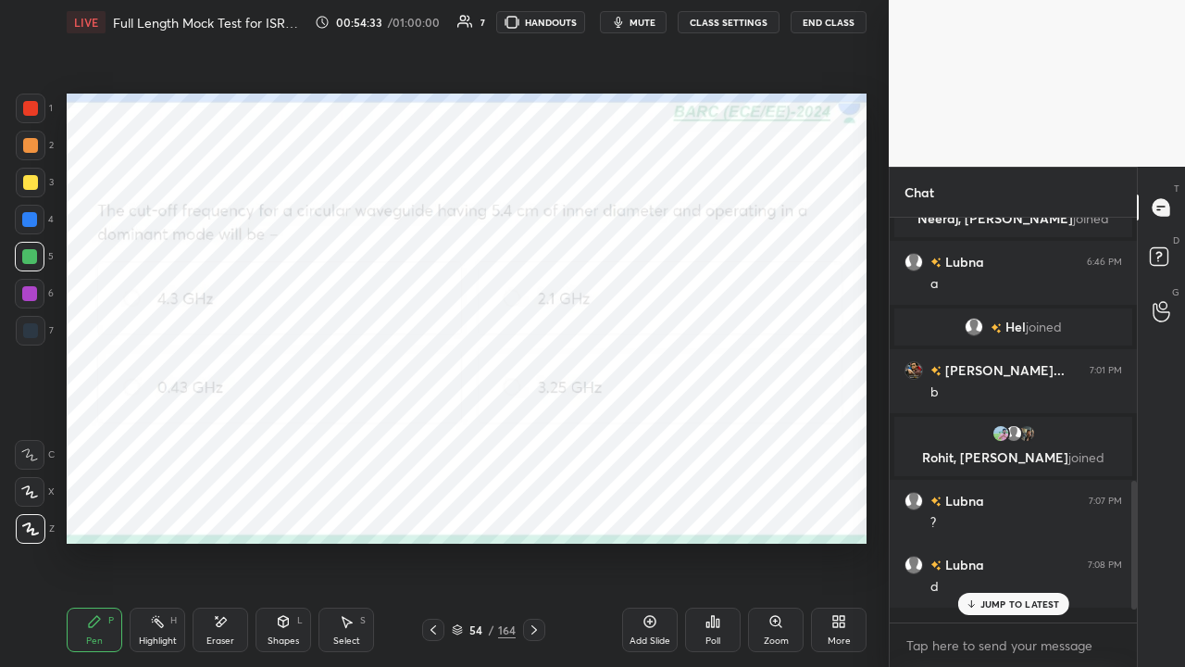
scroll to position [6, 6]
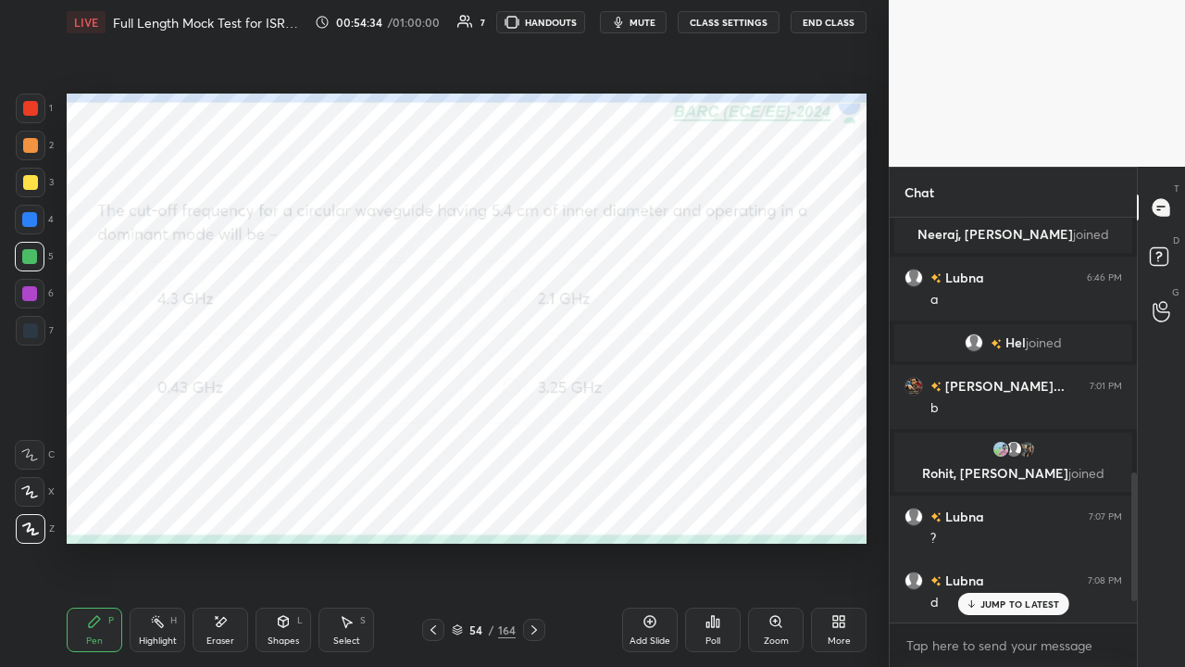
click at [720, 509] on div "Poll" at bounding box center [713, 629] width 56 height 44
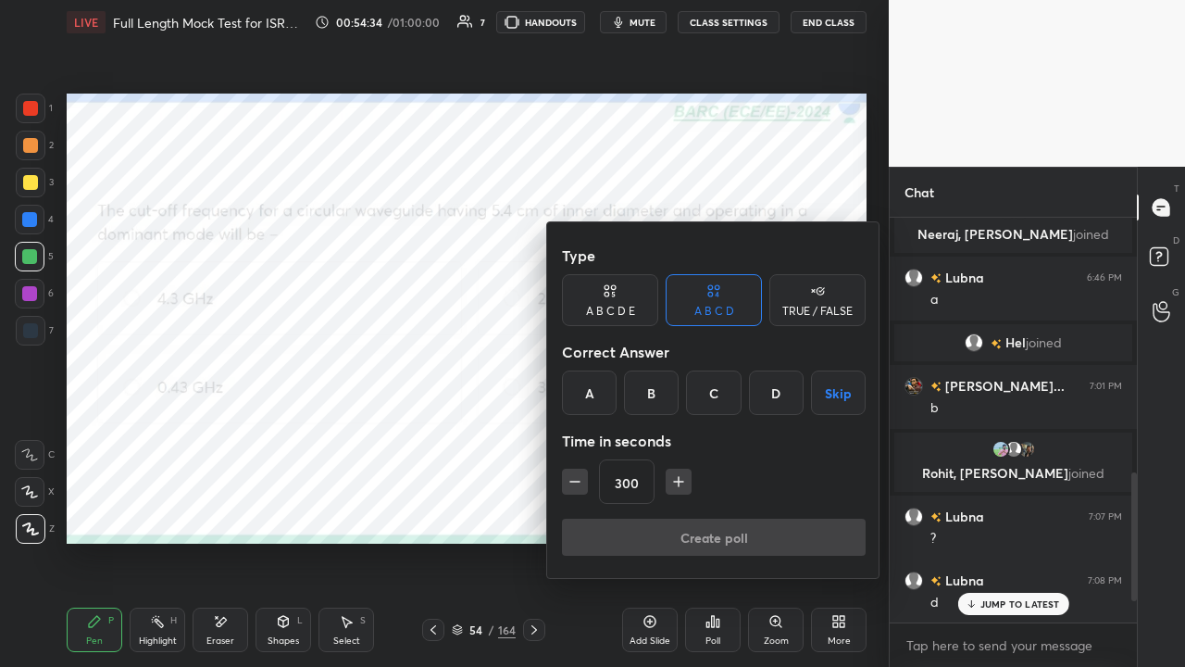
click at [774, 390] on div "D" at bounding box center [776, 392] width 55 height 44
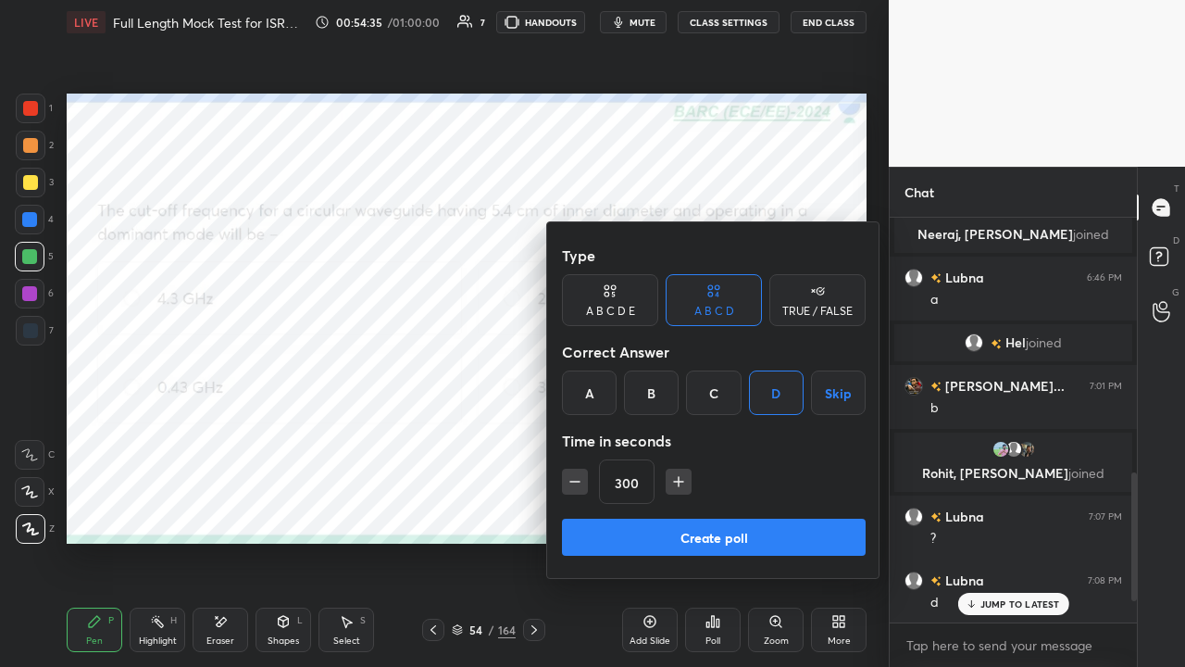
click at [774, 509] on button "Create poll" at bounding box center [714, 536] width 304 height 37
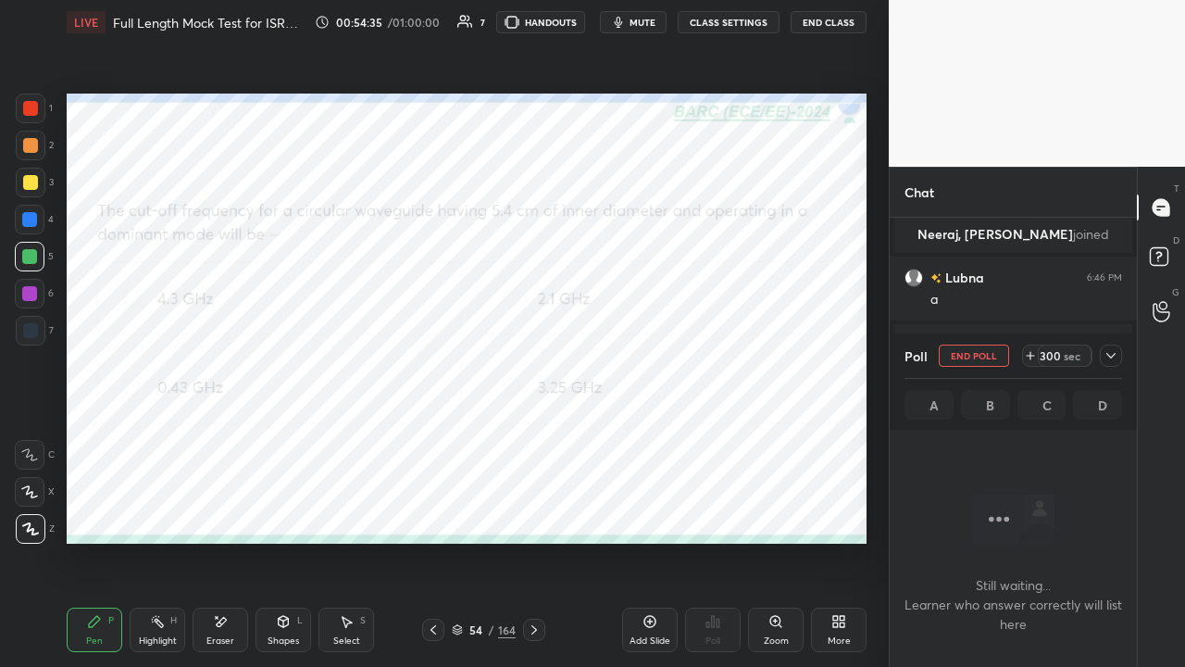
scroll to position [6, 6]
click at [1115, 356] on icon at bounding box center [1111, 355] width 15 height 15
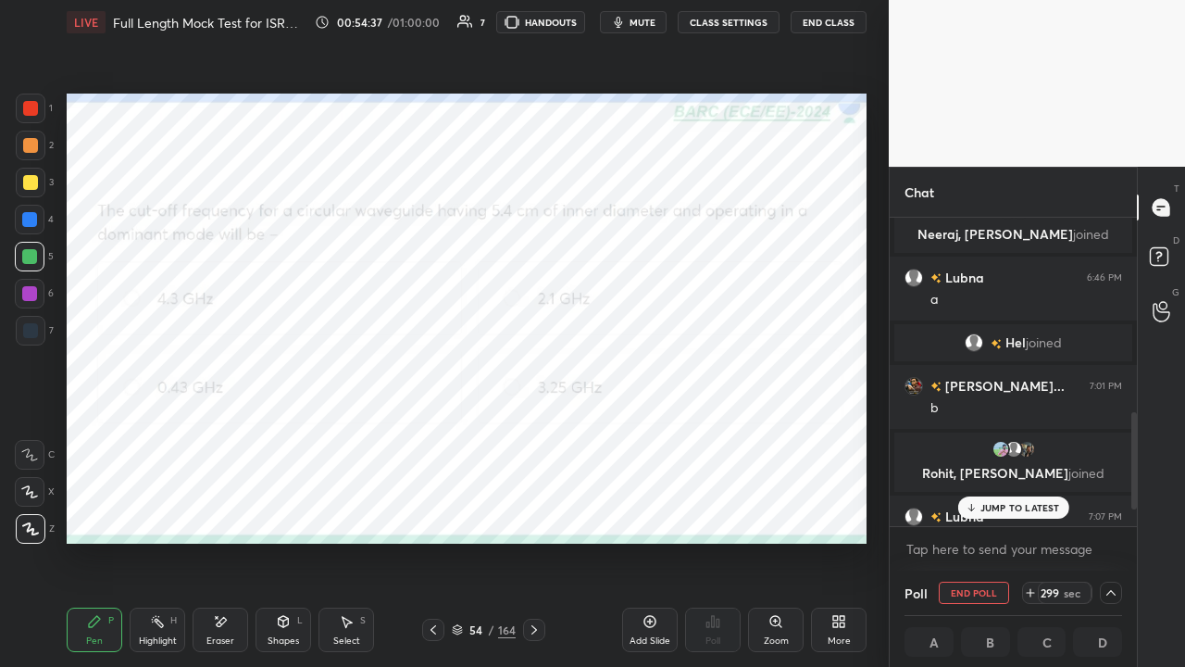
click at [651, 22] on span "mute" at bounding box center [643, 22] width 26 height 13
click at [989, 502] on p "JUMP TO LATEST" at bounding box center [1020, 507] width 80 height 11
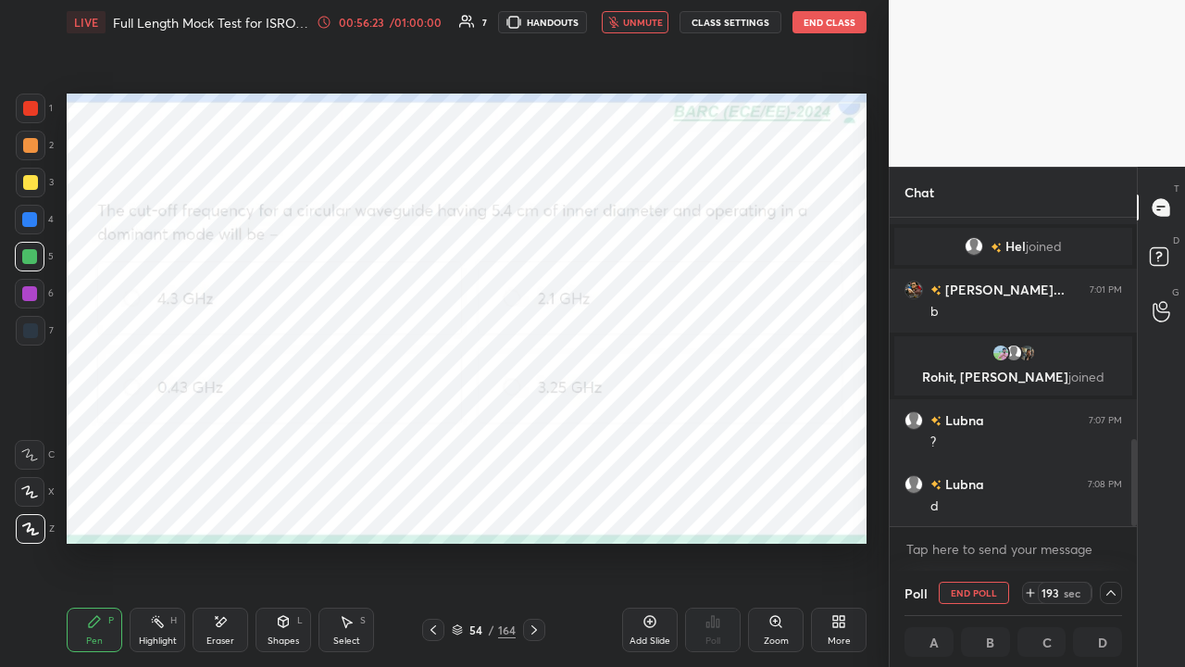
click at [28, 220] on div at bounding box center [29, 219] width 15 height 15
click at [635, 26] on span "unmute" at bounding box center [643, 22] width 40 height 13
click at [31, 260] on div at bounding box center [29, 256] width 15 height 15
click at [31, 291] on div at bounding box center [29, 293] width 15 height 15
click at [431, 509] on icon at bounding box center [434, 629] width 6 height 9
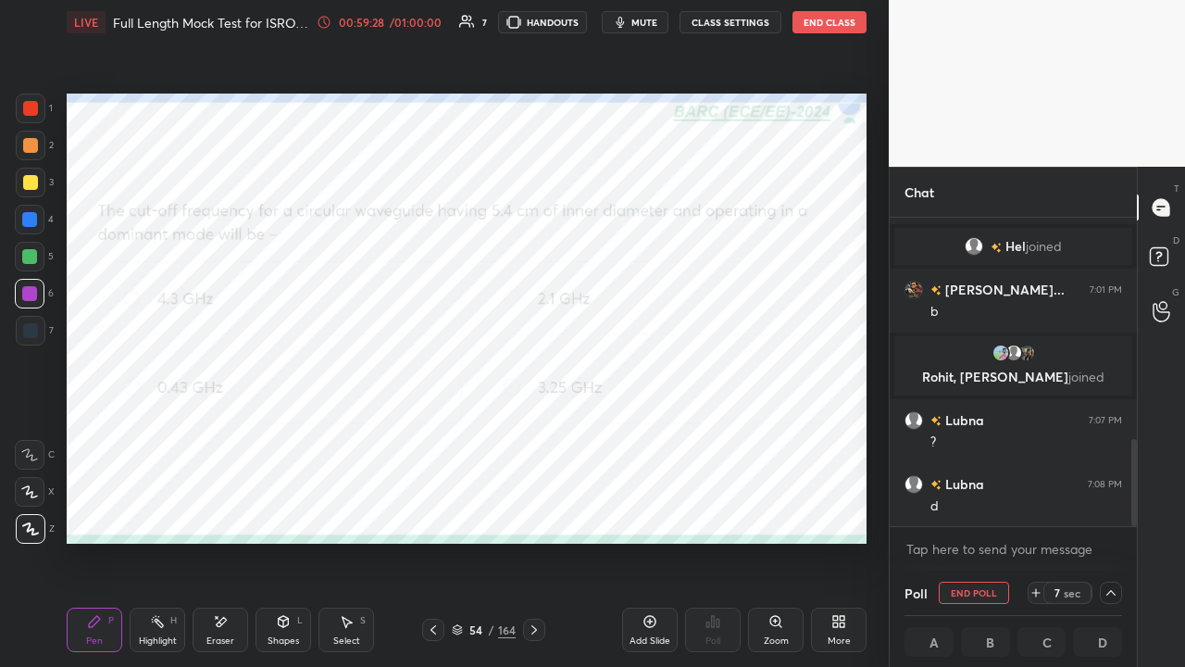
click at [637, 21] on span "mute" at bounding box center [644, 22] width 26 height 13
click at [961, 509] on button "End Poll" at bounding box center [974, 592] width 70 height 22
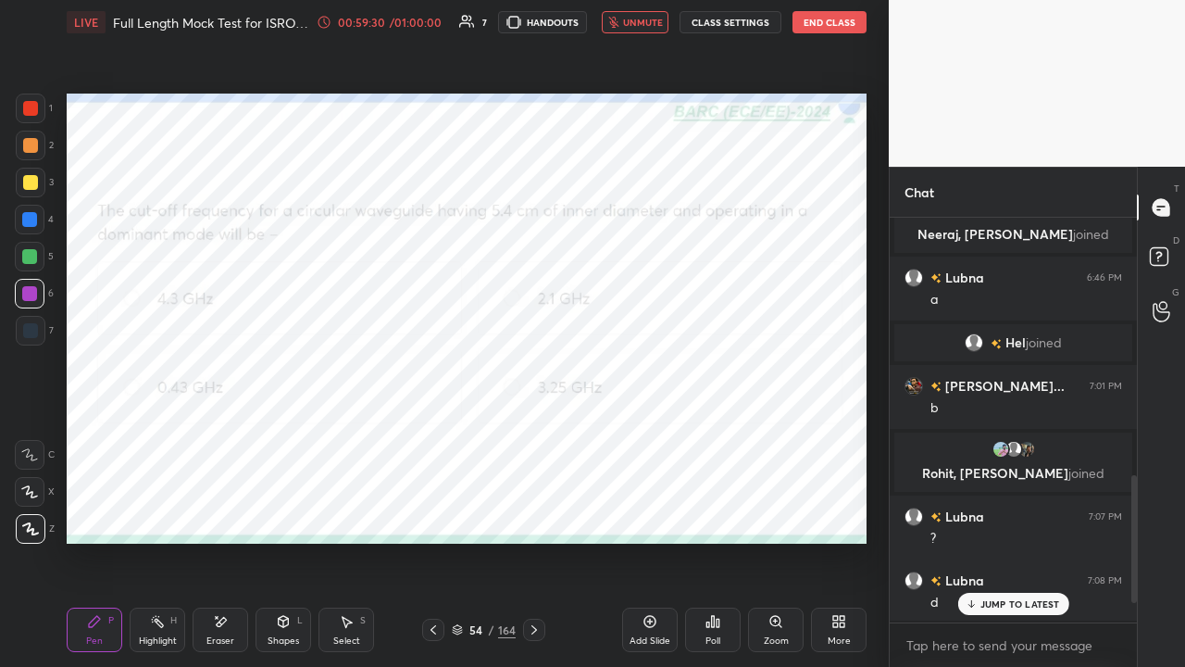
scroll to position [6, 6]
click at [640, 22] on span "unmute" at bounding box center [643, 22] width 40 height 13
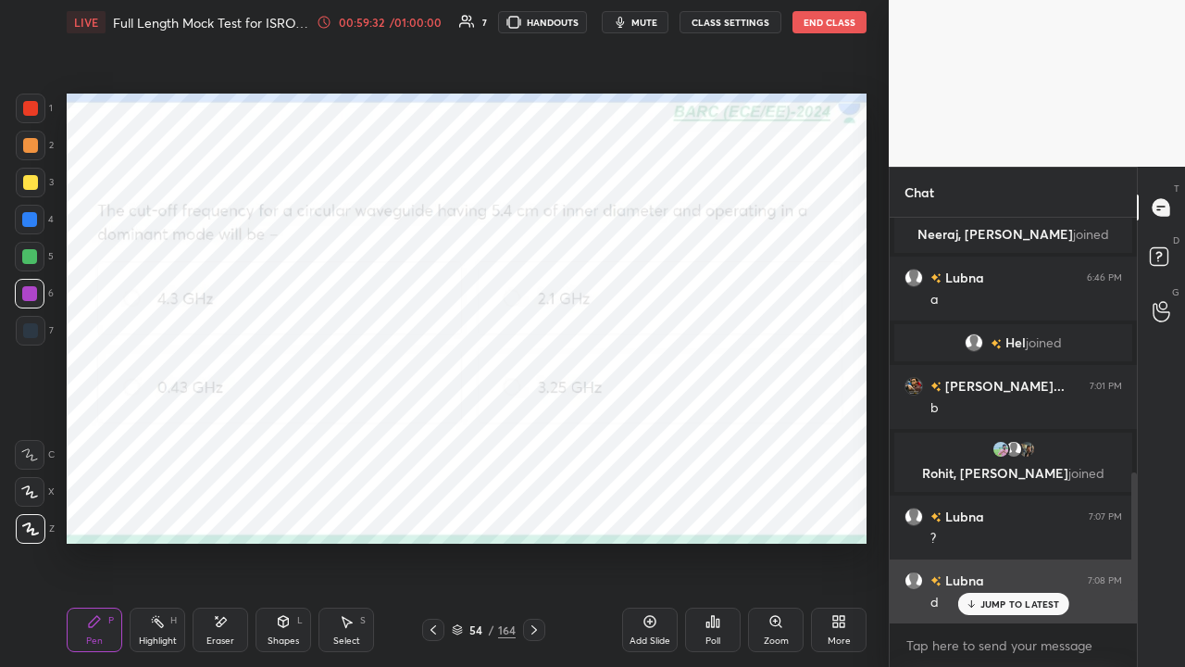
click at [997, 509] on p "JUMP TO LATEST" at bounding box center [1020, 603] width 80 height 11
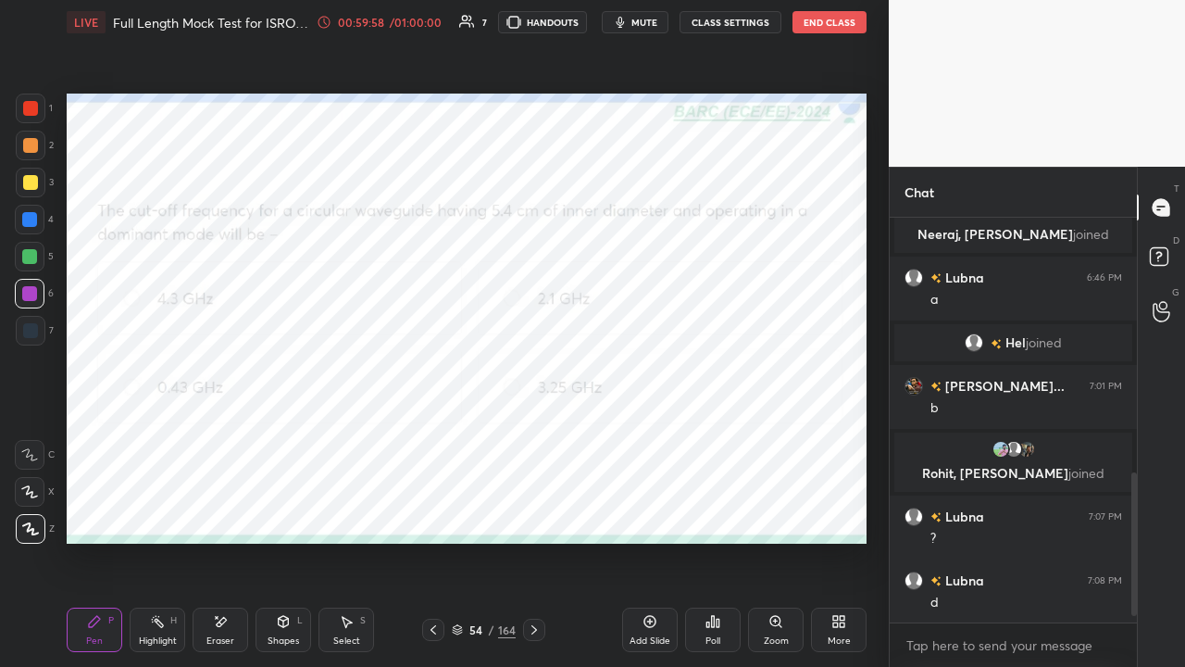
scroll to position [754, 0]
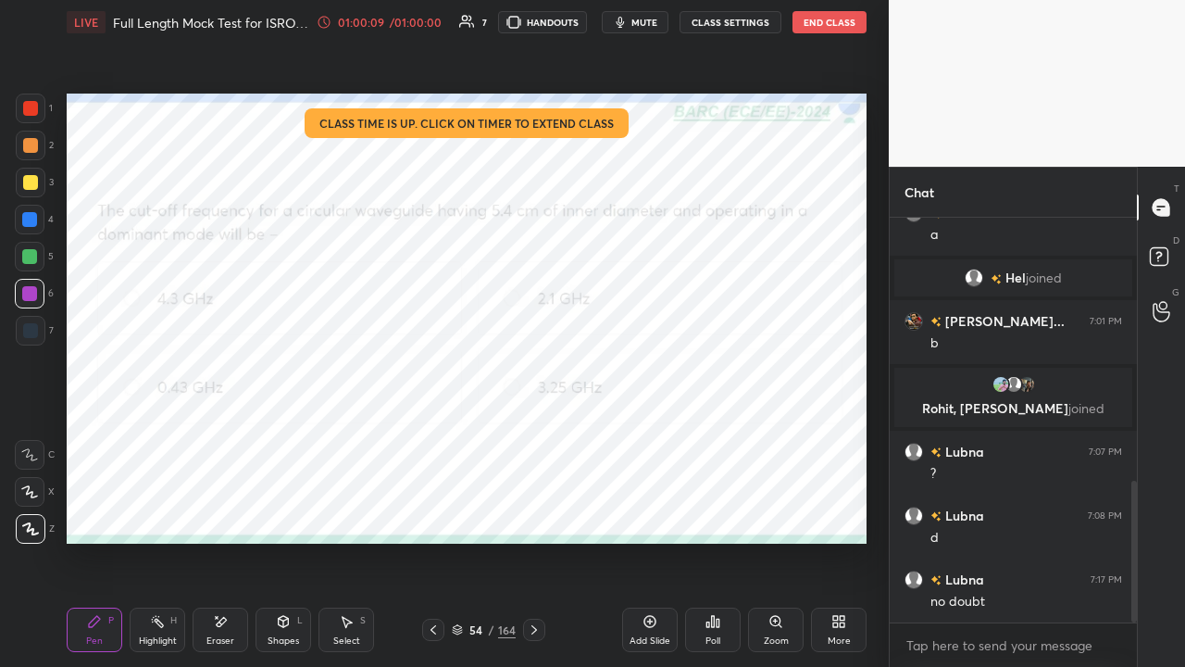
click at [824, 24] on button "End Class" at bounding box center [830, 22] width 74 height 22
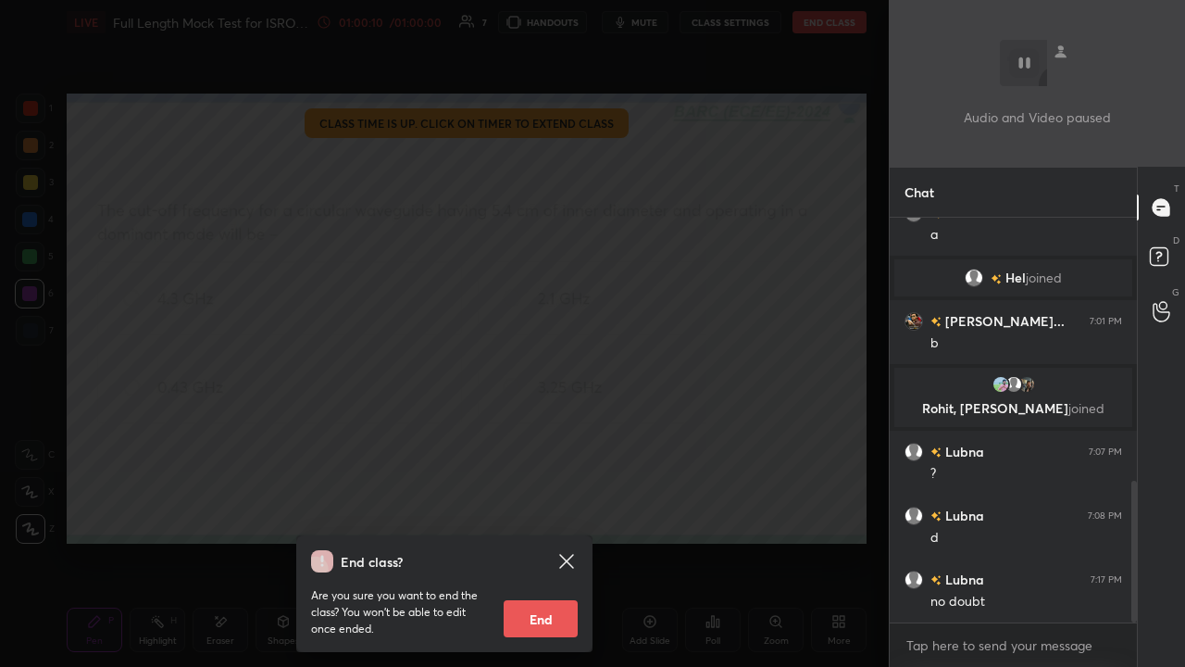
click at [557, 509] on button "End" at bounding box center [541, 618] width 74 height 37
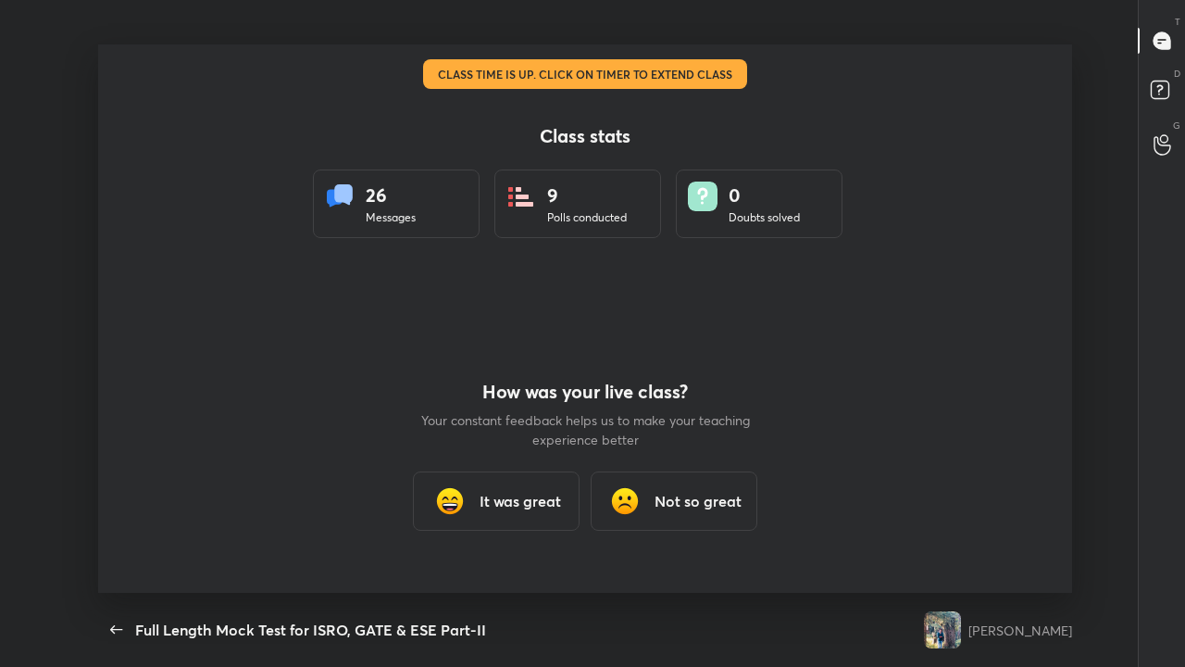
scroll to position [0, 0]
click at [529, 505] on h3 "It was great" at bounding box center [520, 501] width 81 height 22
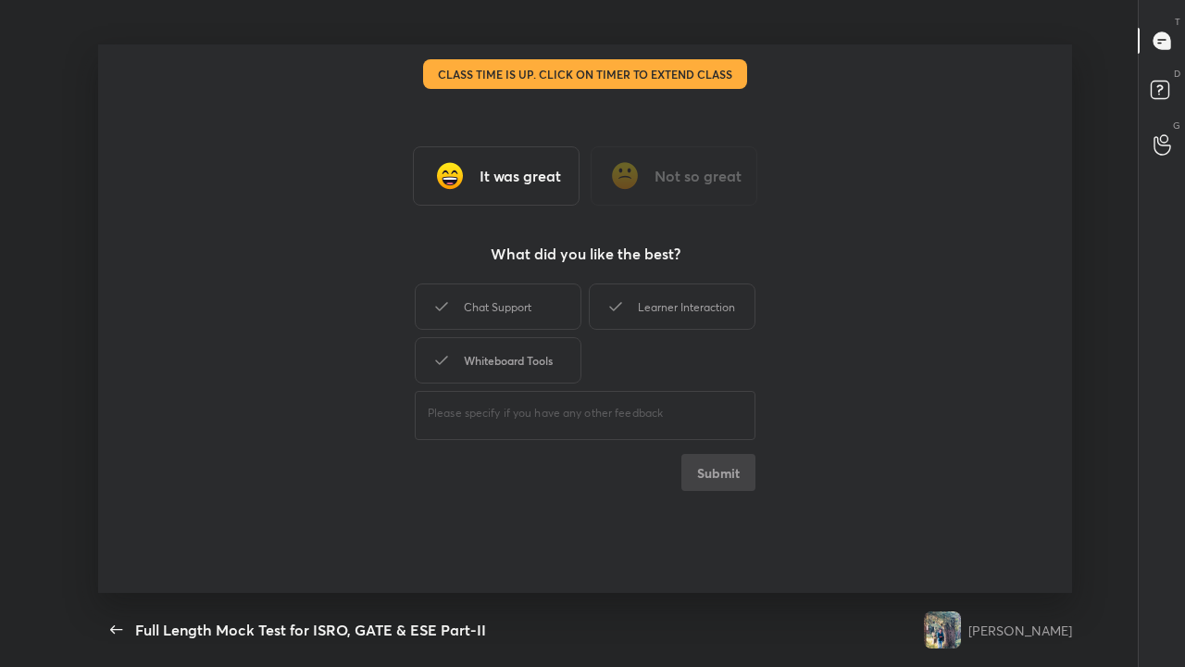
click at [506, 314] on div "Chat Support" at bounding box center [498, 306] width 167 height 46
click at [494, 367] on div "Whiteboard Tools" at bounding box center [498, 360] width 167 height 46
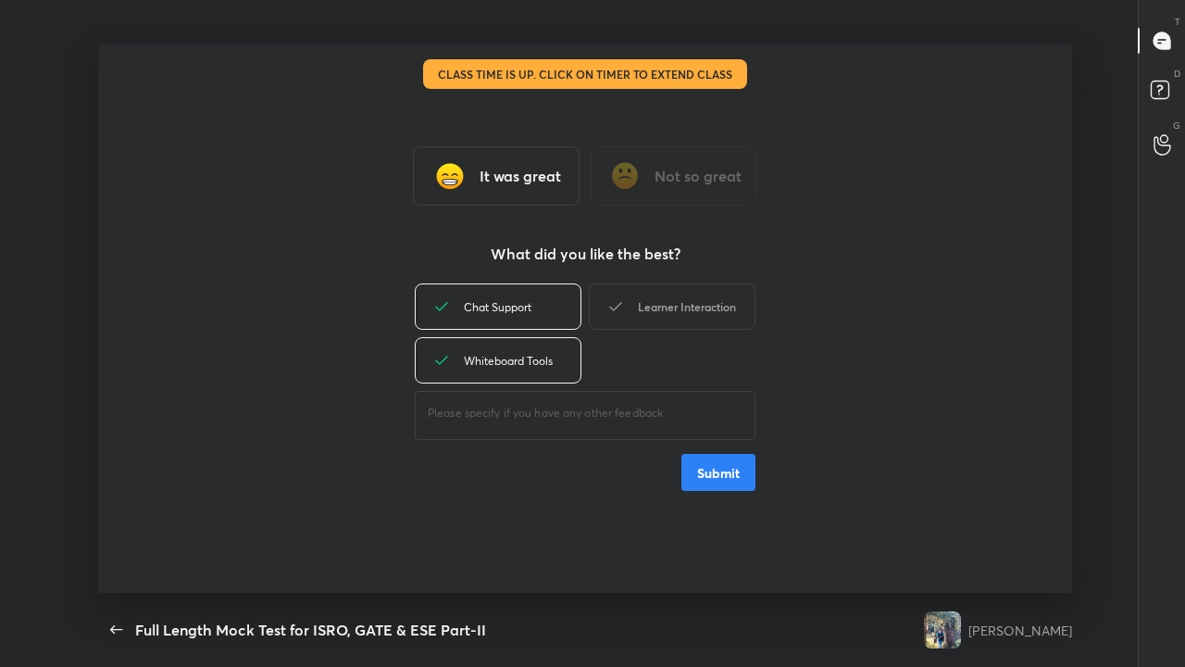
click at [645, 306] on div "Learner Interaction" at bounding box center [672, 306] width 167 height 46
click at [707, 478] on button "Submit" at bounding box center [718, 472] width 74 height 37
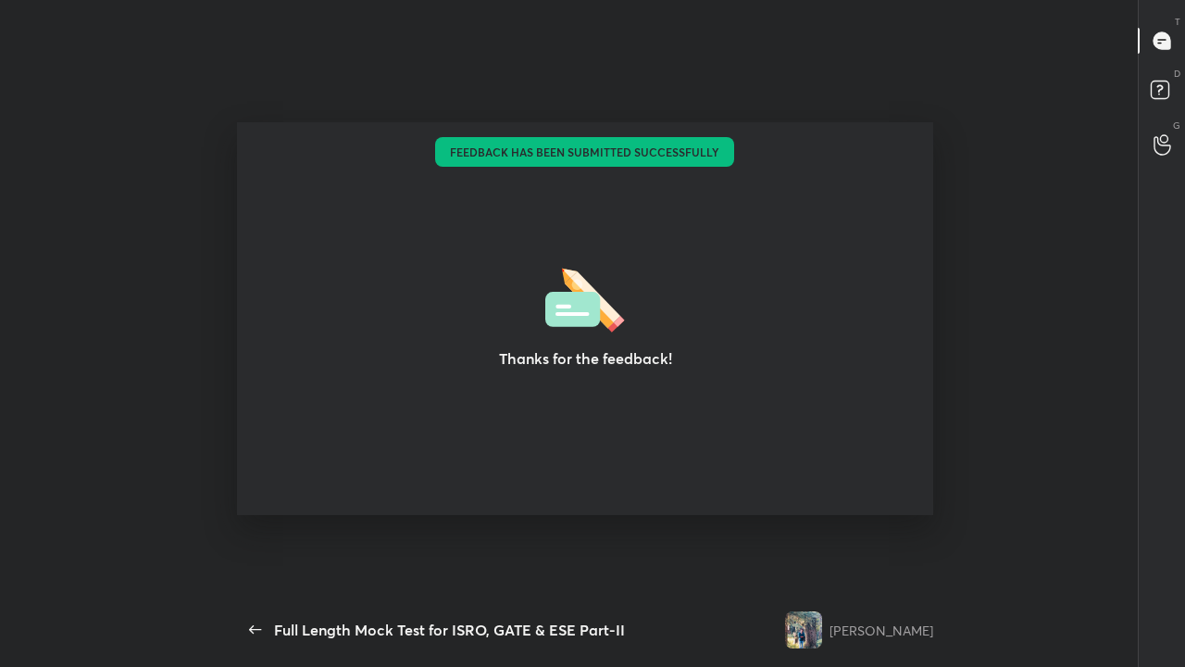
type textarea "x"
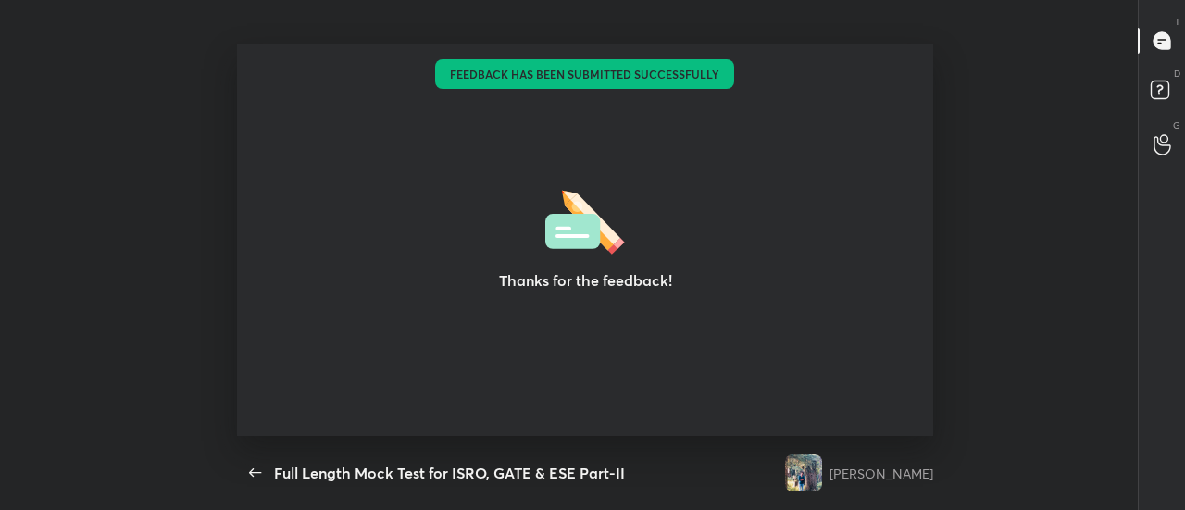
scroll to position [92192, 91414]
